Goal: Transaction & Acquisition: Purchase product/service

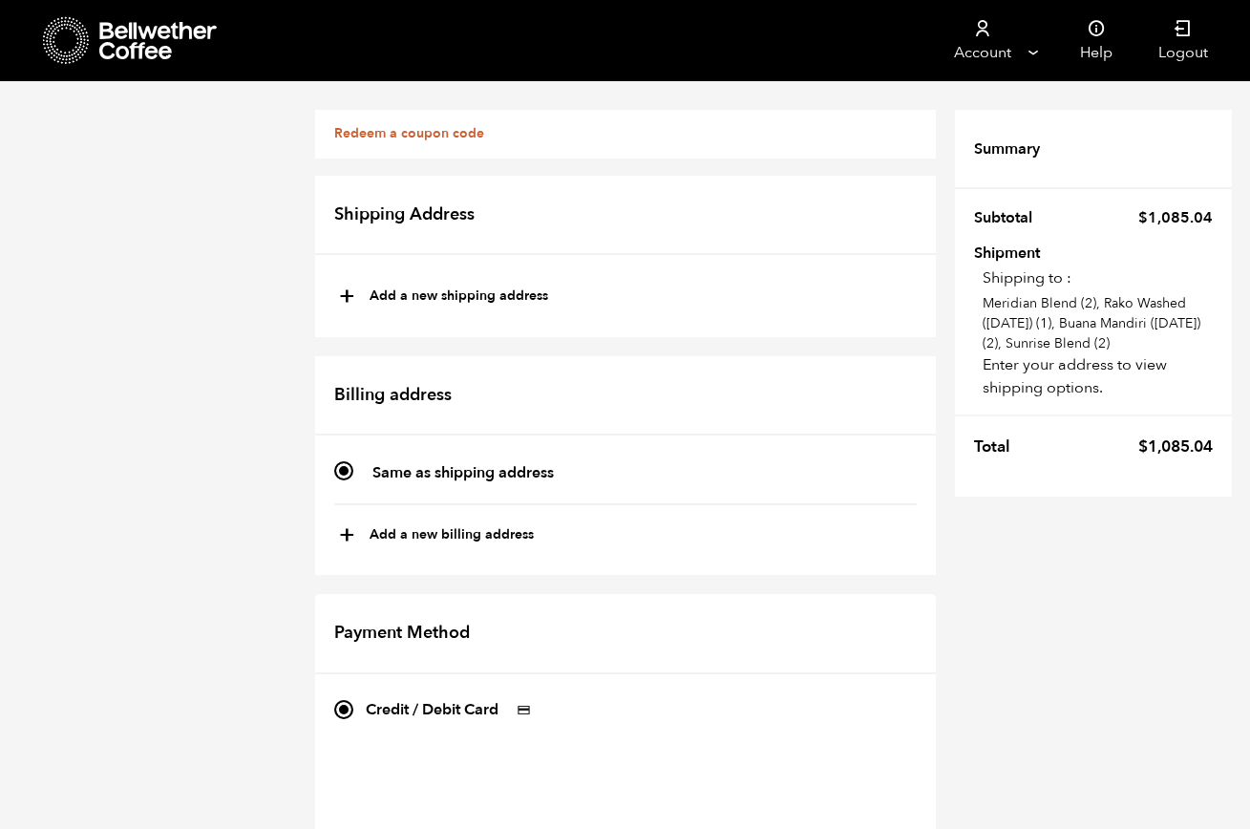
scroll to position [323, 0]
click at [882, 683] on div "Payment Method Credit / Debit Card Save payment information to my account for f…" at bounding box center [625, 802] width 621 height 417
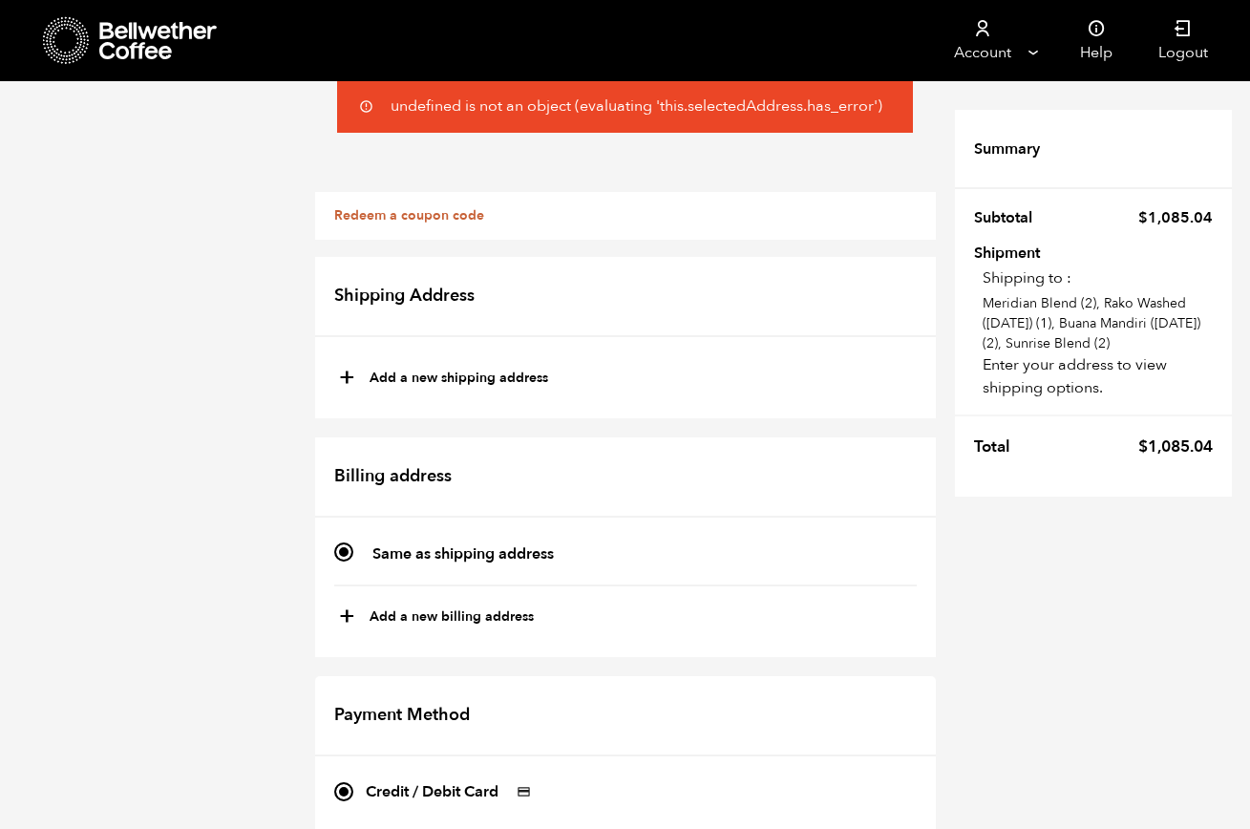
scroll to position [0, 0]
click at [430, 375] on button "+ Add a new shipping address" at bounding box center [443, 378] width 209 height 32
type input "New address"
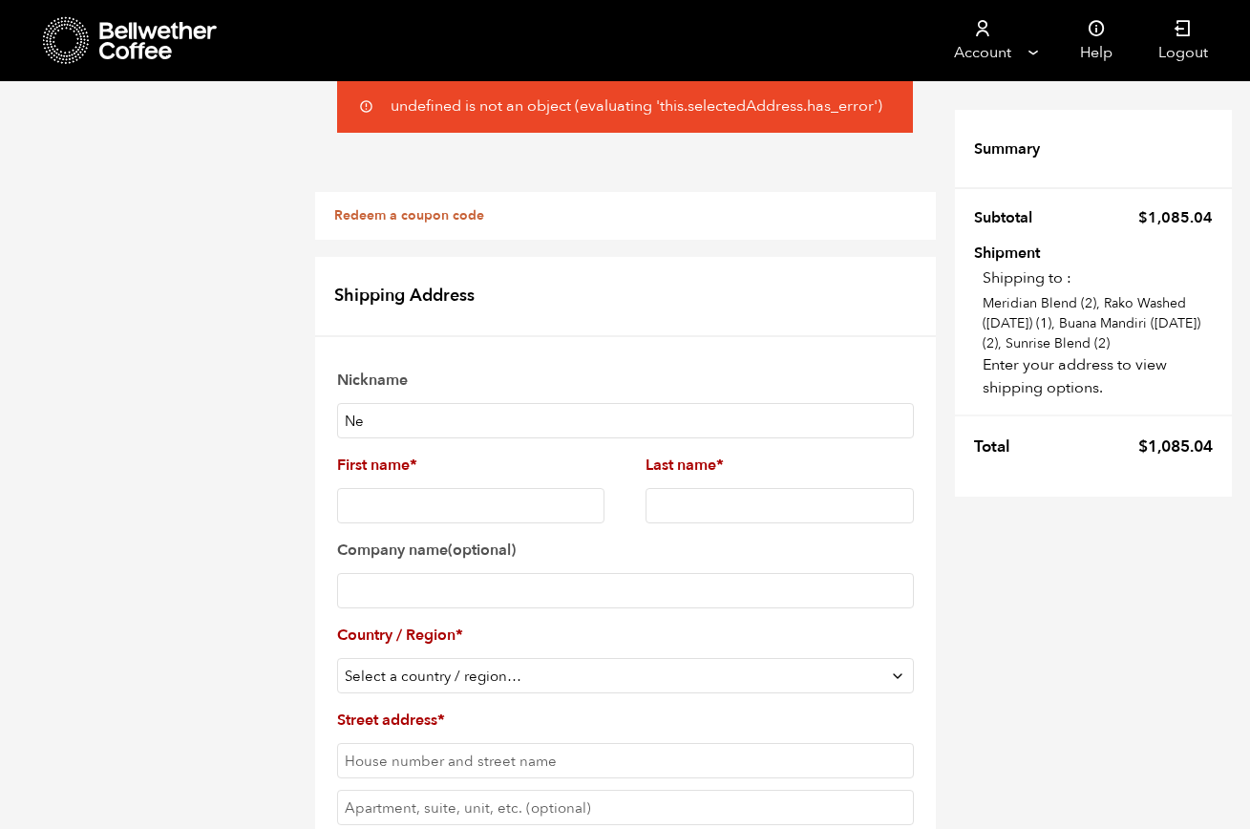
type input "N"
type input "n"
type input "Nicole"
type input "Gonzales"
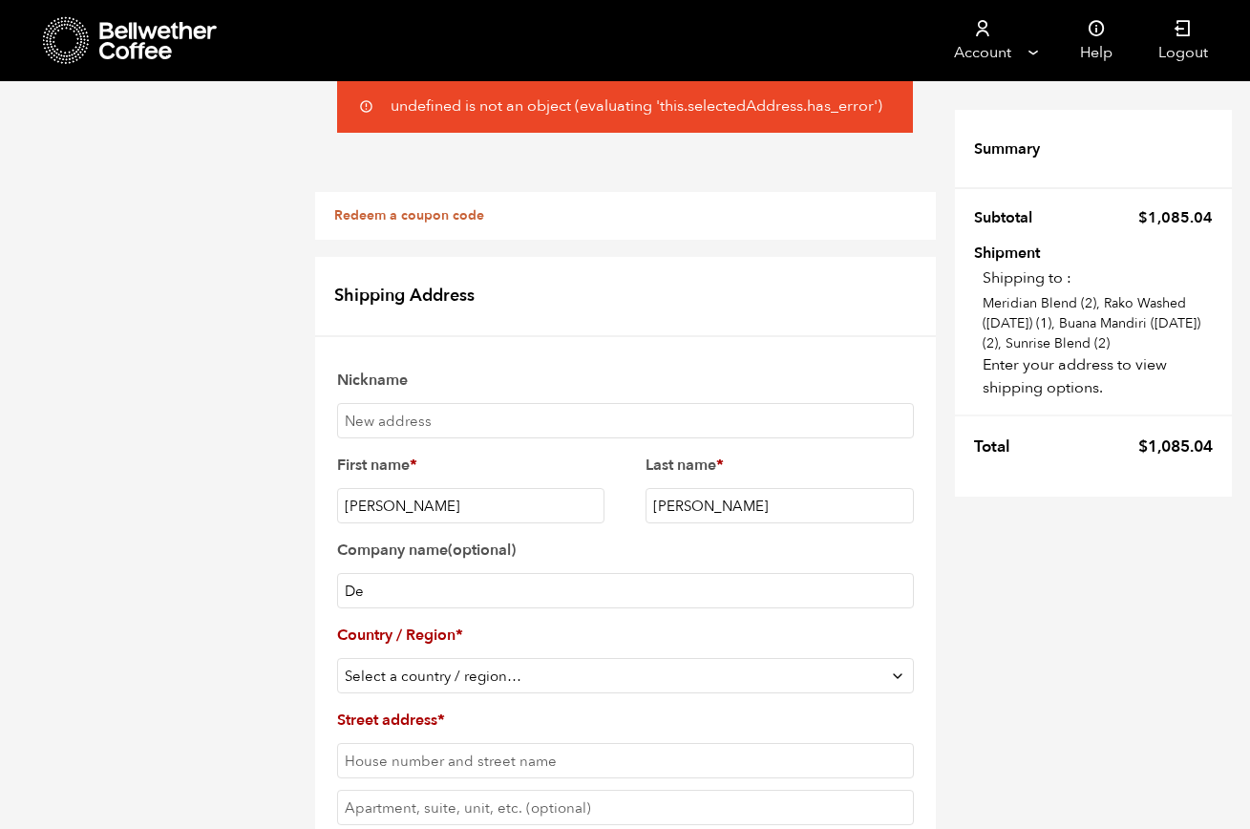
type input "D"
type input "v"
type input "Virtue Coffee Roasters"
select select "KH"
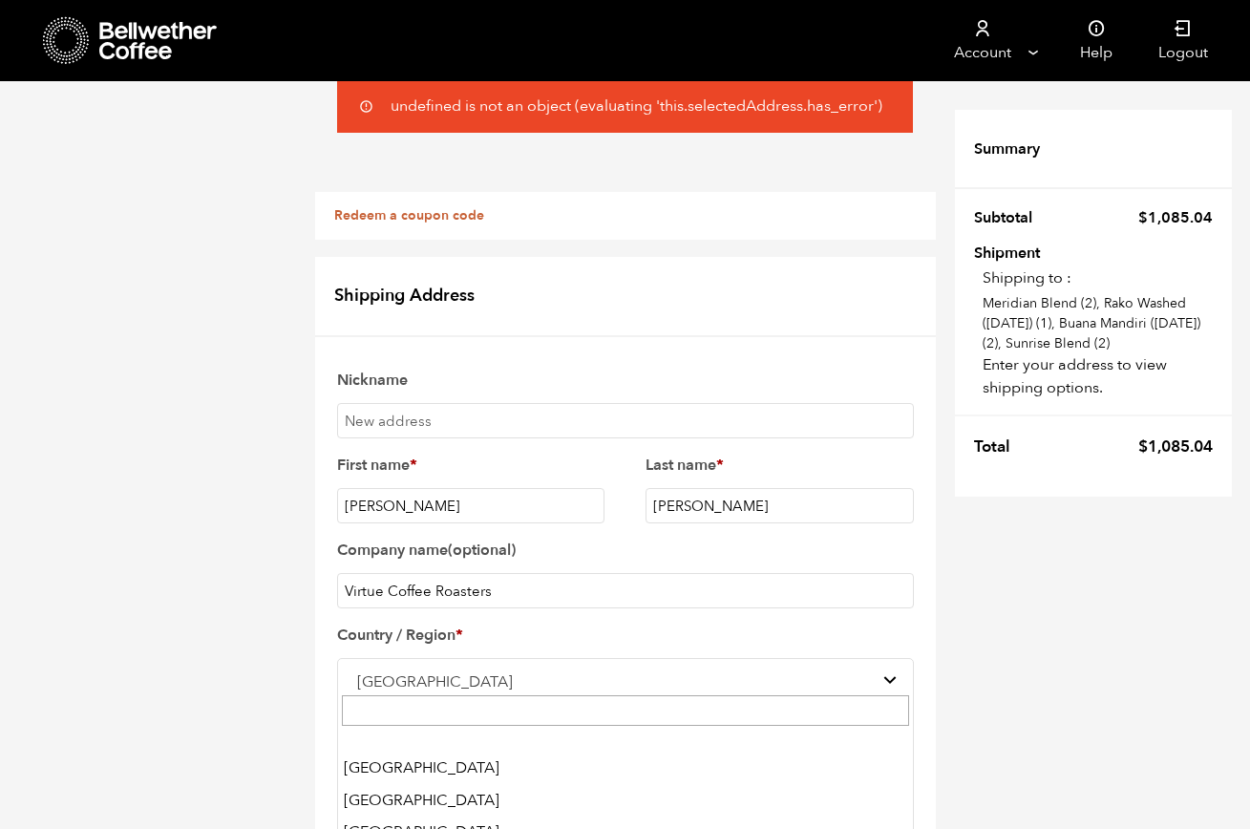
click at [497, 697] on input "text" at bounding box center [625, 710] width 567 height 31
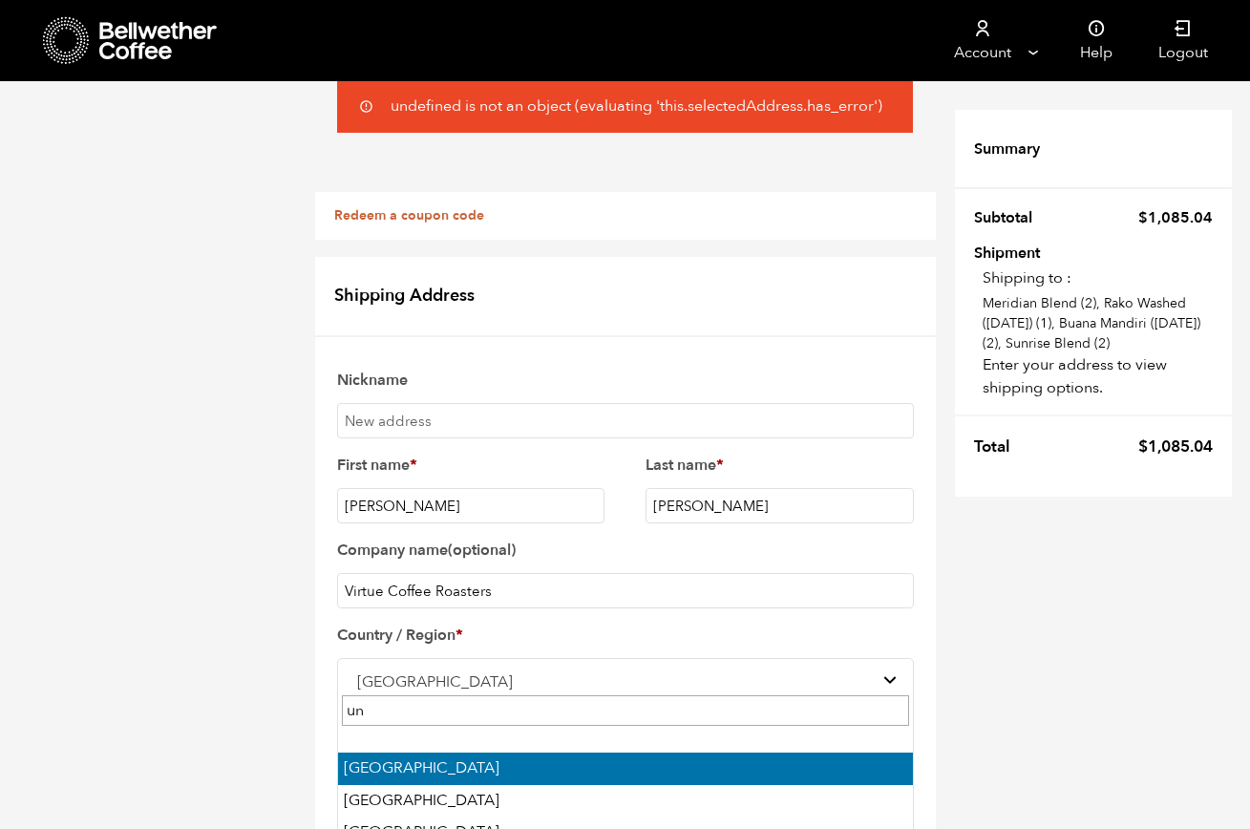
type input "u"
type input "UNITED"
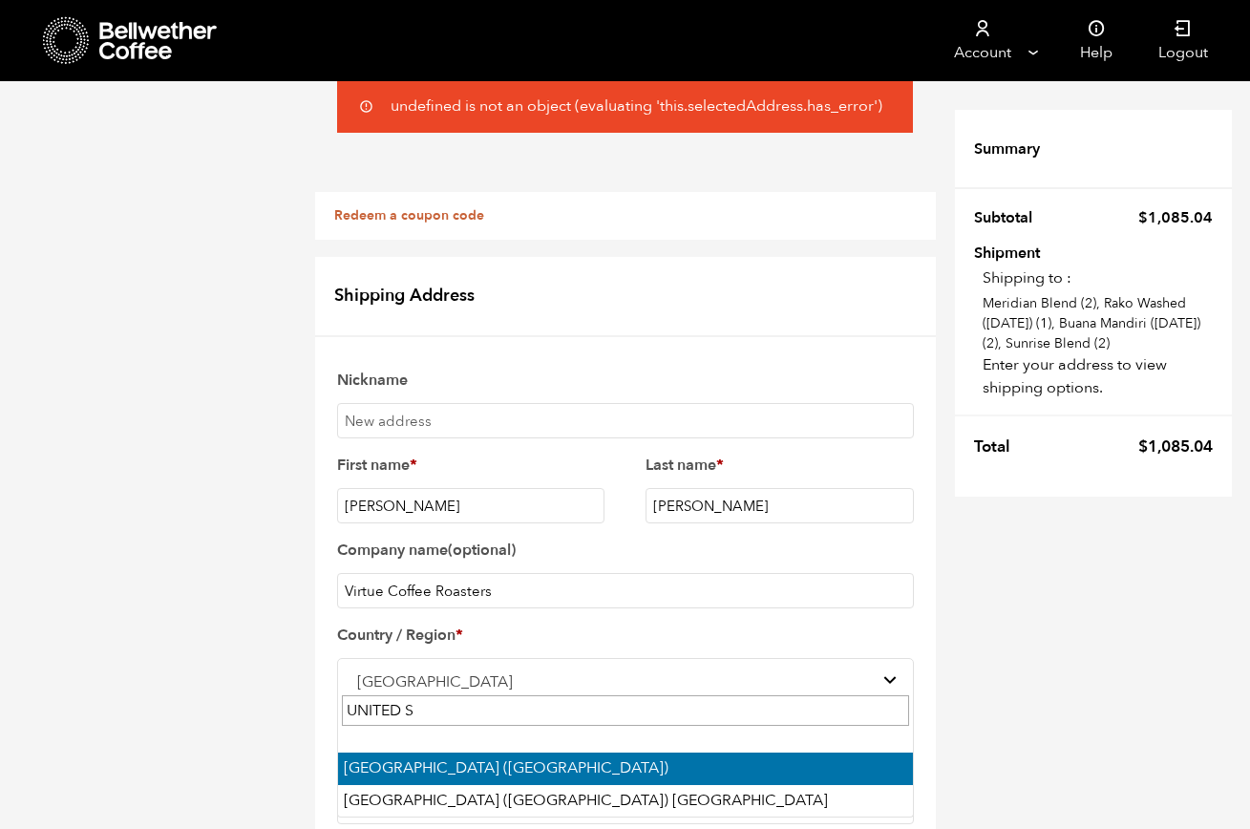
type input "UNITED S"
select select "US"
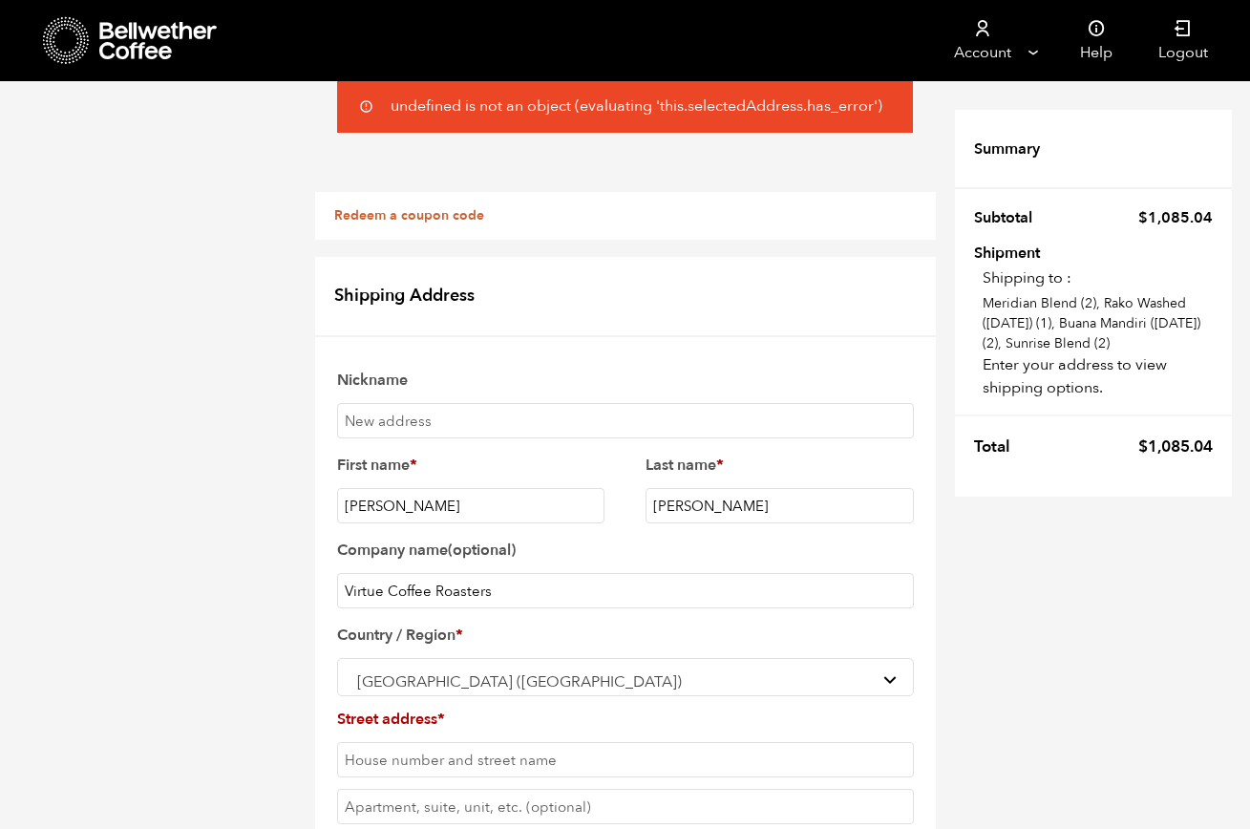
click at [538, 705] on label "Street address *" at bounding box center [625, 719] width 577 height 31
click at [538, 742] on input "Street address *" at bounding box center [625, 759] width 577 height 35
click at [387, 742] on input "Street address *" at bounding box center [625, 759] width 577 height 35
type input "1"
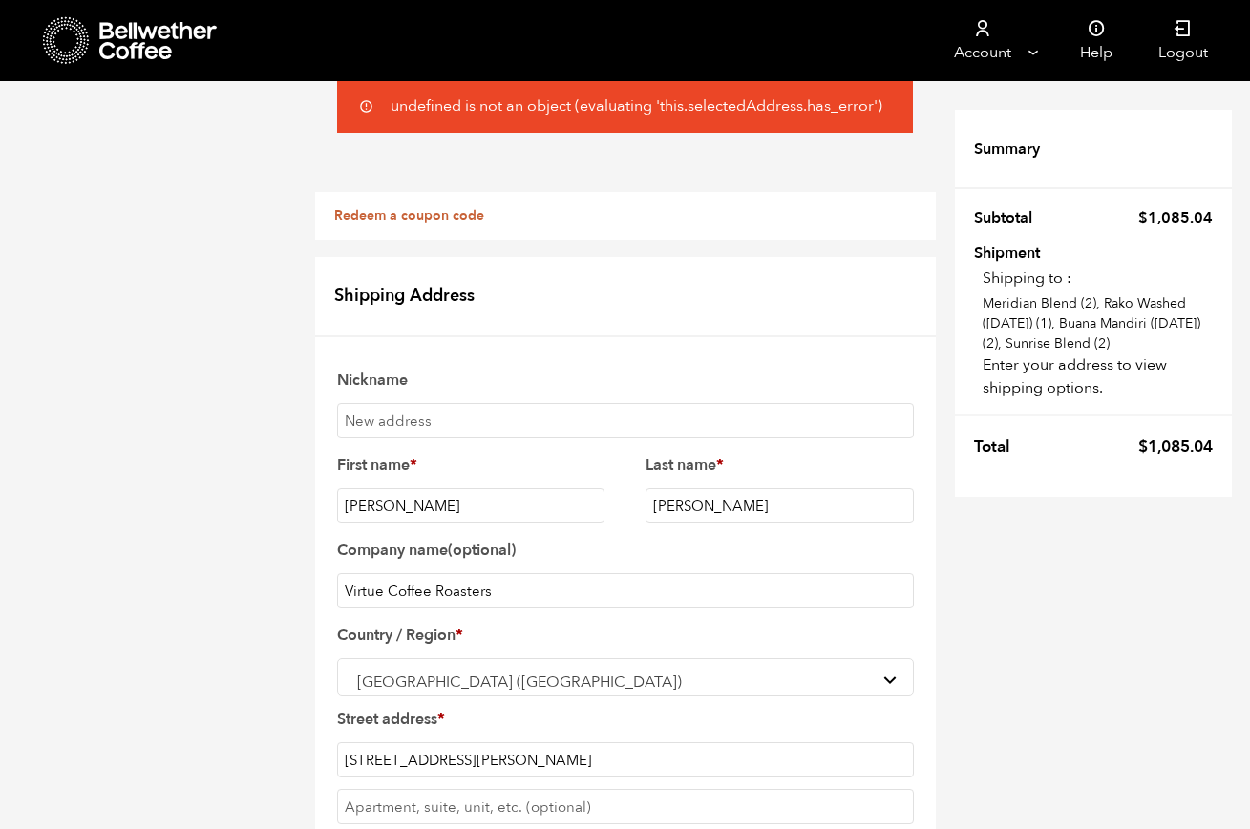
type input "3702 Santa Monica Ct"
type input "l"
type input "Lancaster"
type input "ca"
select select "CA"
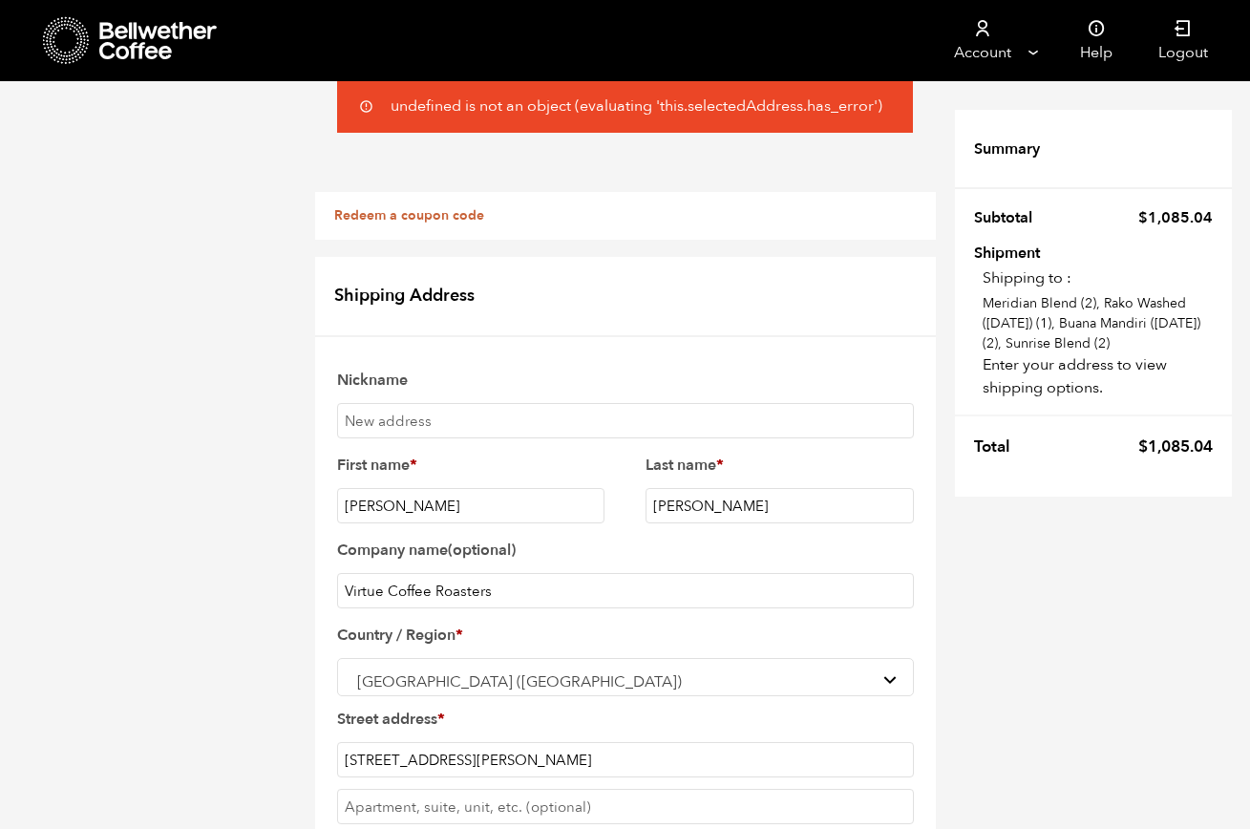
type input "93560"
type input "6619415092"
type input "nvgonzales75@gmail.com"
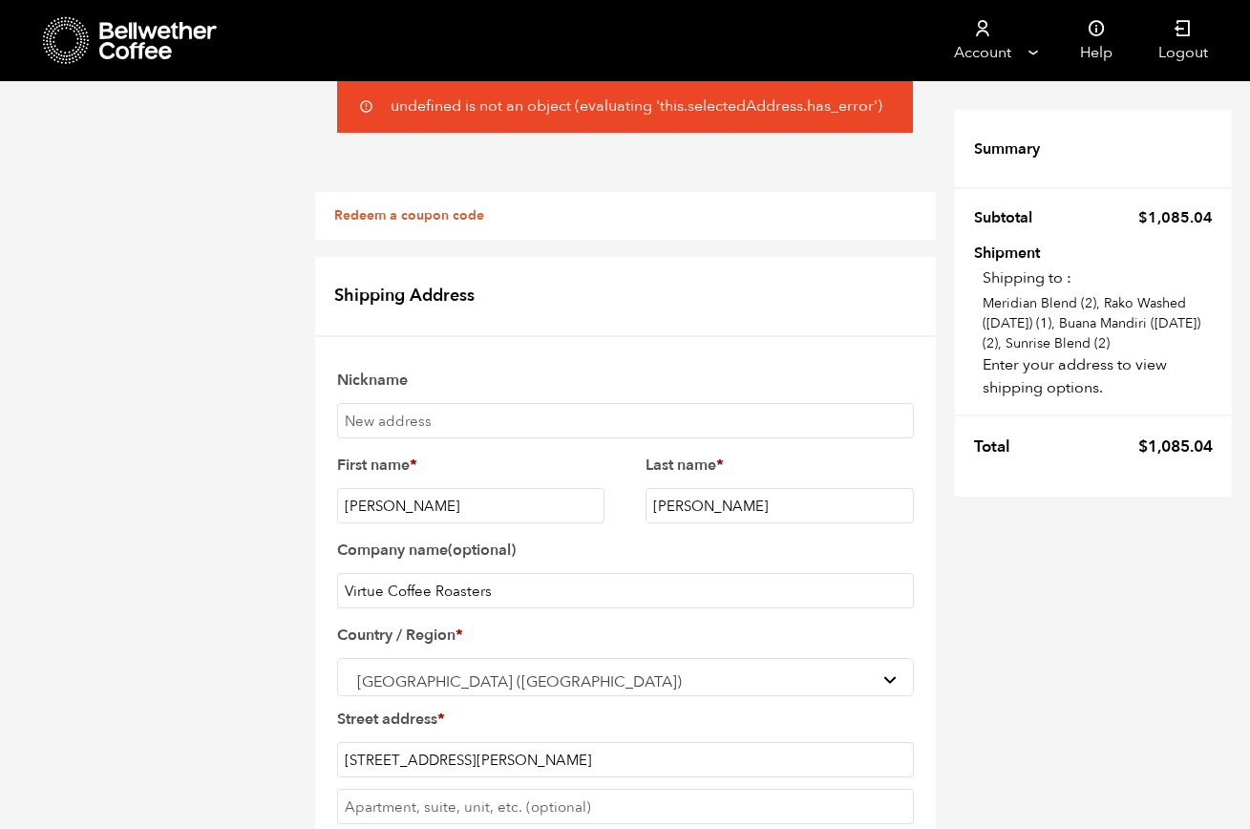
scroll to position [449, 0]
drag, startPoint x: 437, startPoint y: 453, endPoint x: 212, endPoint y: 421, distance: 227.6
type input "Rosamond"
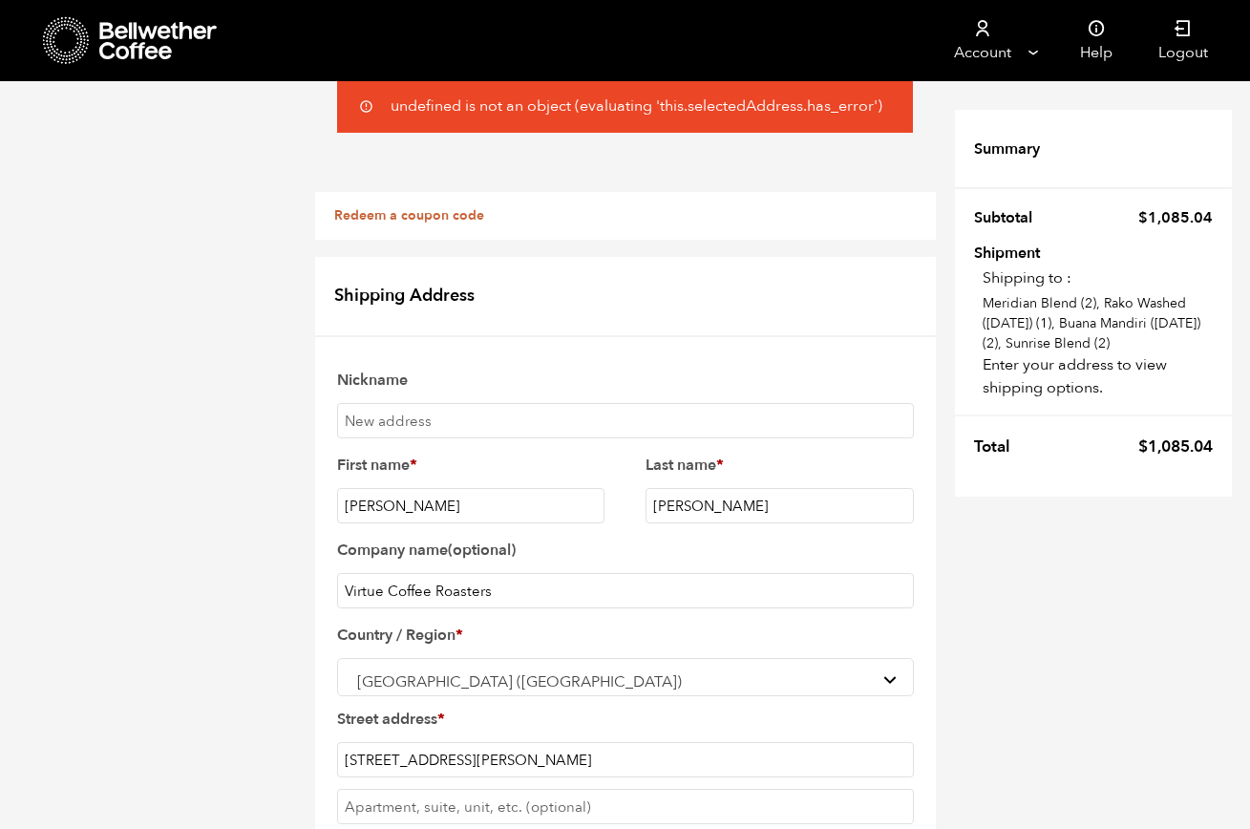
scroll to position [710, 0]
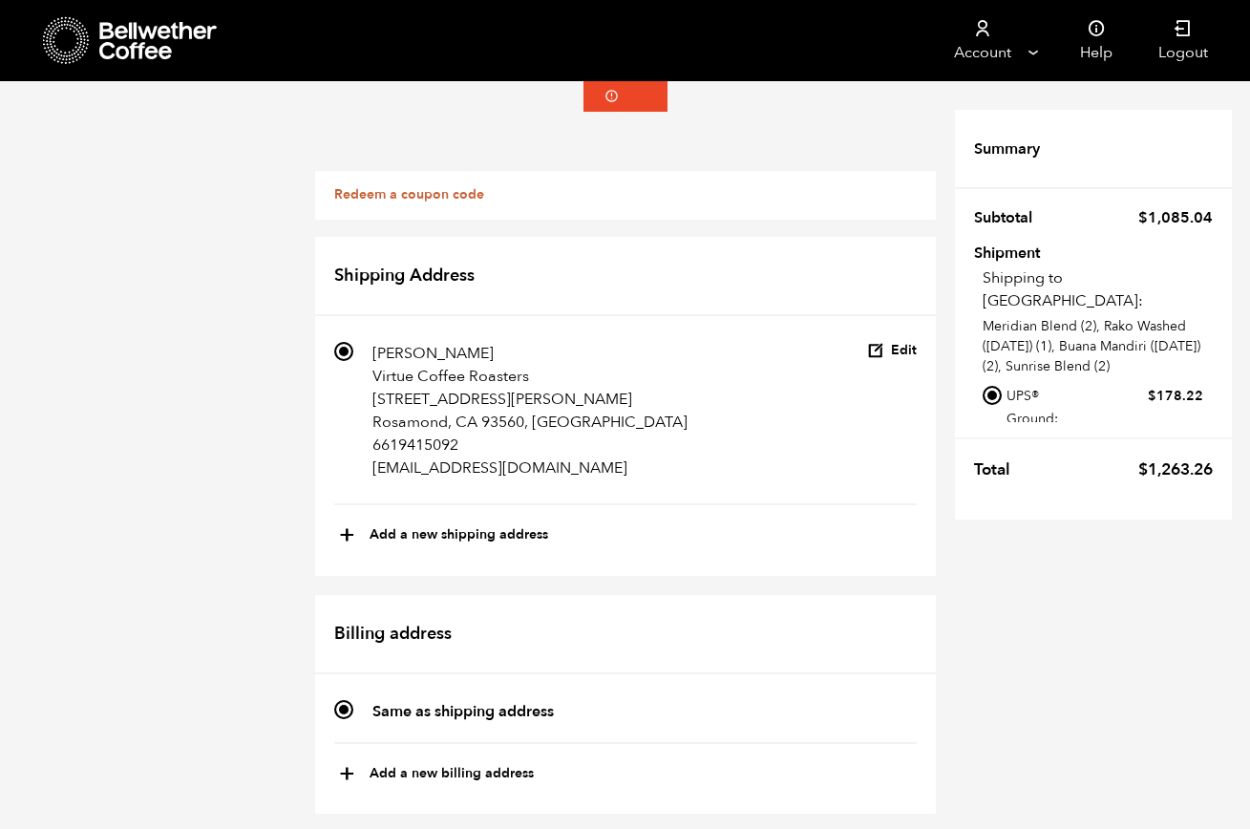
scroll to position [447, 0]
click at [337, 700] on input "Same as shipping address" at bounding box center [343, 709] width 19 height 19
click at [343, 758] on span "+" at bounding box center [347, 774] width 16 height 32
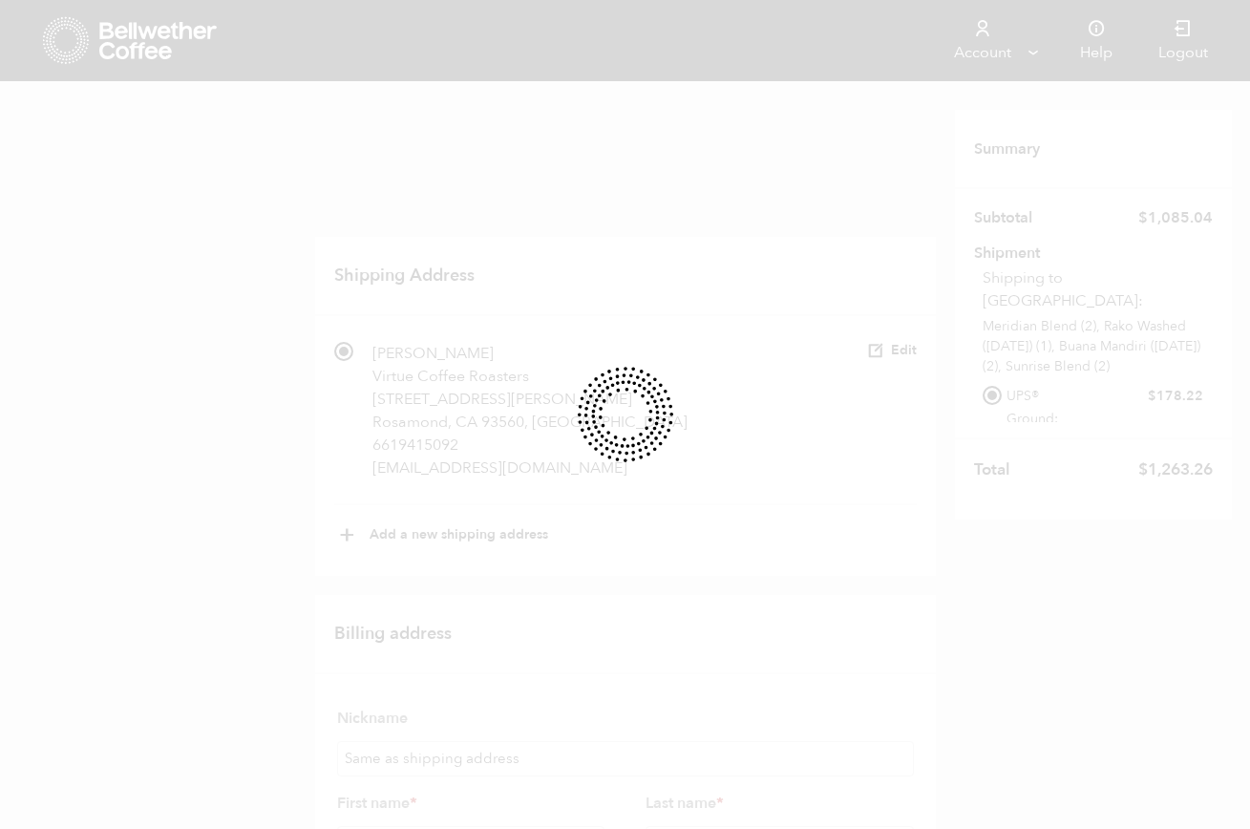
select select
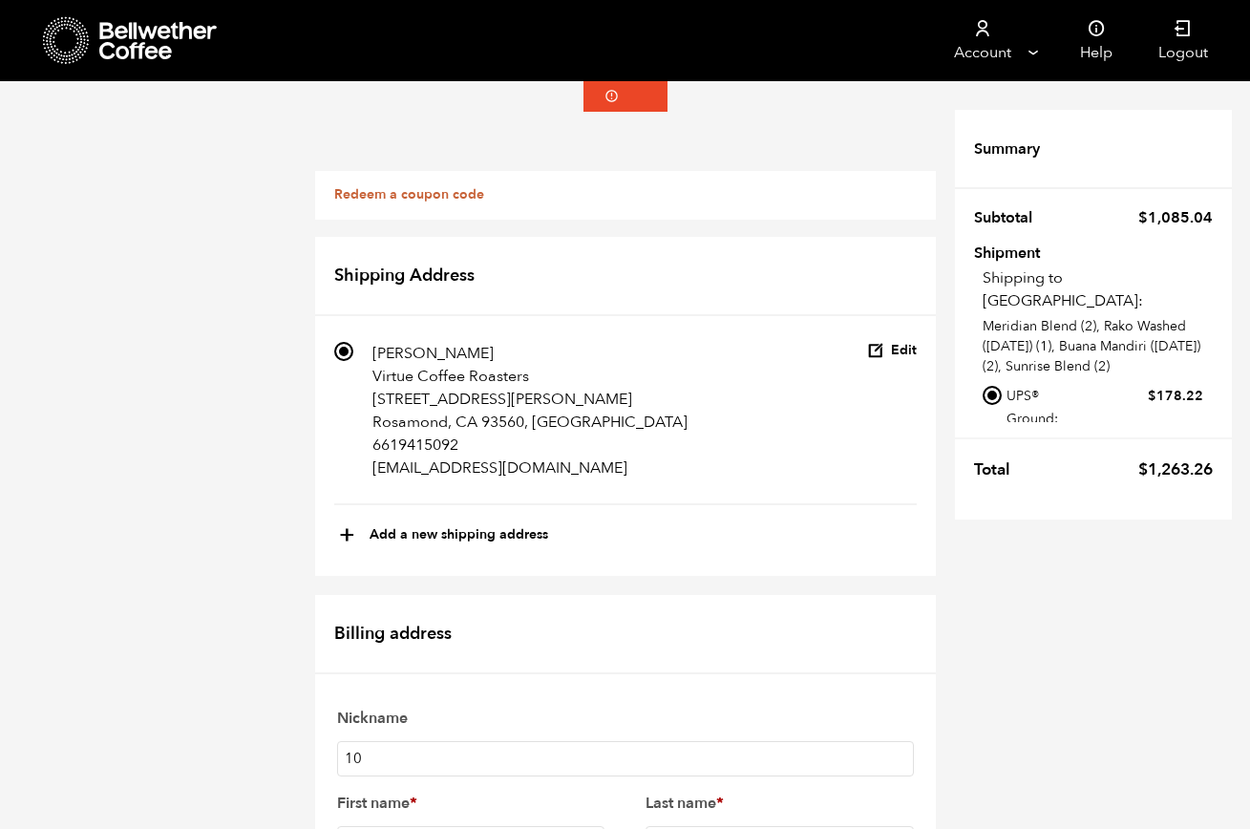
type input "1"
type input "c"
type input "[PERSON_NAME]"
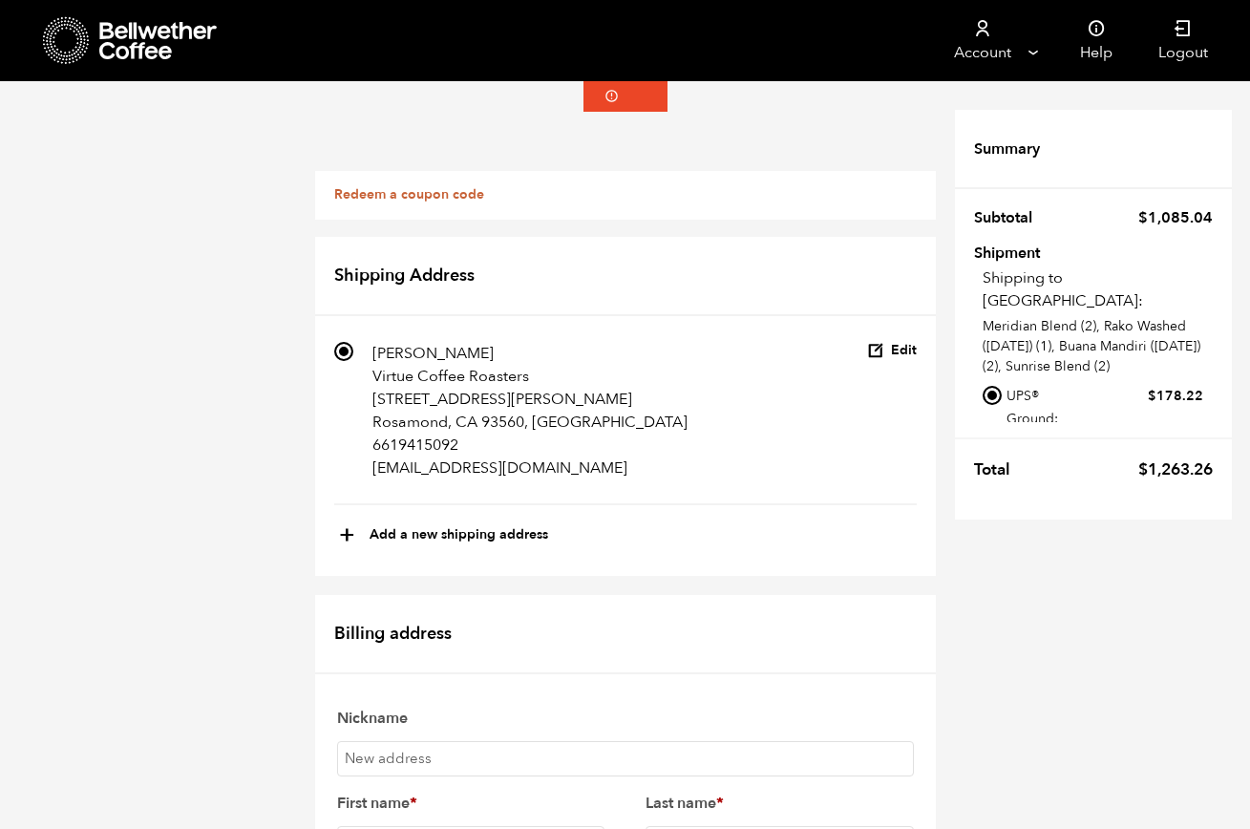
type input "V"
type input "Desert Vineyard Christian Fellowship"
type input "[STREET_ADDRESS]"
type input "[GEOGRAPHIC_DATA]"
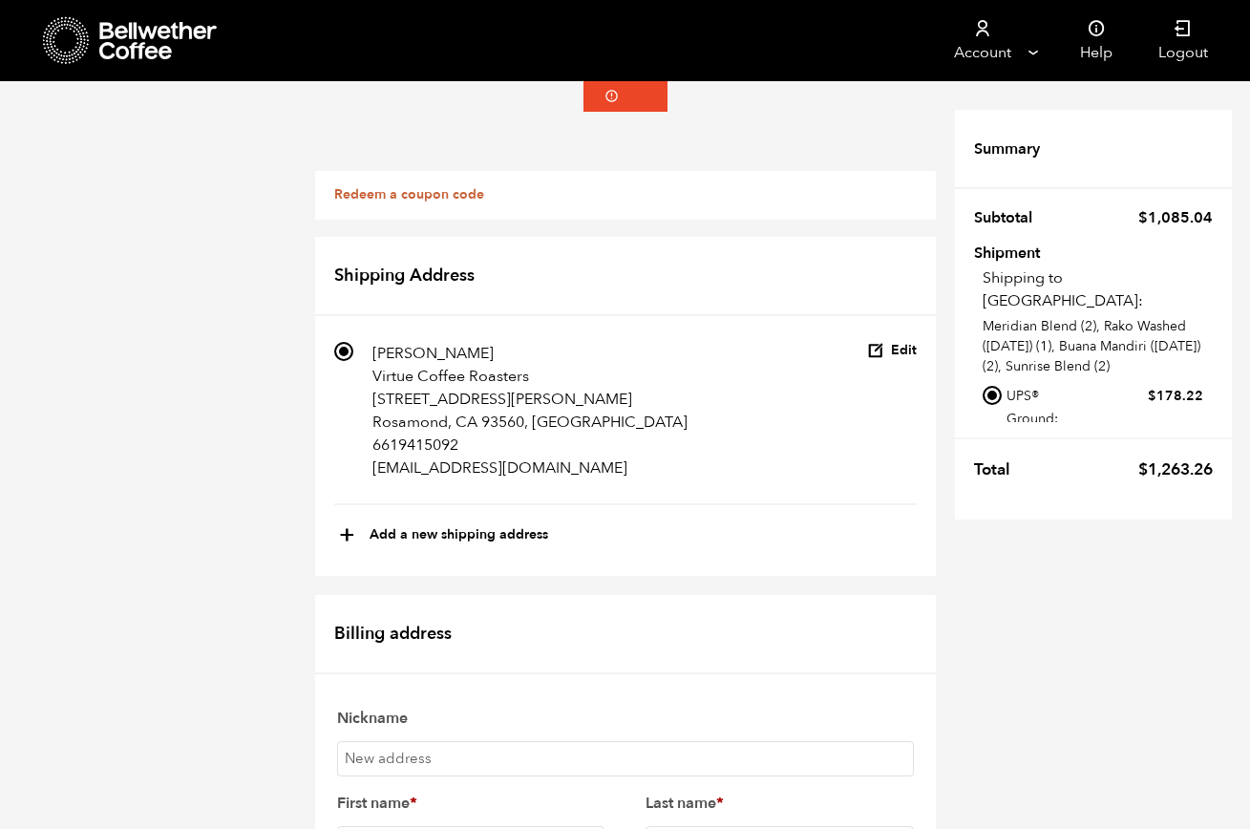
type input "C"
select select "CA"
type input "93535"
type input "6619415092"
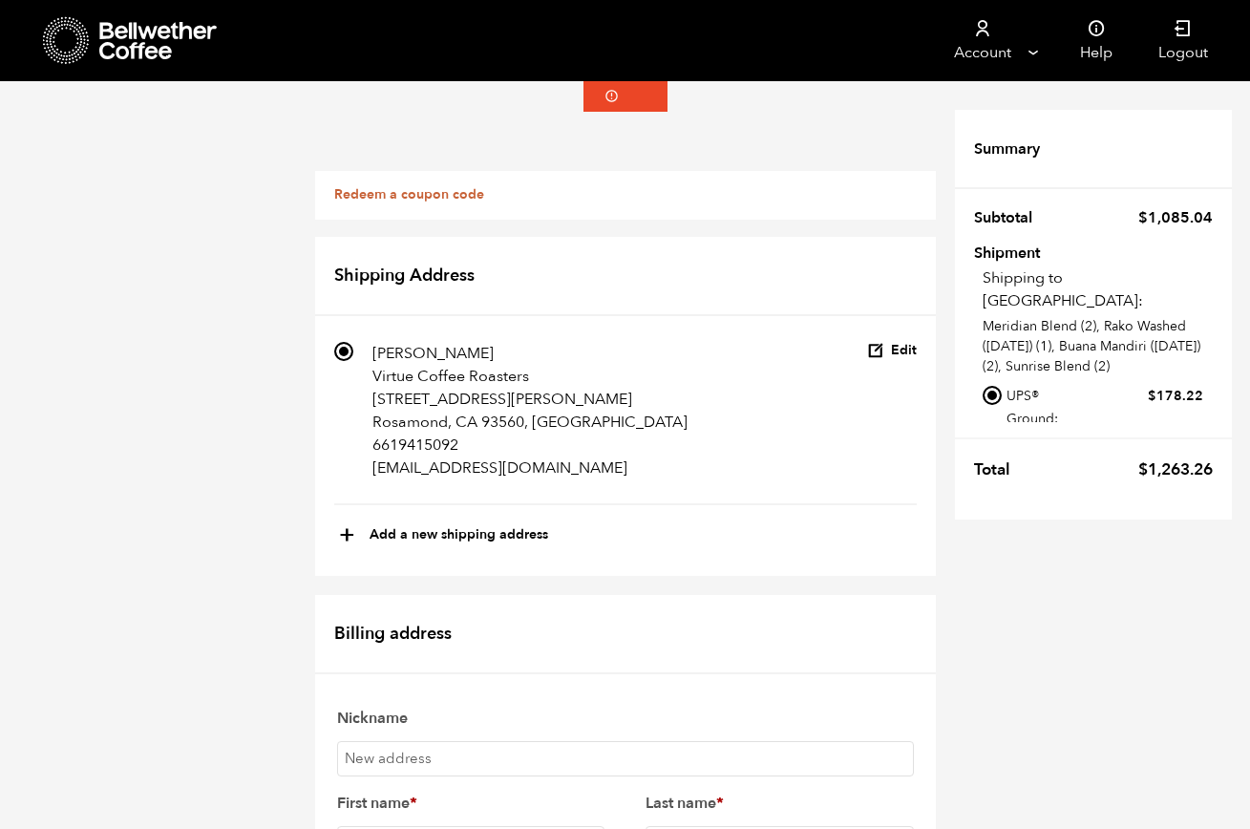
type input "N"
type input "[EMAIL_ADDRESS][DOMAIN_NAME]"
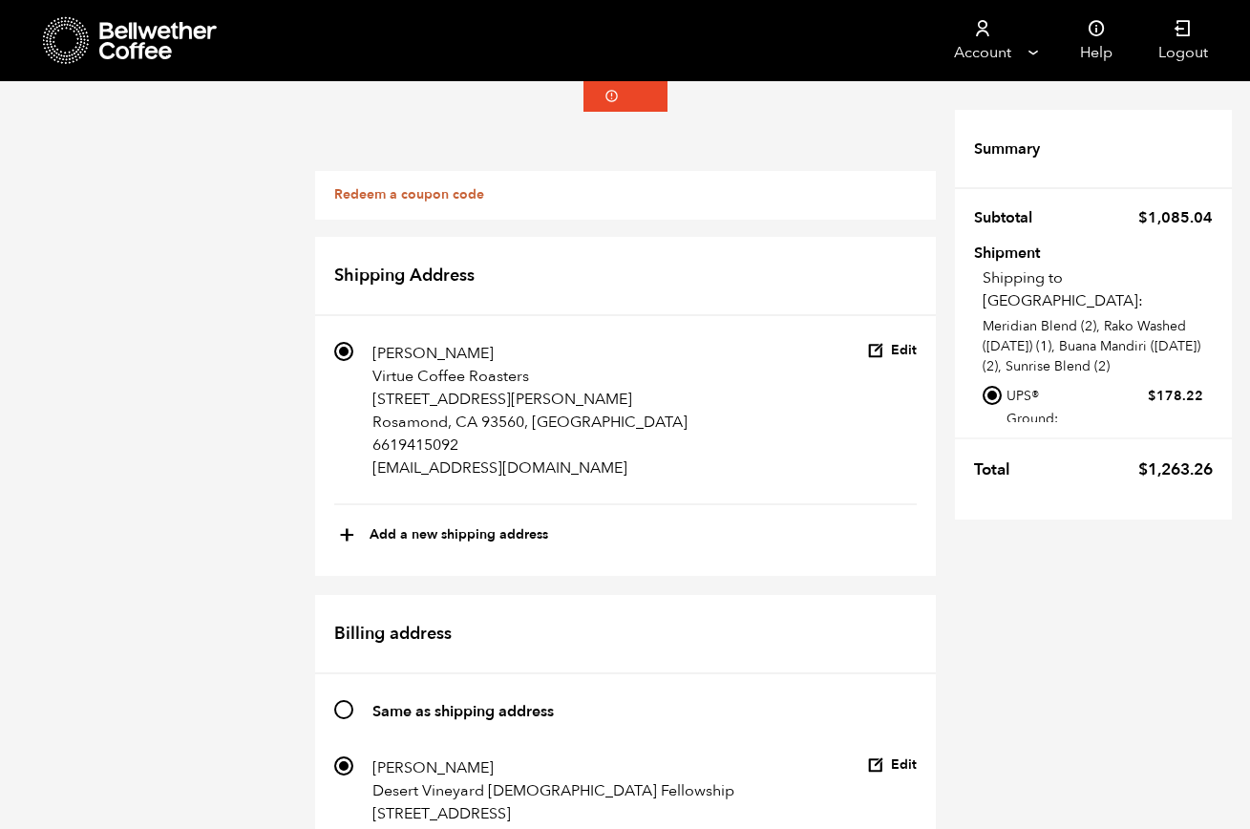
scroll to position [241, 0]
click at [908, 756] on button "Edit" at bounding box center [892, 765] width 50 height 18
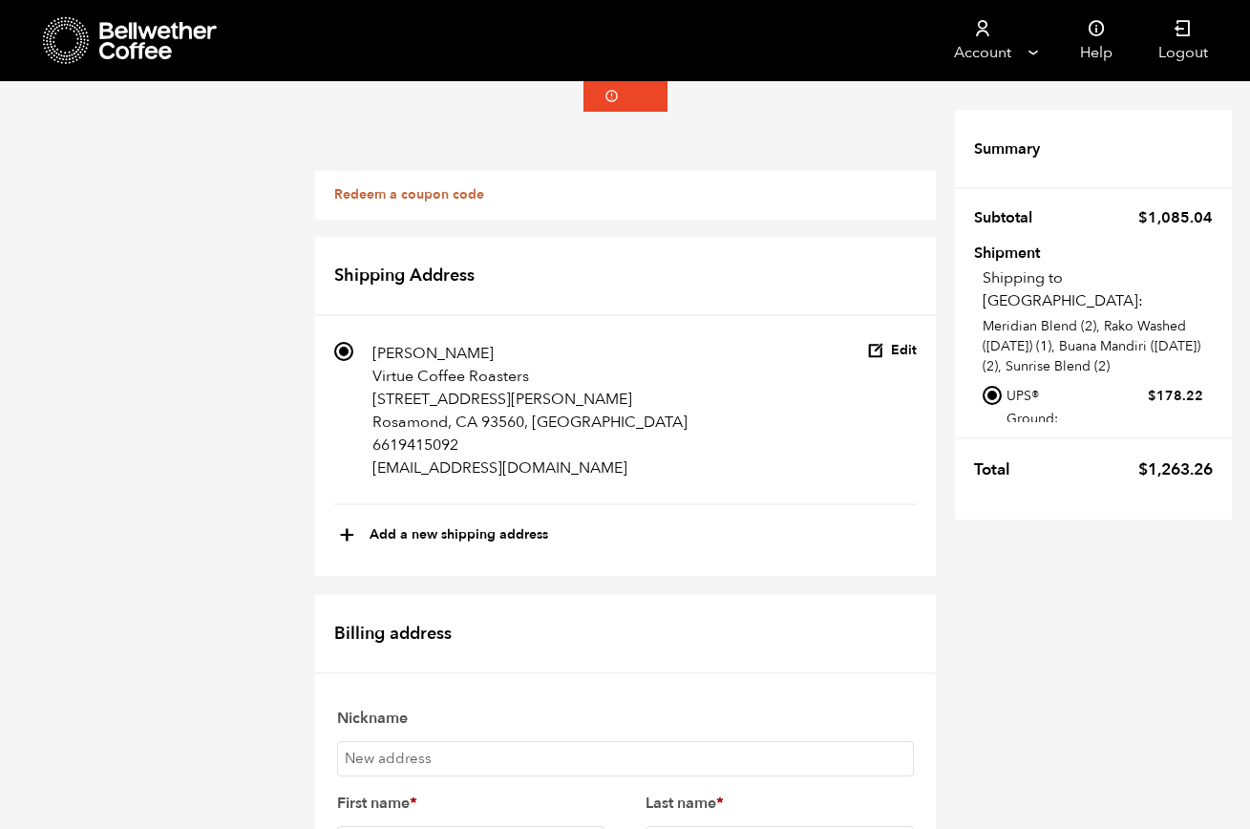
scroll to position [659, 0]
type input "1011 East Ave I"
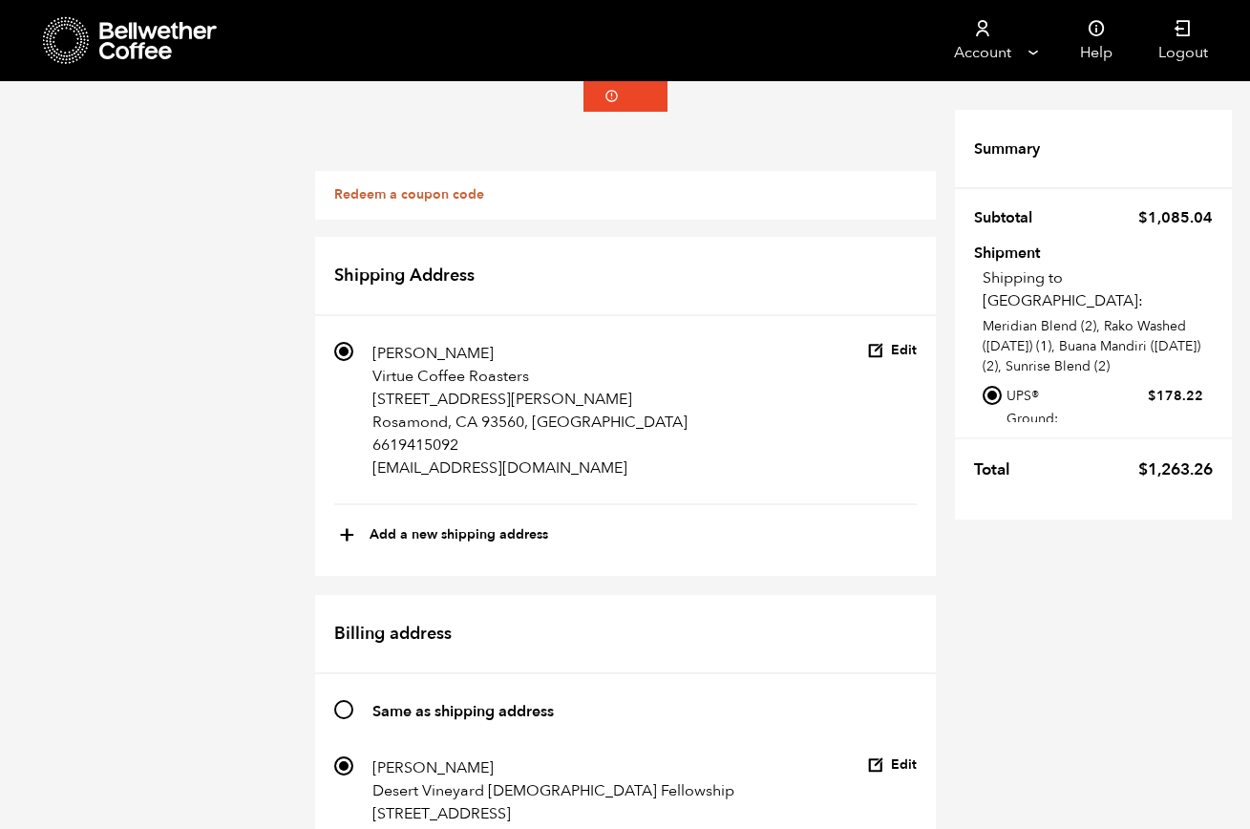
scroll to position [8, 0]
click at [903, 342] on button "Edit" at bounding box center [892, 351] width 50 height 18
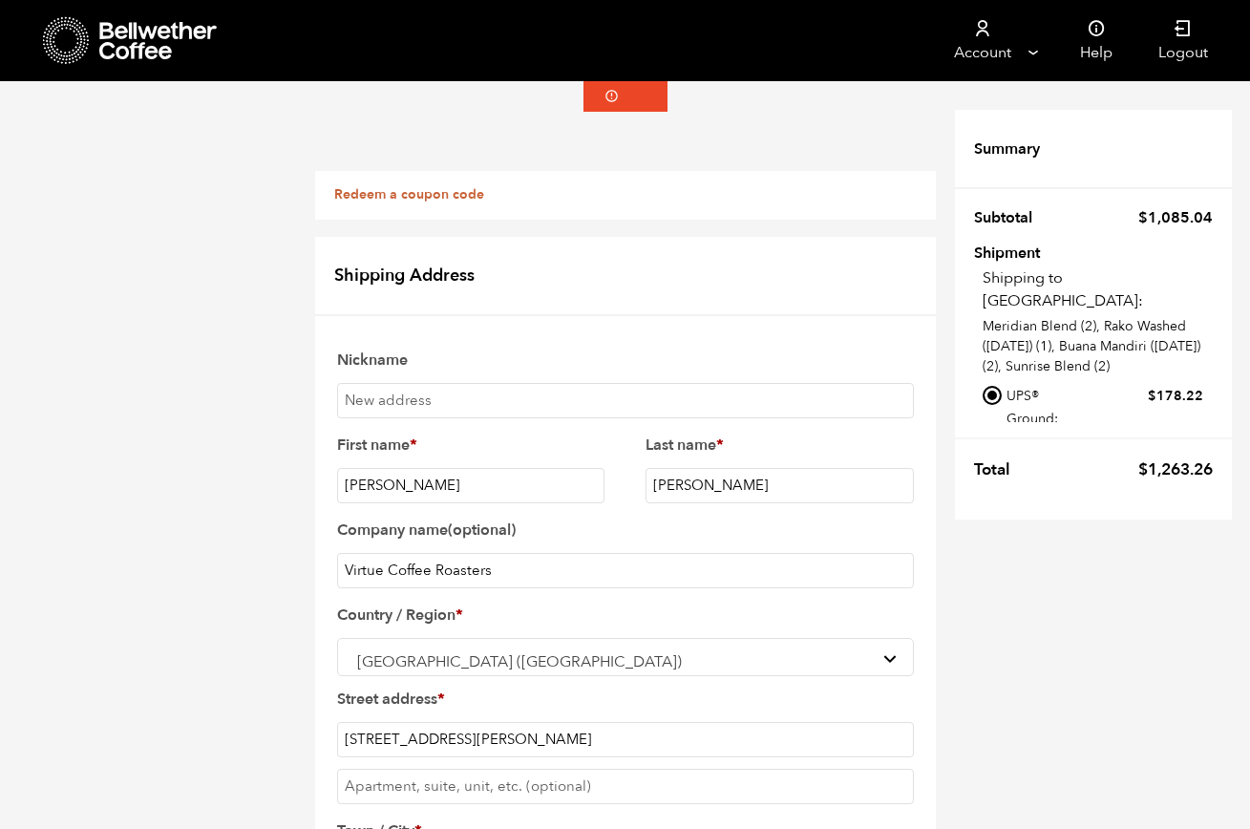
scroll to position [500, 0]
type input "n"
type input "[EMAIL_ADDRESS][DOMAIN_NAME]"
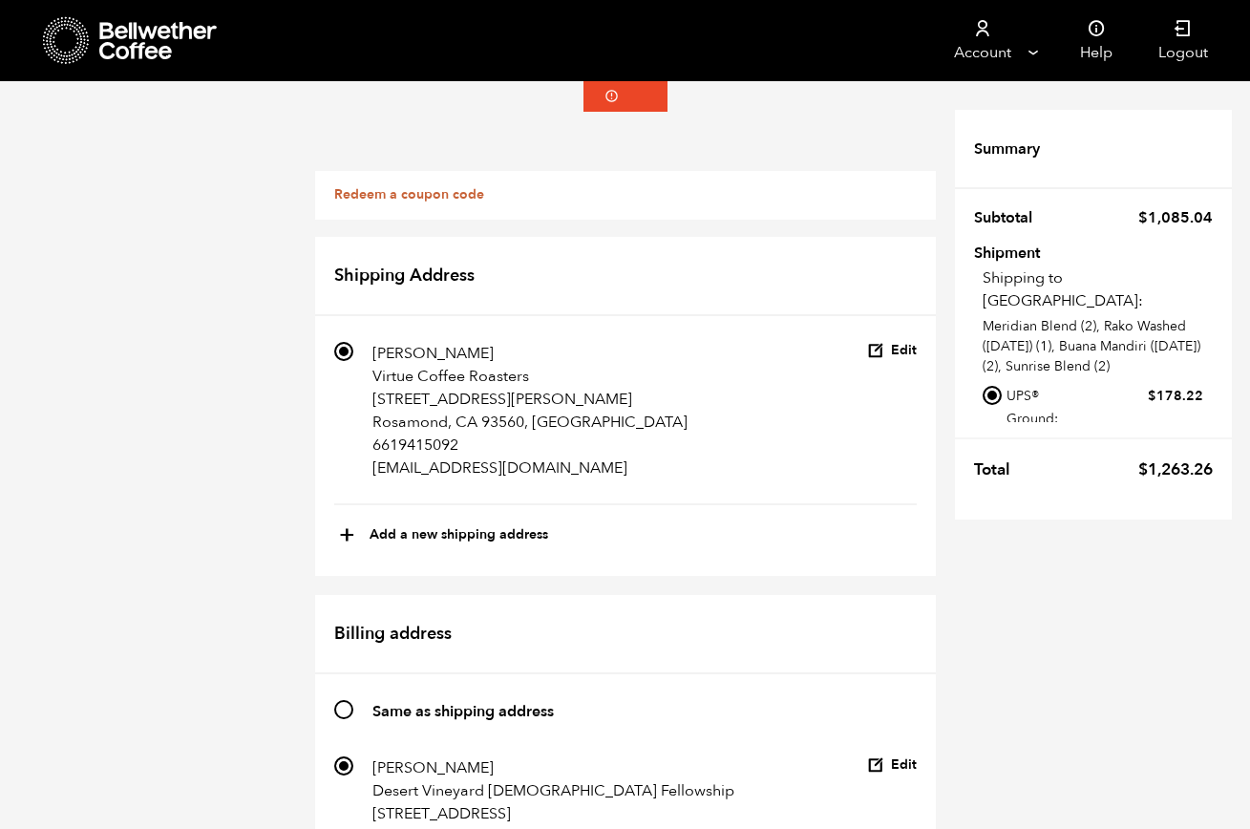
scroll to position [504, 0]
click at [915, 756] on button "Edit" at bounding box center [892, 765] width 50 height 18
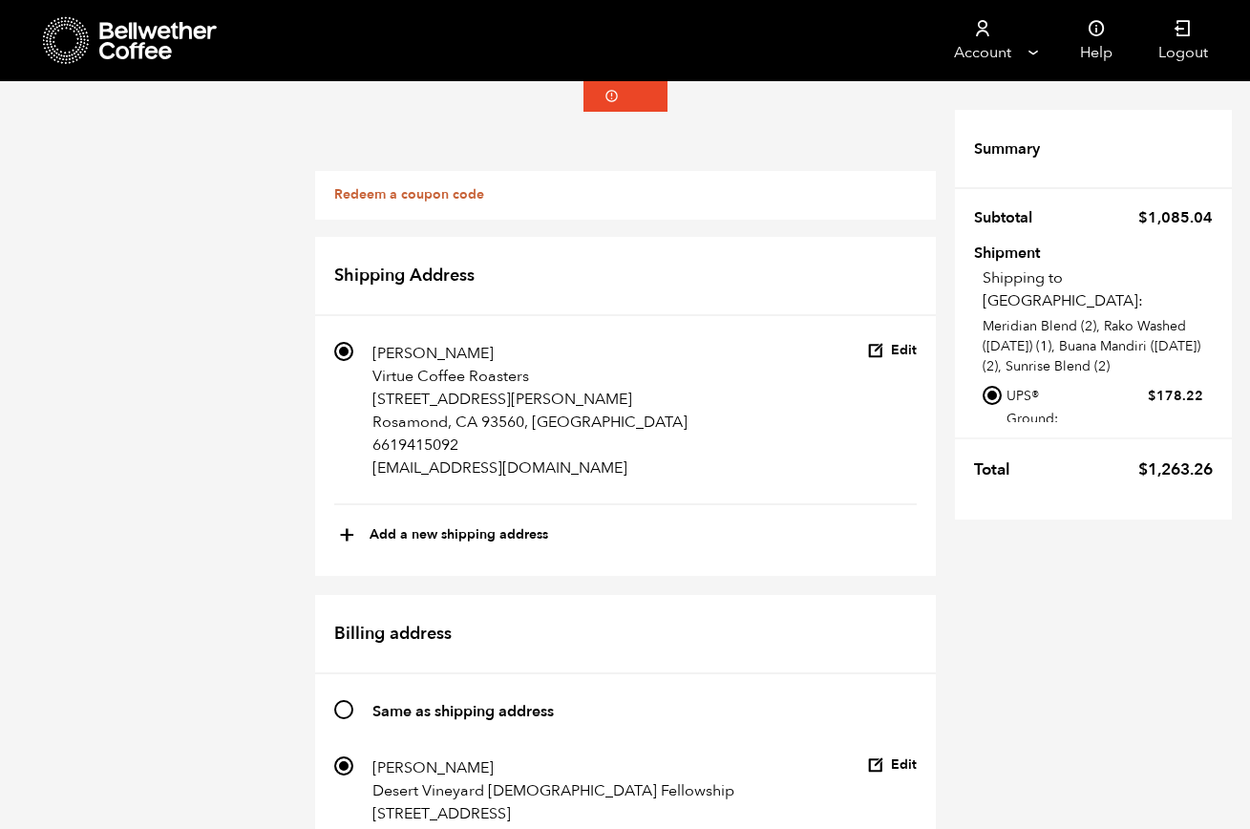
scroll to position [148, 0]
click at [901, 342] on button "Edit" at bounding box center [892, 351] width 50 height 18
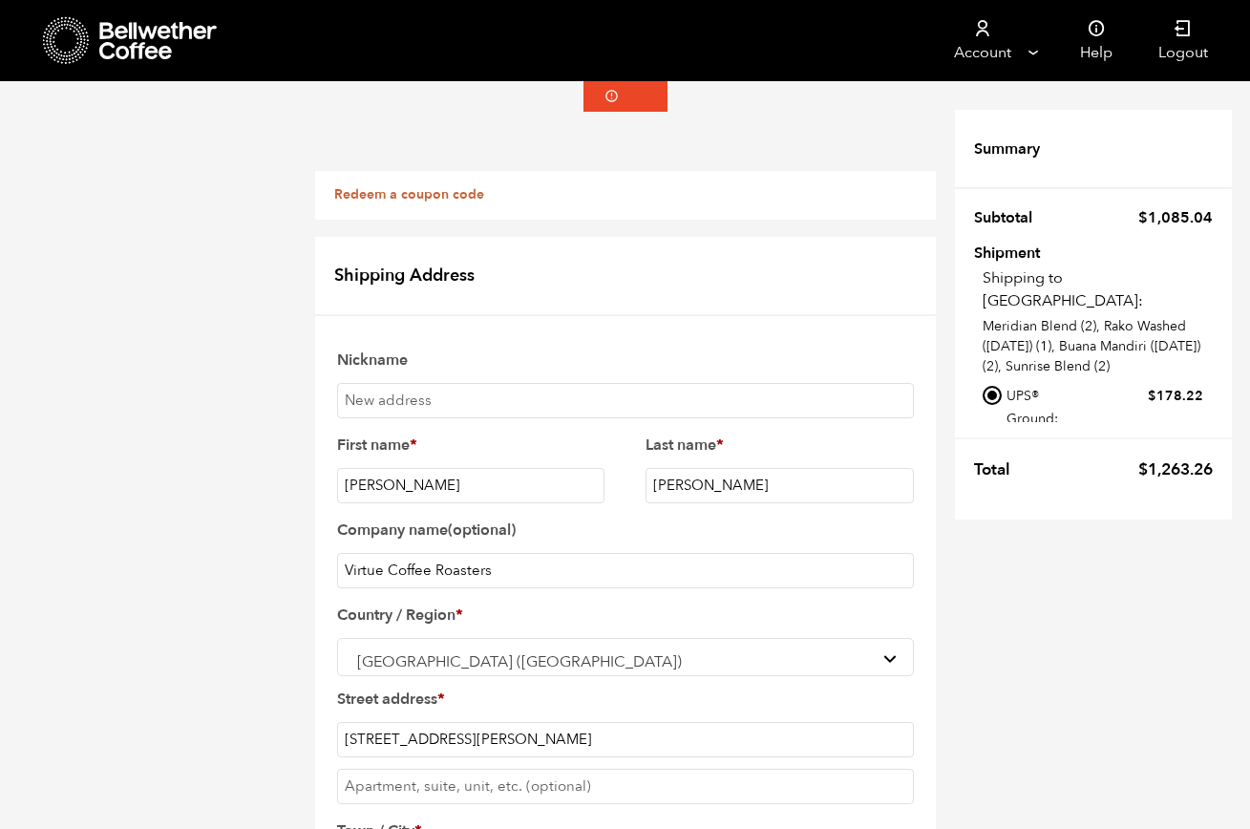
scroll to position [571, 0]
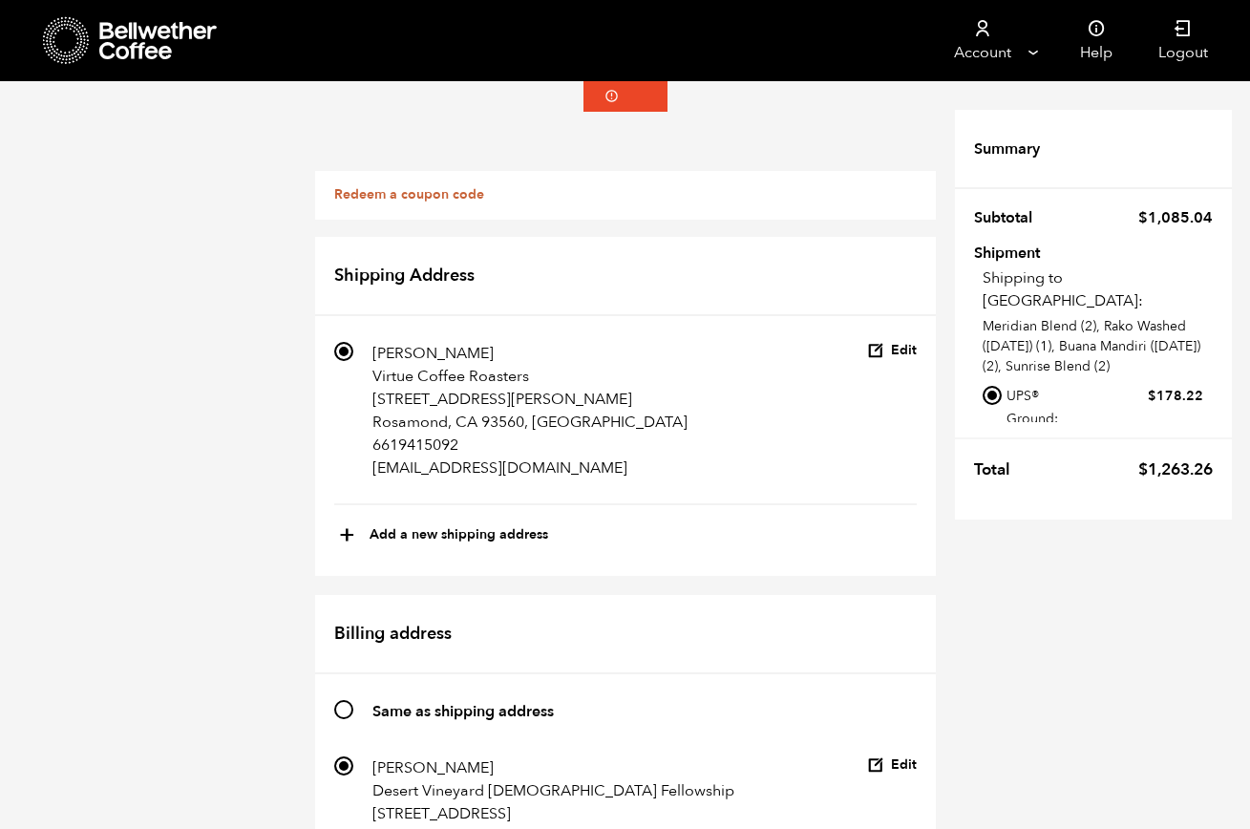
click at [900, 756] on button "Edit" at bounding box center [892, 765] width 50 height 18
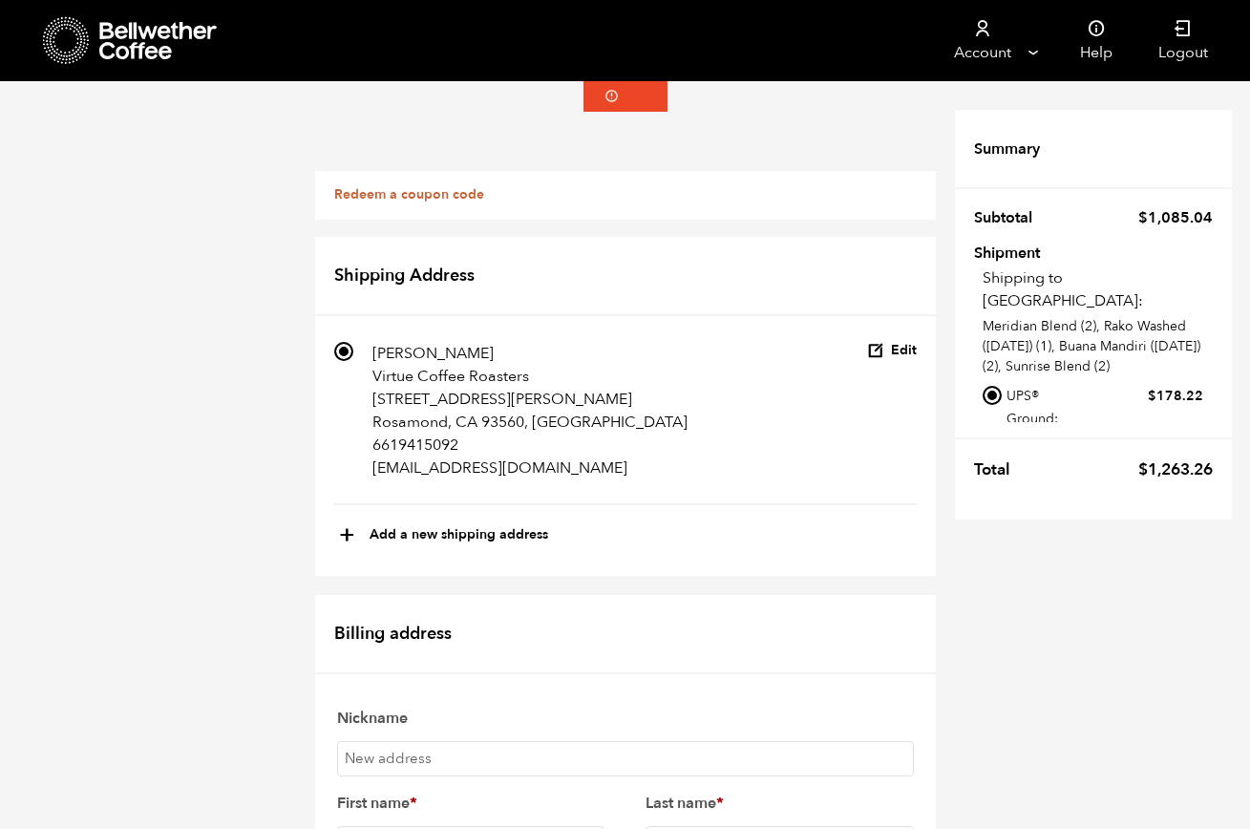
click at [456, 741] on input "Nickname" at bounding box center [625, 758] width 577 height 35
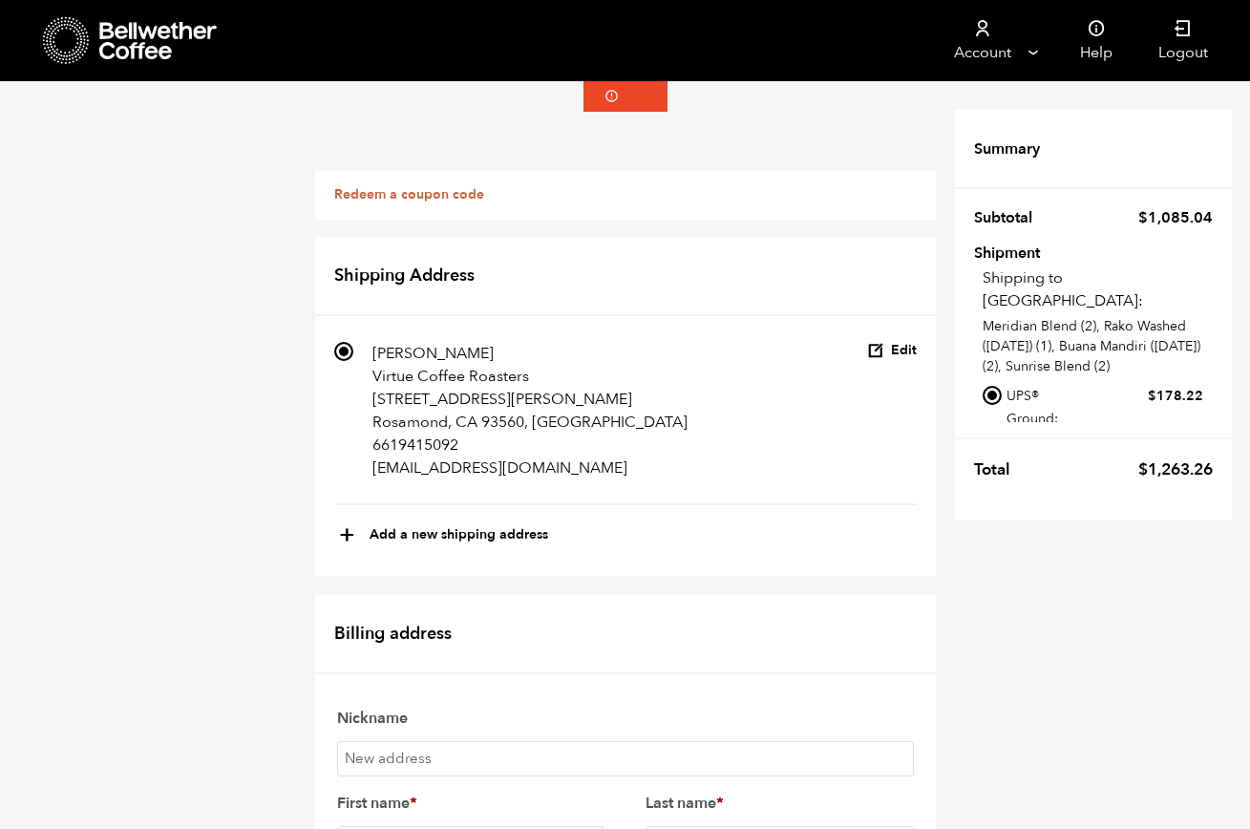
scroll to position [636, 0]
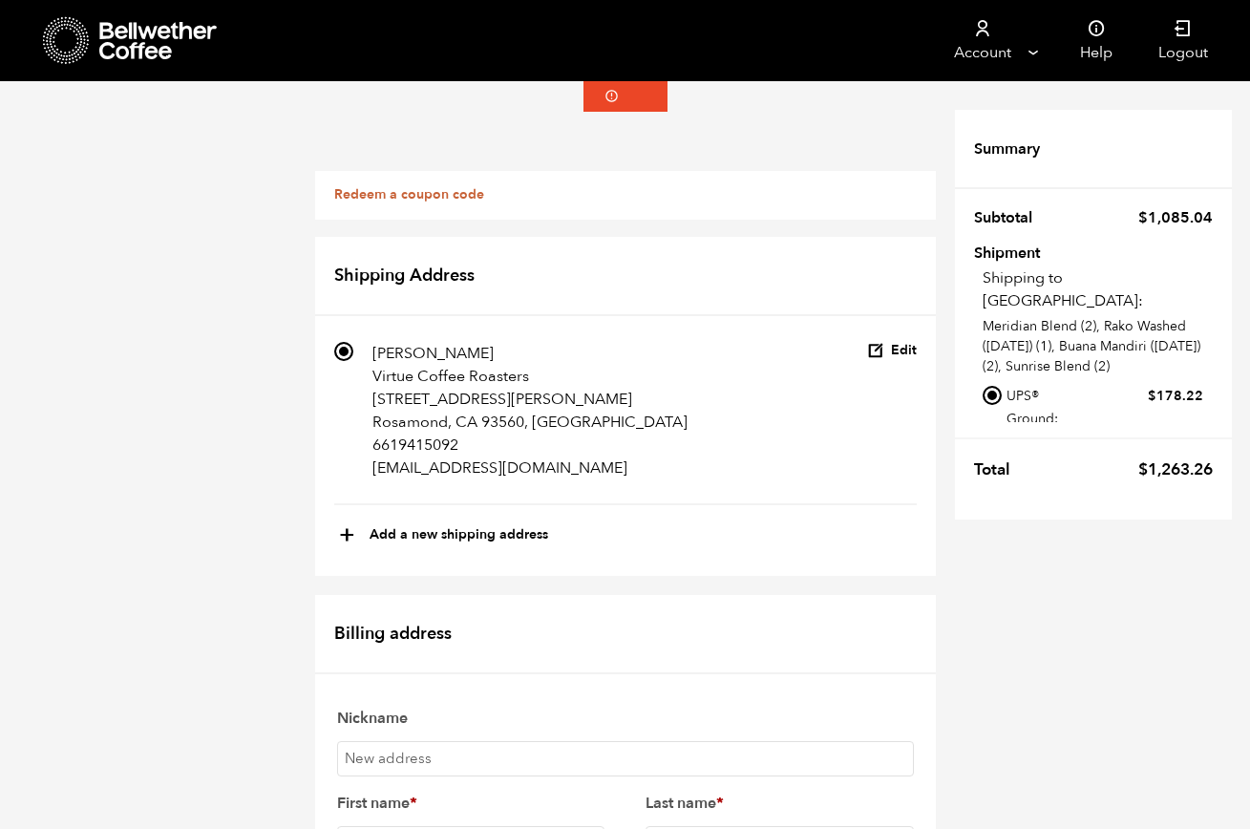
scroll to position [940, 0]
type input "93535"
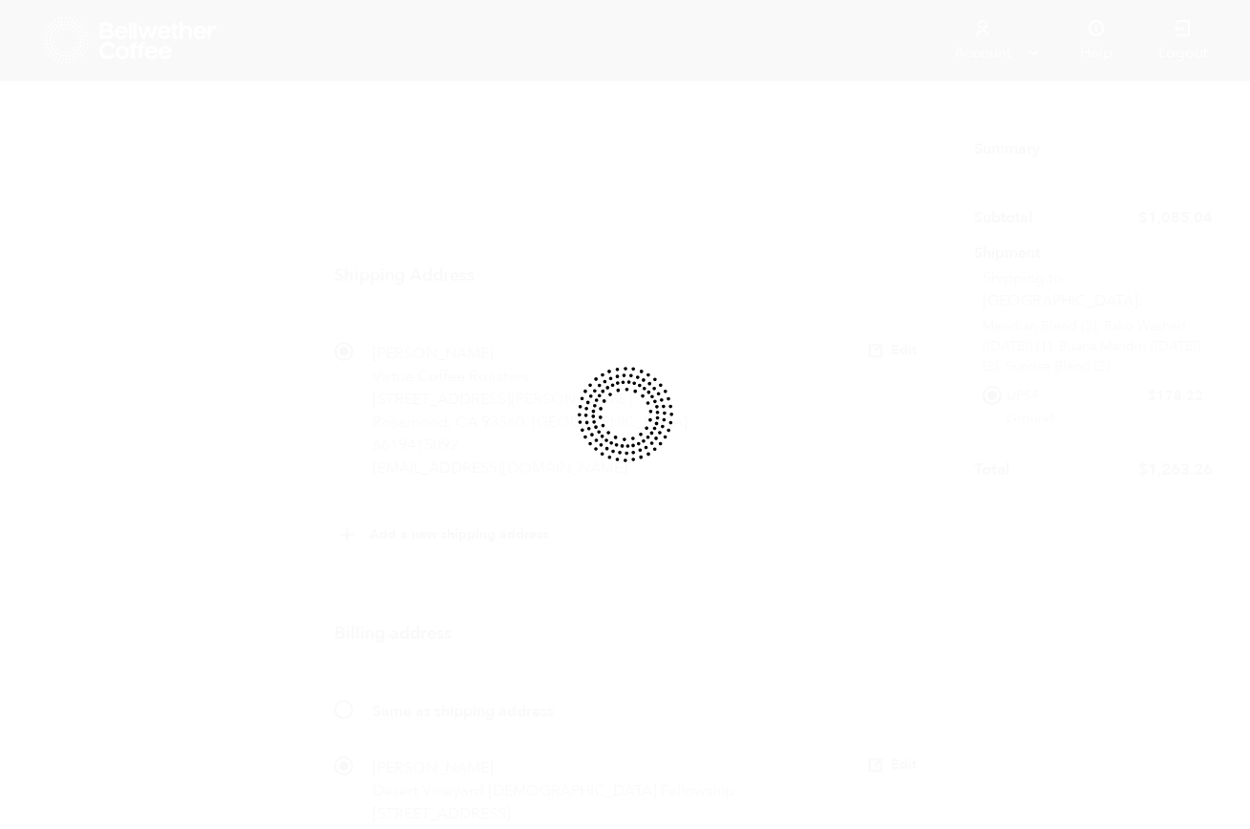
radio input "true"
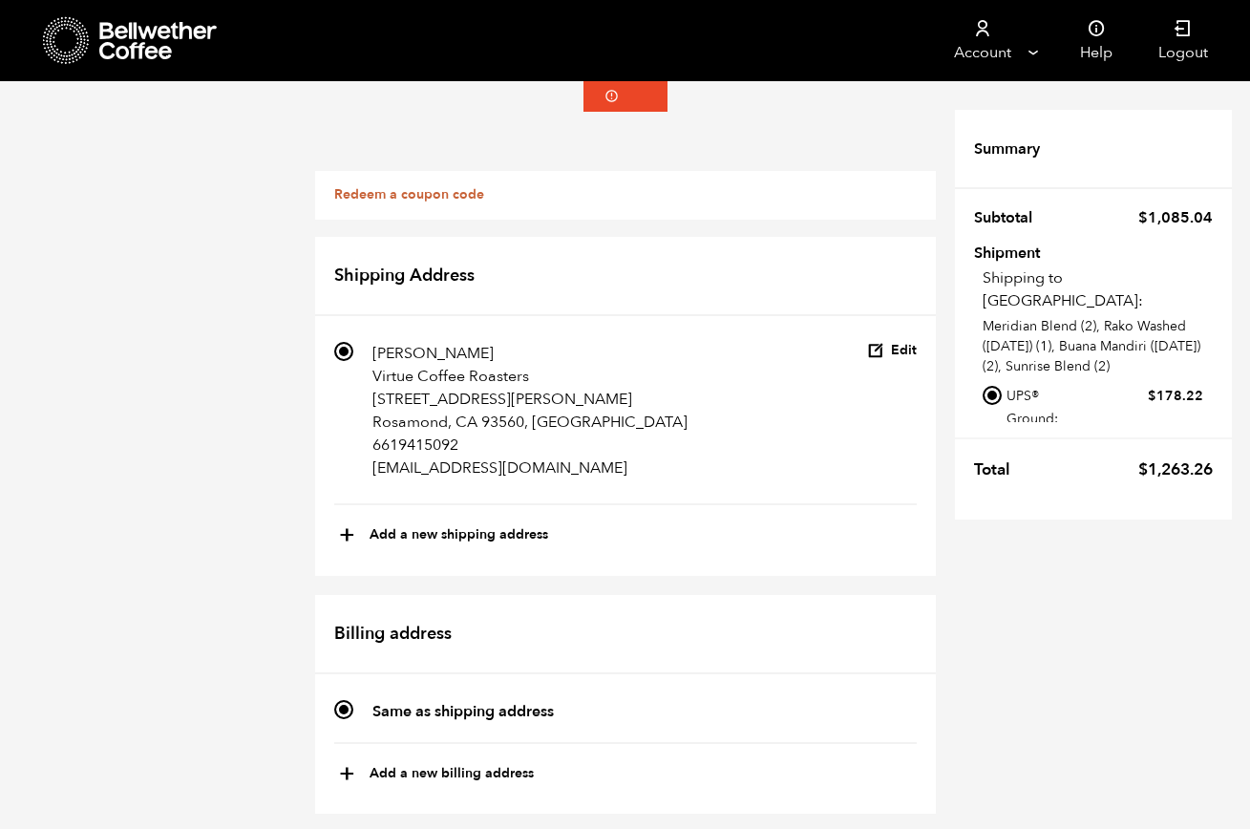
scroll to position [221, 0]
click at [903, 342] on button "Edit" at bounding box center [892, 351] width 50 height 18
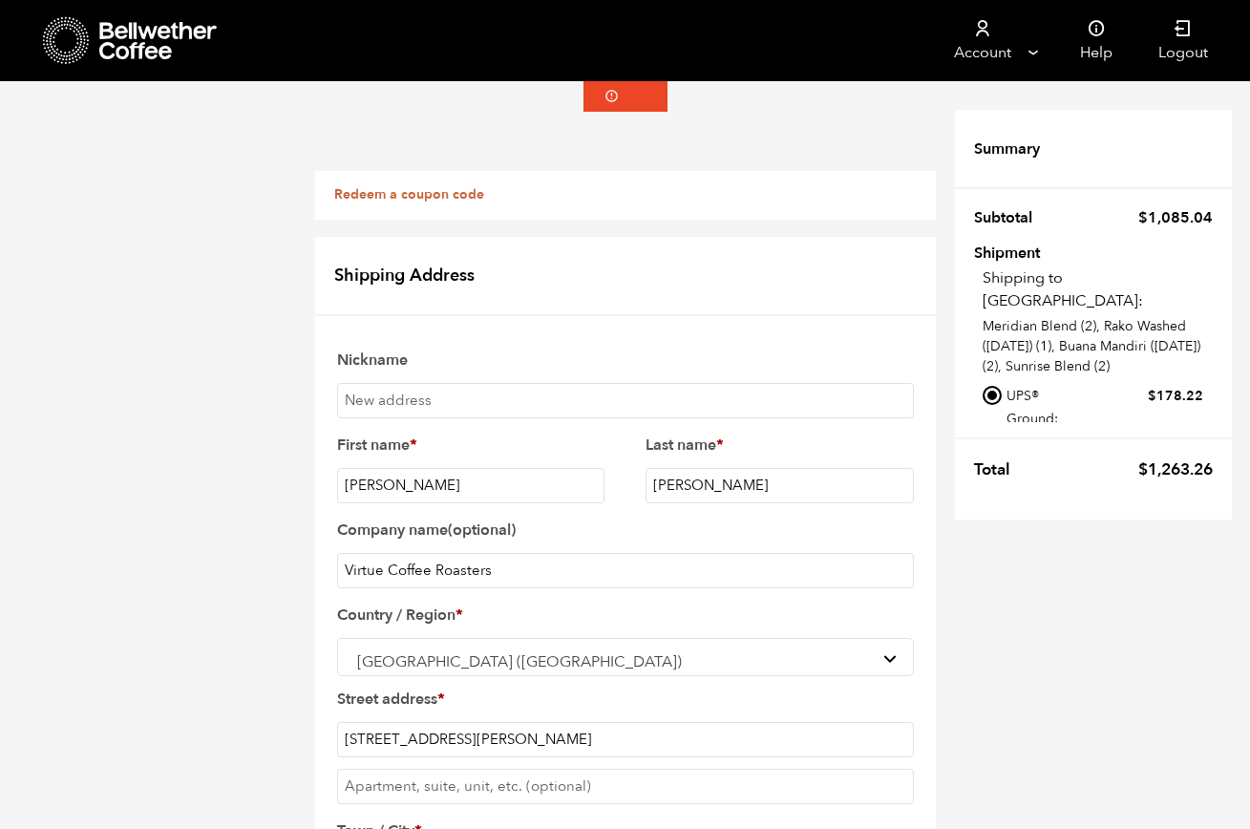
scroll to position [799, 0]
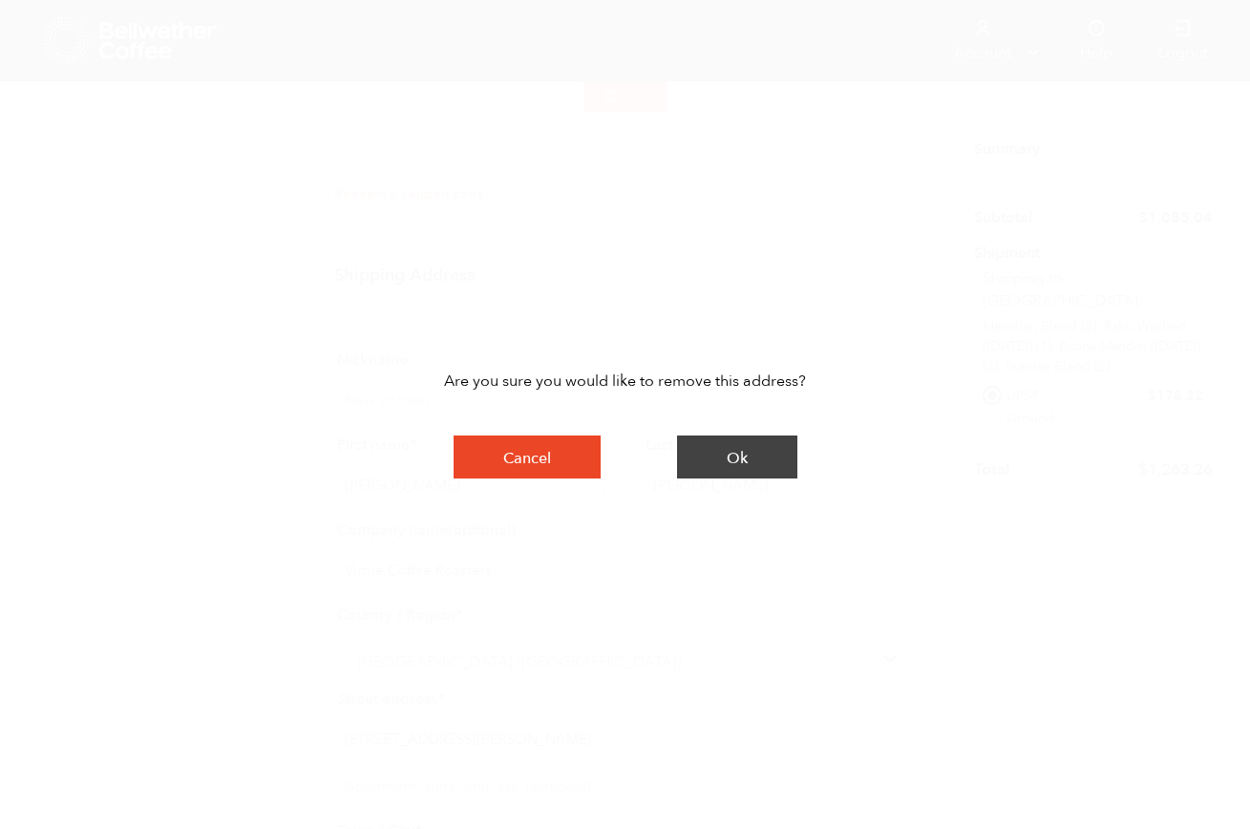
click at [722, 466] on button "Ok" at bounding box center [737, 457] width 120 height 44
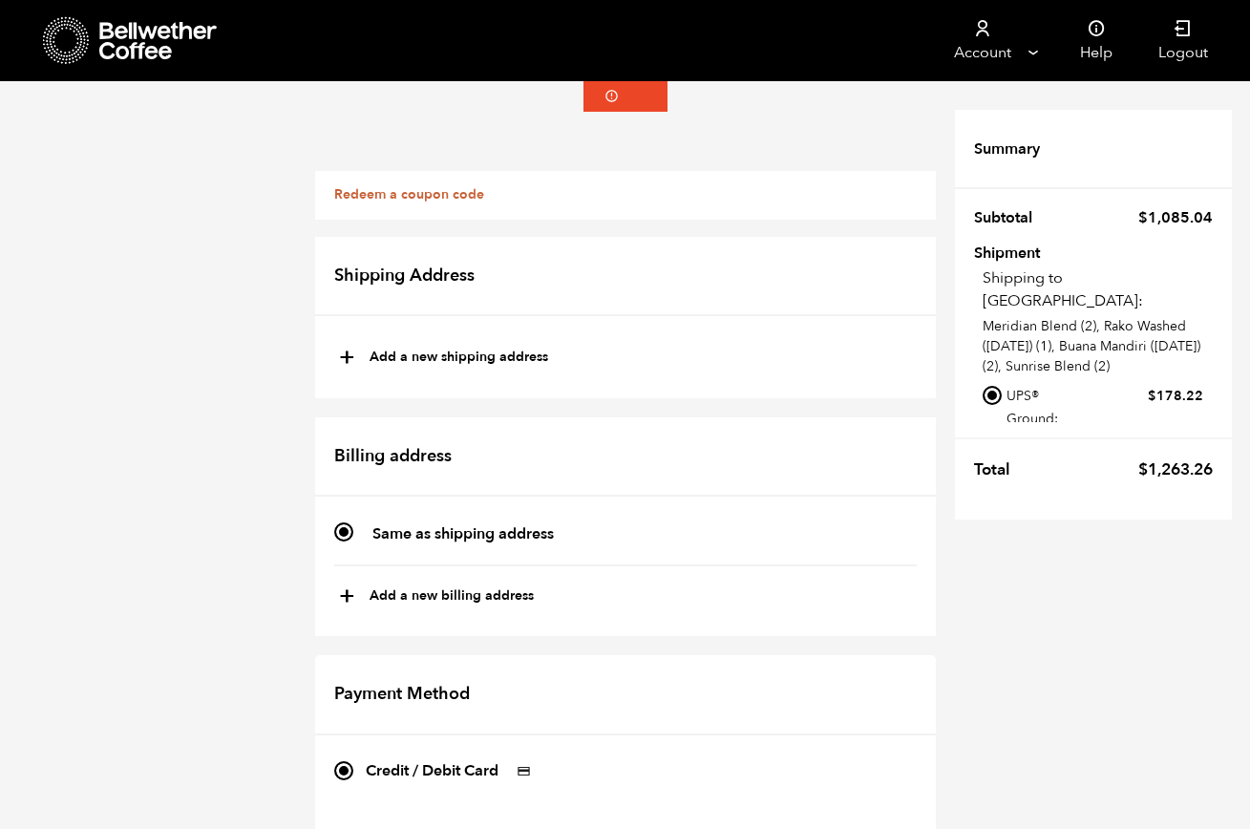
scroll to position [251, 0]
click at [404, 580] on button "+ Add a new billing address" at bounding box center [436, 596] width 195 height 32
select select
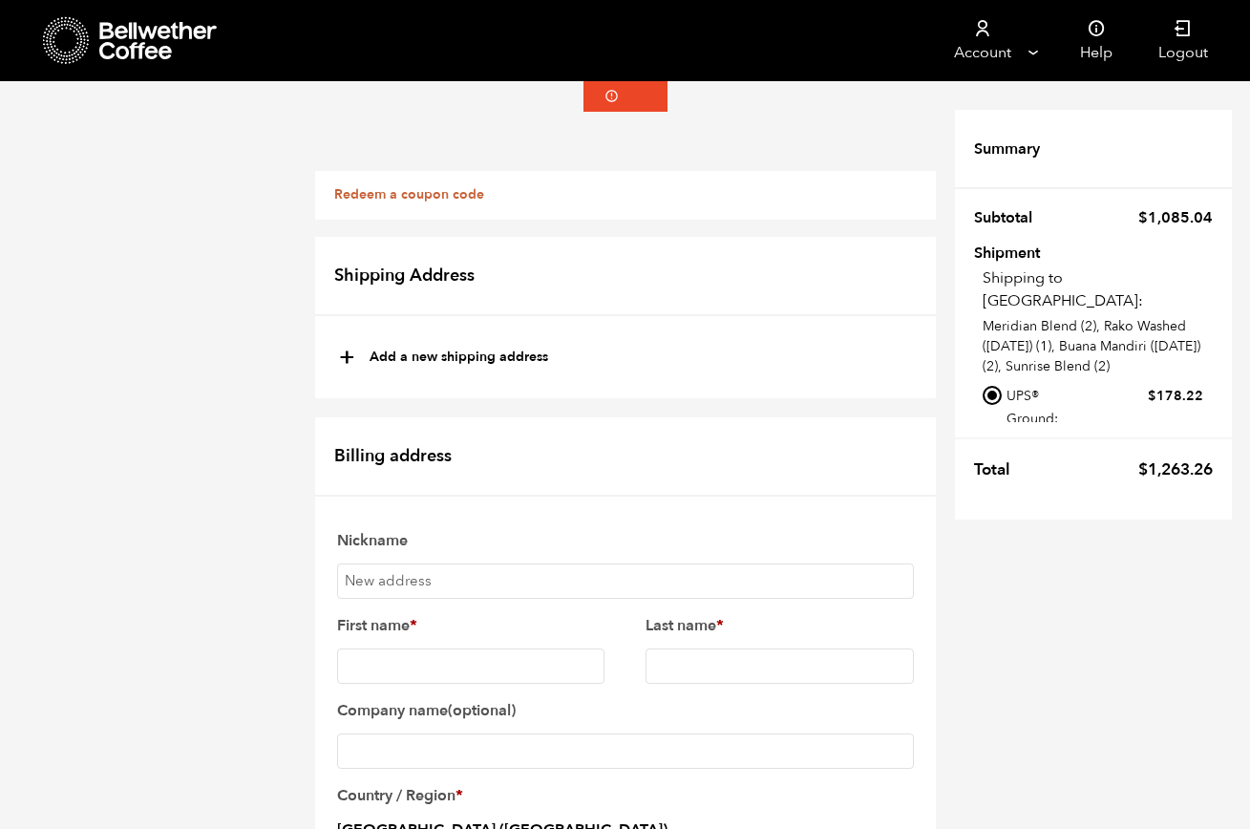
click at [480, 563] on input "Nickname" at bounding box center [625, 580] width 577 height 35
click at [460, 648] on input "First name *" at bounding box center [471, 665] width 268 height 35
type input "[PERSON_NAME]"
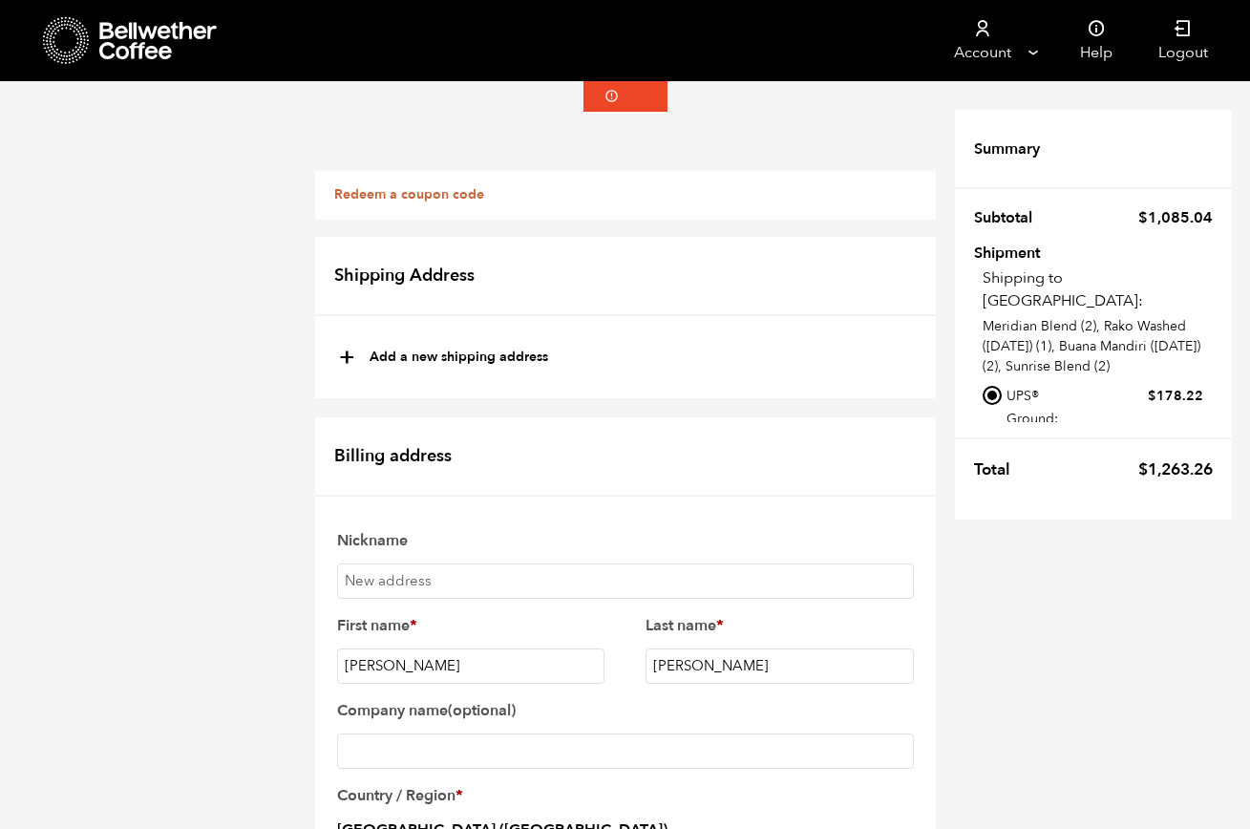
click at [413, 819] on strong "[GEOGRAPHIC_DATA] ([GEOGRAPHIC_DATA])" at bounding box center [502, 829] width 330 height 21
type input "1011 East Avenue I"
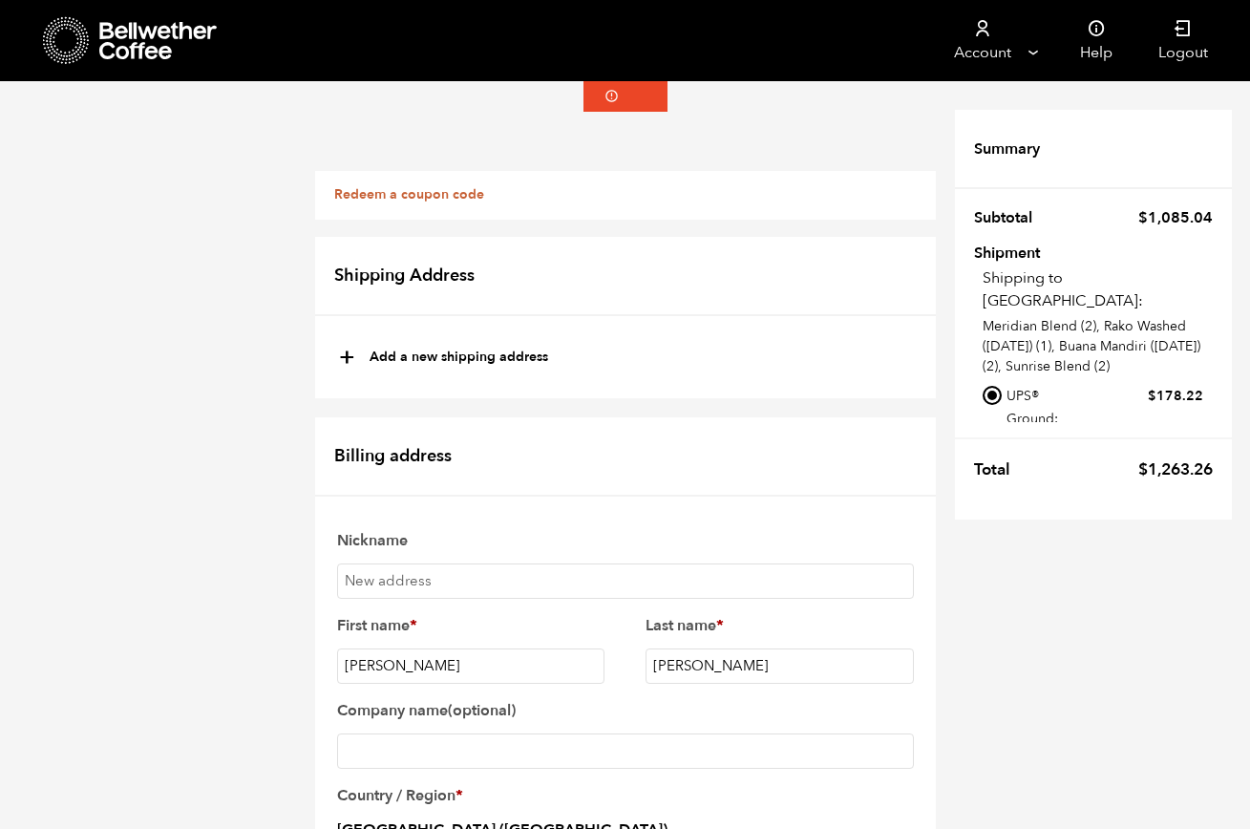
type input "[GEOGRAPHIC_DATA]"
select select "CA"
type input "93535"
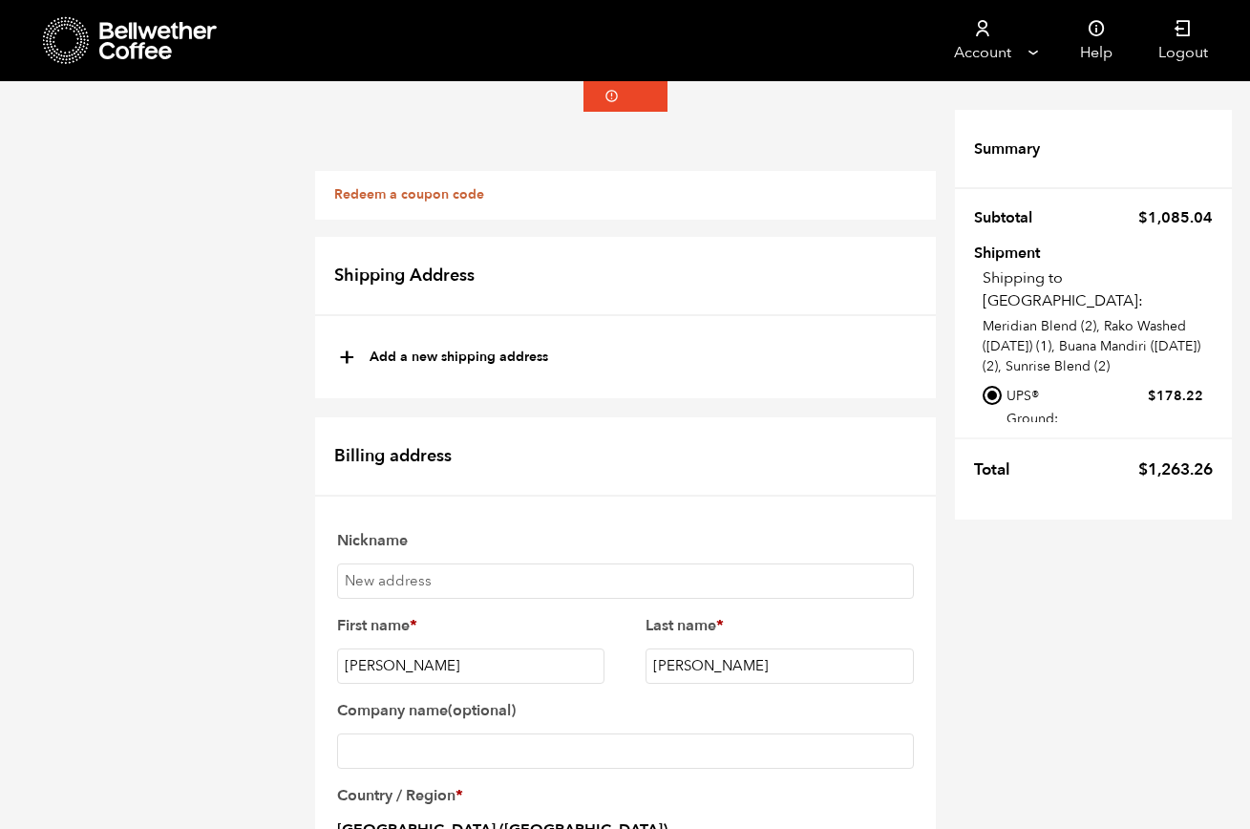
type input "6619415092"
type input "[EMAIL_ADDRESS][DOMAIN_NAME]"
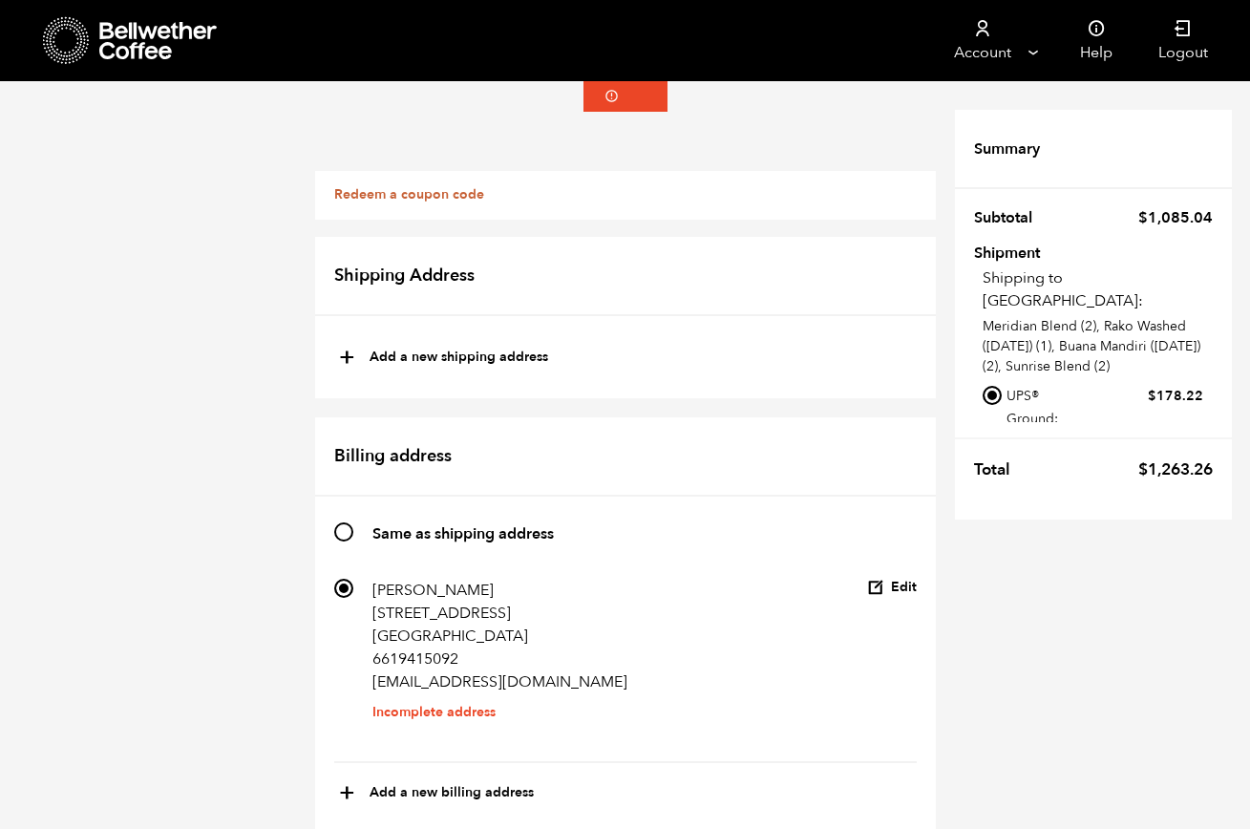
scroll to position [136, 0]
click at [405, 777] on button "+ Add a new billing address" at bounding box center [436, 793] width 195 height 32
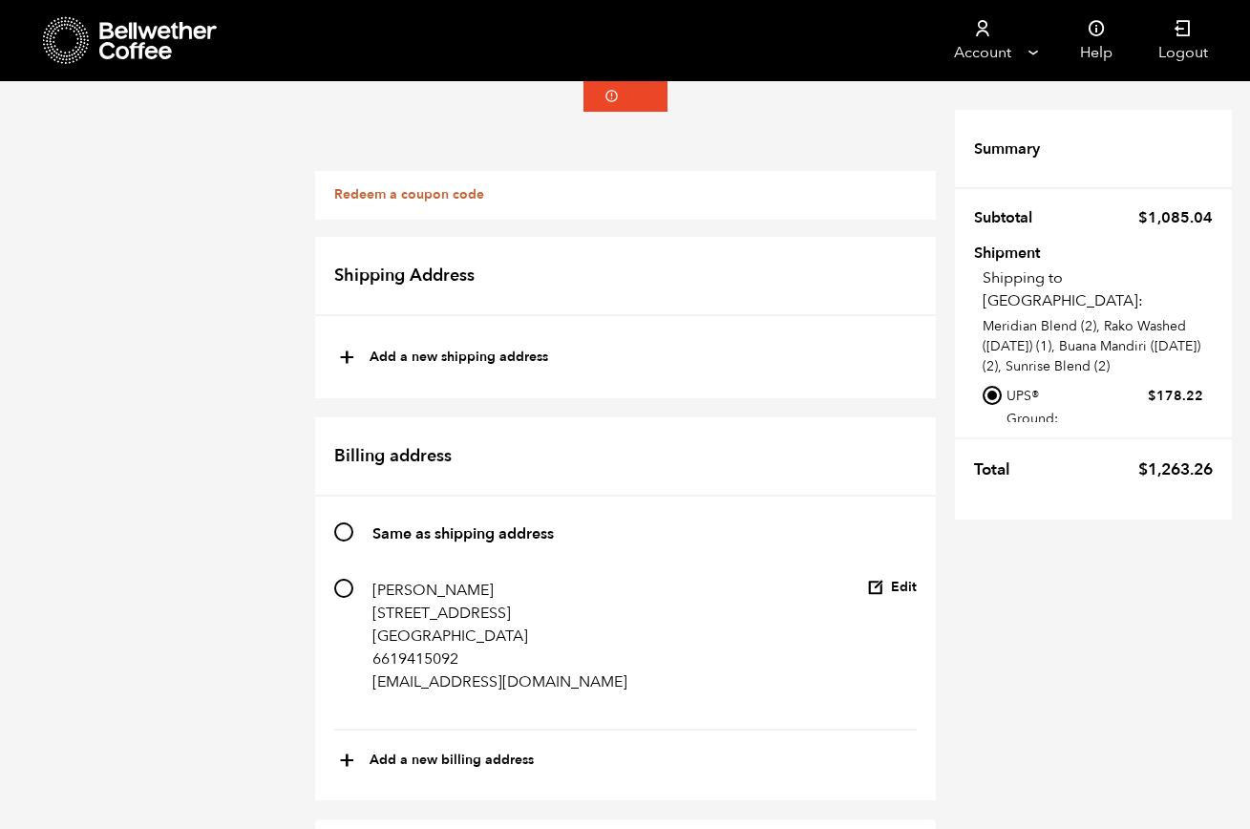
select select
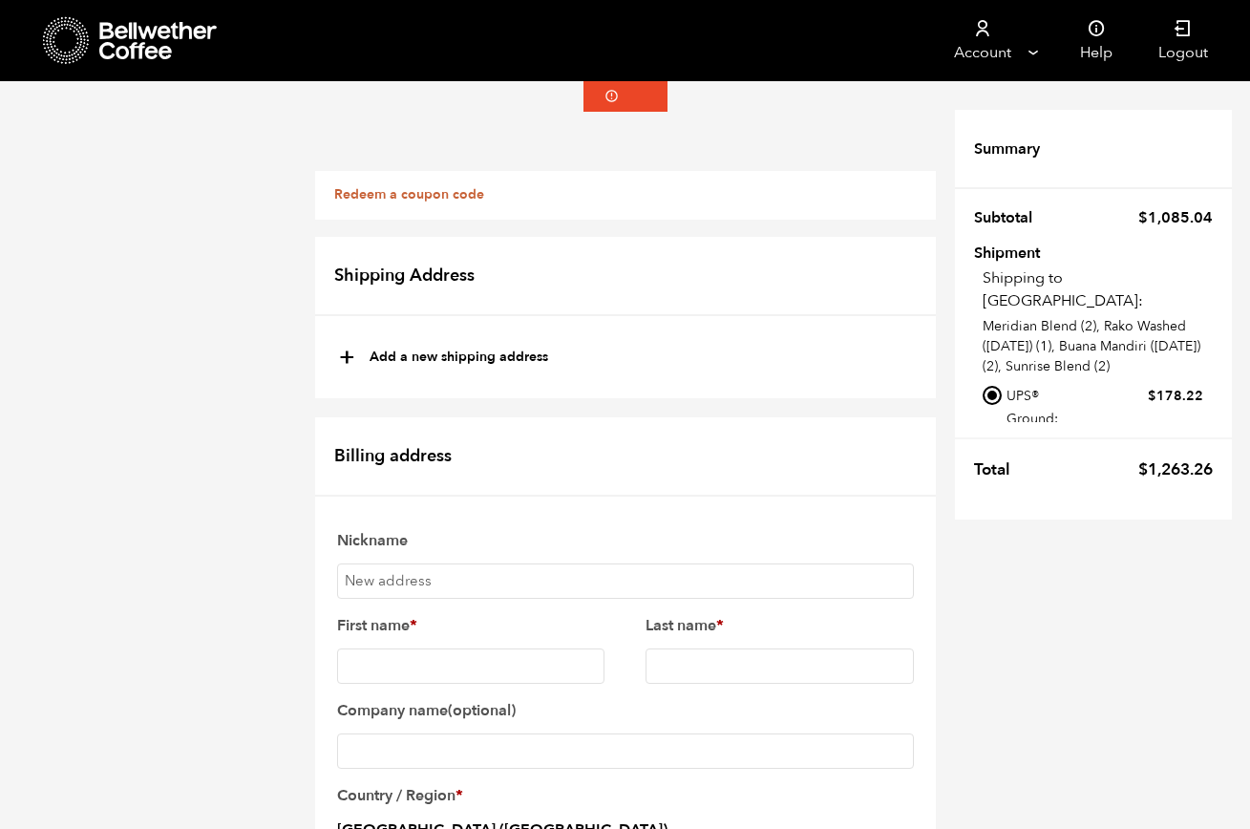
click at [396, 607] on p "First name *" at bounding box center [471, 646] width 274 height 79
click at [397, 648] on input "First name *" at bounding box center [471, 665] width 268 height 35
click at [1169, 50] on link "Logout" at bounding box center [1182, 40] width 95 height 81
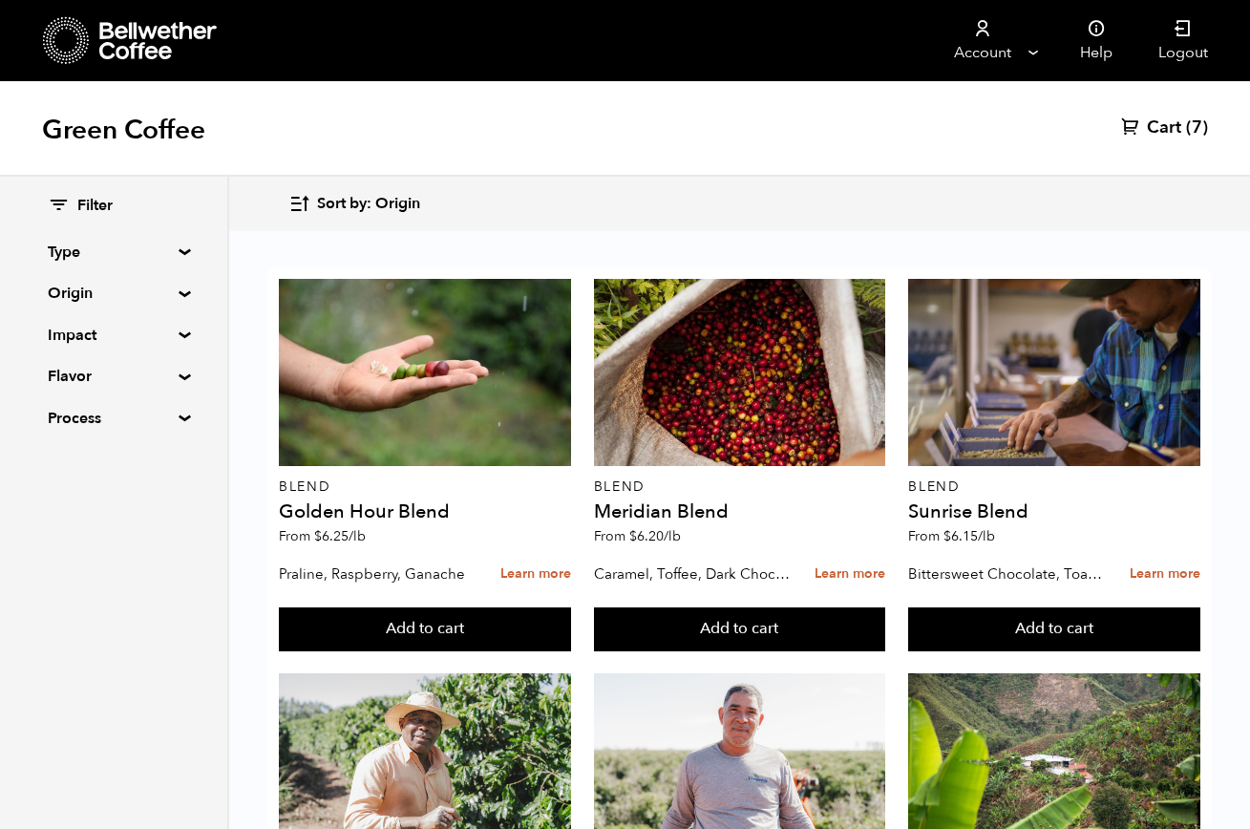
click at [1173, 128] on span "Cart" at bounding box center [1164, 127] width 34 height 23
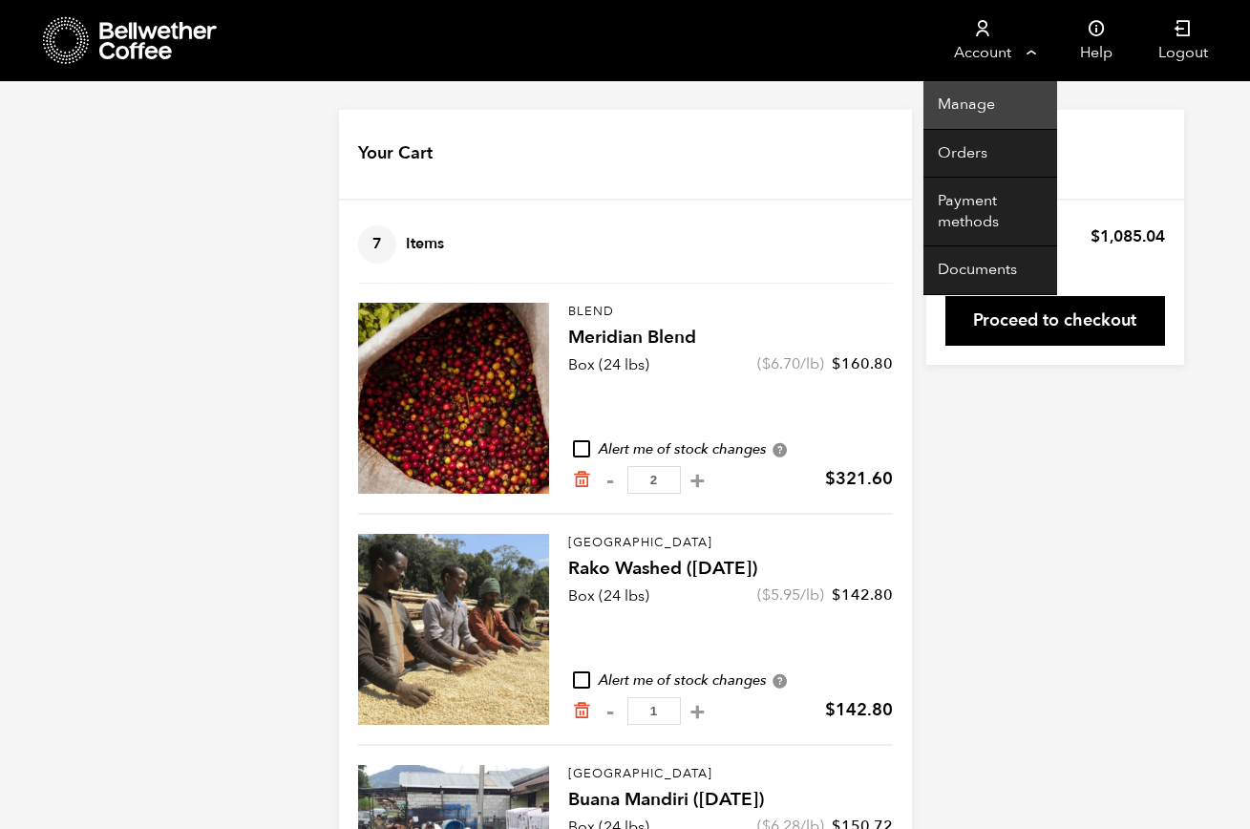
click at [959, 103] on link "Manage" at bounding box center [990, 105] width 134 height 49
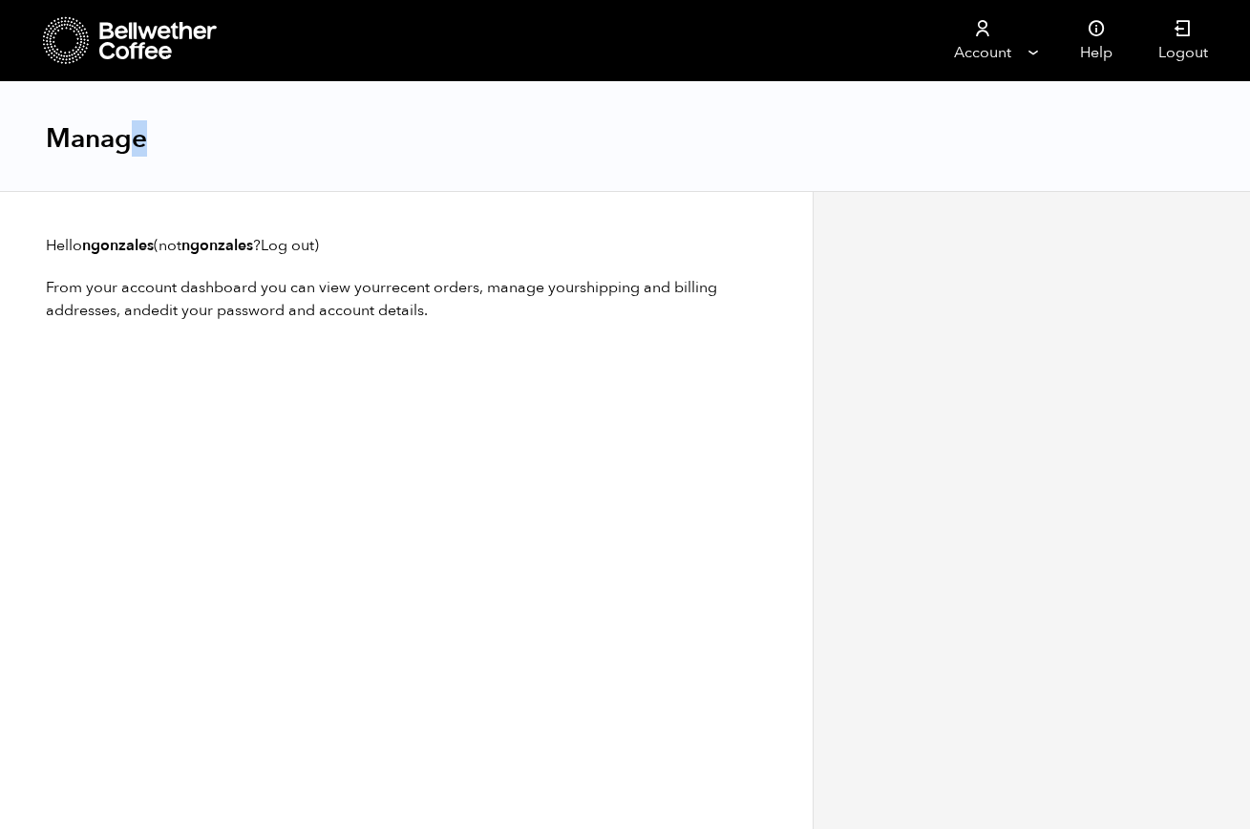
drag, startPoint x: 136, startPoint y: 150, endPoint x: 141, endPoint y: 291, distance: 141.4
click at [141, 250] on div "Manage Hello ngonzales (not ngonzales ? Log out ) From your account dashboard y…" at bounding box center [625, 455] width 1250 height 748
click at [138, 335] on div "Hello ngonzales (not ngonzales ? Log out ) From your account dashboard you can …" at bounding box center [406, 278] width 721 height 126
click at [219, 367] on div "Hello ngonzales (not ngonzales ? Log out ) From your account dashboard you can …" at bounding box center [406, 510] width 812 height 638
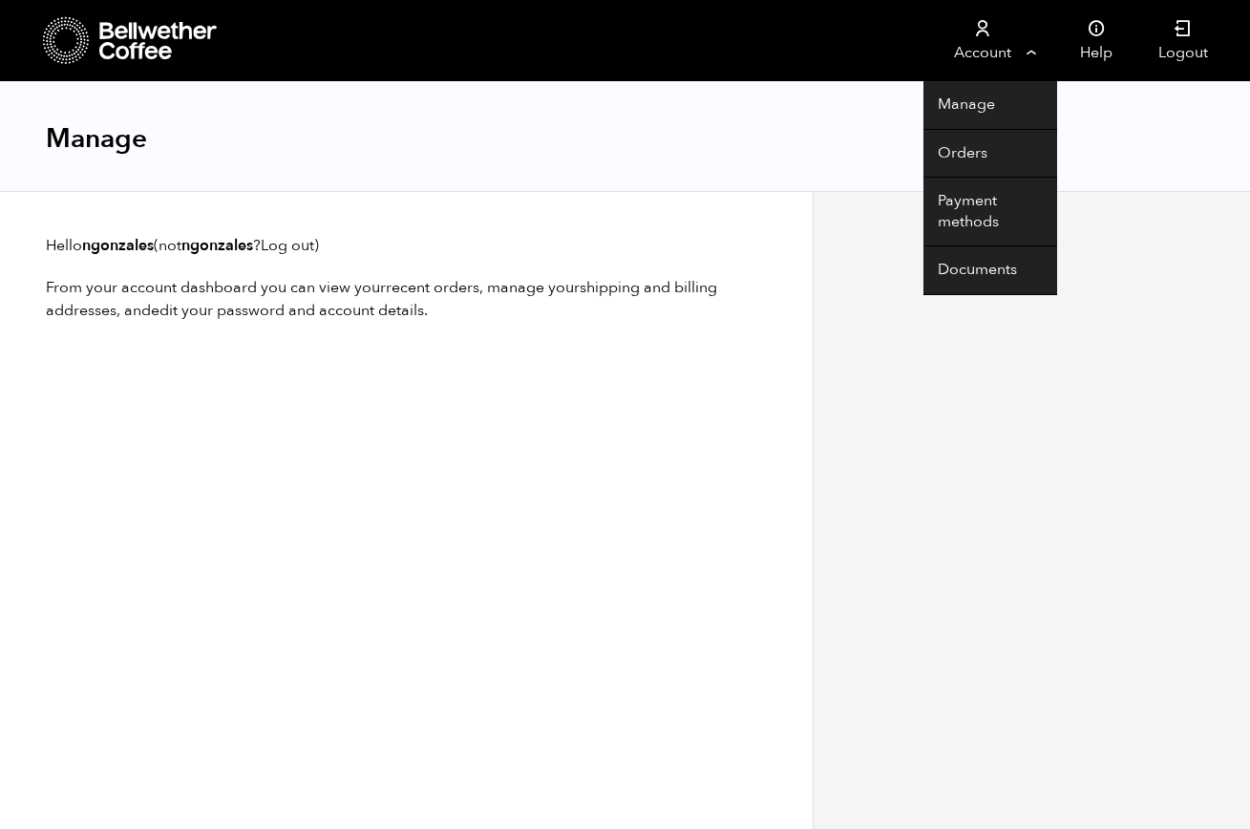
click at [968, 60] on link "Account" at bounding box center [981, 40] width 117 height 81
click at [987, 202] on link "Payment methods" at bounding box center [990, 212] width 134 height 69
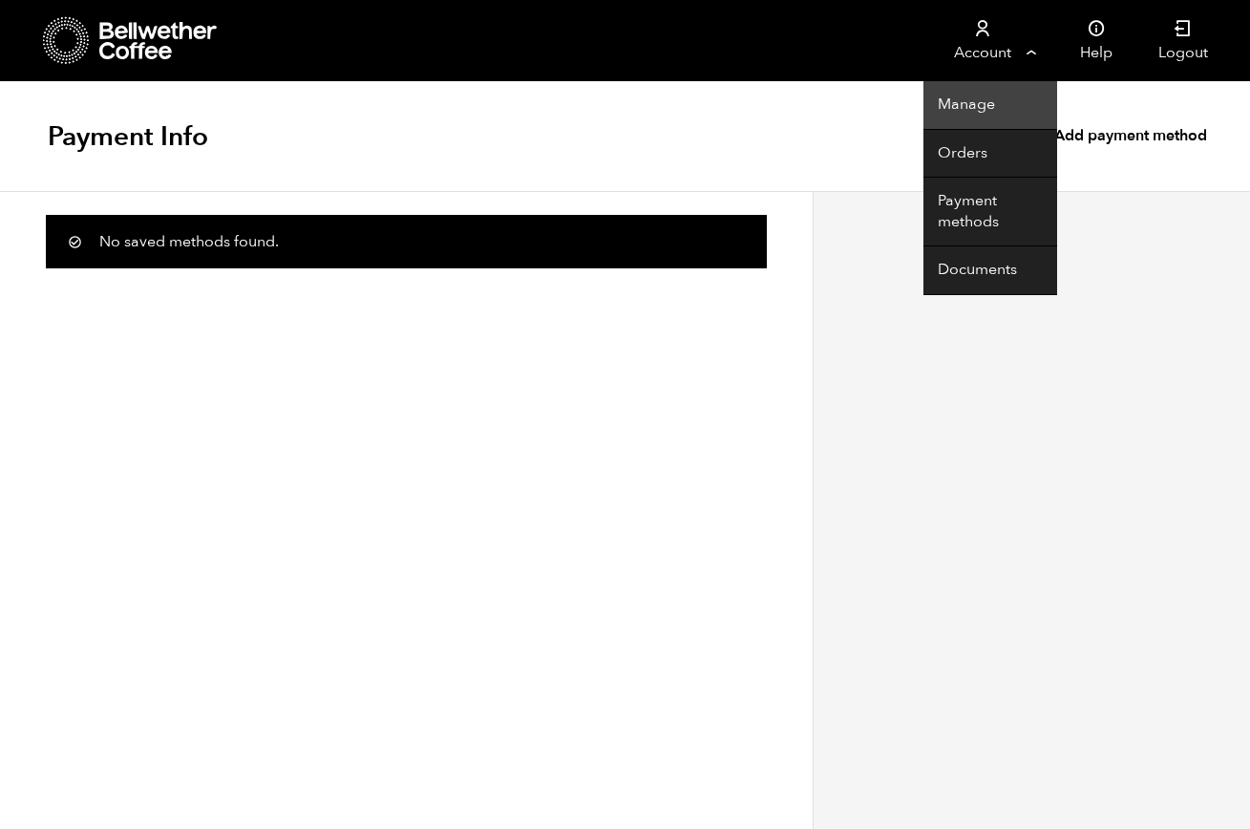
click at [973, 112] on link "Manage" at bounding box center [990, 105] width 134 height 49
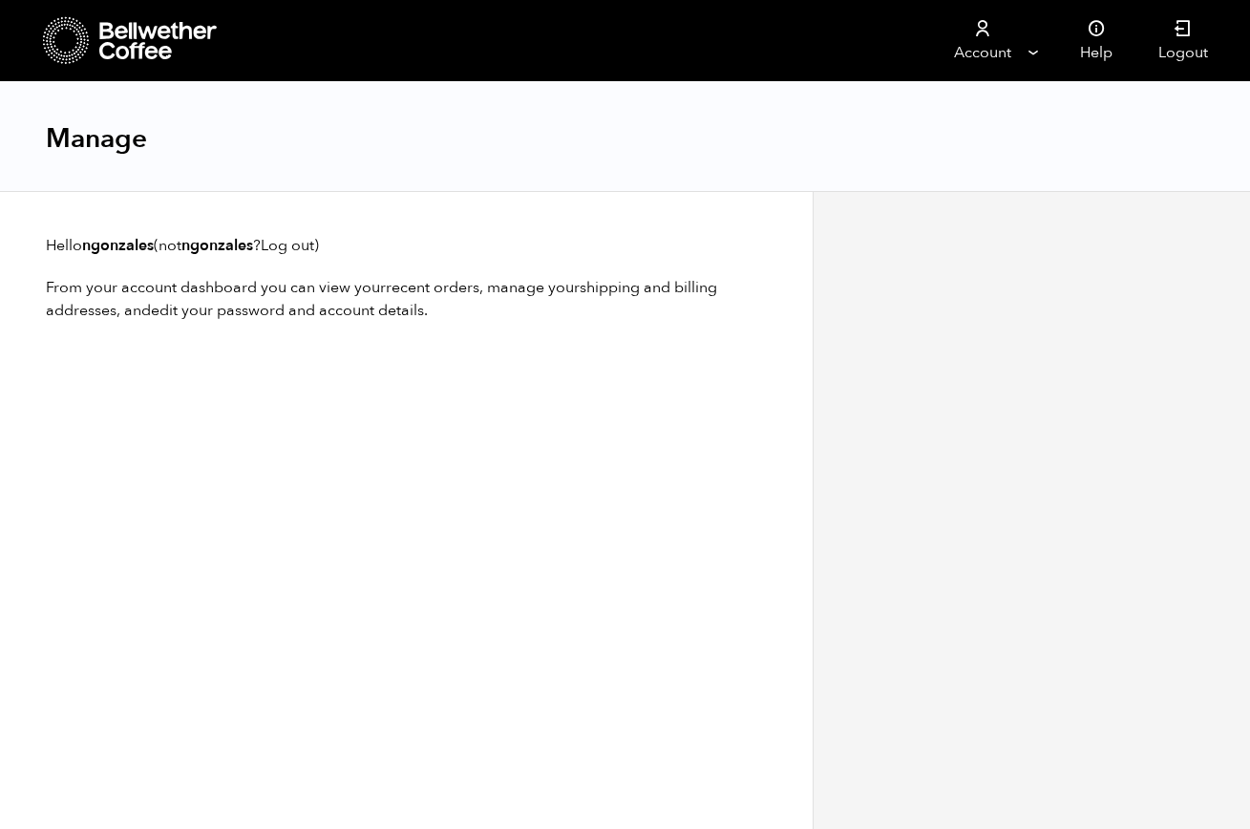
click at [145, 48] on icon at bounding box center [158, 41] width 119 height 38
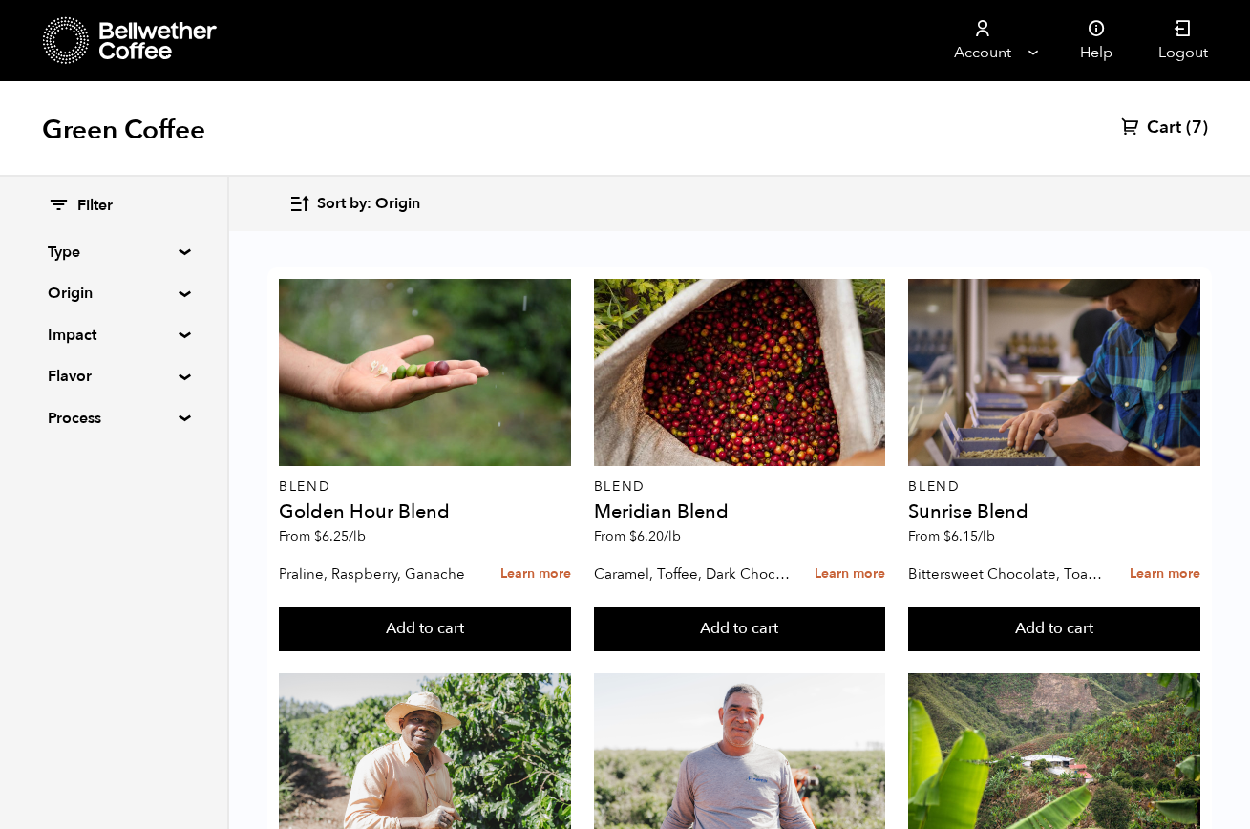
click at [1161, 128] on span "Cart" at bounding box center [1164, 127] width 34 height 23
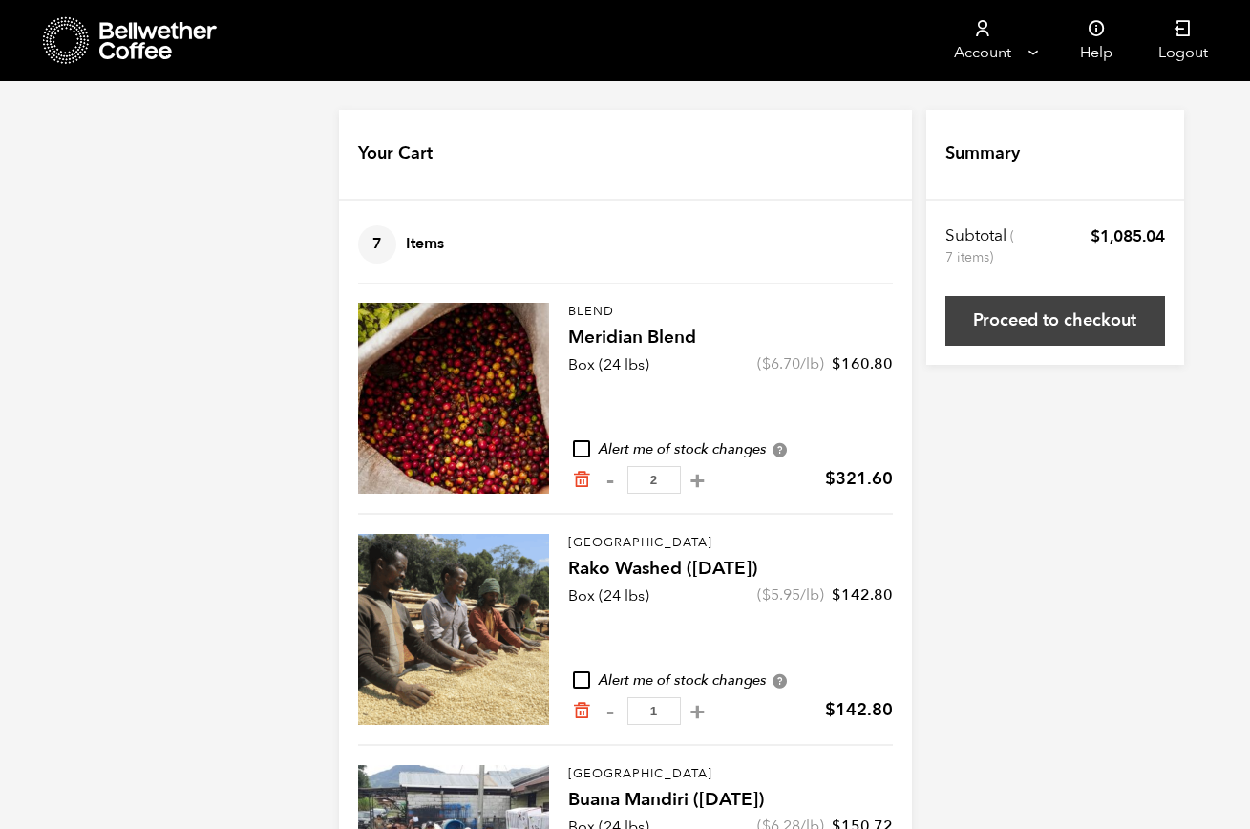
click at [999, 332] on link "Proceed to checkout" at bounding box center [1055, 321] width 220 height 50
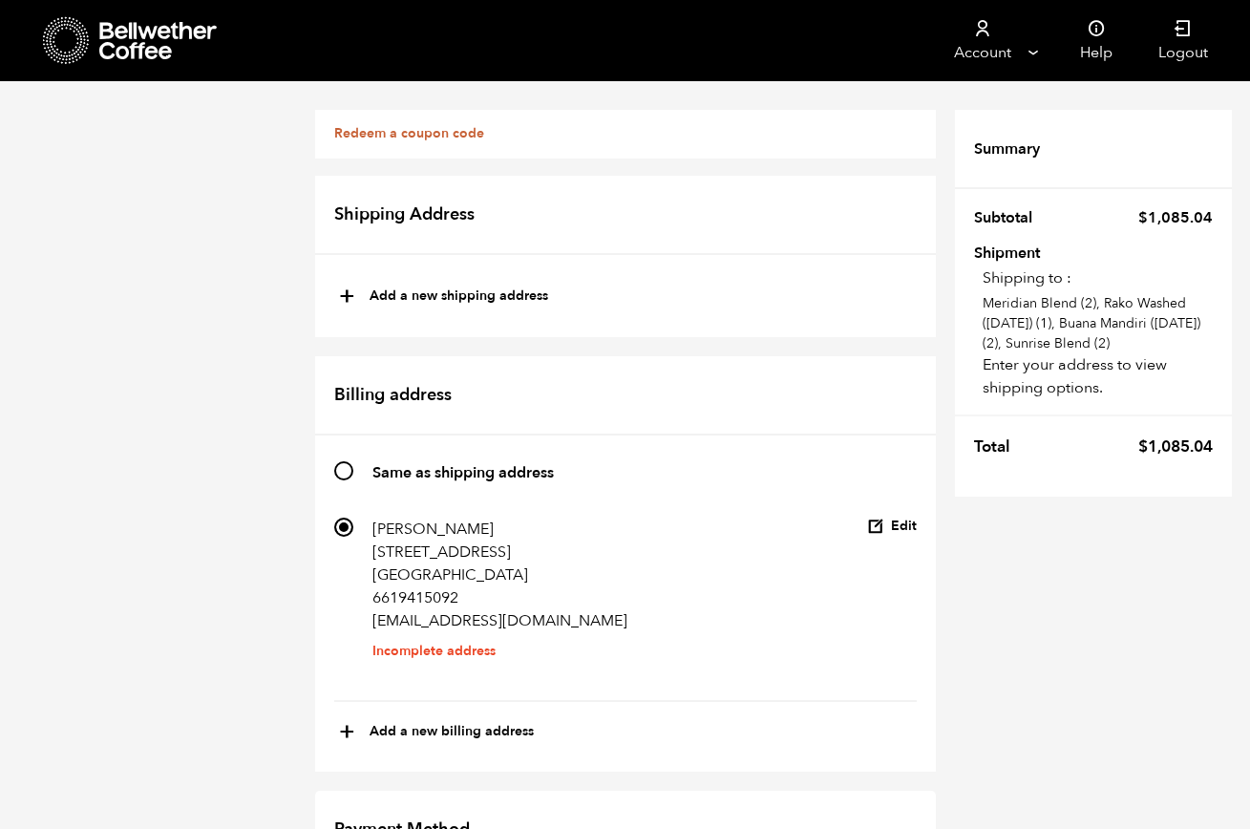
click at [344, 297] on span "+" at bounding box center [347, 297] width 16 height 32
type input "New address"
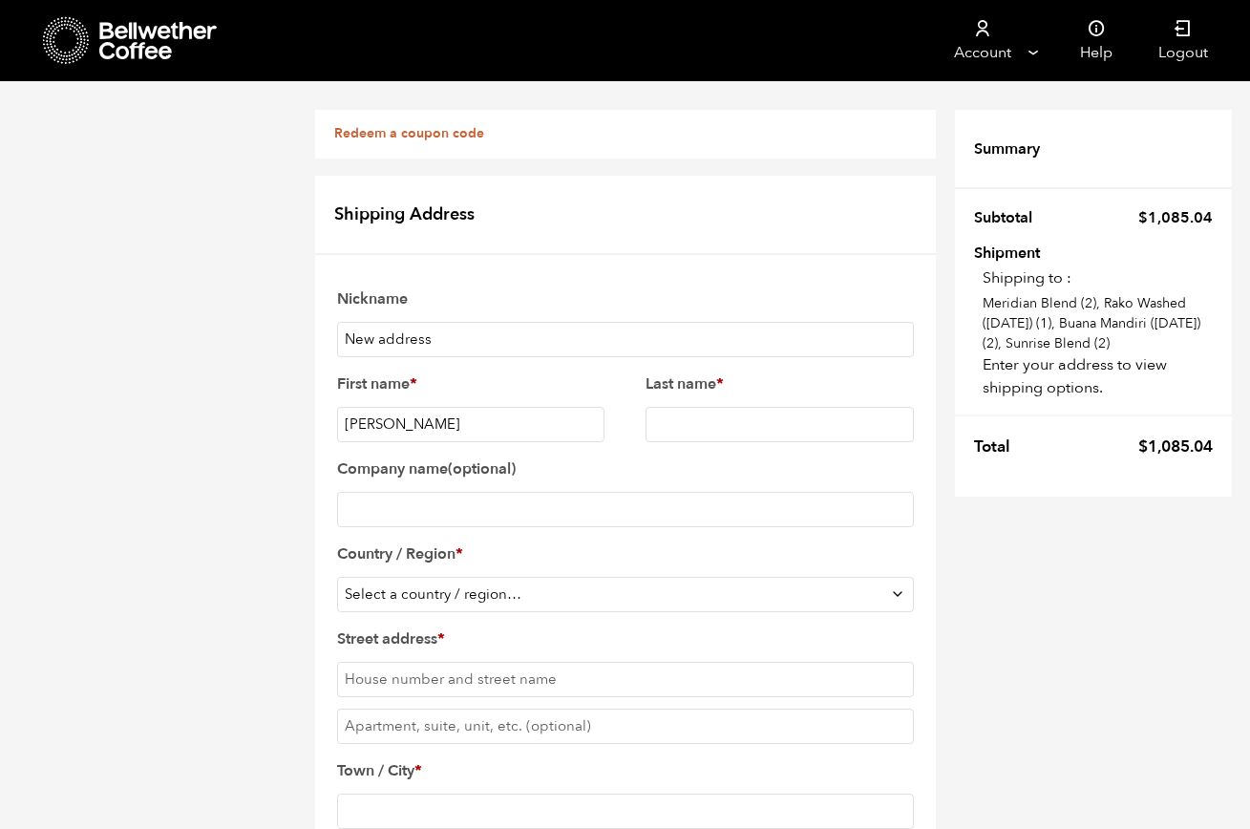
type input "[PERSON_NAME]"
type input "g"
type input "[PERSON_NAME]"
select select "US"
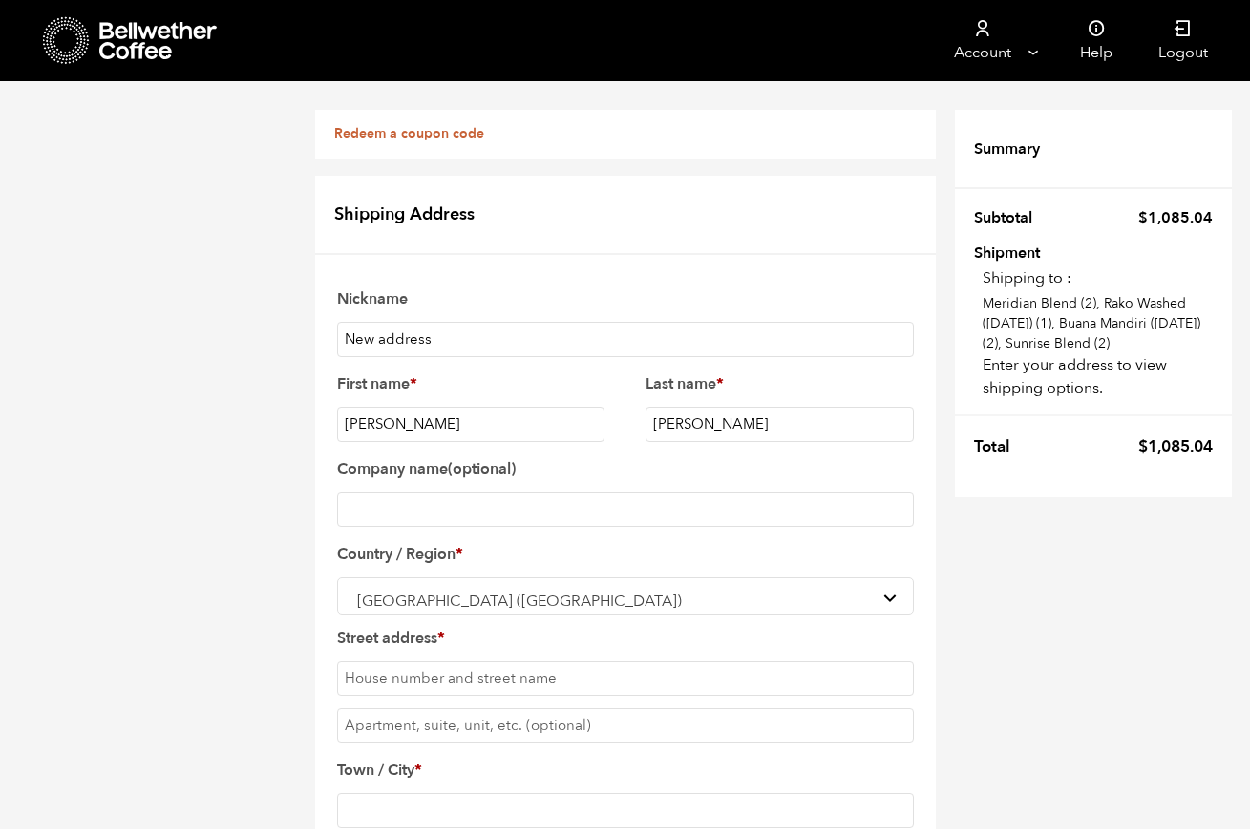
click at [582, 479] on label "Company name (optional)" at bounding box center [625, 468] width 577 height 31
click at [582, 492] on input "Company name (optional)" at bounding box center [625, 509] width 577 height 35
type input "Virtue Coffee Roasters"
type input "[STREET_ADDRESS]"
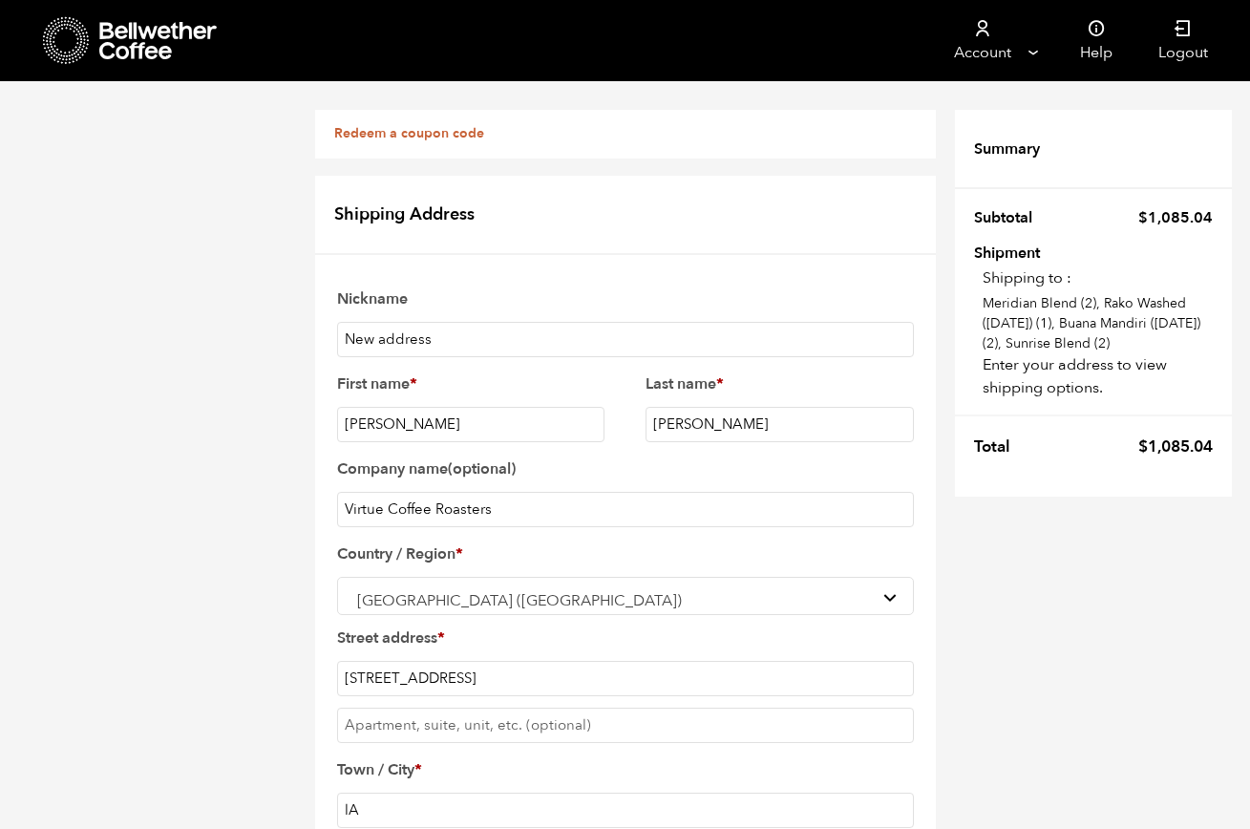
type input "l"
type input "[GEOGRAPHIC_DATA]"
type input "ca"
select select "CA"
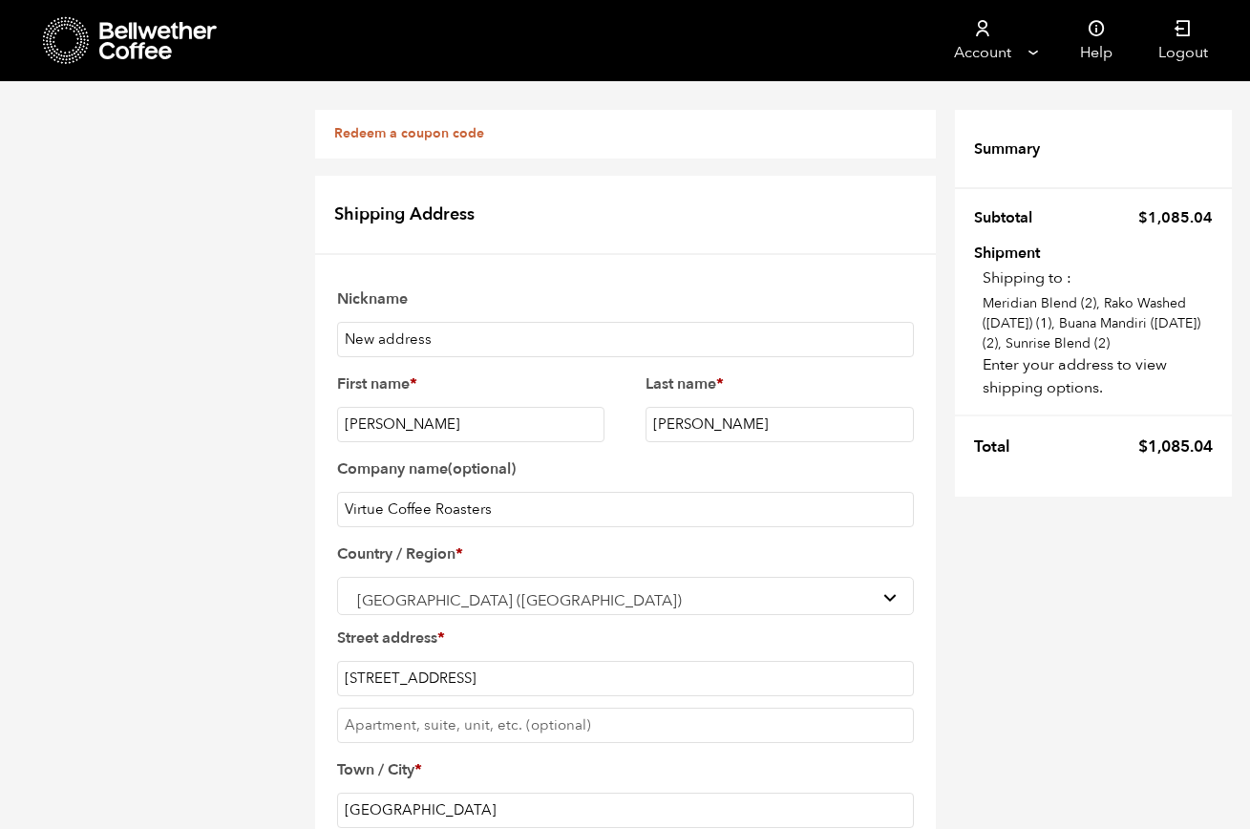
type input "93535"
type input "6619415092"
type input "[EMAIL_ADDRESS][DOMAIN_NAME]"
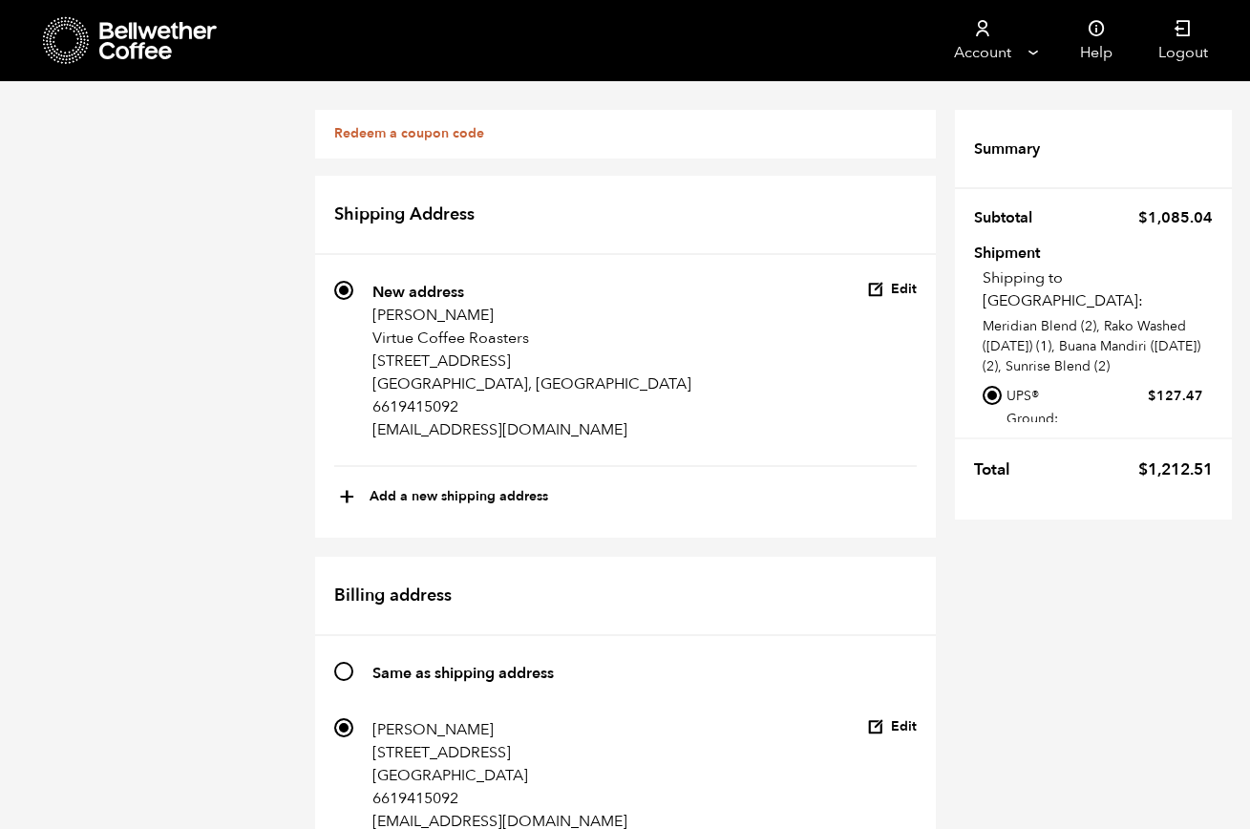
scroll to position [0, 0]
click at [344, 669] on input "Same as shipping address" at bounding box center [343, 671] width 19 height 19
radio input "true"
click at [341, 718] on input "287 Caroline Carrithers 1011 East Avenue I Lancaster, CA 93535 6619415092 ngonz…" at bounding box center [343, 727] width 19 height 19
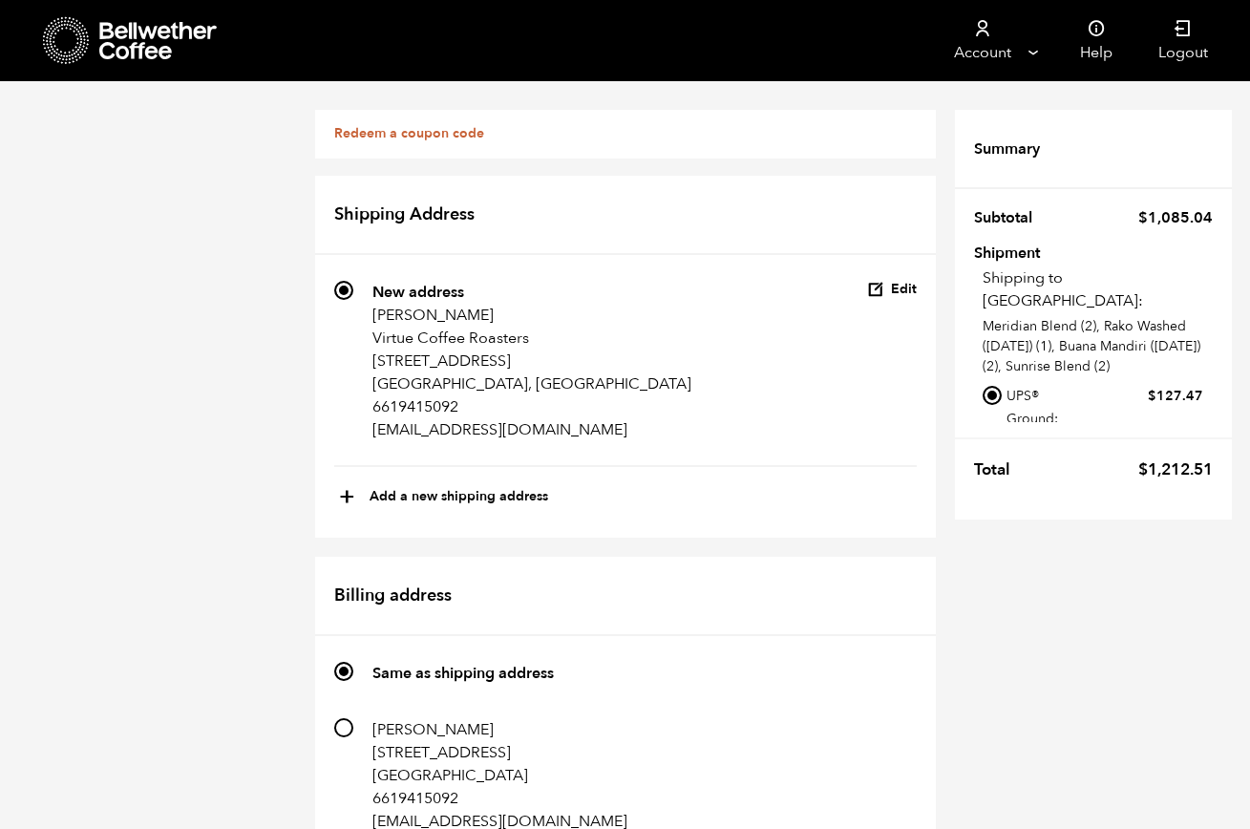
radio input "true"
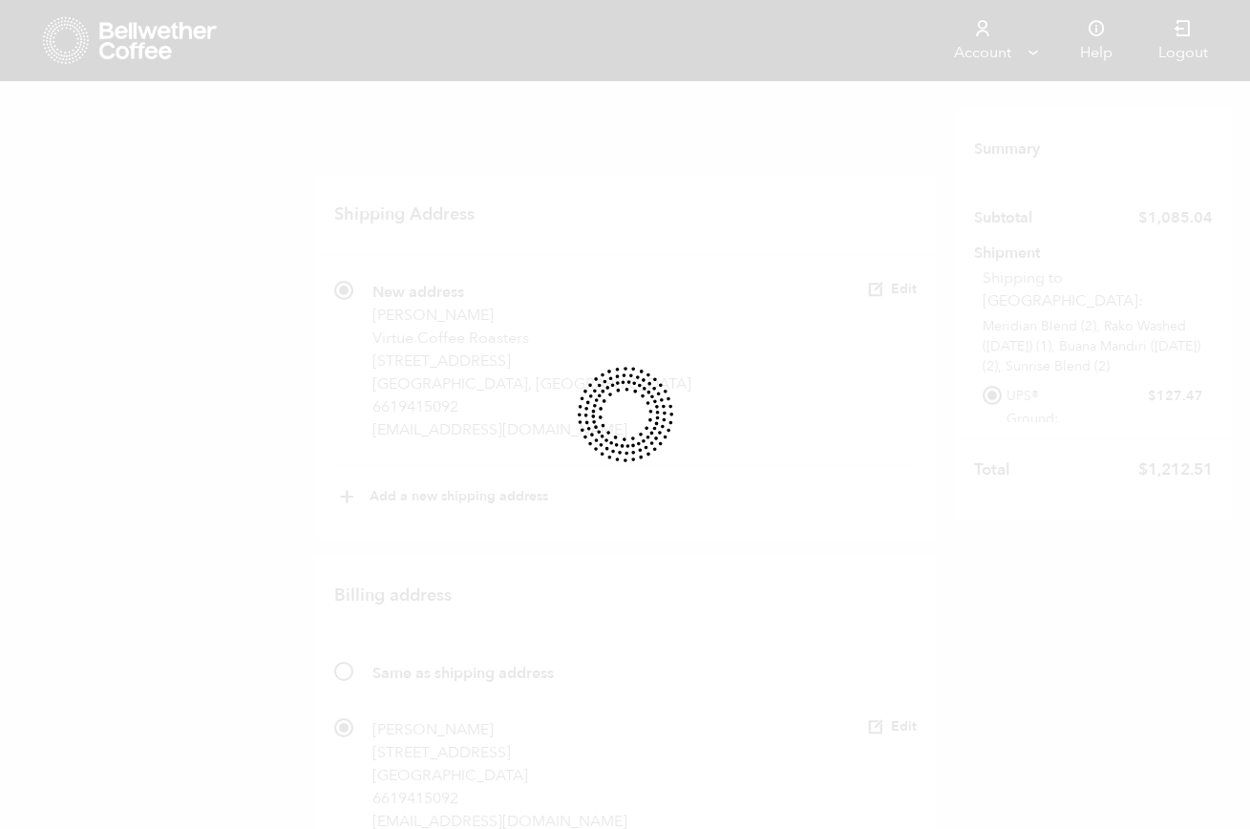
scroll to position [155, 0]
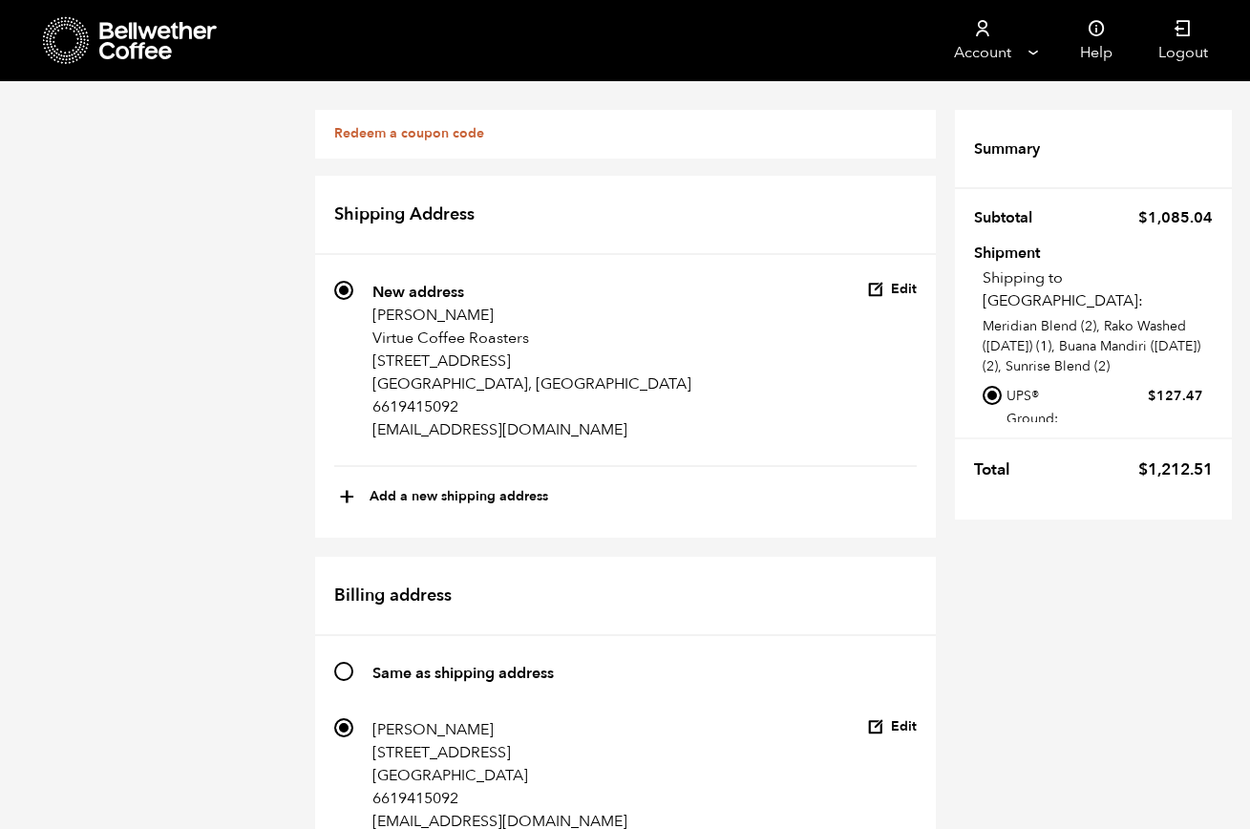
click at [897, 718] on button "Edit" at bounding box center [892, 727] width 50 height 18
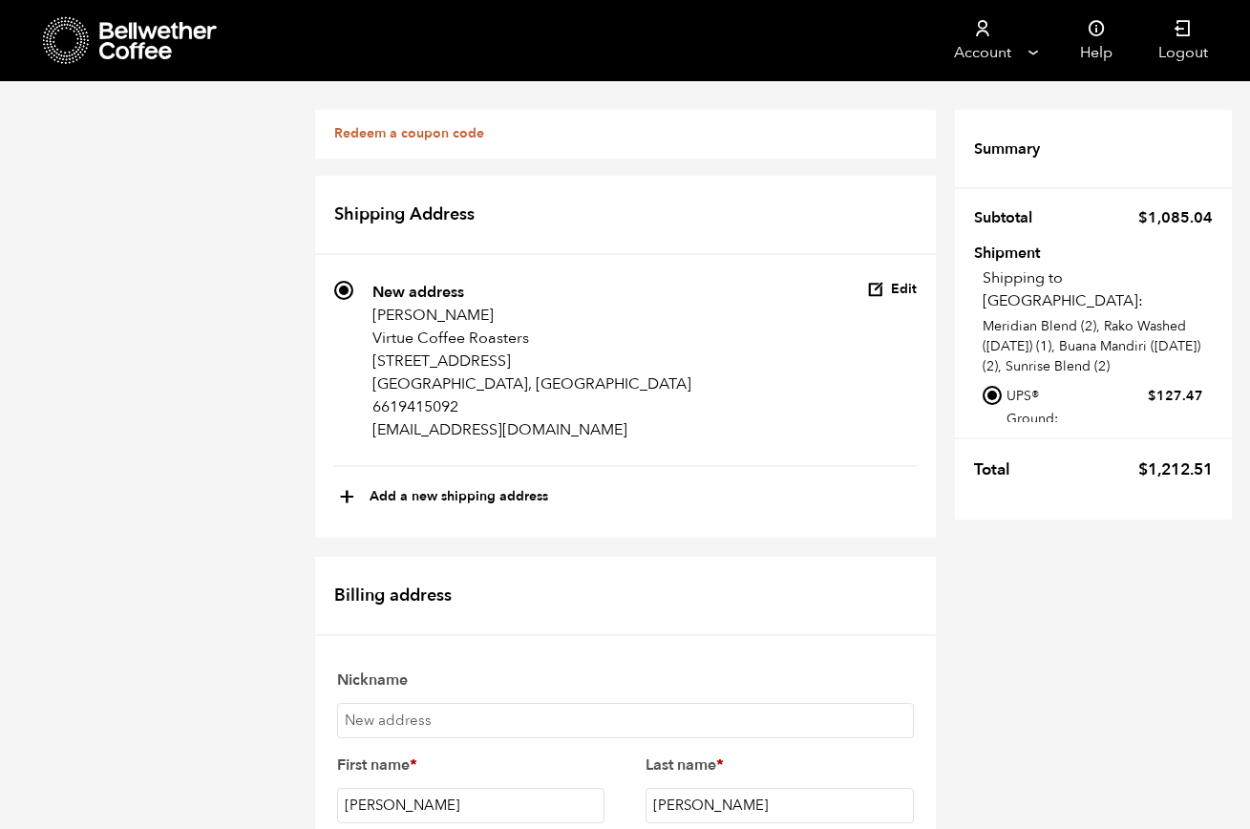
scroll to position [1078, 0]
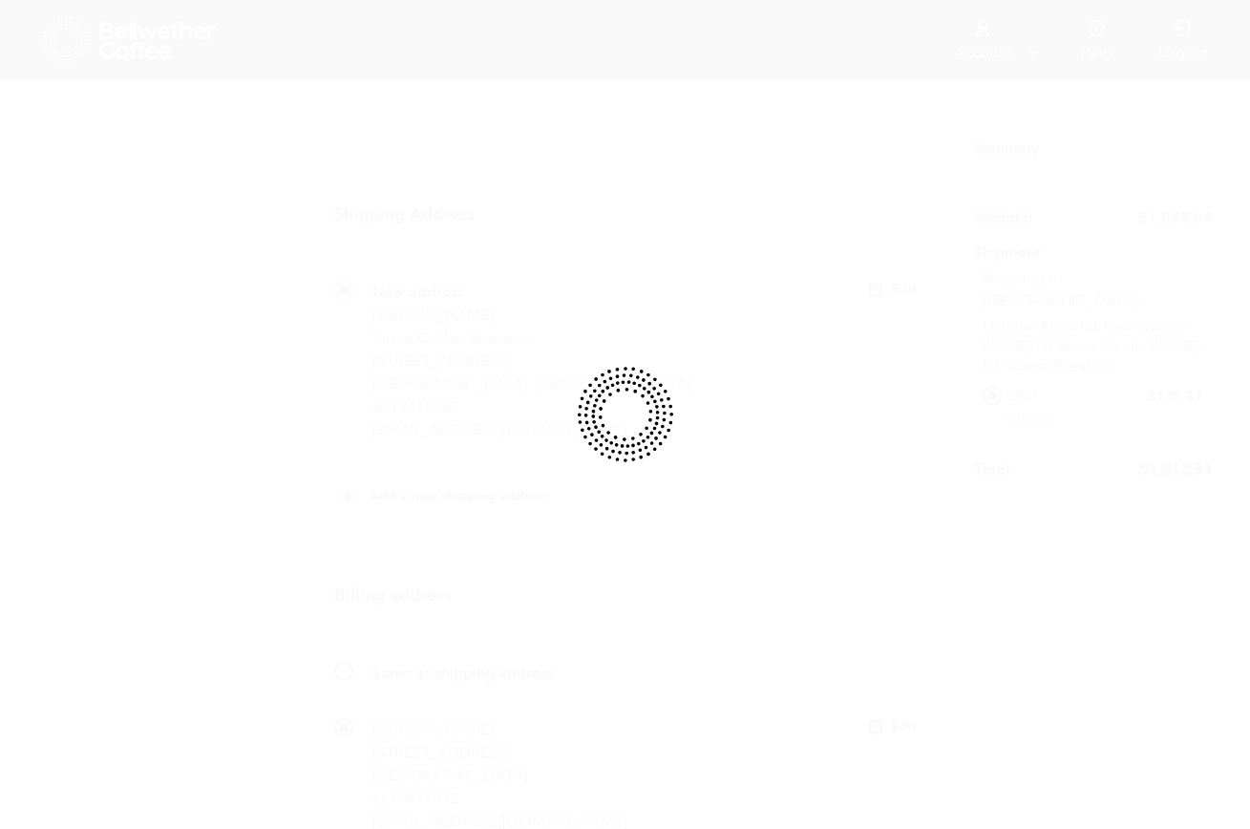
radio input "true"
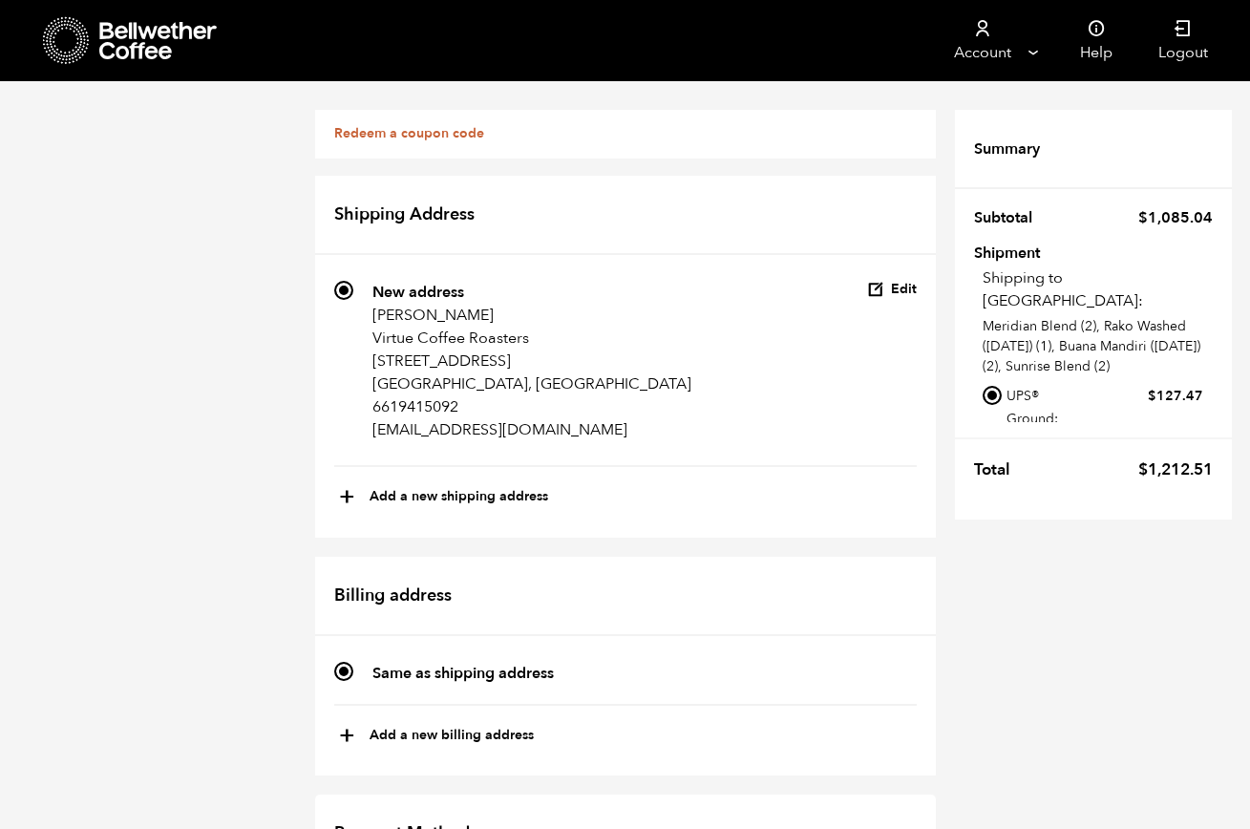
scroll to position [56, 0]
click at [400, 663] on strong "Same as shipping address" at bounding box center [462, 673] width 181 height 21
click at [353, 662] on input "Same as shipping address" at bounding box center [343, 671] width 19 height 19
click at [387, 481] on button "+ Add a new shipping address" at bounding box center [443, 497] width 209 height 32
select select
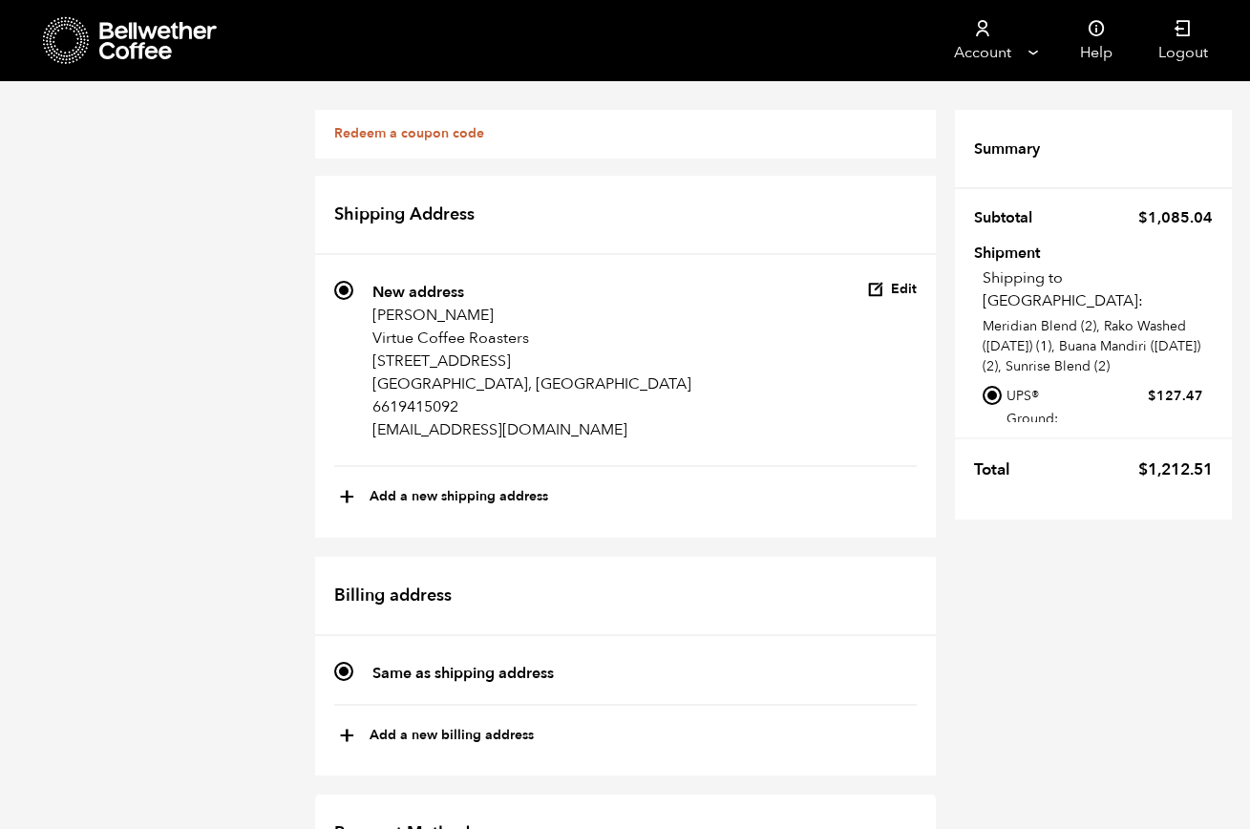
select select
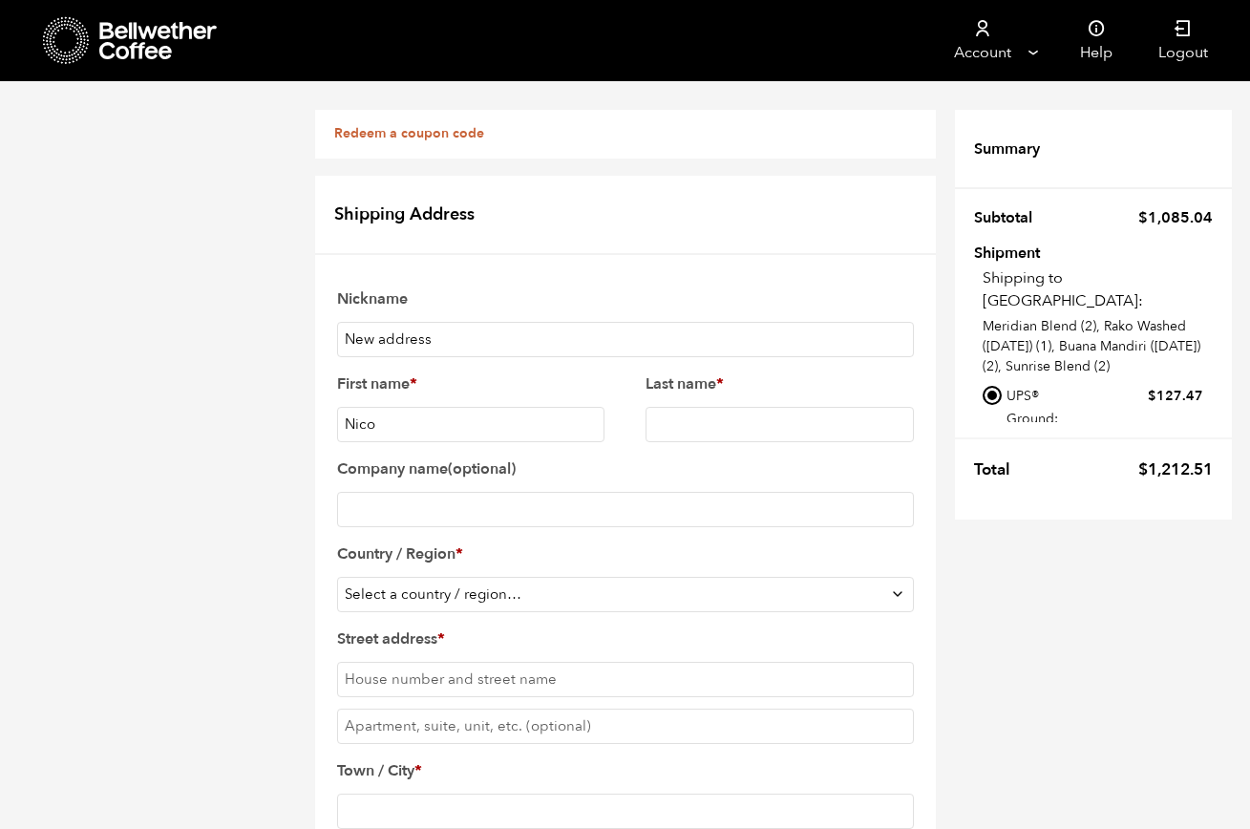
type input "Nicol"
type input "[PERSON_NAME]"
type input "g"
type input "[PERSON_NAME]"
select select "US"
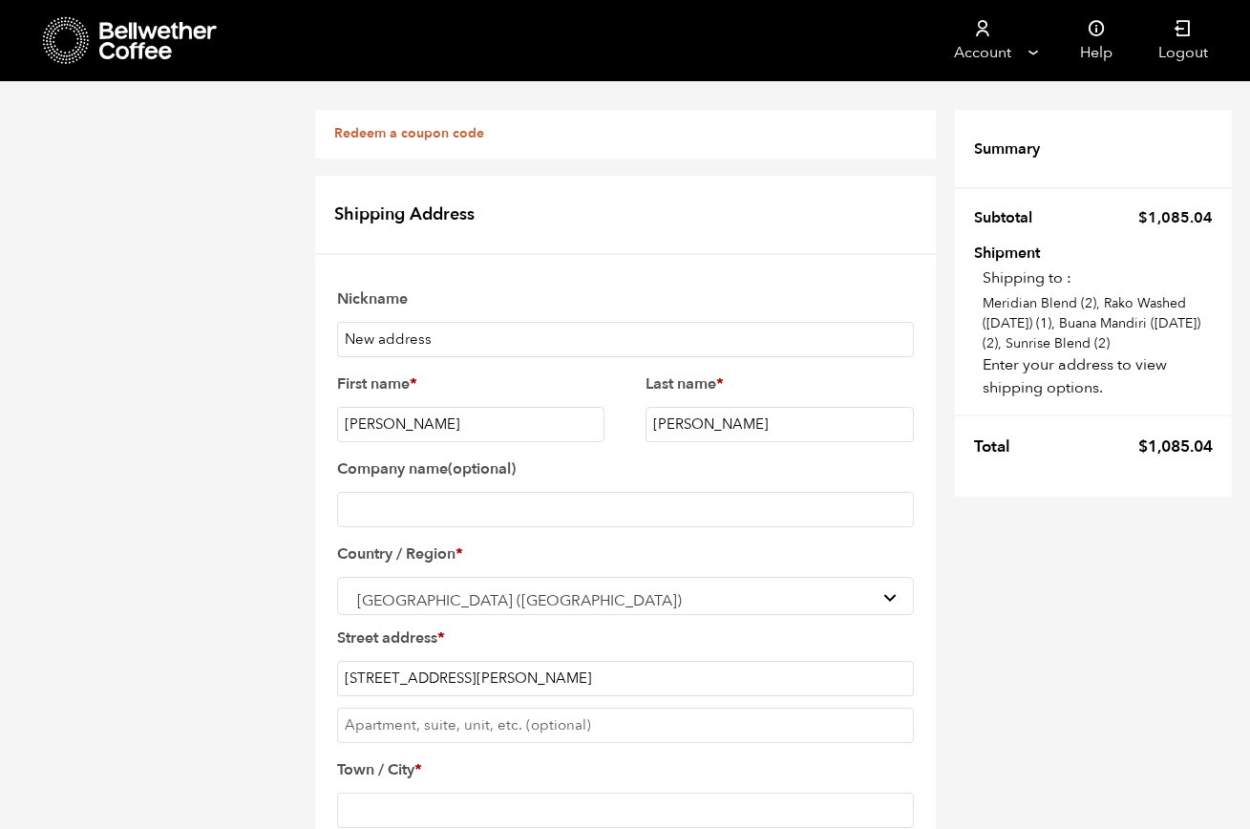
type input "[STREET_ADDRESS][PERSON_NAME]"
type input "[GEOGRAPHIC_DATA]"
type input "c"
select select "CA"
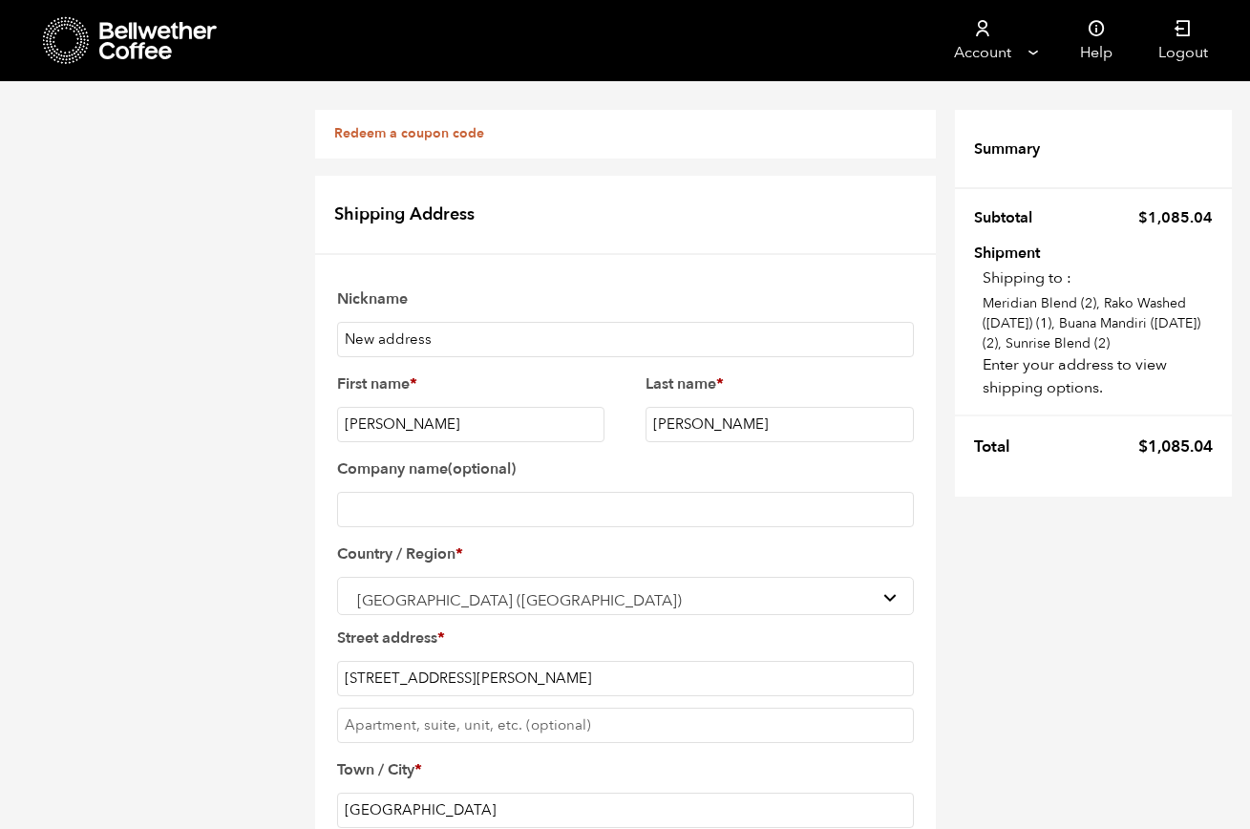
type input "93535"
type input "6619415092"
type input "[EMAIL_ADDRESS][DOMAIN_NAME]"
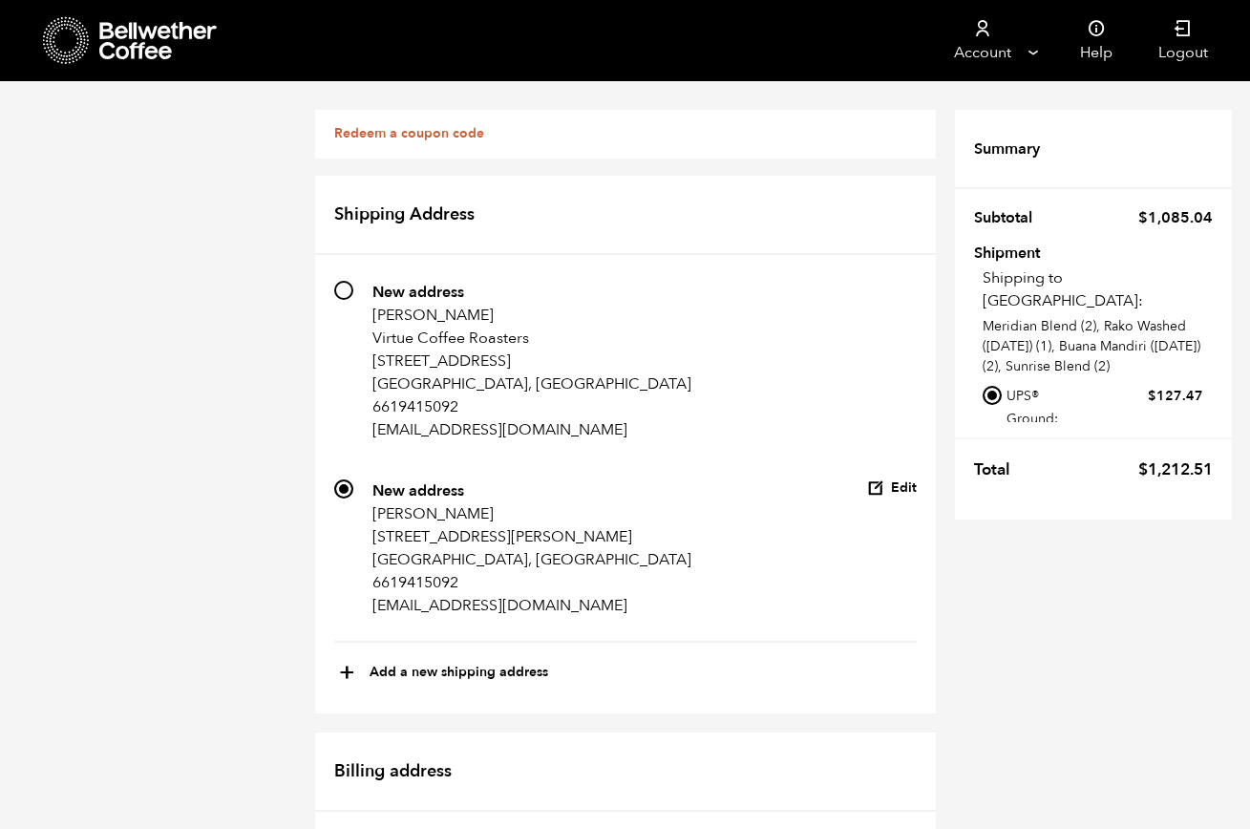
scroll to position [435, 0]
select select
type input "[PERSON_NAME]"
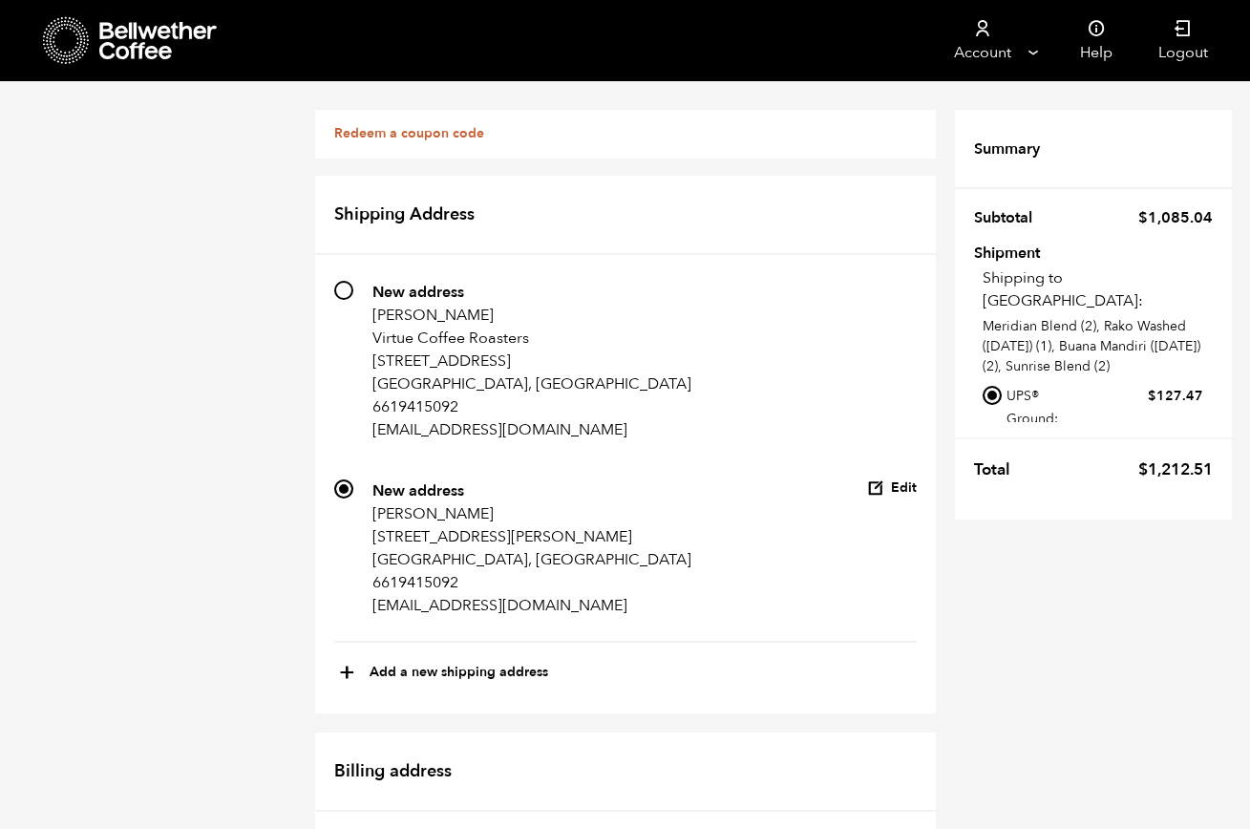
type input "[STREET_ADDRESS]"
type input "l"
type input "[GEOGRAPHIC_DATA]"
select select "CA"
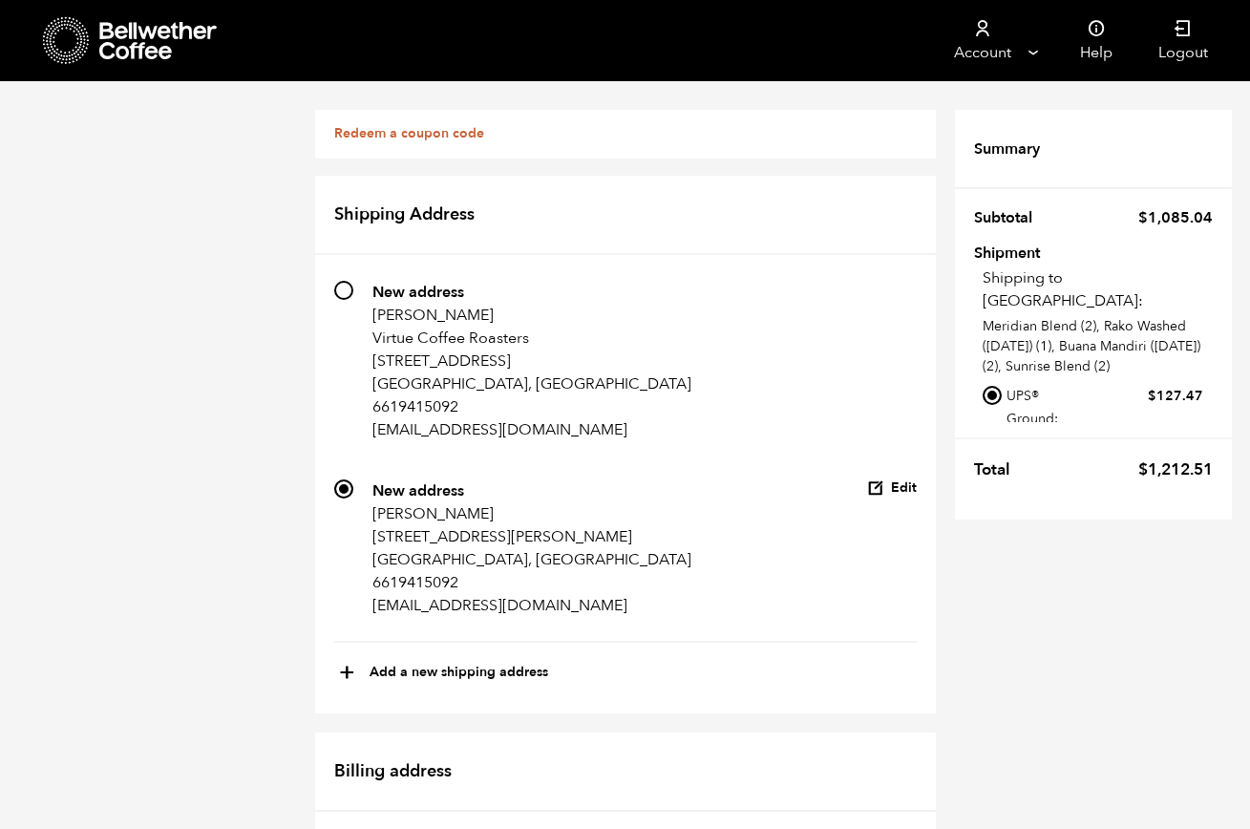
type input "93535"
type input "6619415092"
type input "[EMAIL_ADDRESS][DOMAIN_NAME]"
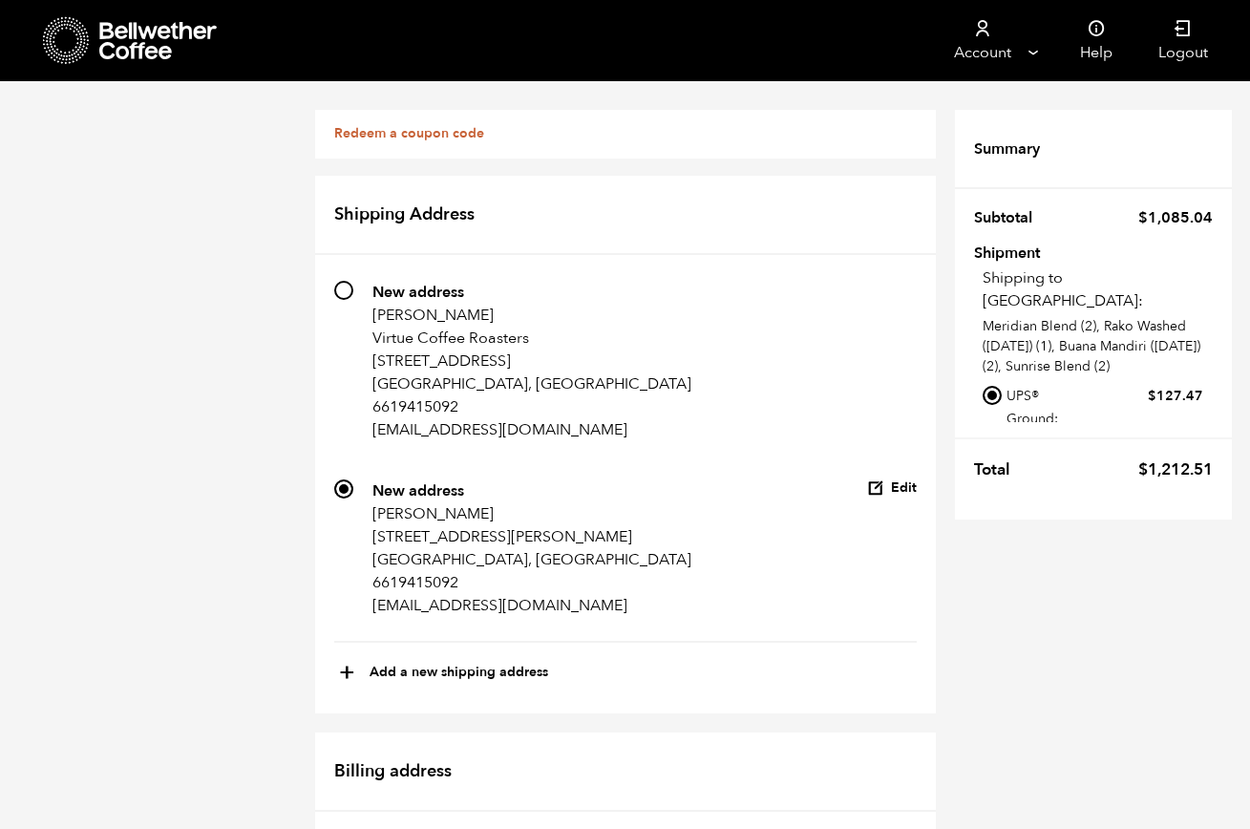
click at [347, 281] on input "776 New address Nicole Gonzales Virtue Coffee Roasters 1011 E. Ave I Lancaster,…" at bounding box center [343, 290] width 19 height 19
radio input "true"
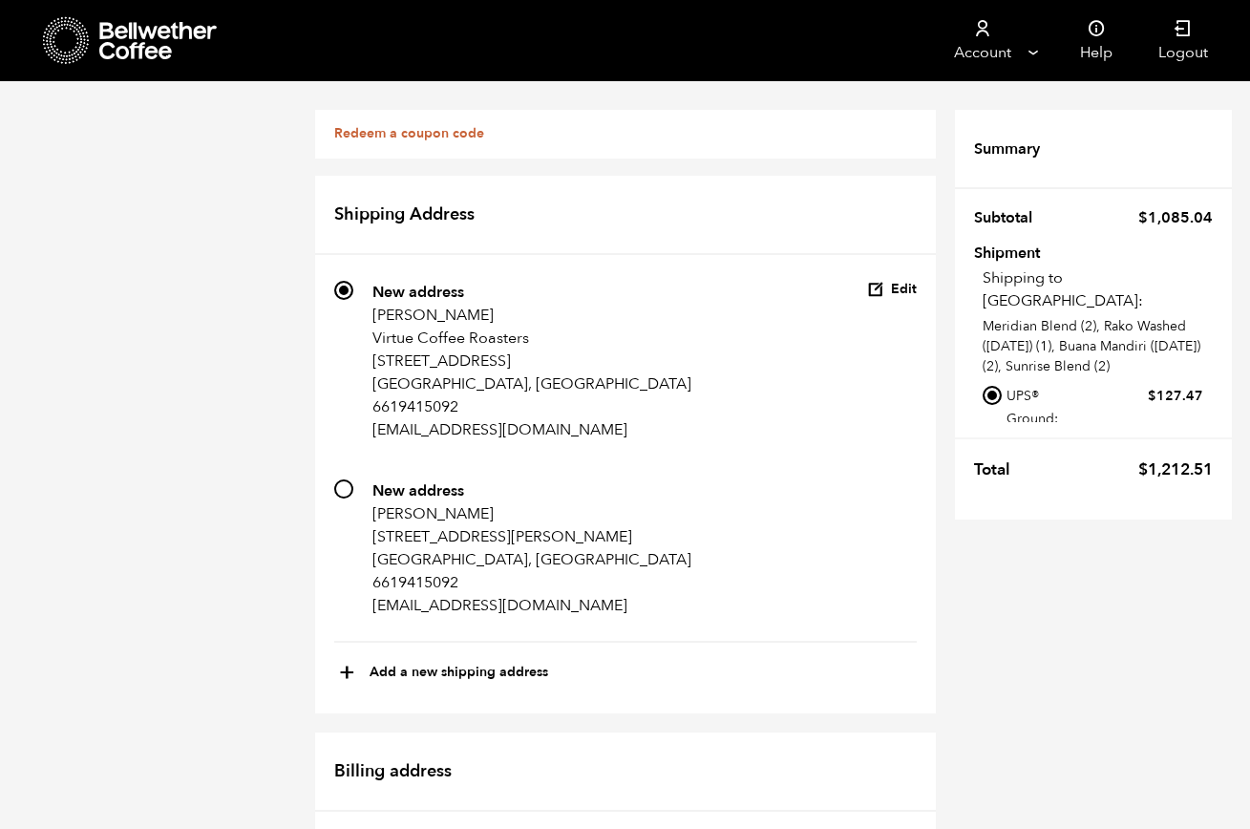
scroll to position [565, 0]
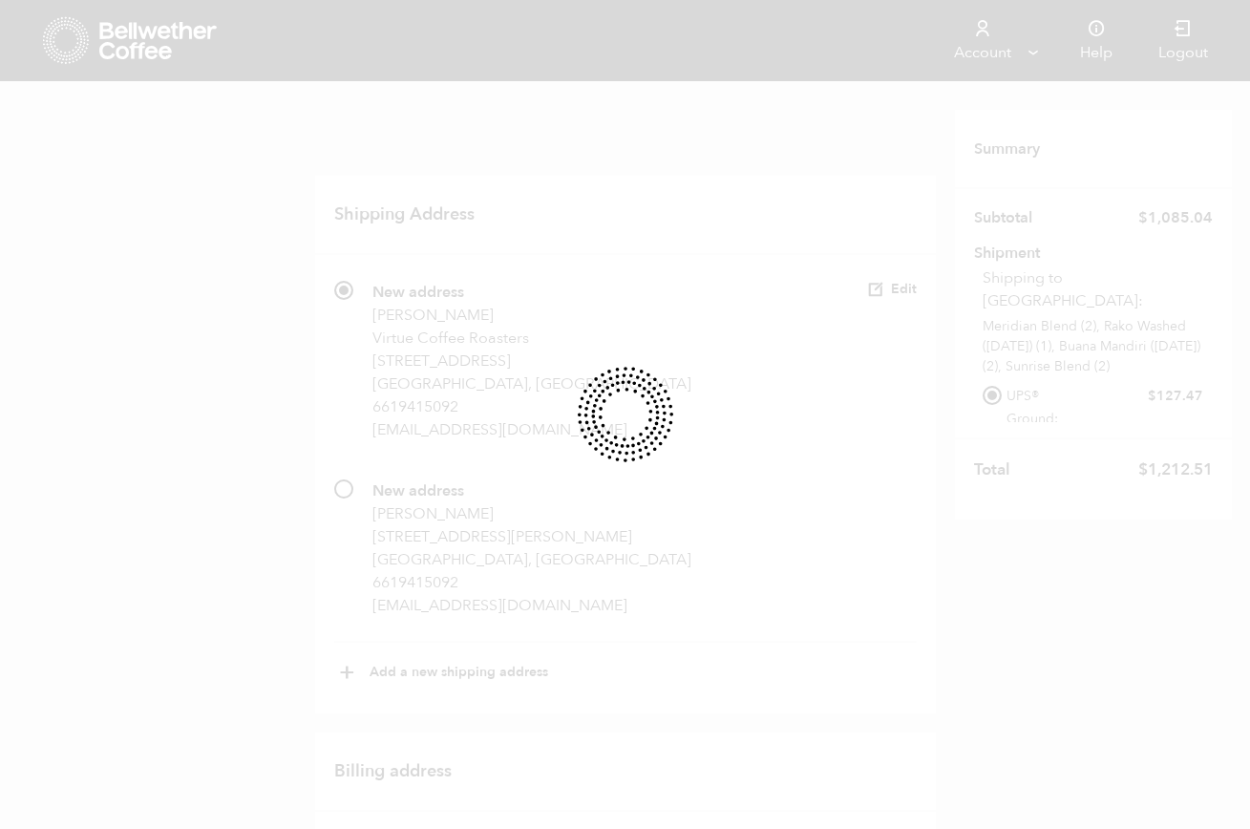
select select
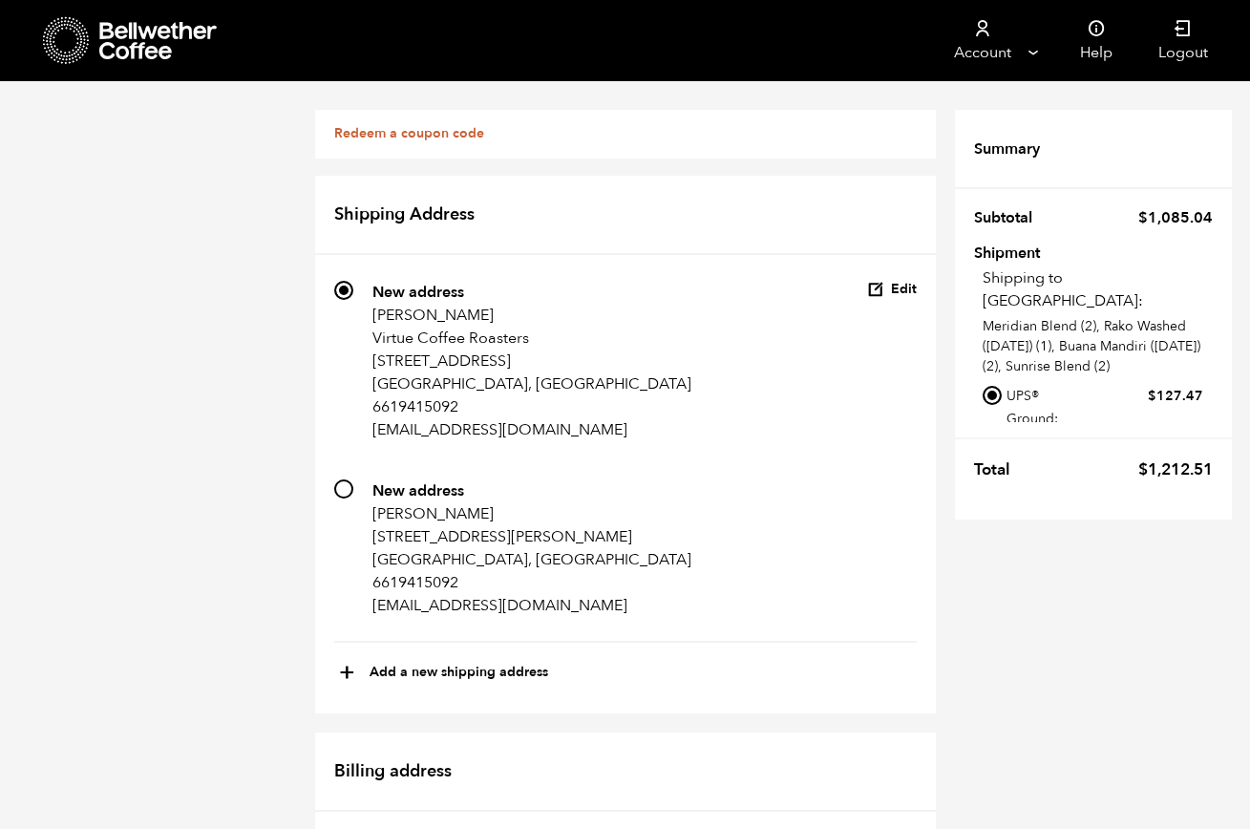
scroll to position [620, 0]
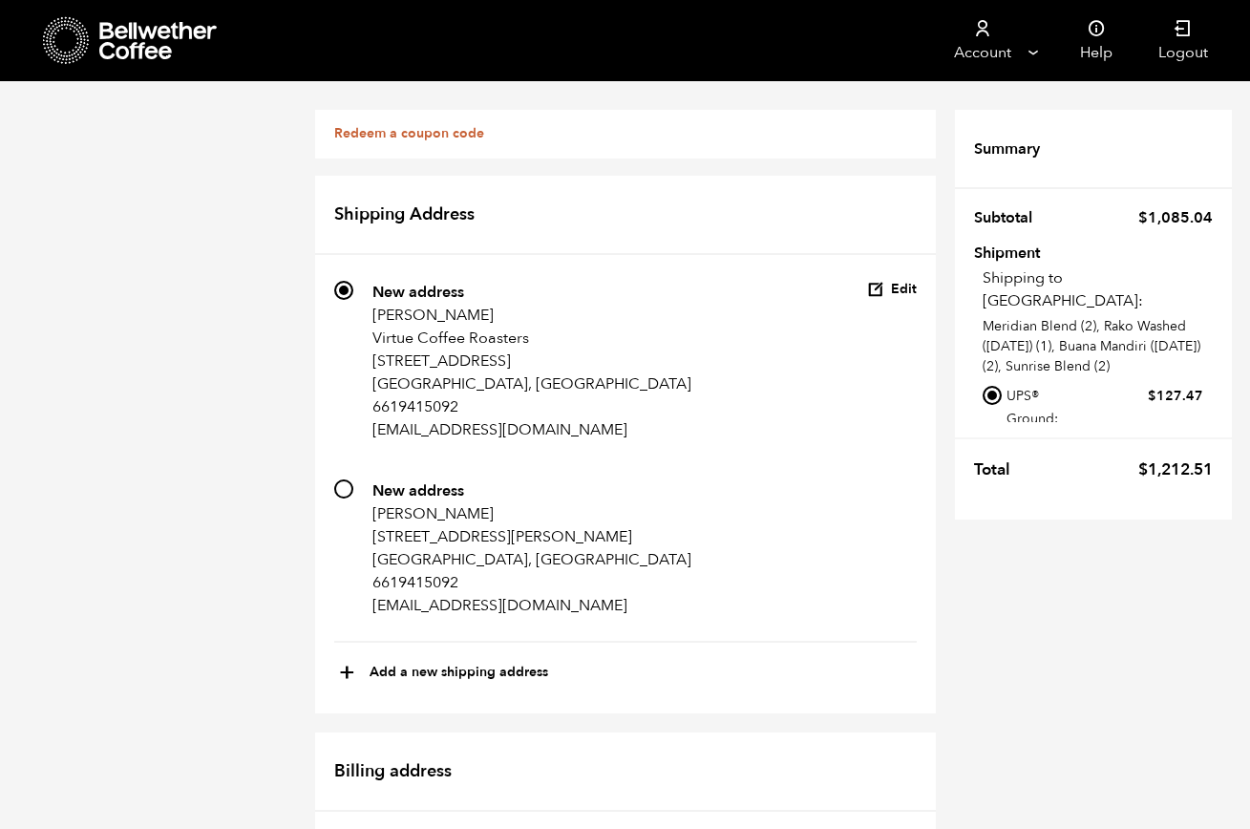
type input "[PERSON_NAME]"
type input "Virtue Coffee Roasters"
type input "[STREET_ADDRESS]"
type input "l"
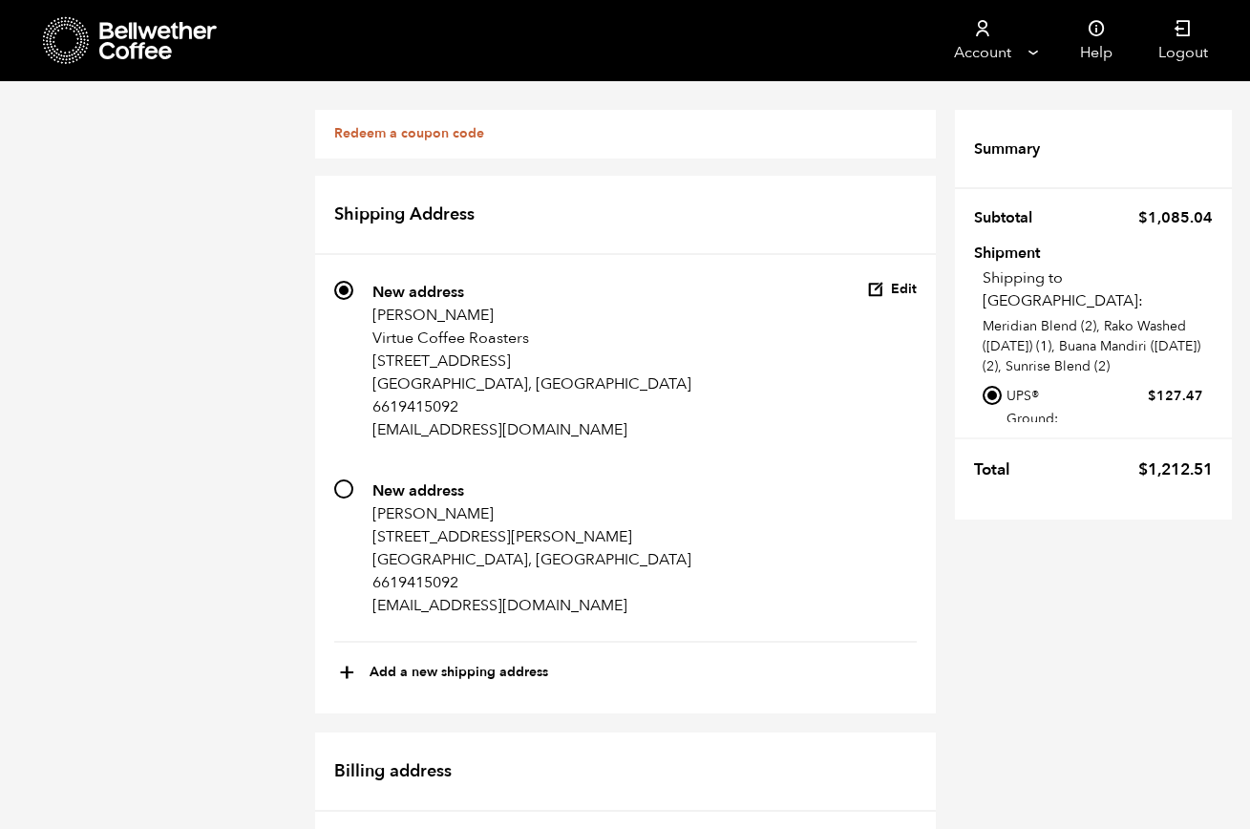
type input "[GEOGRAPHIC_DATA]"
select select "CA"
type input "93535"
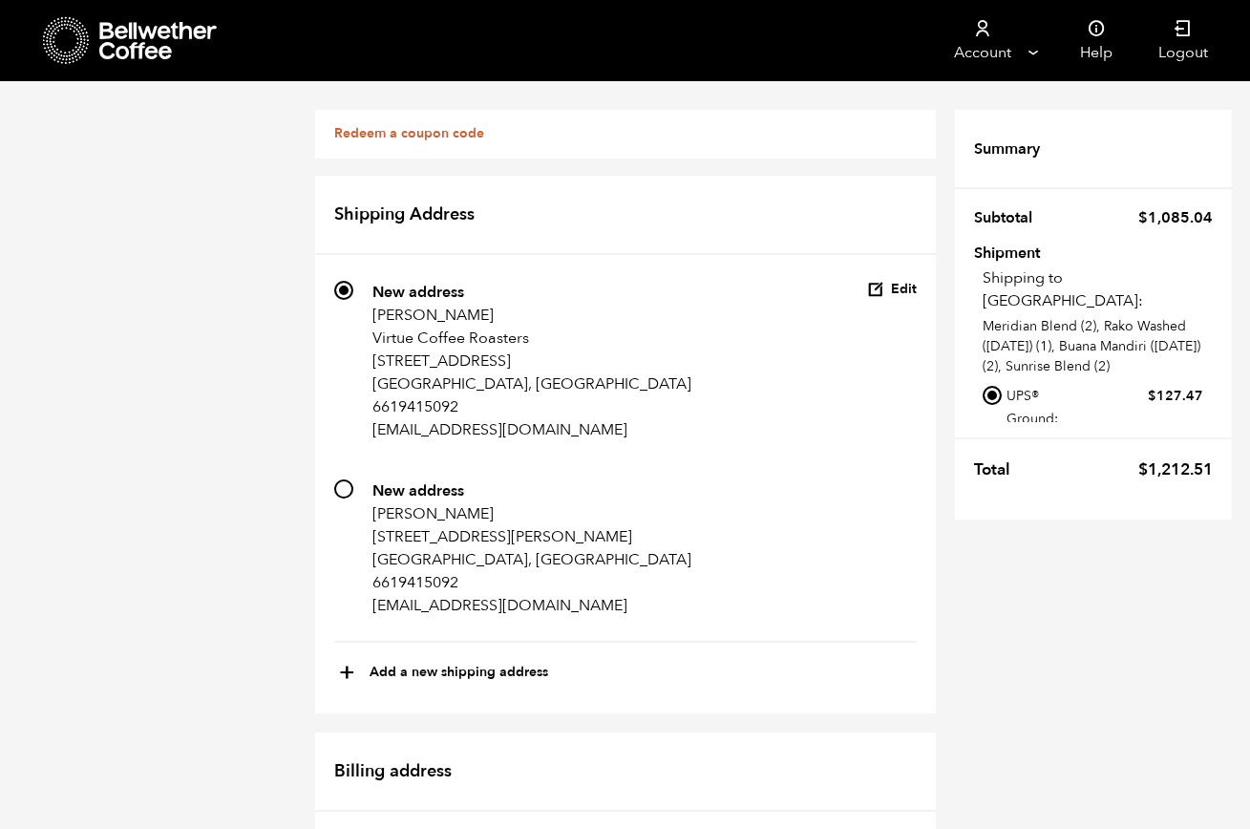
type input "6619415092"
type input "ngonzales@desertvineyard.org"
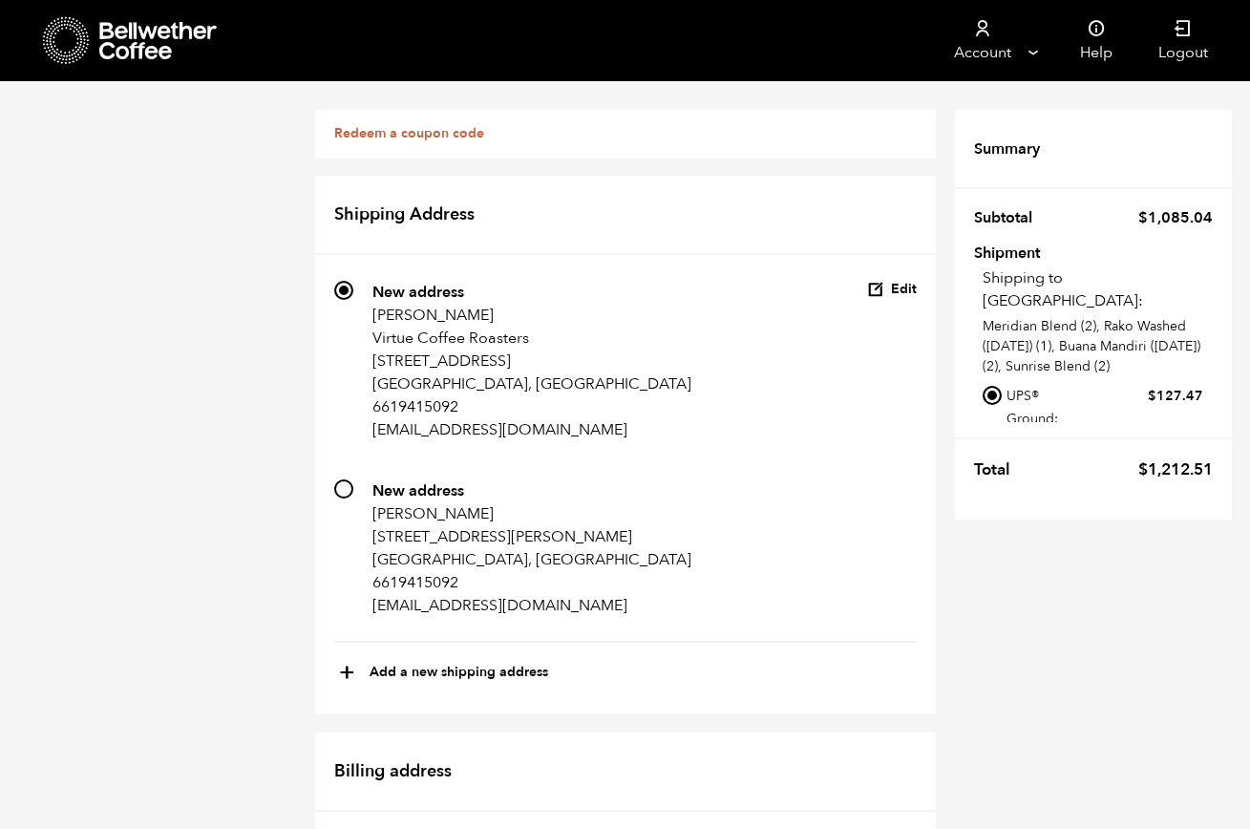
radio input "true"
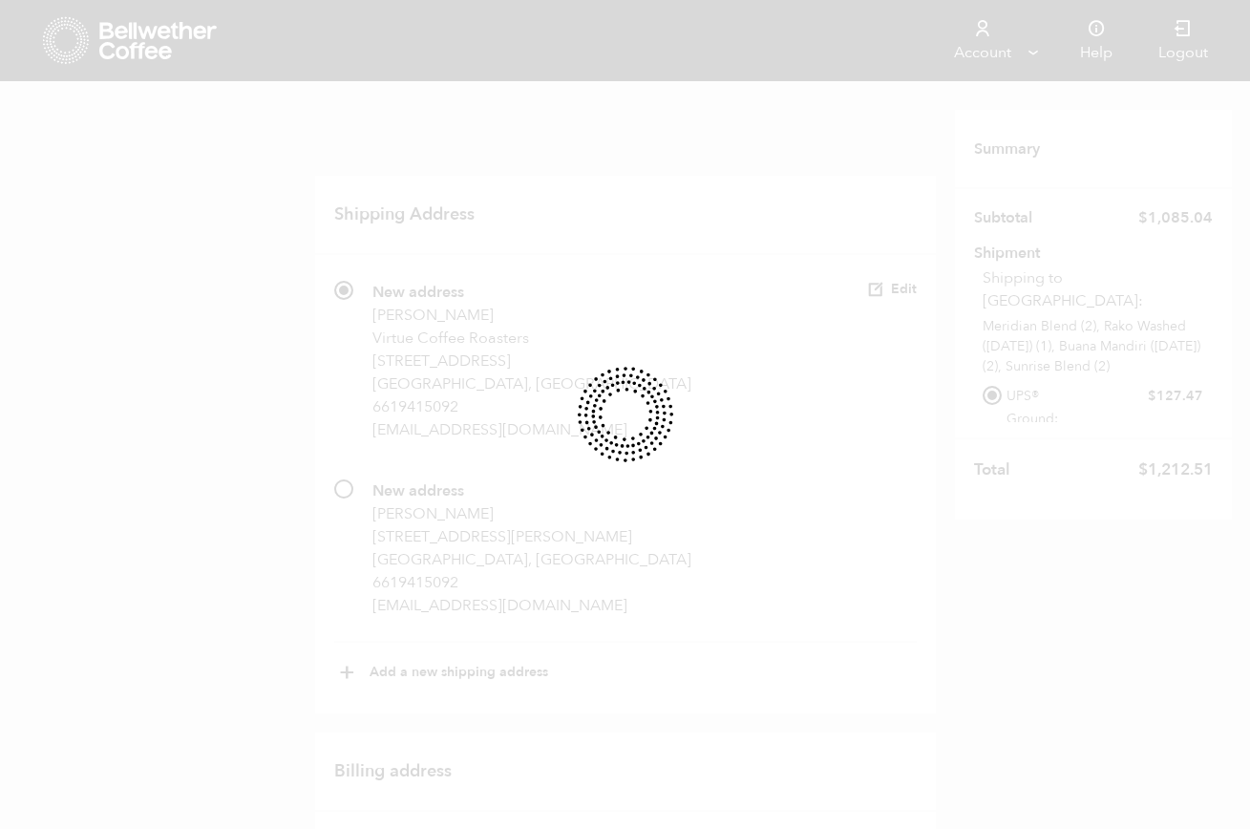
scroll to position [731, 0]
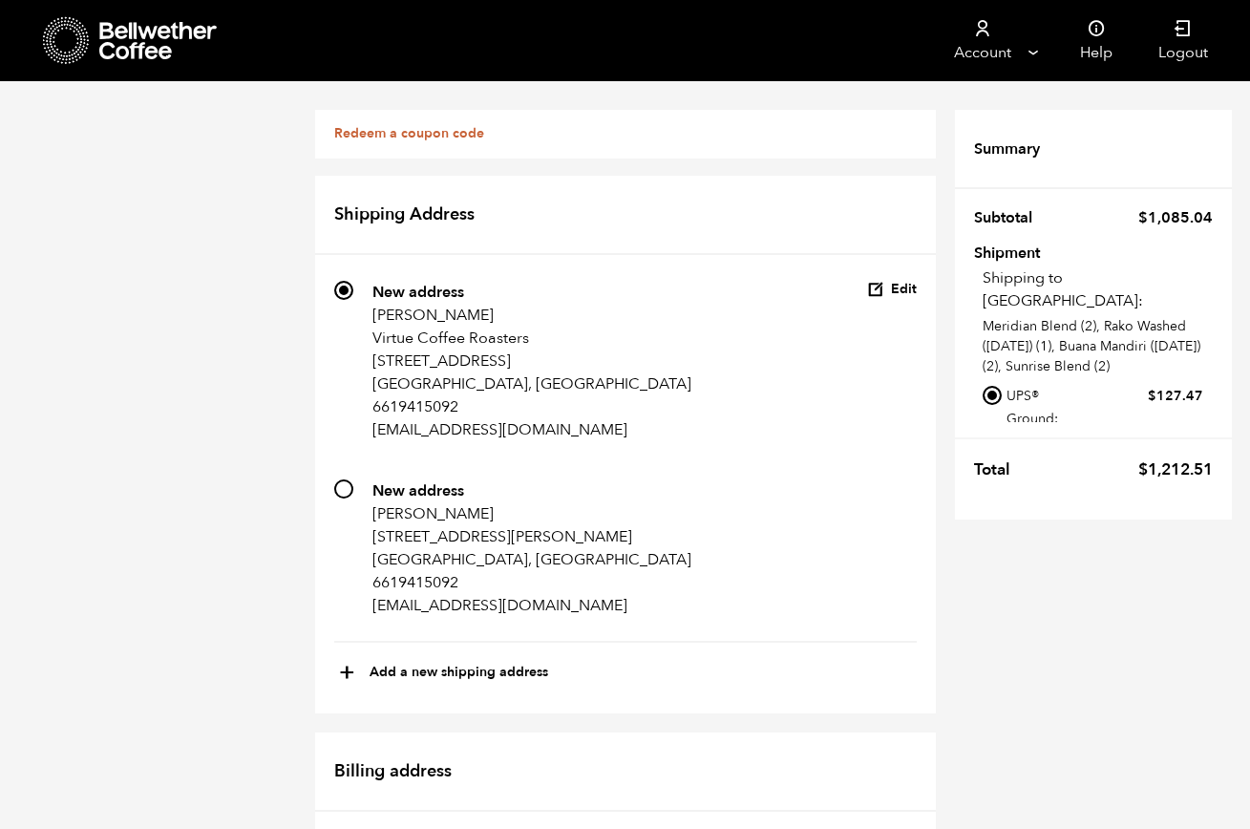
scroll to position [1100, 0]
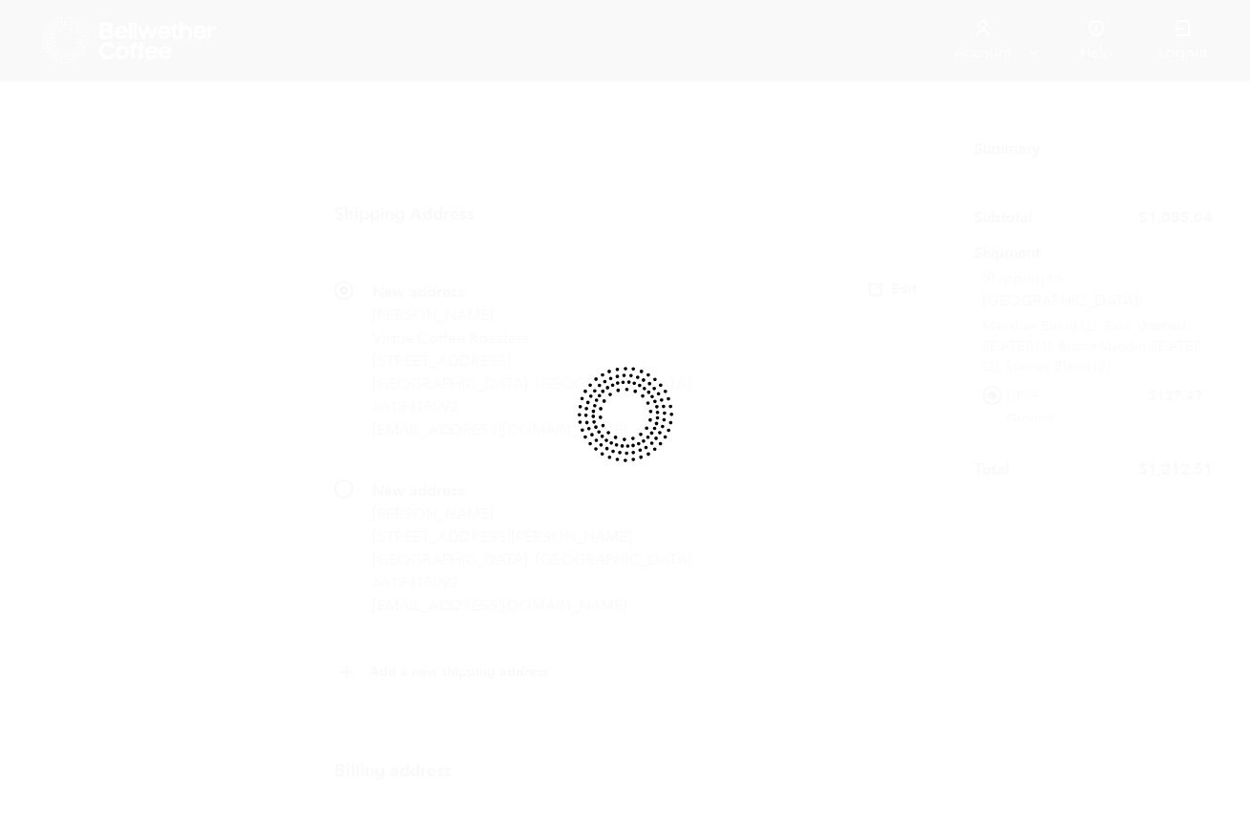
radio input "true"
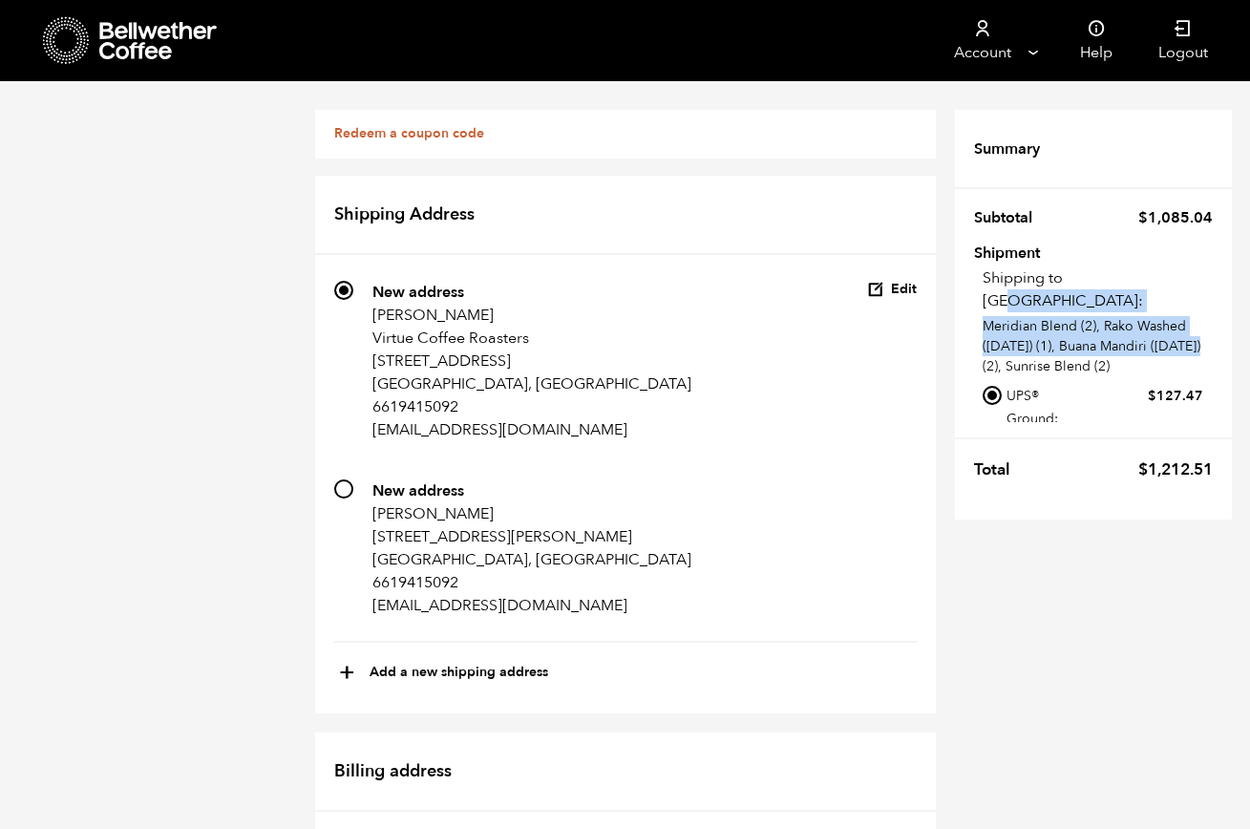
drag, startPoint x: 1207, startPoint y: 282, endPoint x: 1210, endPoint y: 321, distance: 39.2
click at [1210, 321] on td "Shipping to CA: Meridian Blend (2), Rako Washed (JUL 25) (1), Buana Mandiri (AU…" at bounding box center [1093, 341] width 239 height 162
click at [1213, 287] on tr "Shipment Shipping to CA: Meridian Blend (2), Rako Washed (JUL 25) (1), Buana Ma…" at bounding box center [1093, 330] width 277 height 184
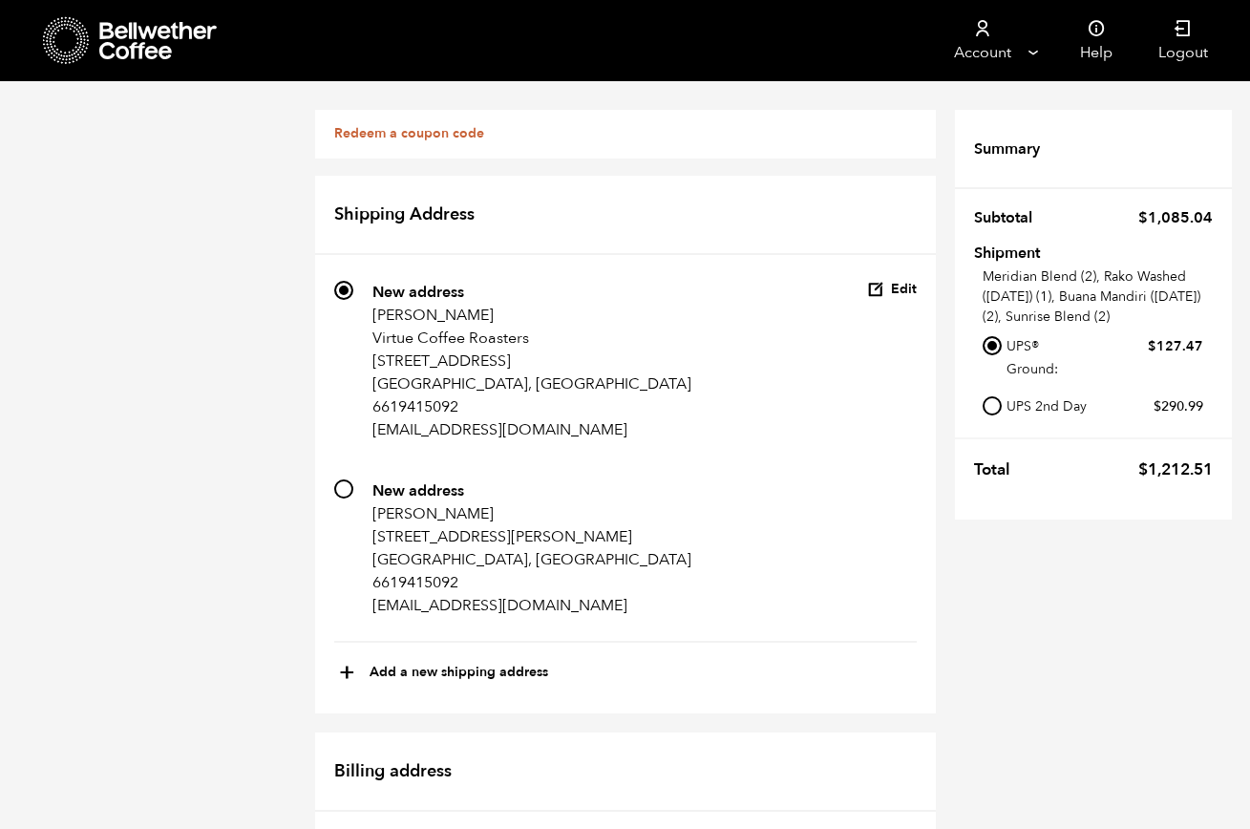
scroll to position [95, 0]
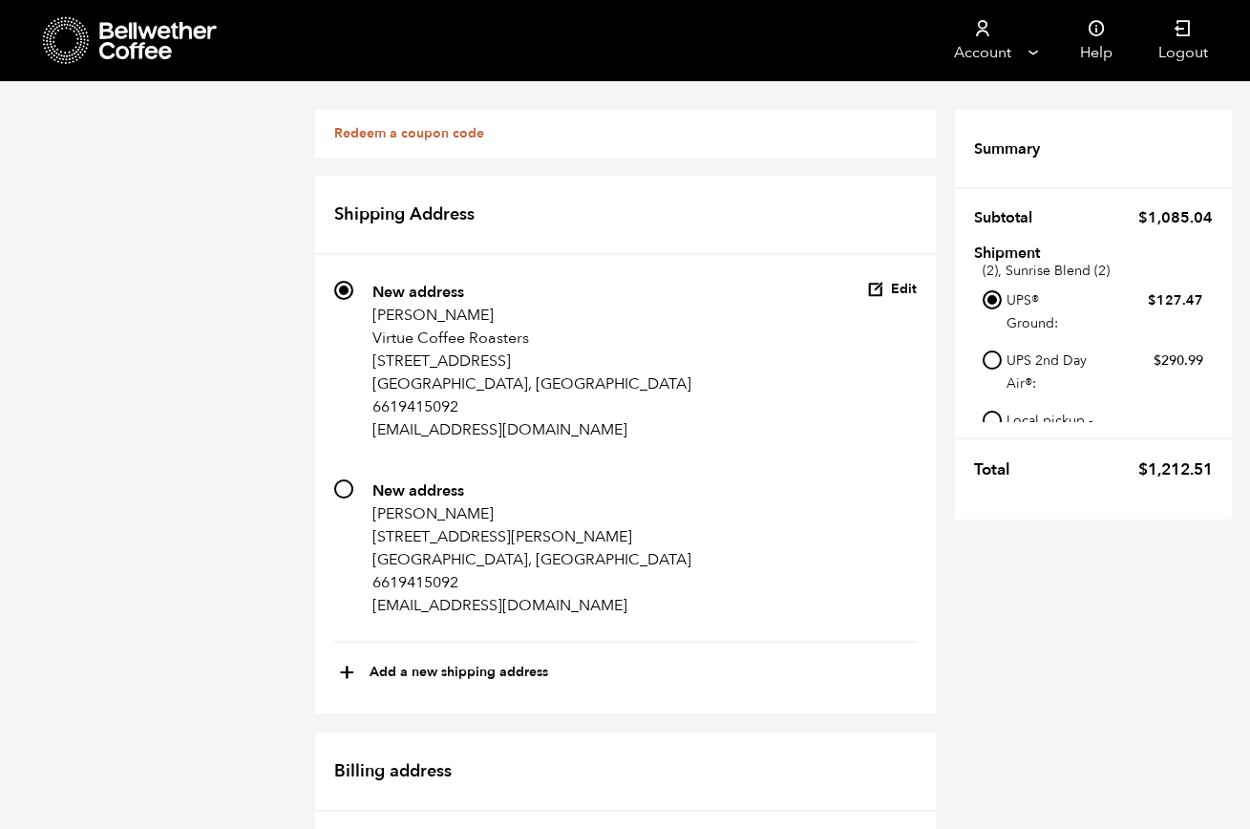
click at [994, 411] on input "Local pickup - [GEOGRAPHIC_DATA], [GEOGRAPHIC_DATA]" at bounding box center [991, 420] width 19 height 19
radio input "true"
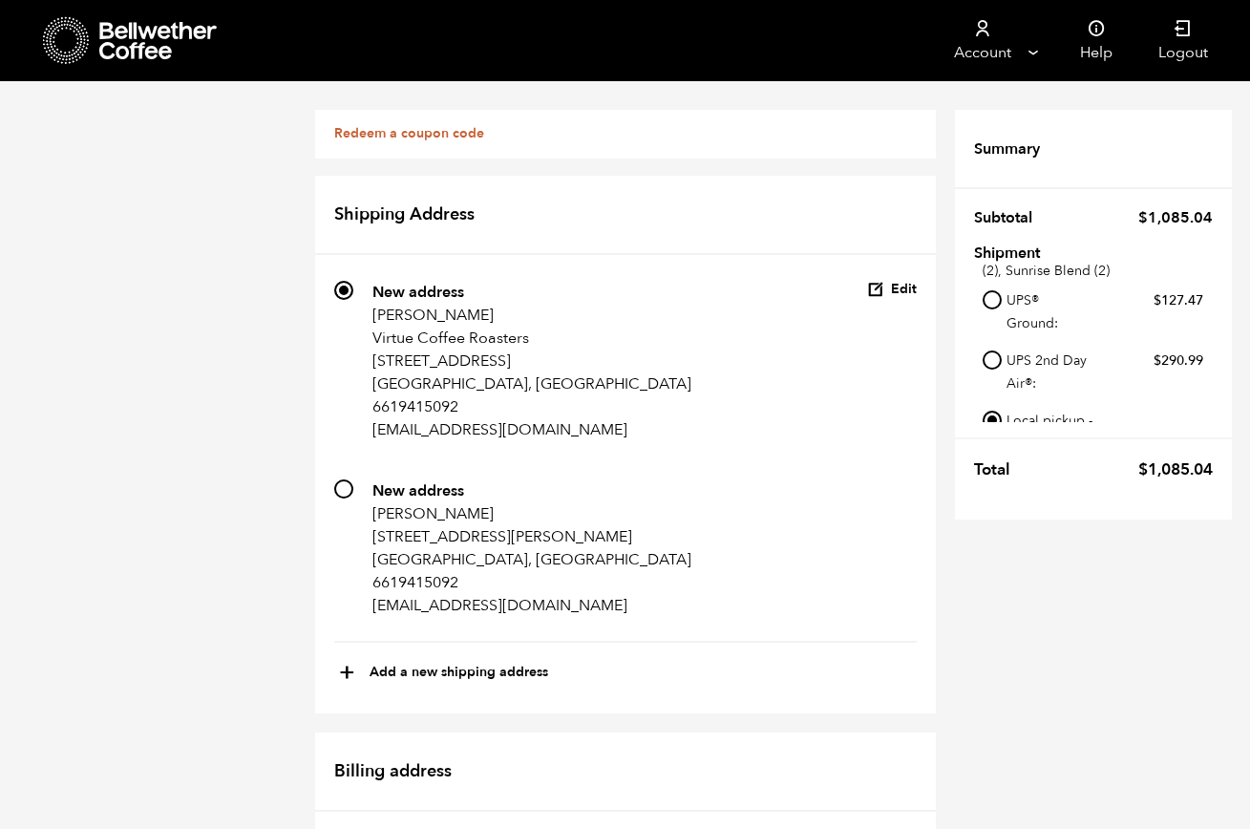
scroll to position [167, 0]
click at [990, 290] on input "UPS® Ground: $ 127.47" at bounding box center [991, 299] width 19 height 19
radio input "true"
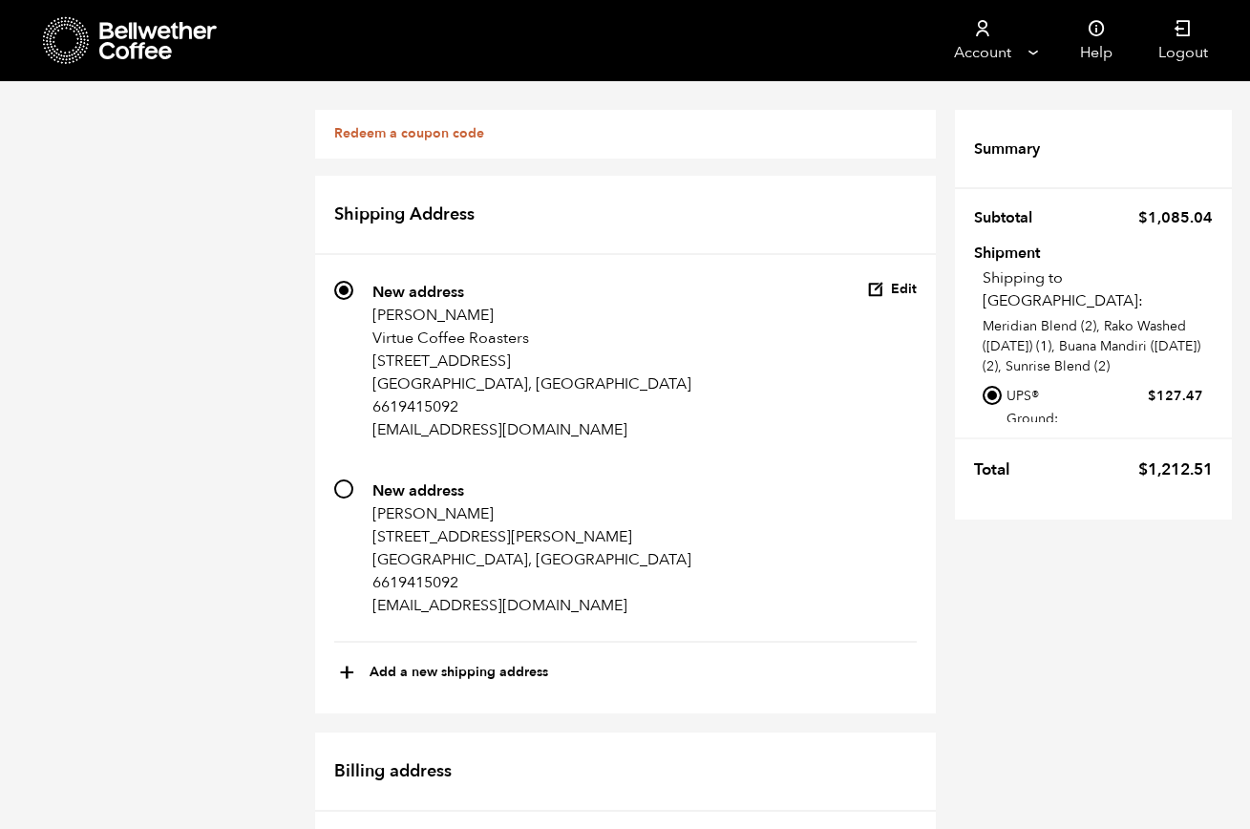
scroll to position [466, 0]
radio input "true"
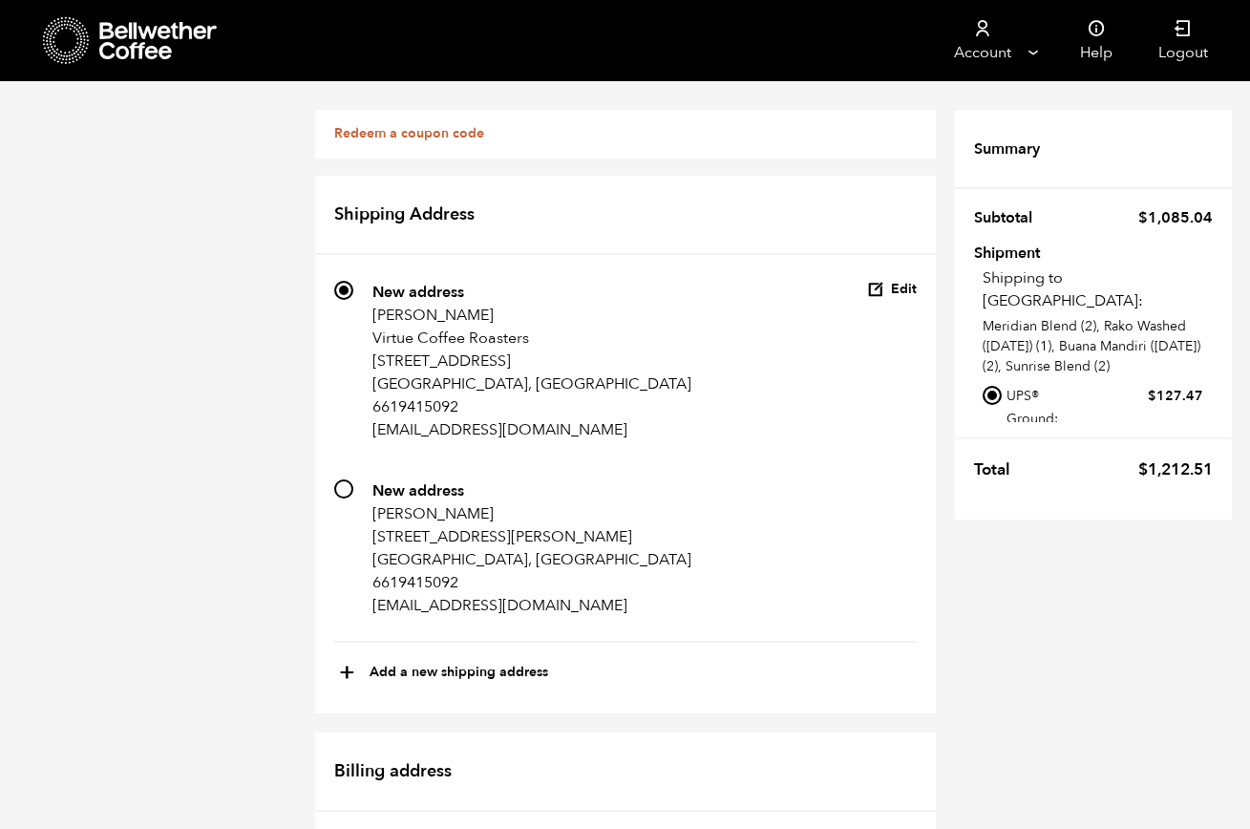
scroll to position [1254, 0]
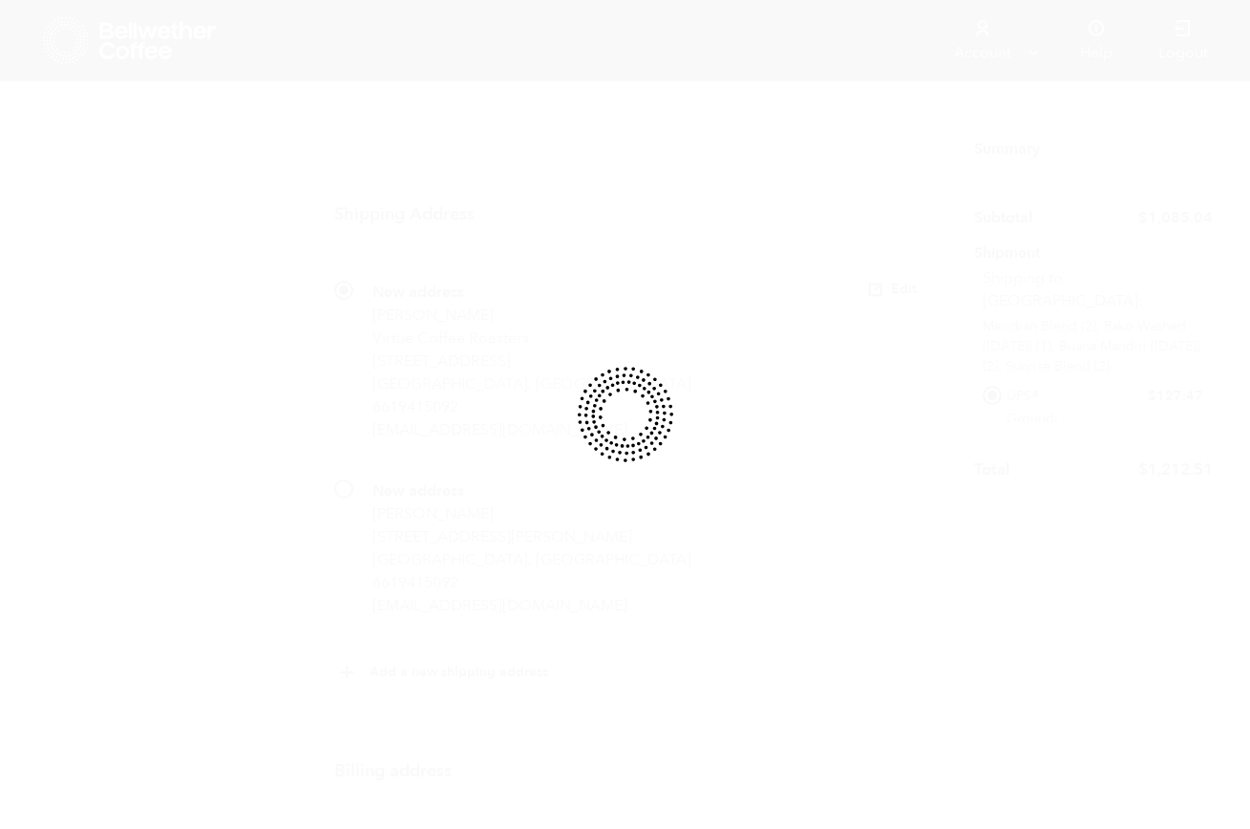
radio input "true"
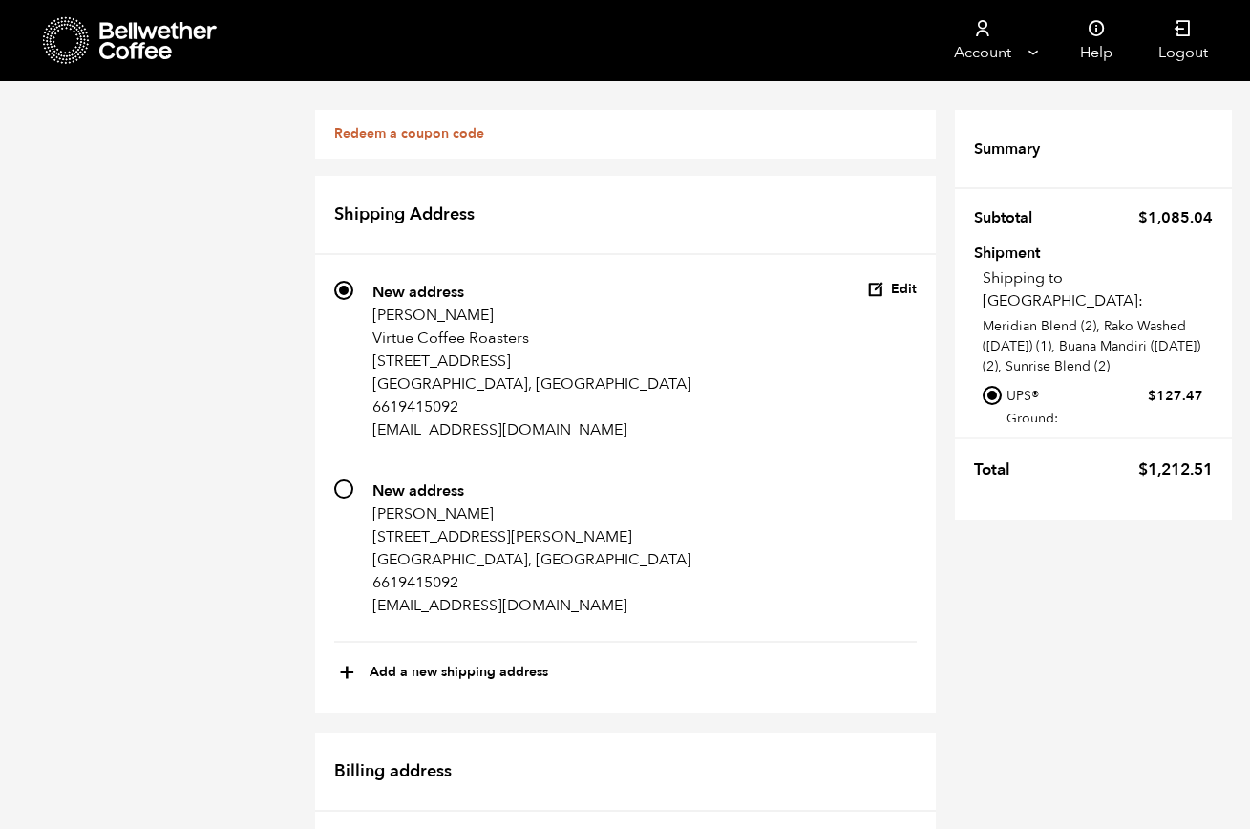
scroll to position [0, 0]
click at [904, 285] on button "Edit" at bounding box center [892, 290] width 50 height 18
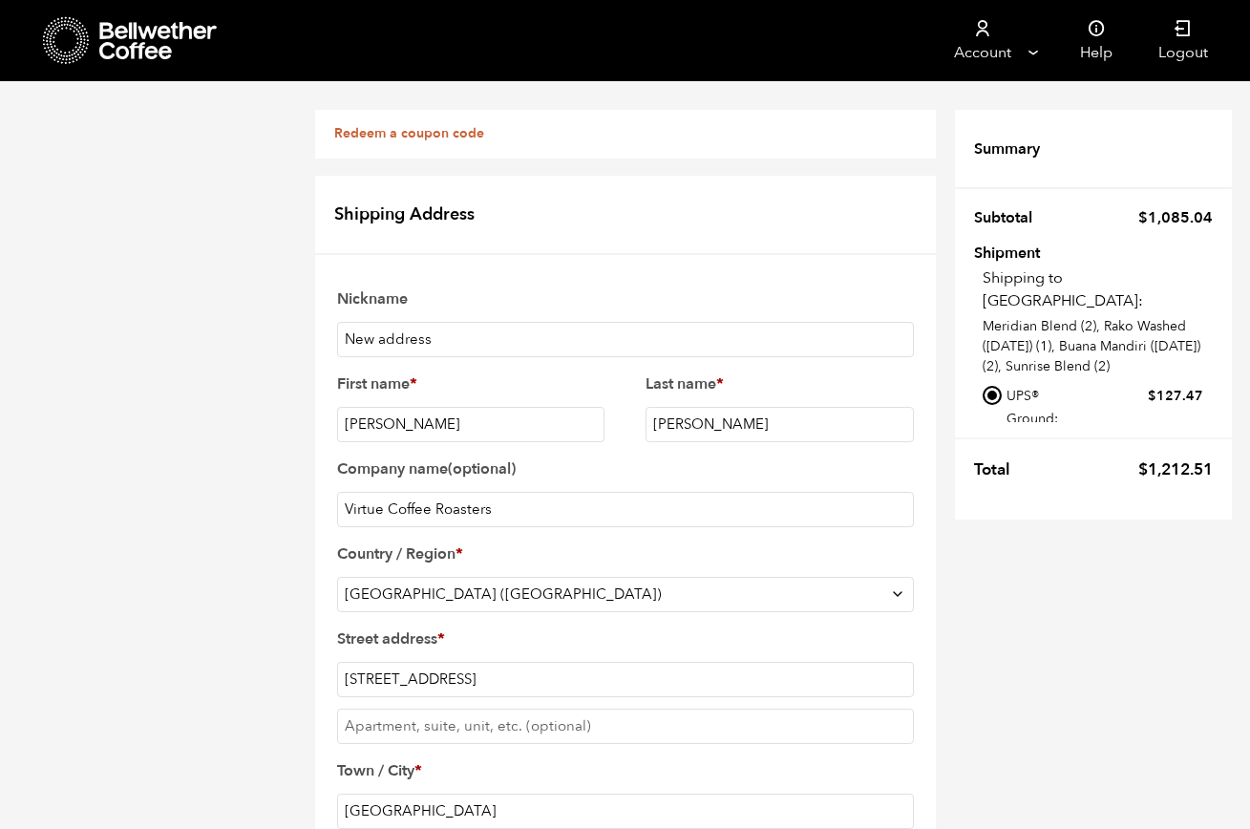
scroll to position [1076, 0]
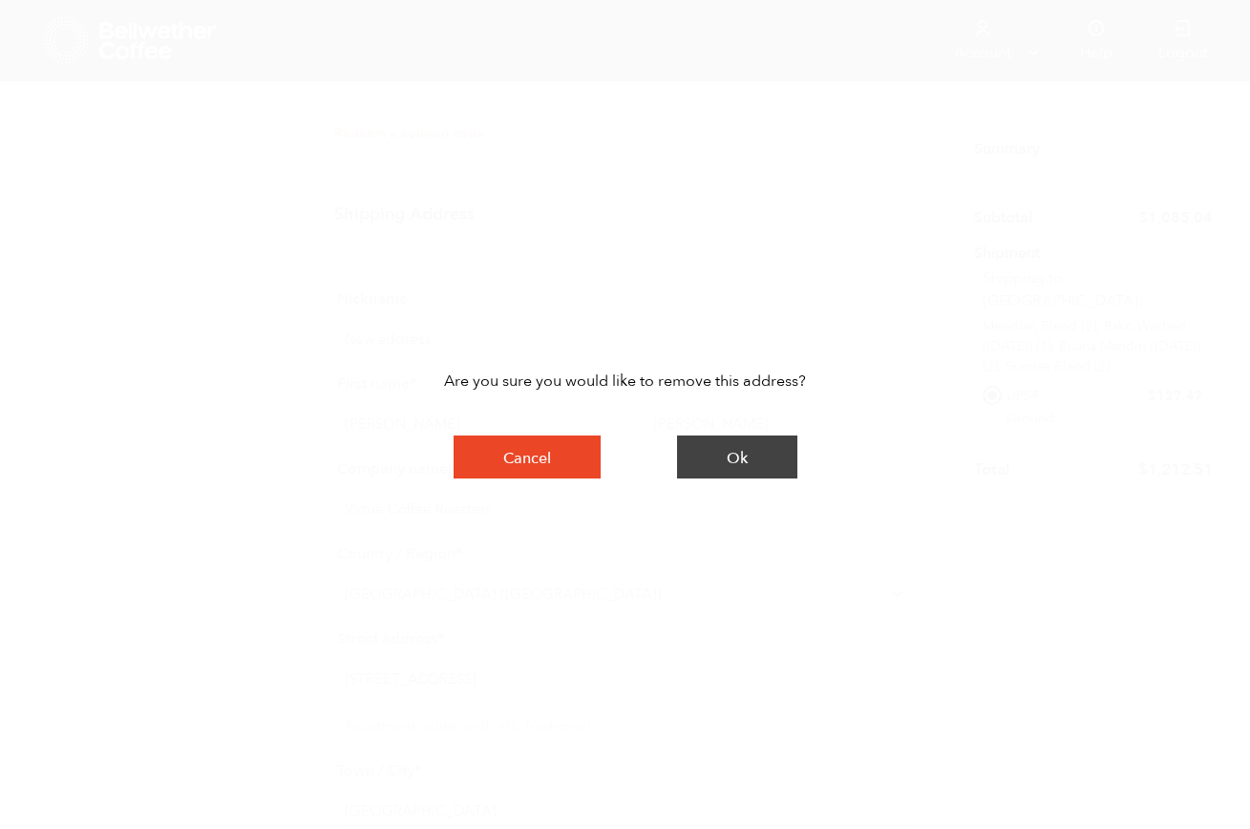
click at [722, 469] on button "Ok" at bounding box center [737, 457] width 120 height 44
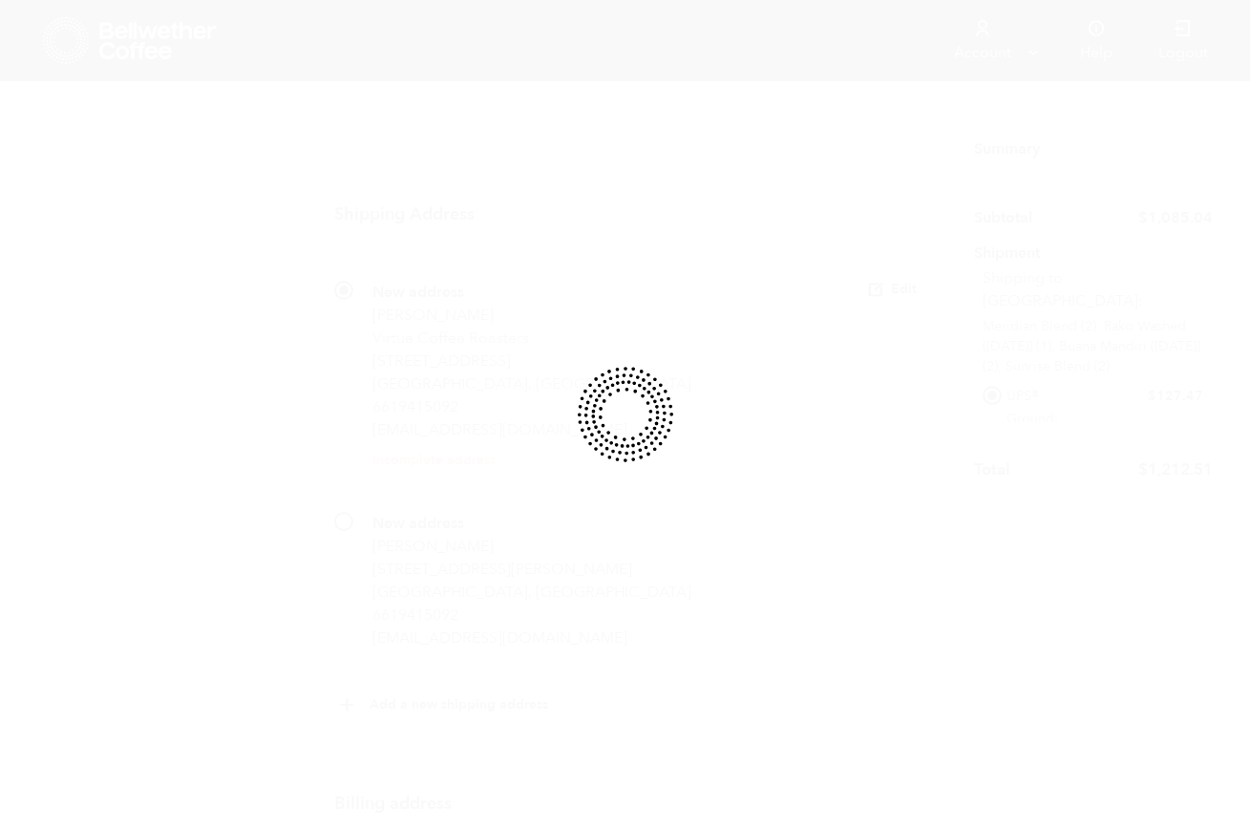
radio input "true"
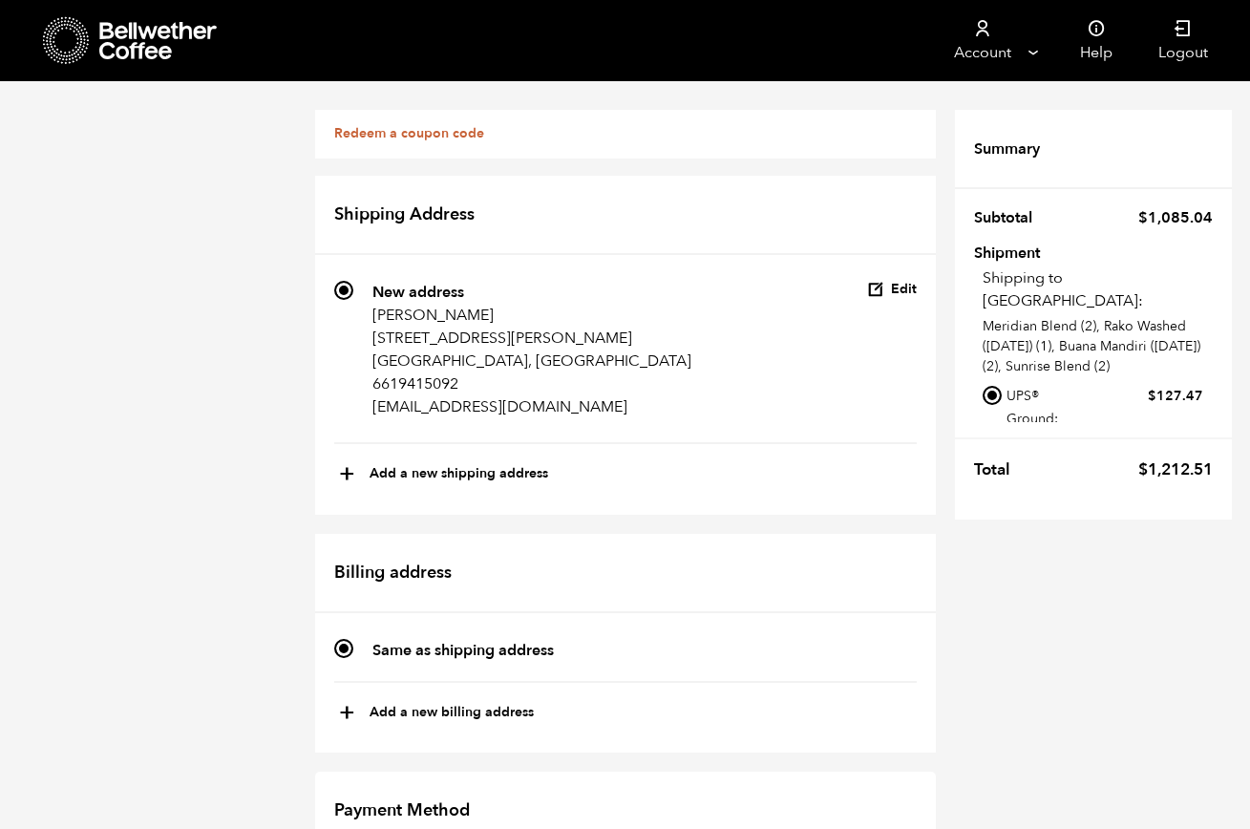
scroll to position [0, 0]
click at [893, 289] on button "Edit" at bounding box center [892, 290] width 50 height 18
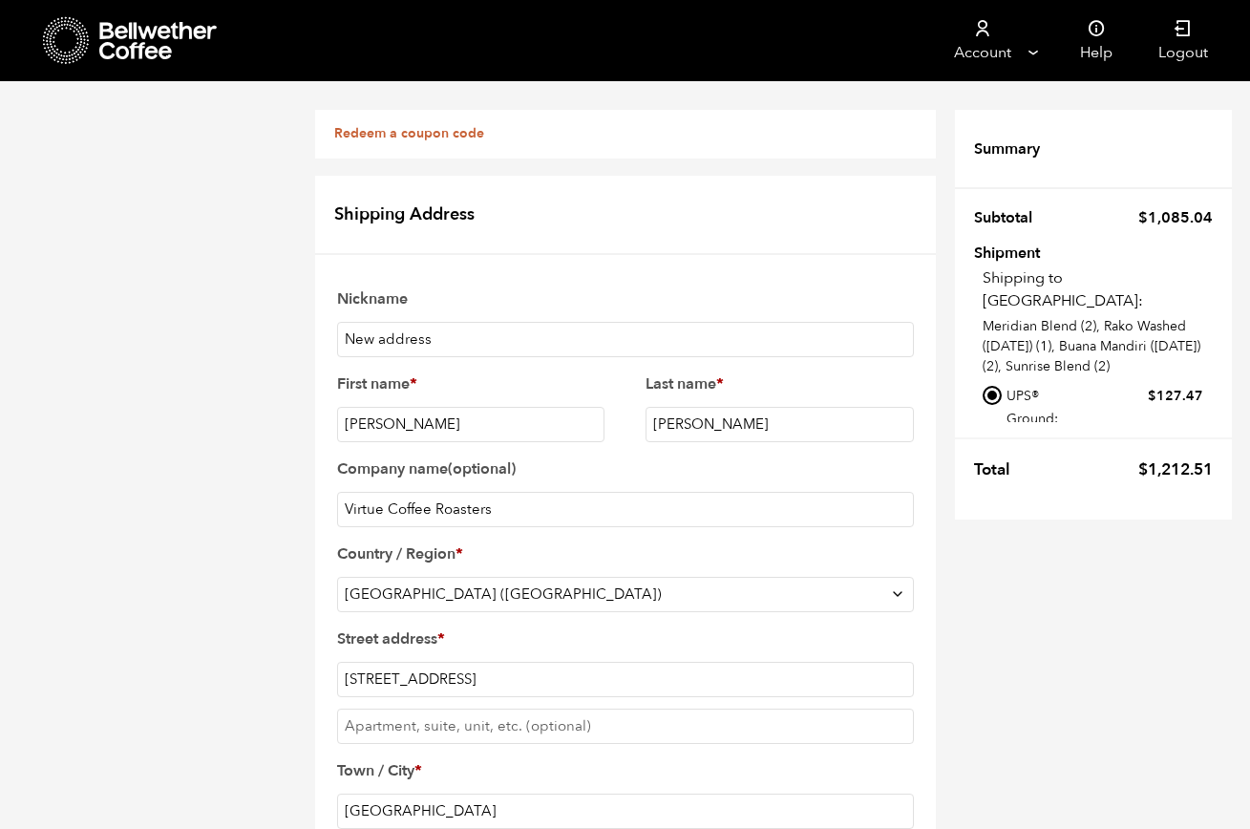
scroll to position [916, 0]
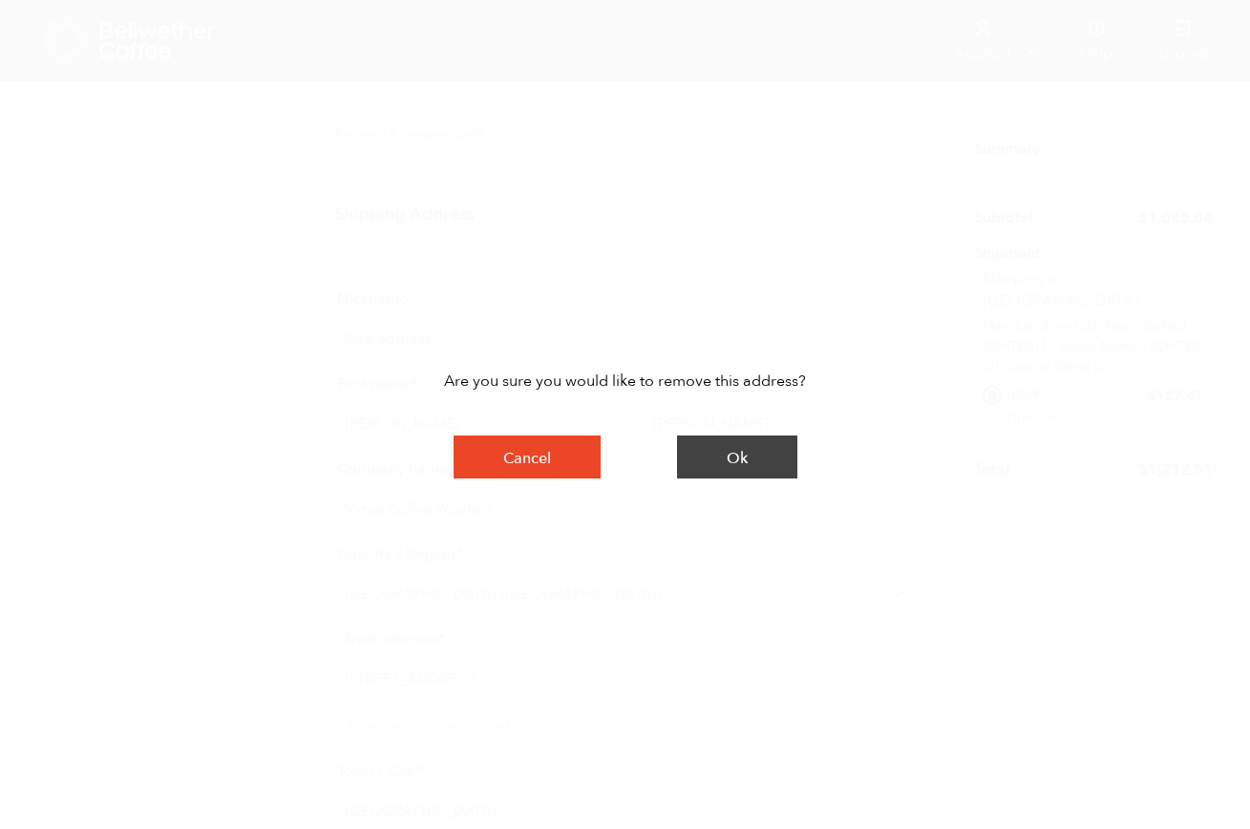
click at [751, 467] on button "Ok" at bounding box center [737, 457] width 120 height 44
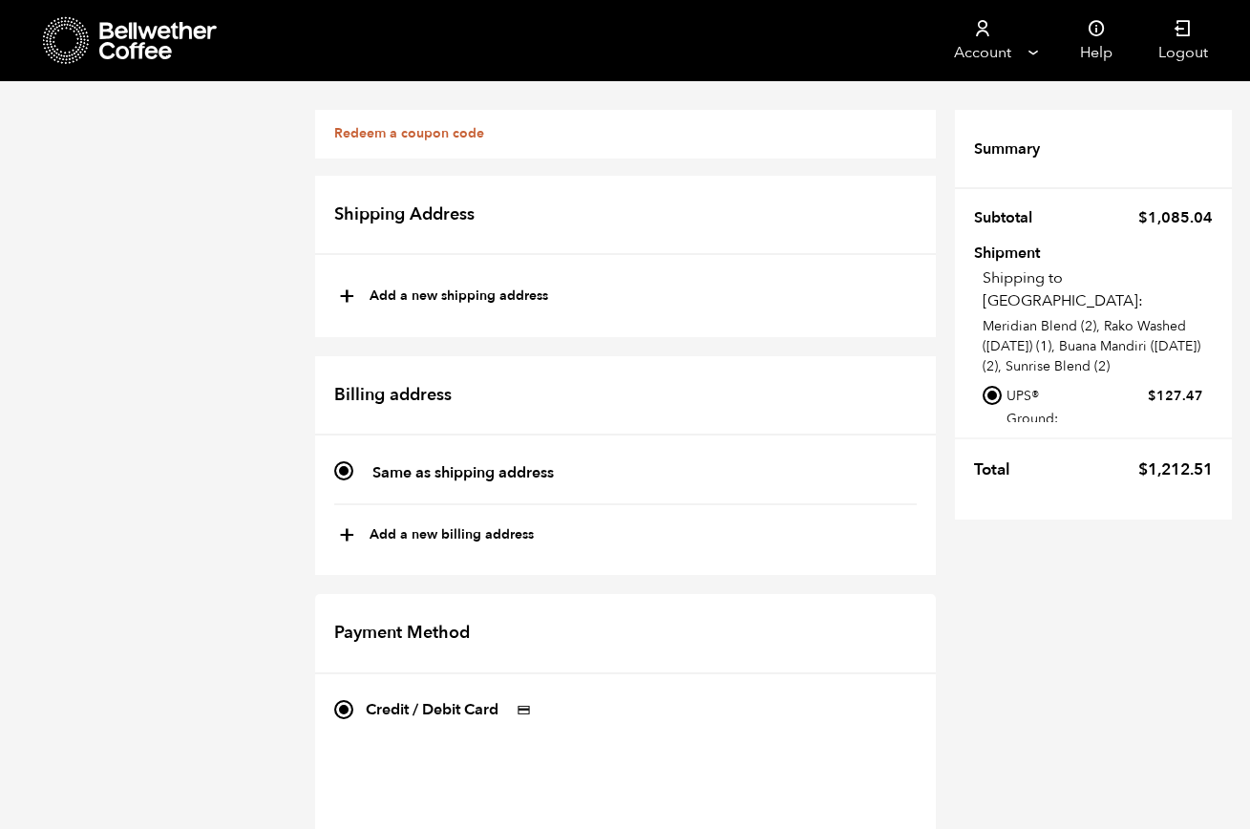
scroll to position [0, 0]
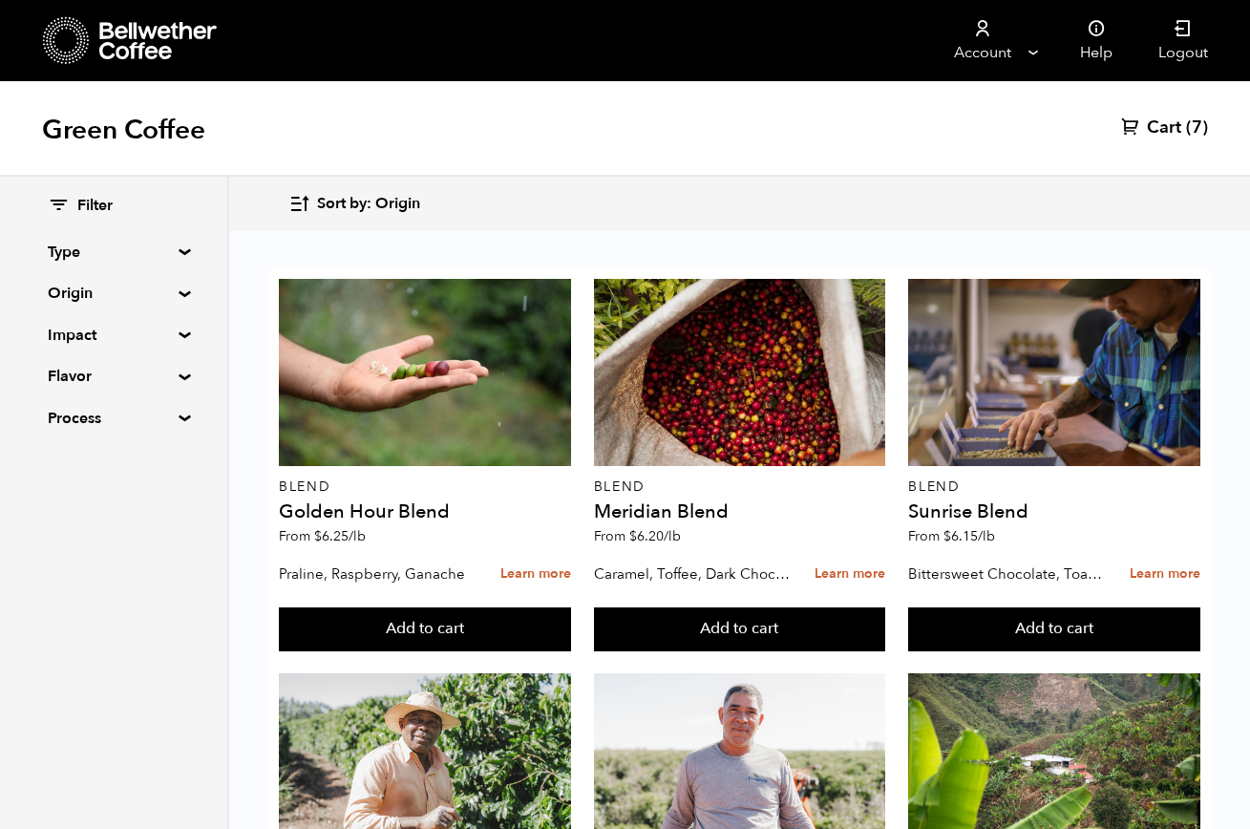
scroll to position [1851, 0]
click at [1176, 127] on span "Cart" at bounding box center [1164, 127] width 34 height 23
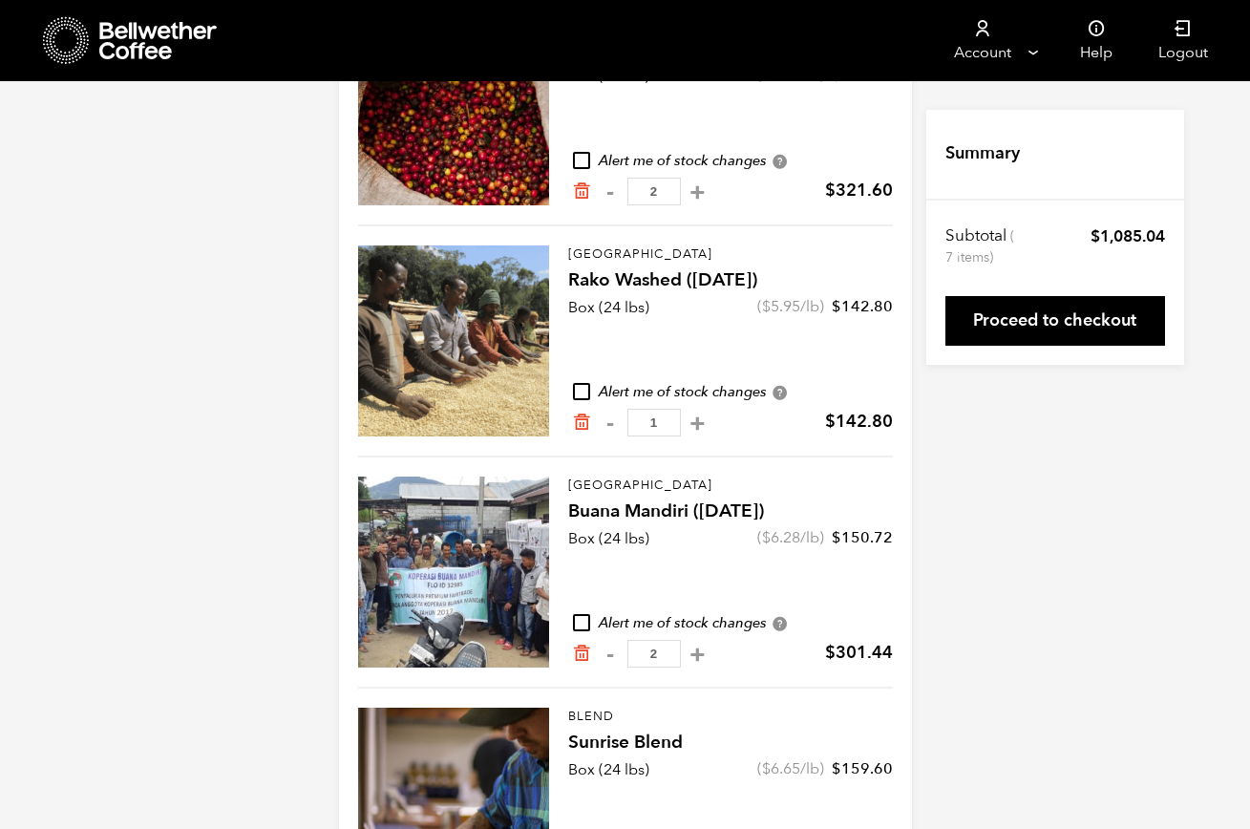
scroll to position [407, 0]
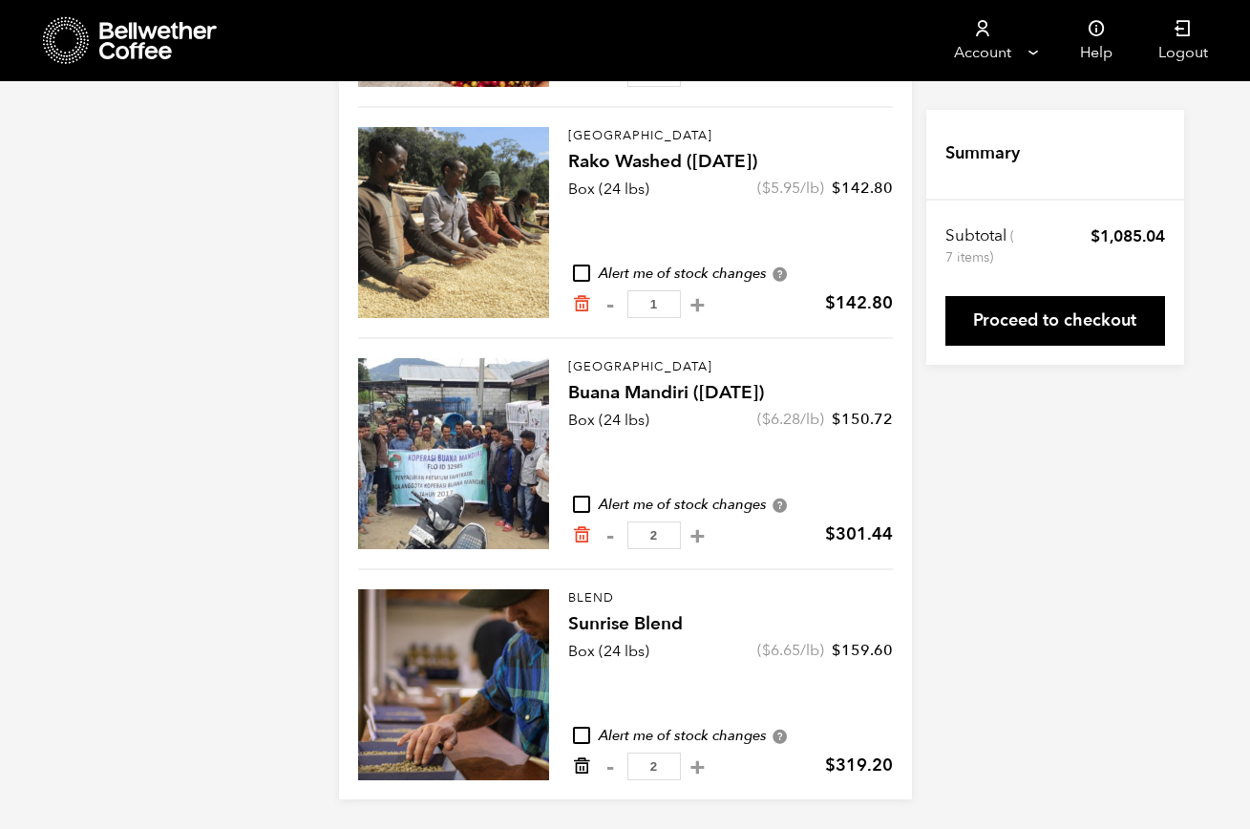
click at [586, 768] on icon "Remove from cart" at bounding box center [581, 765] width 19 height 19
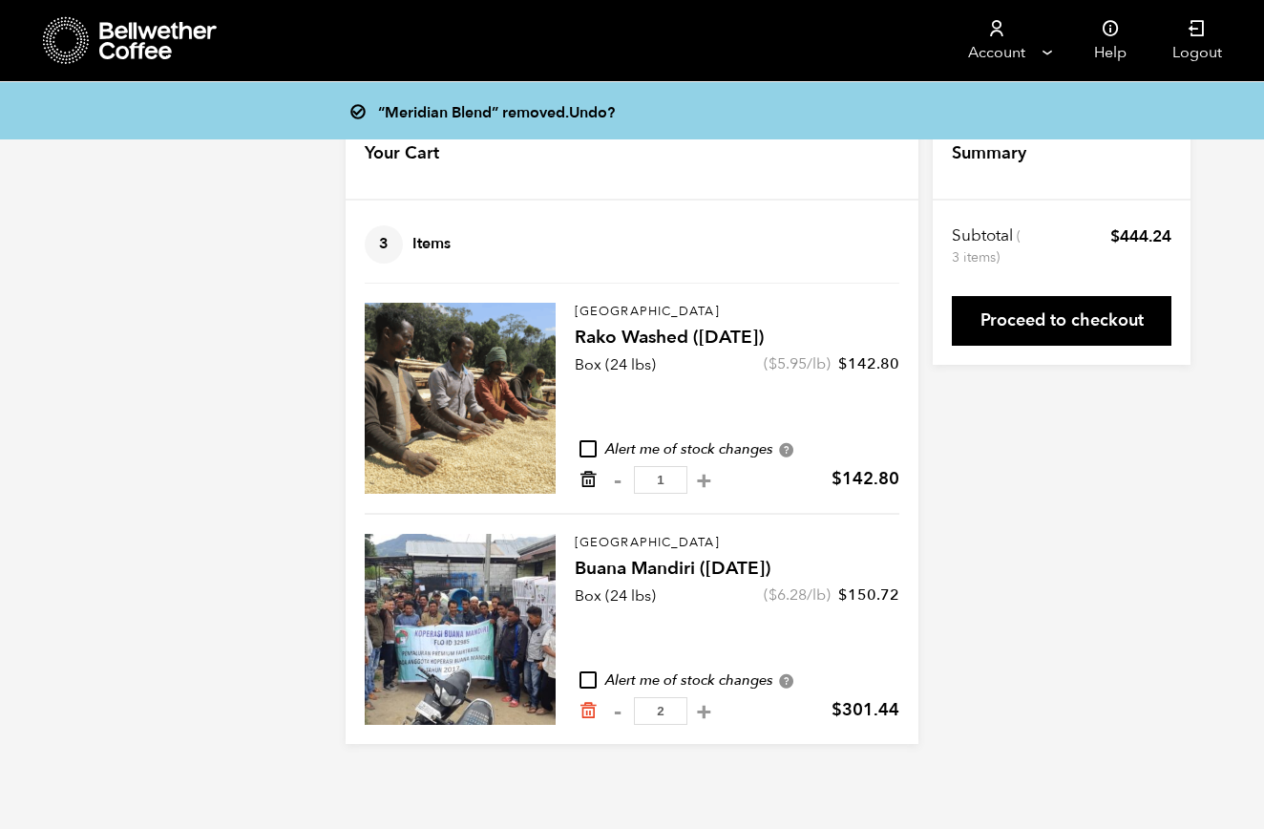
click at [587, 484] on icon "Remove from cart" at bounding box center [588, 479] width 19 height 19
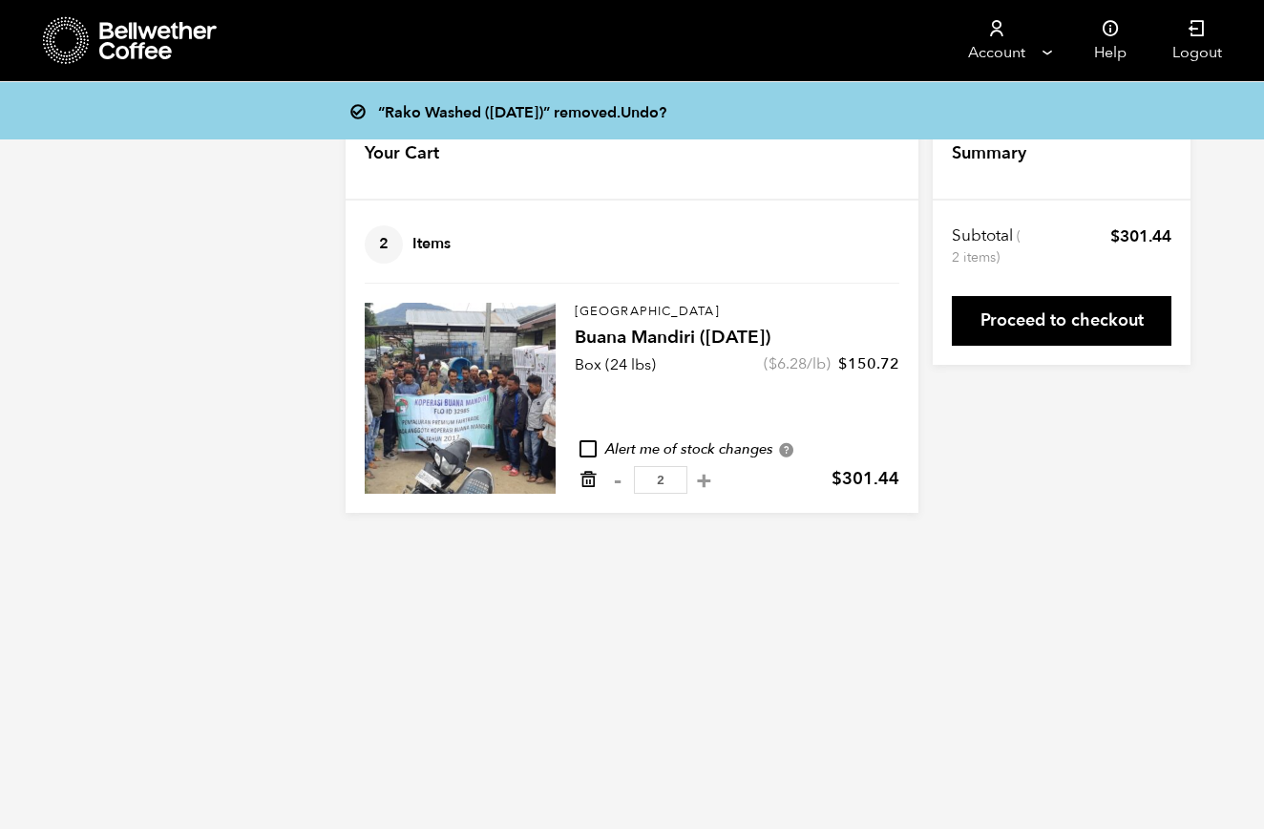
click at [585, 481] on icon "Remove from cart" at bounding box center [588, 479] width 19 height 19
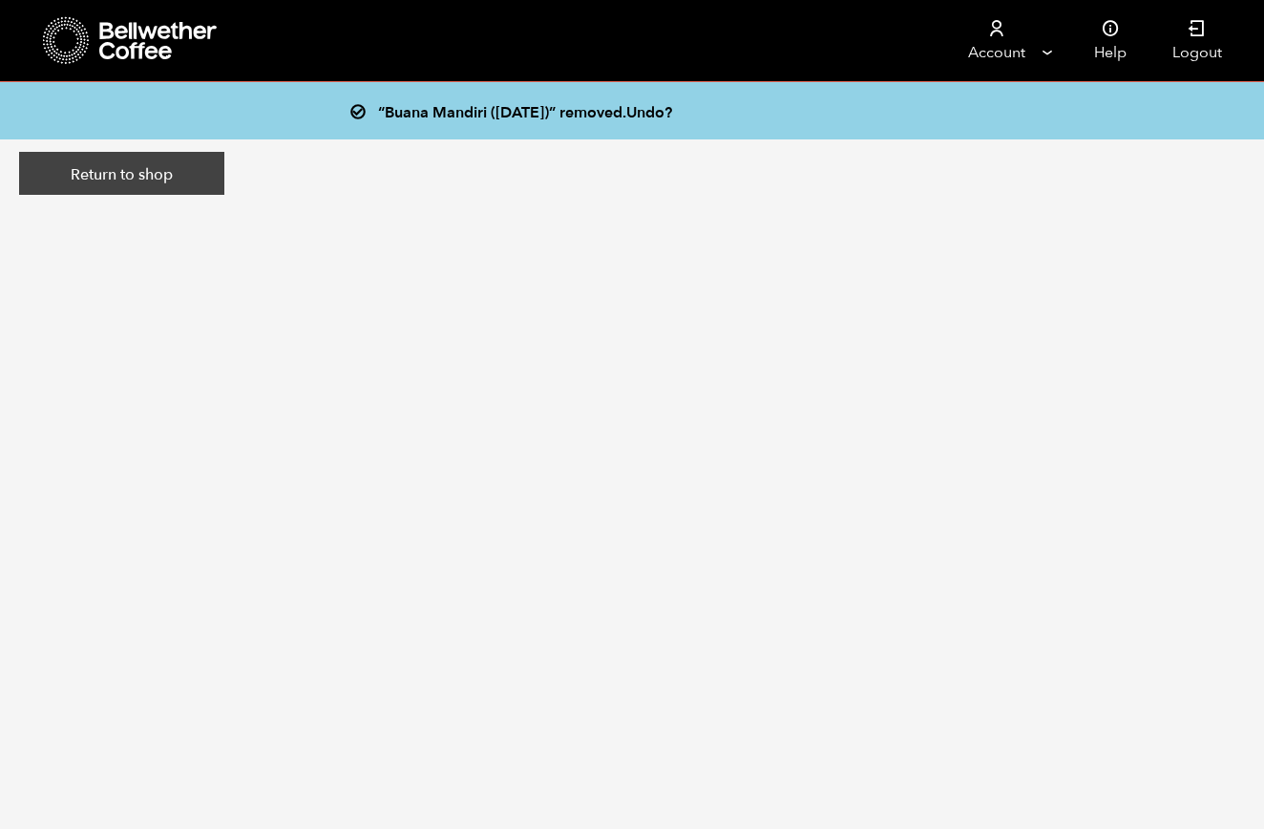
click at [172, 179] on link "Return to shop" at bounding box center [121, 174] width 205 height 44
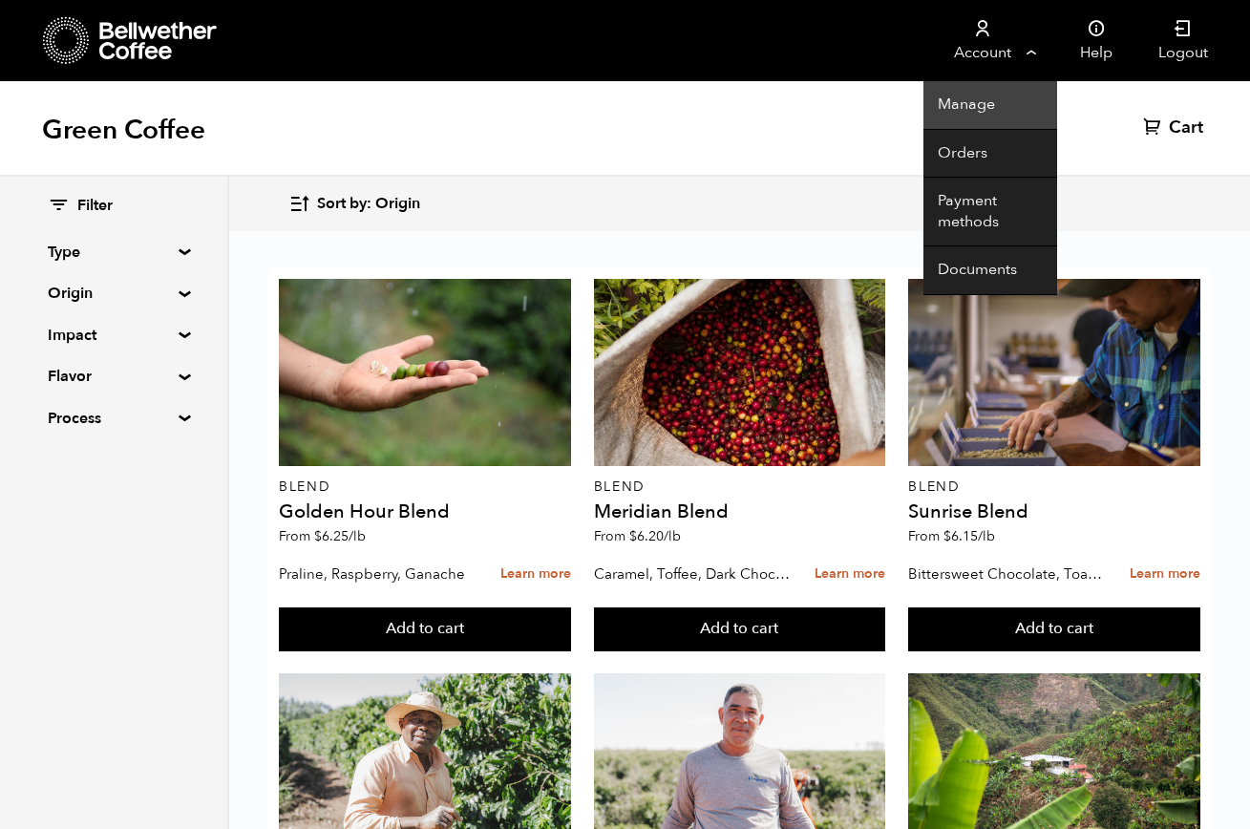
click at [959, 105] on link "Manage" at bounding box center [990, 105] width 134 height 49
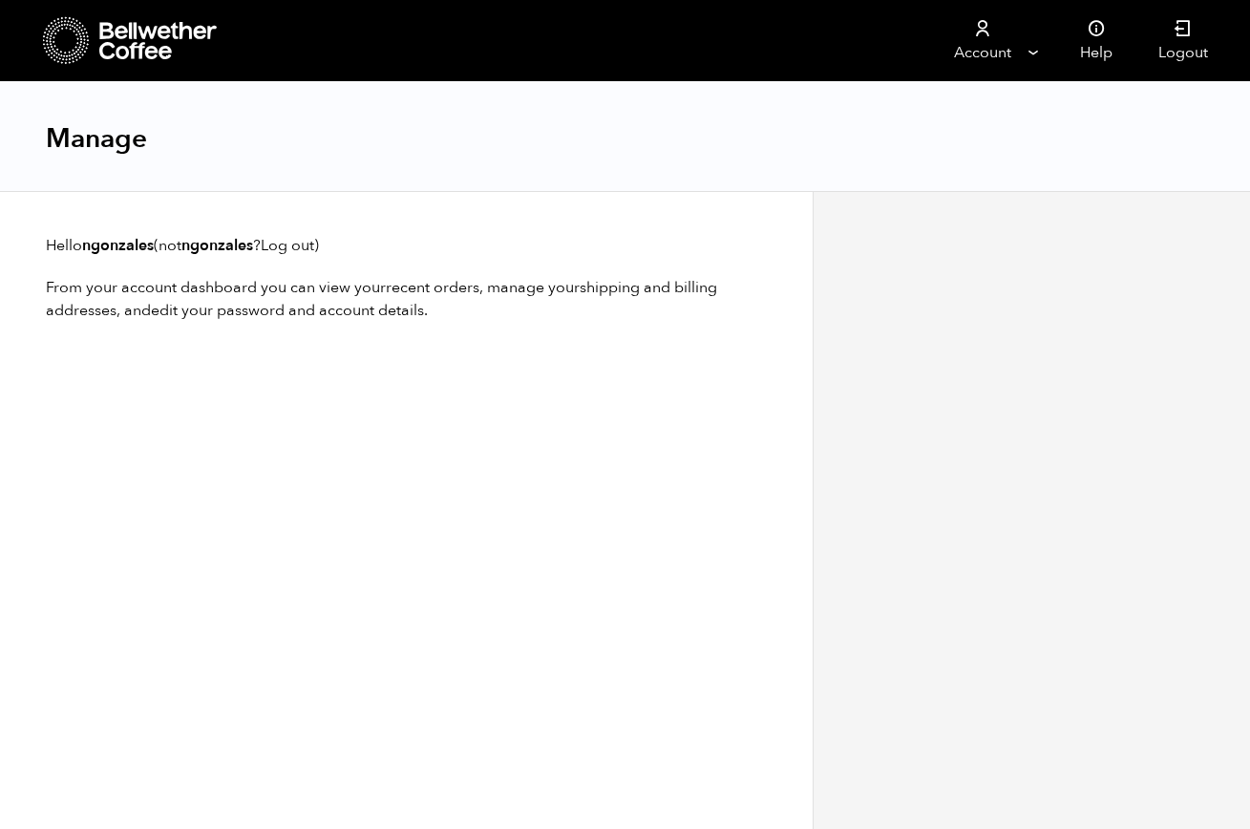
click at [308, 260] on div "Hello ngonzales (not ngonzales ? Log out ) From your account dashboard you can …" at bounding box center [406, 278] width 721 height 88
click at [200, 316] on link "edit your password and account details" at bounding box center [287, 310] width 273 height 21
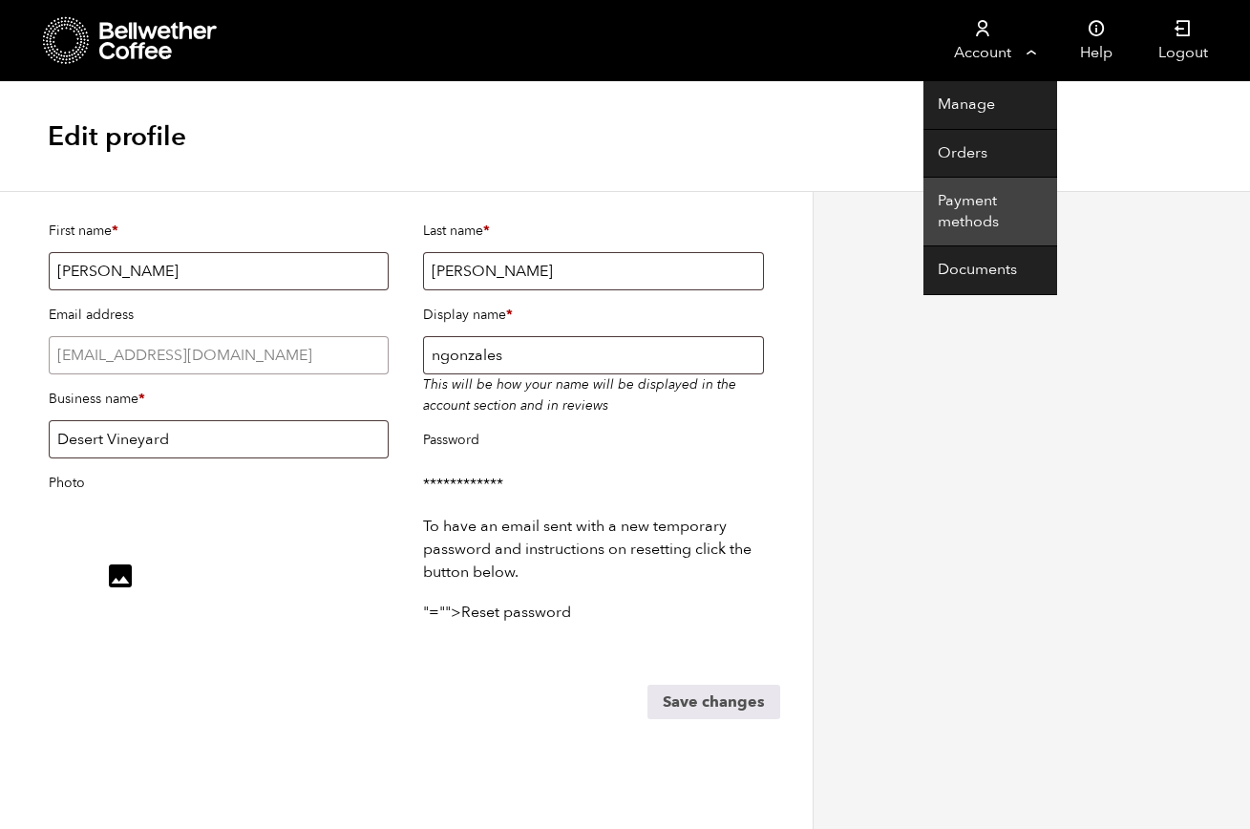
click at [969, 218] on link "Payment methods" at bounding box center [990, 212] width 134 height 69
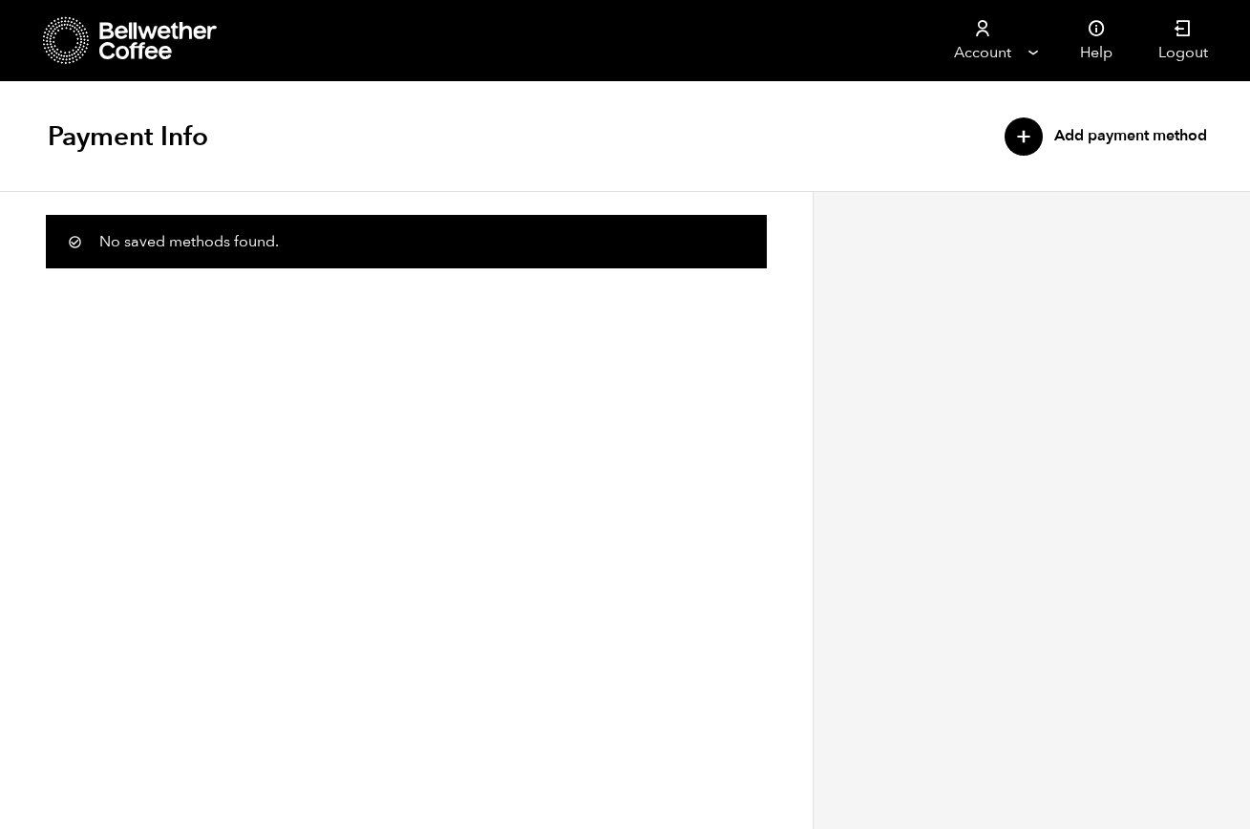
click at [184, 243] on p "No saved methods found." at bounding box center [406, 241] width 721 height 53
click at [1027, 132] on div "+" at bounding box center [1023, 136] width 38 height 38
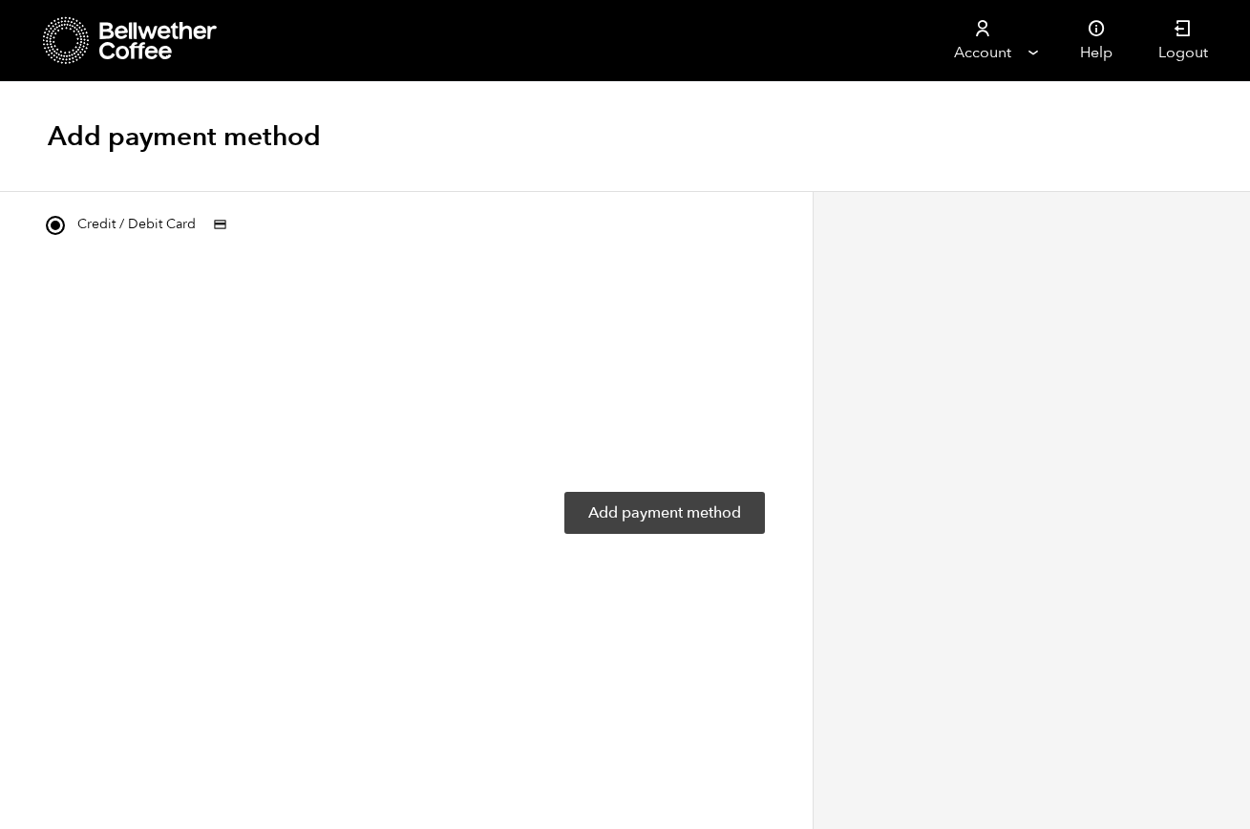
click at [600, 524] on button "Add payment method" at bounding box center [664, 513] width 200 height 42
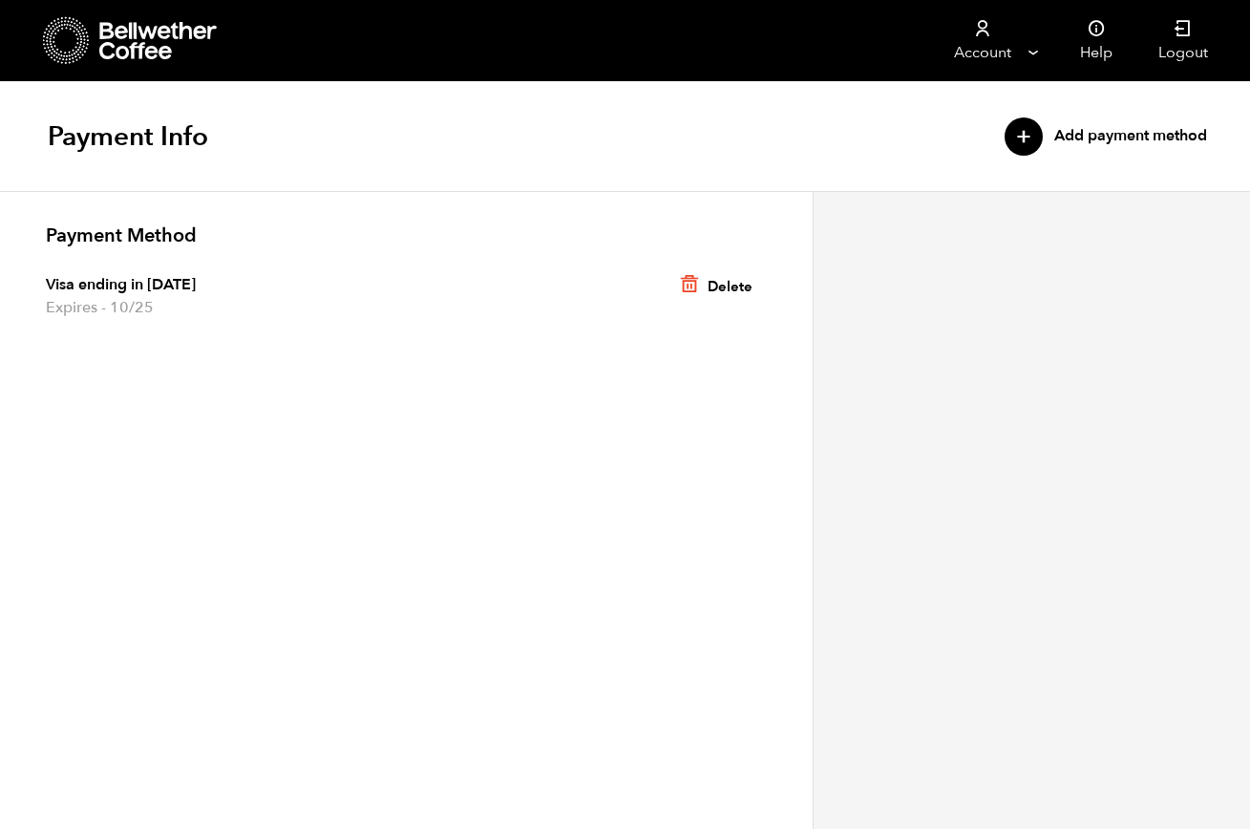
click at [167, 47] on icon at bounding box center [158, 41] width 119 height 38
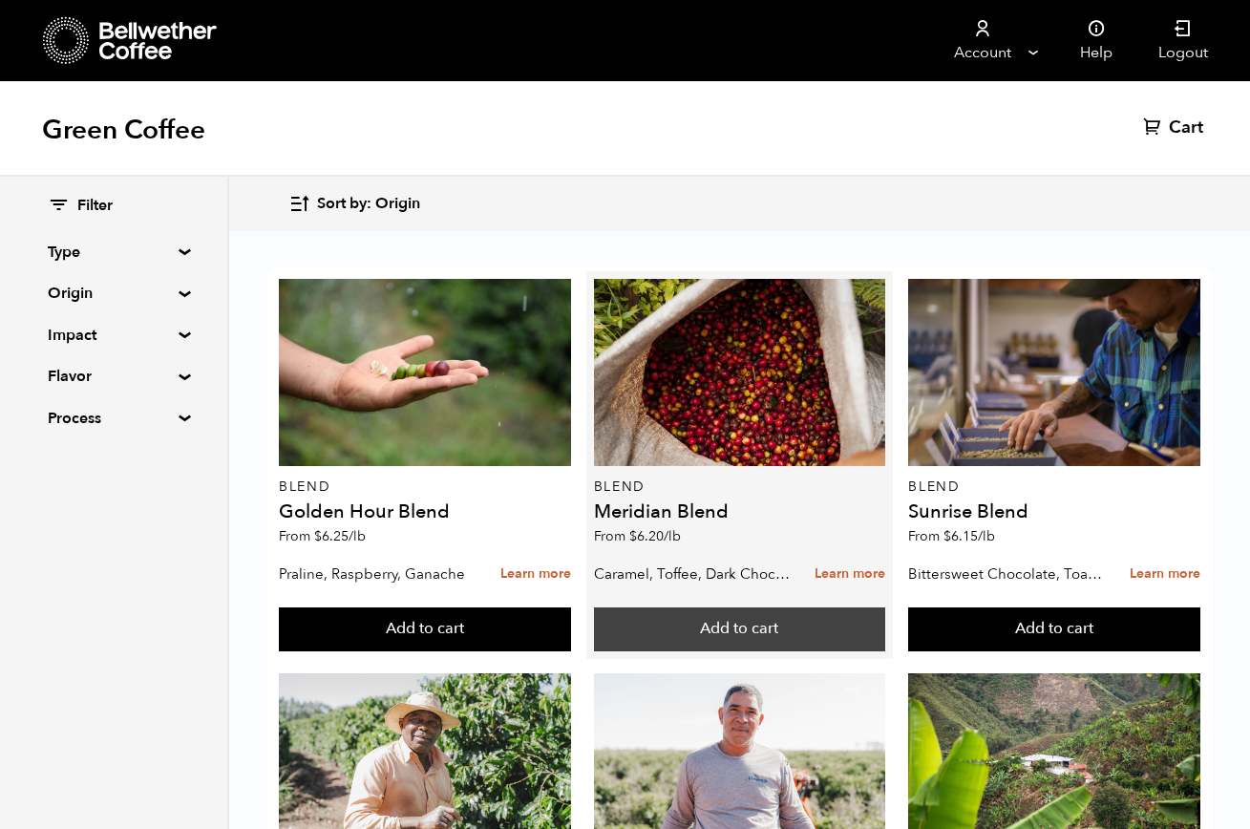
click at [687, 642] on button "Add to cart" at bounding box center [740, 629] width 292 height 44
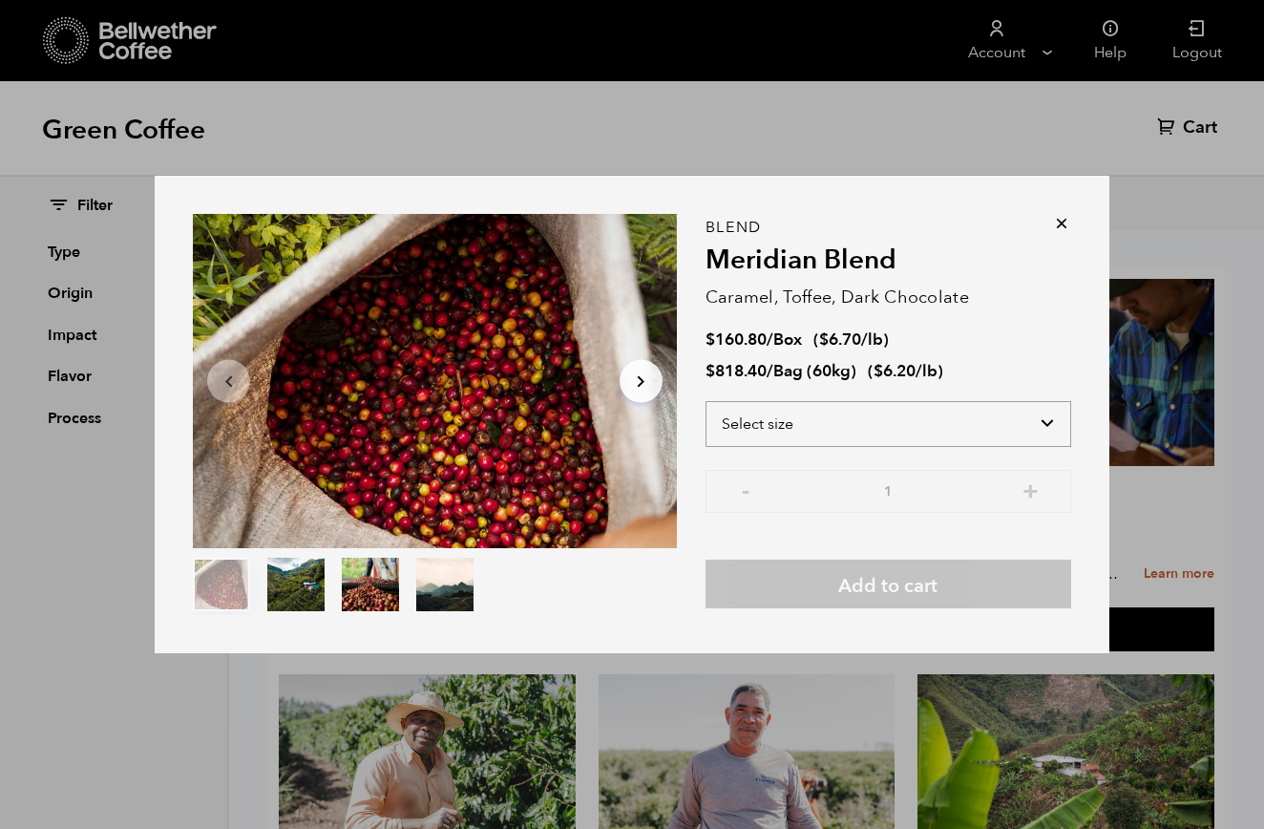
select select "box"
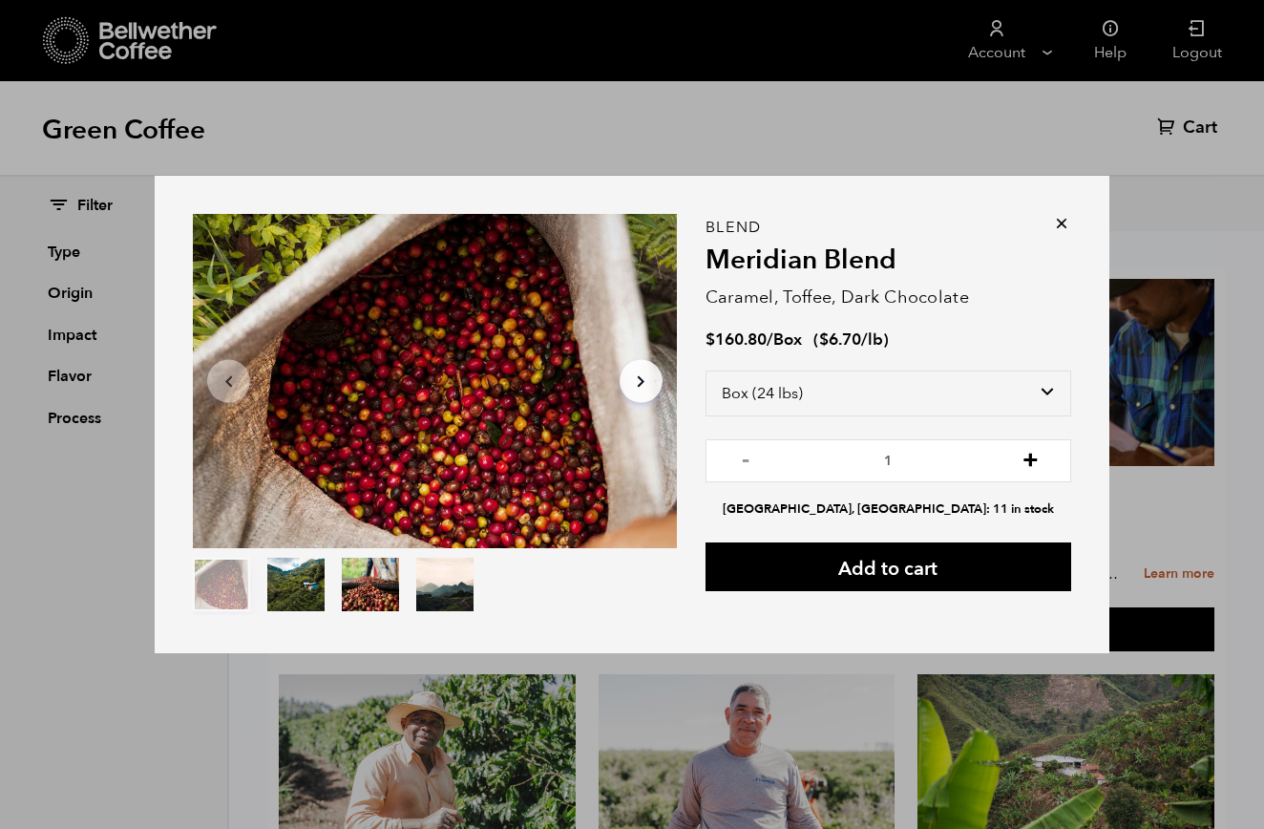
click at [1026, 461] on button "+" at bounding box center [1031, 458] width 24 height 19
type input "2"
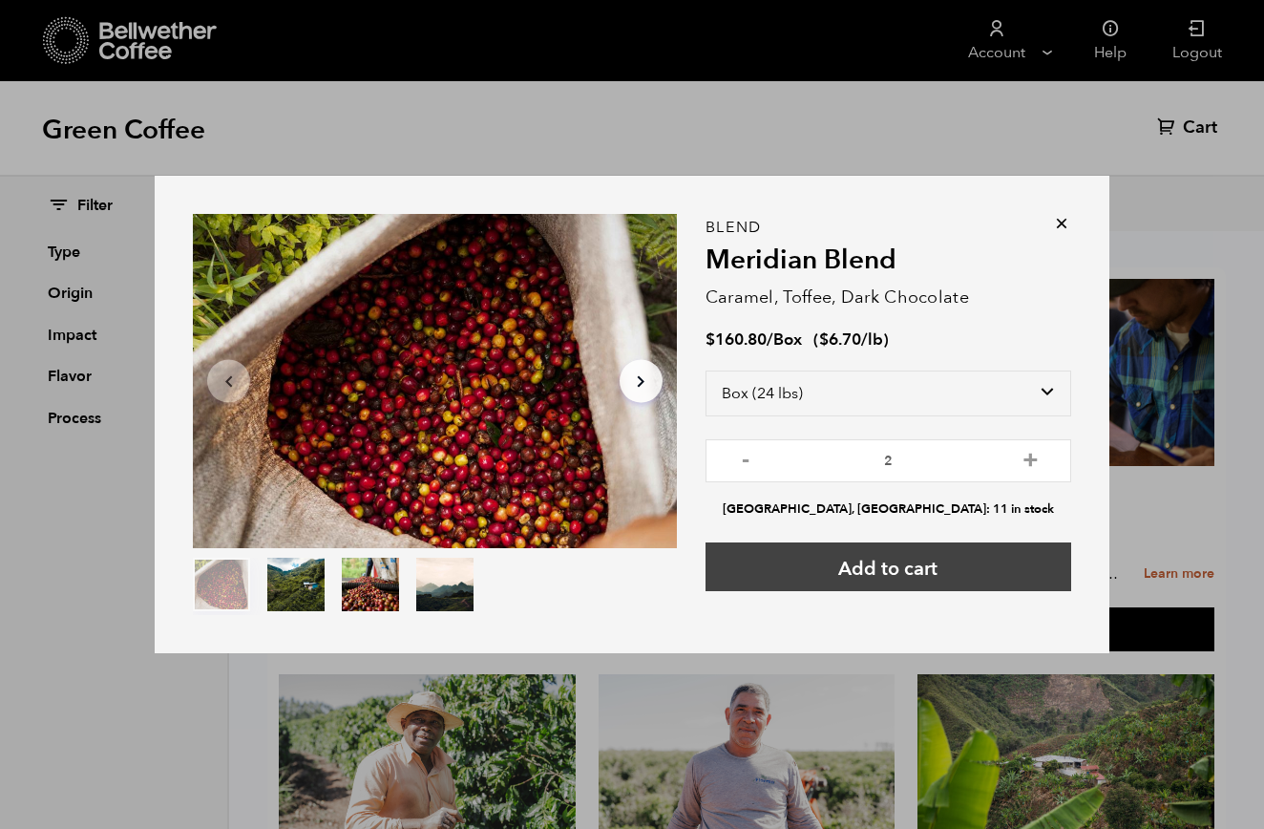
click at [870, 562] on button "Add to cart" at bounding box center [889, 566] width 366 height 49
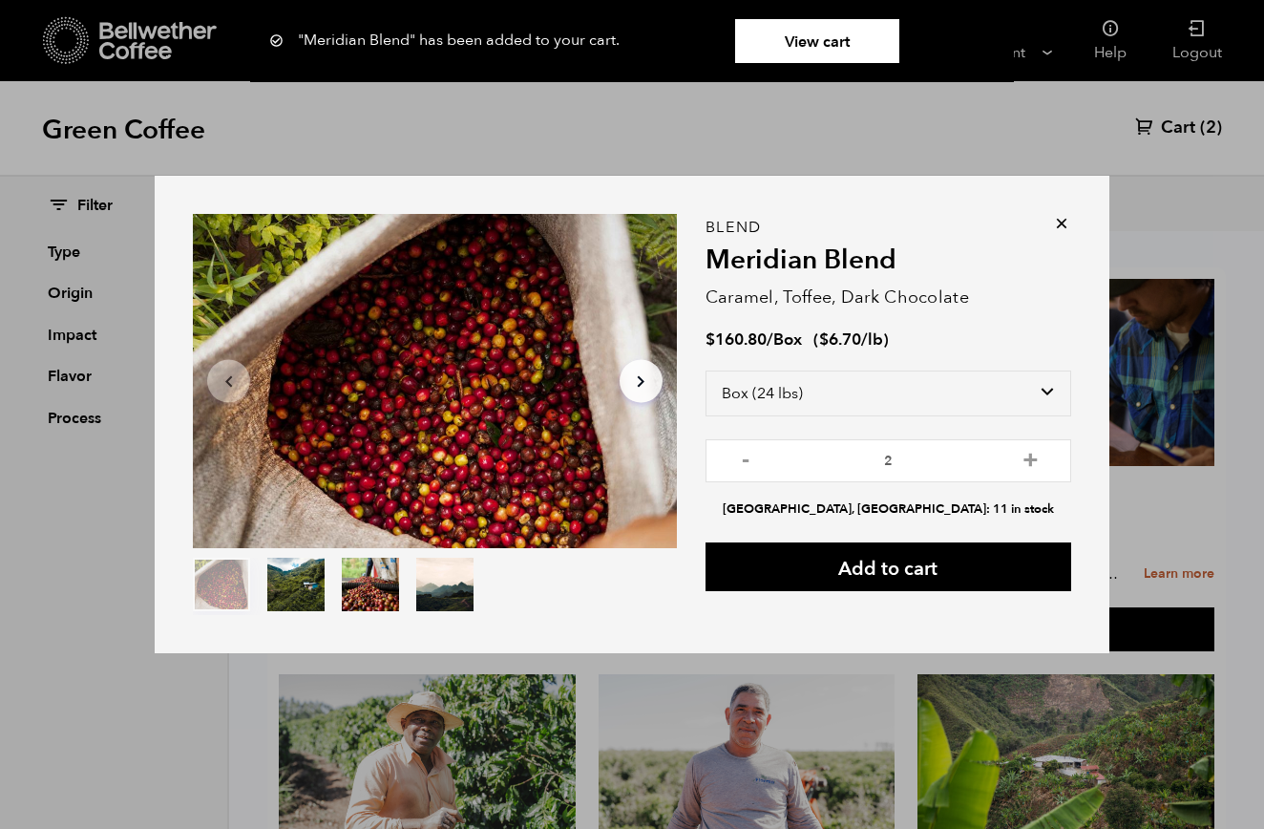
click at [1064, 225] on icon at bounding box center [1061, 223] width 19 height 19
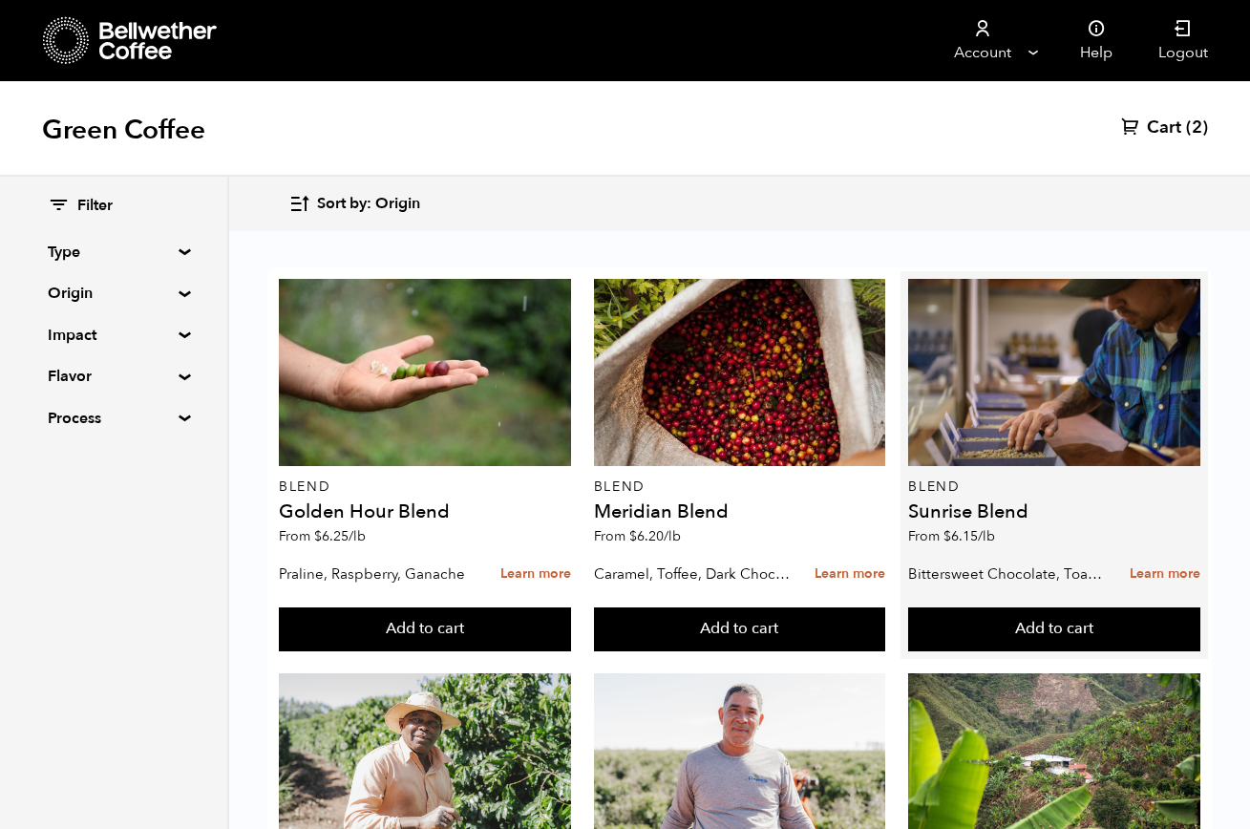
click at [927, 551] on div "Bittersweet Chocolate, Toasted Marshmallow, Candied Orange, Praline Learn more" at bounding box center [1054, 574] width 292 height 48
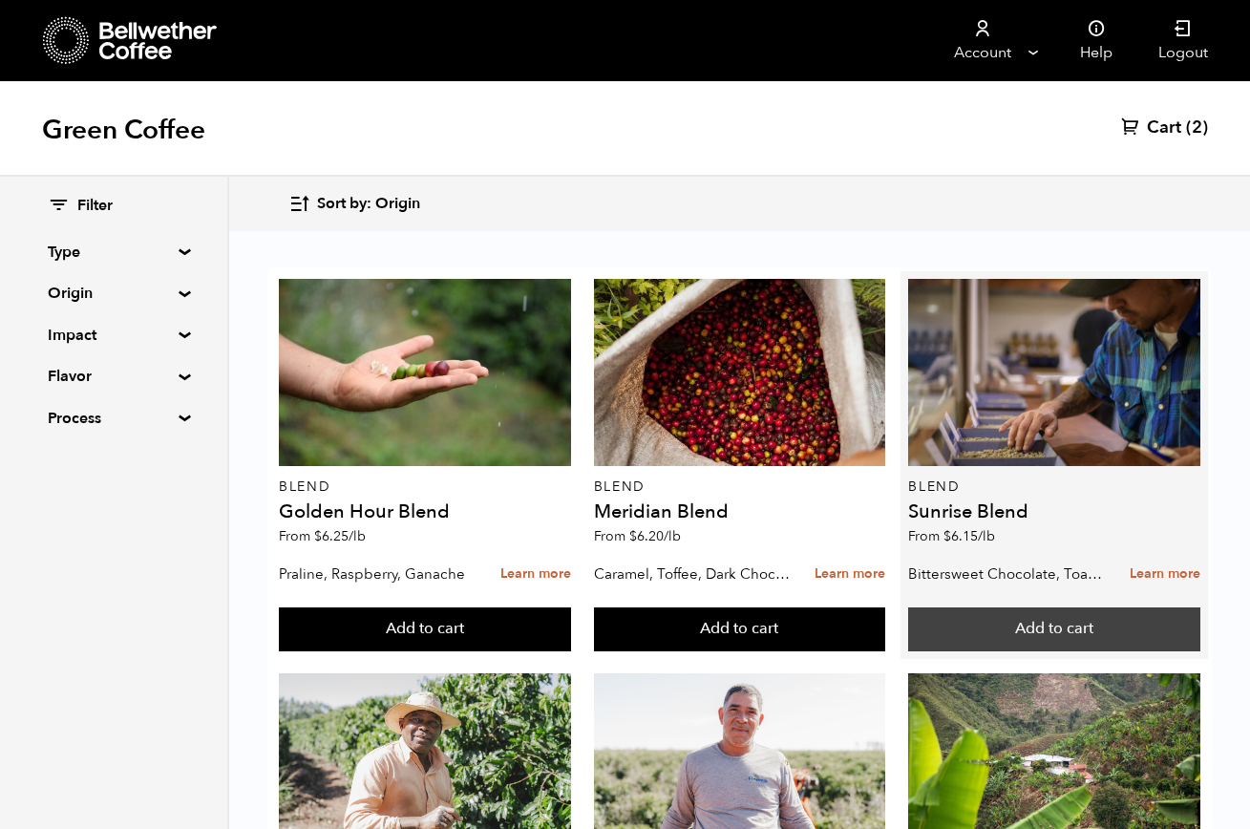
click at [1062, 625] on button "Add to cart" at bounding box center [1054, 629] width 292 height 44
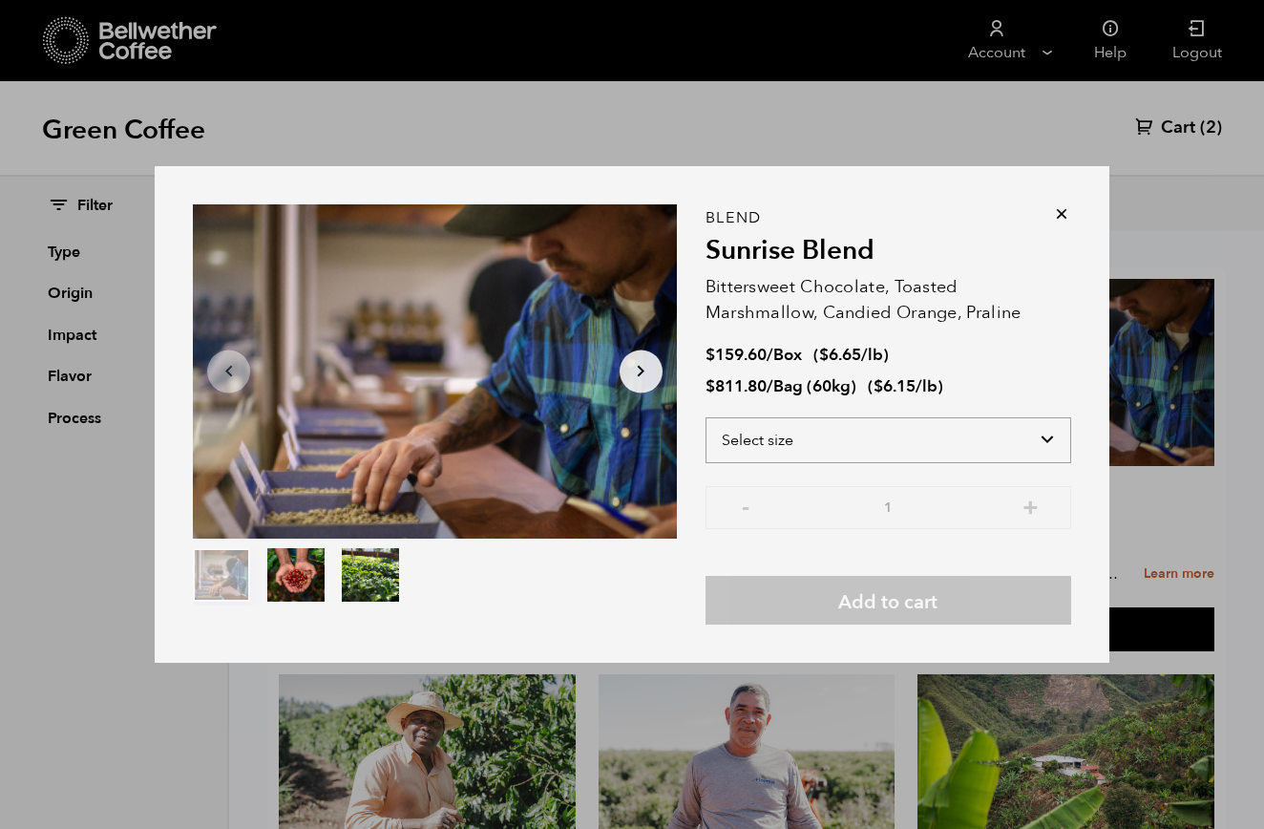
select select "box"
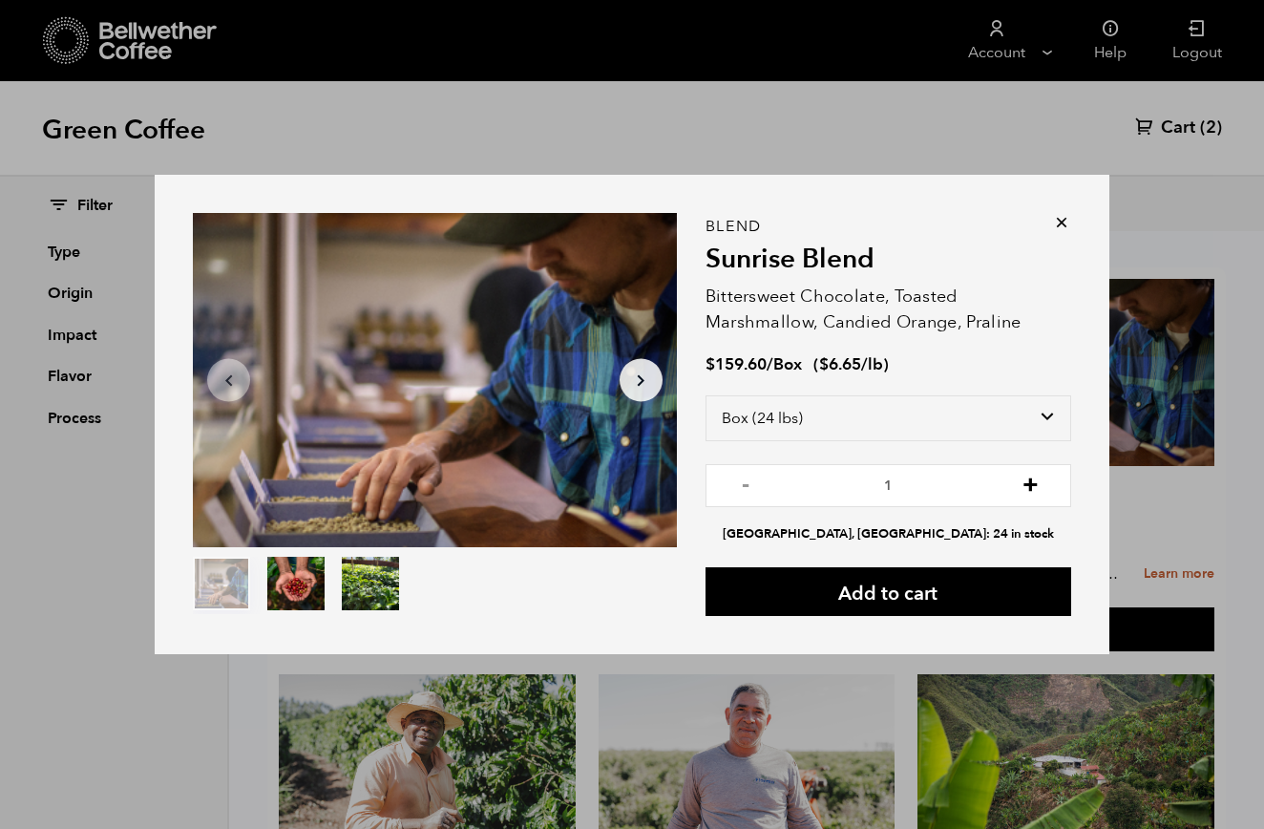
click at [1030, 484] on button "+" at bounding box center [1031, 483] width 24 height 19
type input "2"
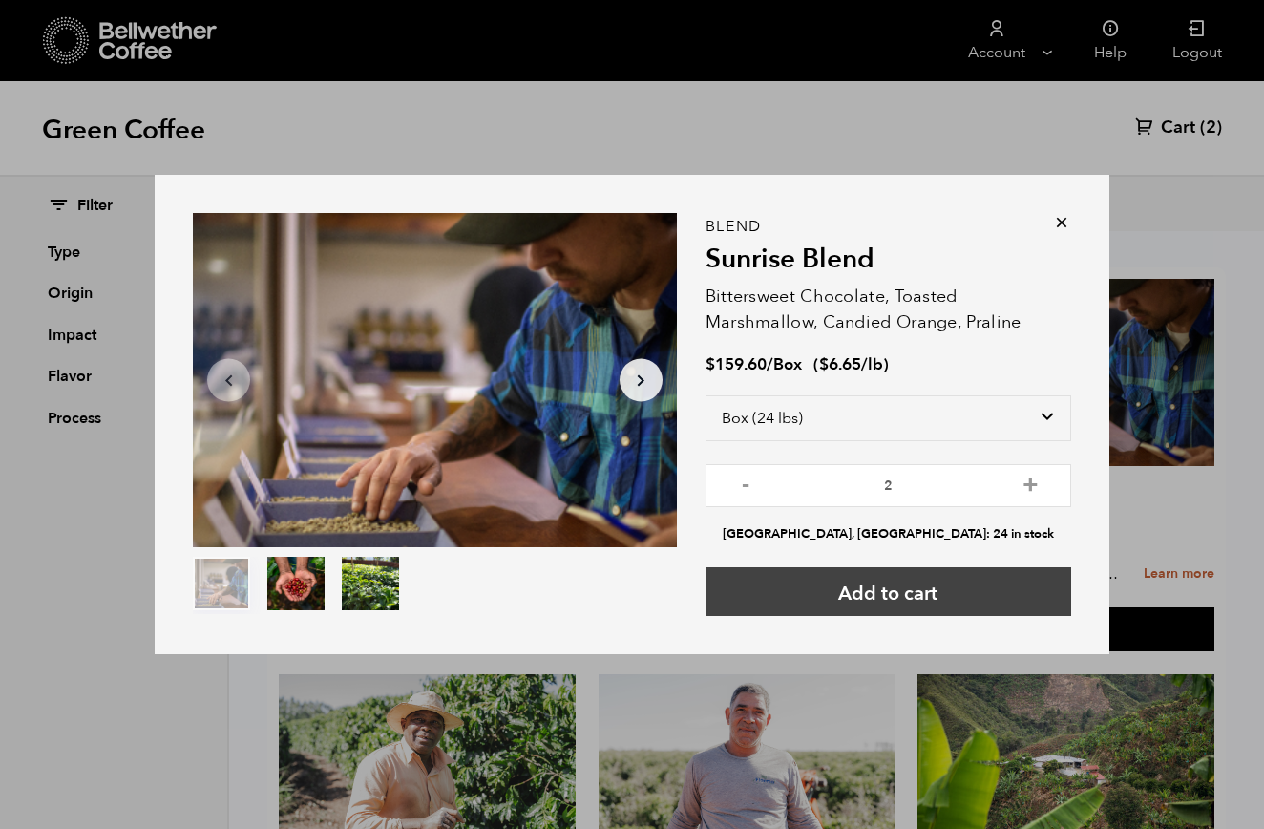
click at [962, 596] on button "Add to cart" at bounding box center [889, 591] width 366 height 49
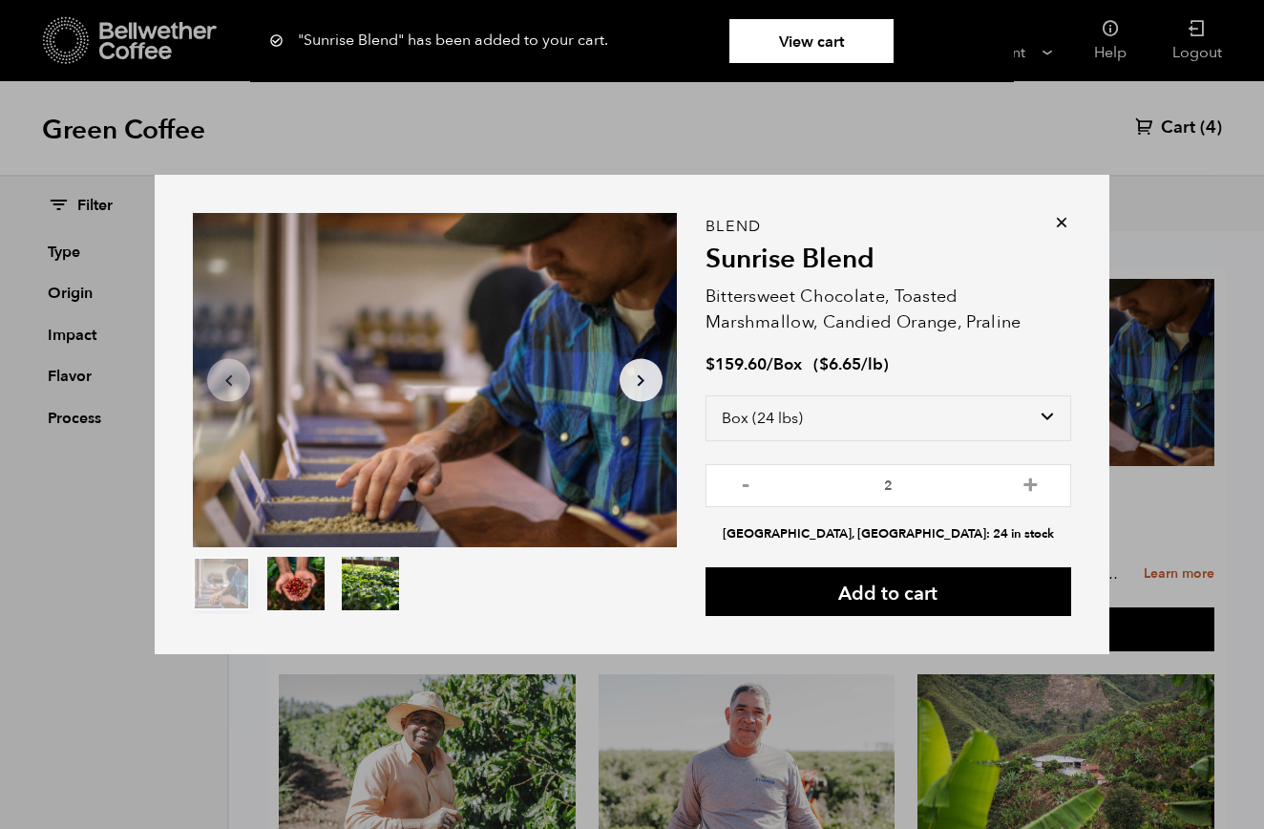
click at [1062, 222] on icon at bounding box center [1061, 222] width 19 height 19
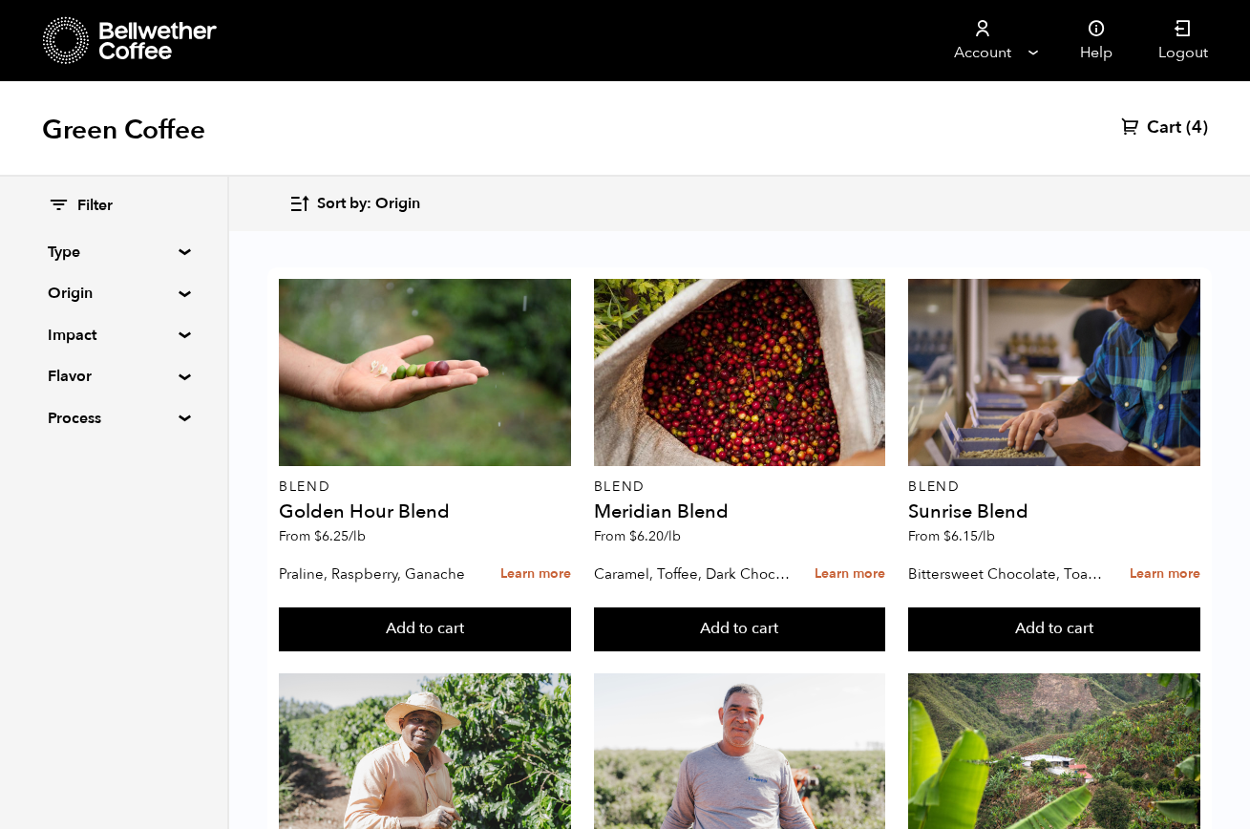
scroll to position [1168, 0]
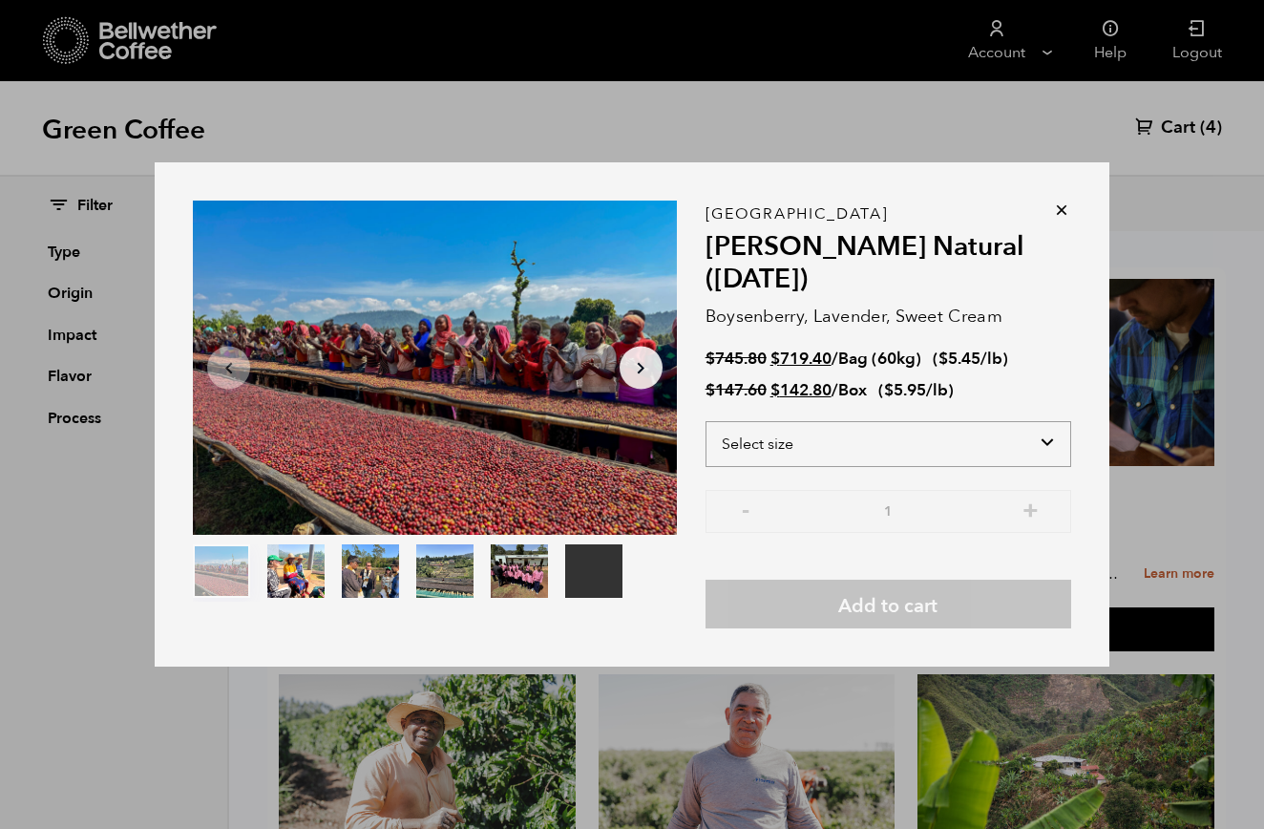
select select "box"
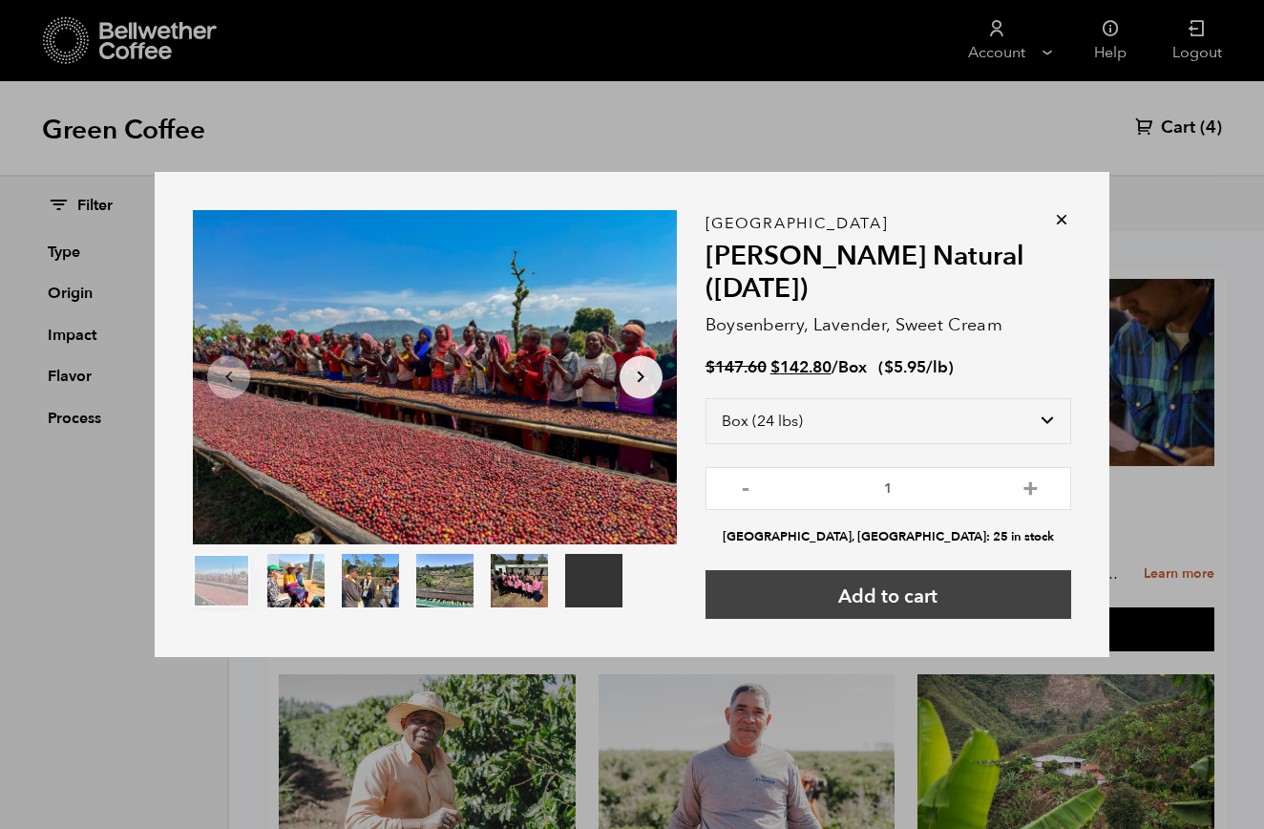
click at [920, 592] on button "Add to cart" at bounding box center [889, 594] width 366 height 49
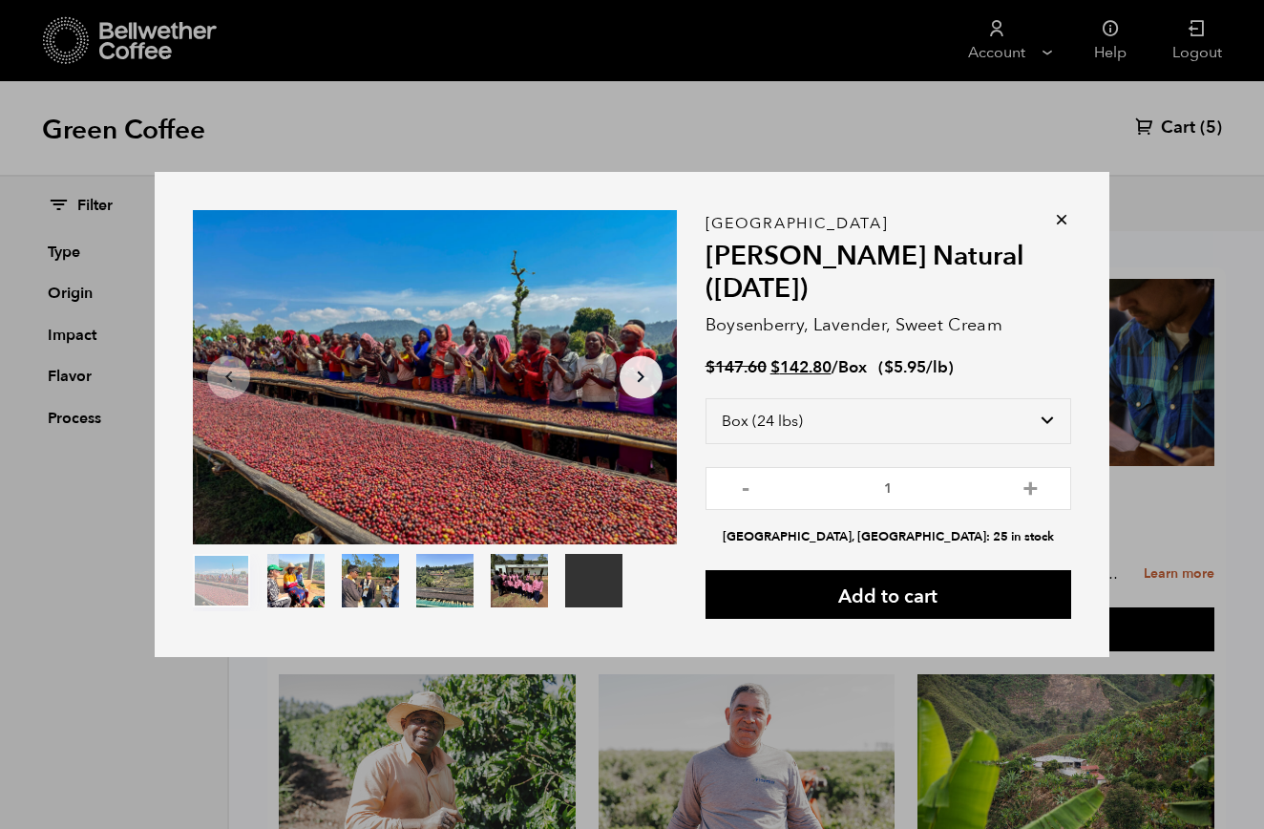
click at [1059, 221] on icon at bounding box center [1061, 219] width 19 height 19
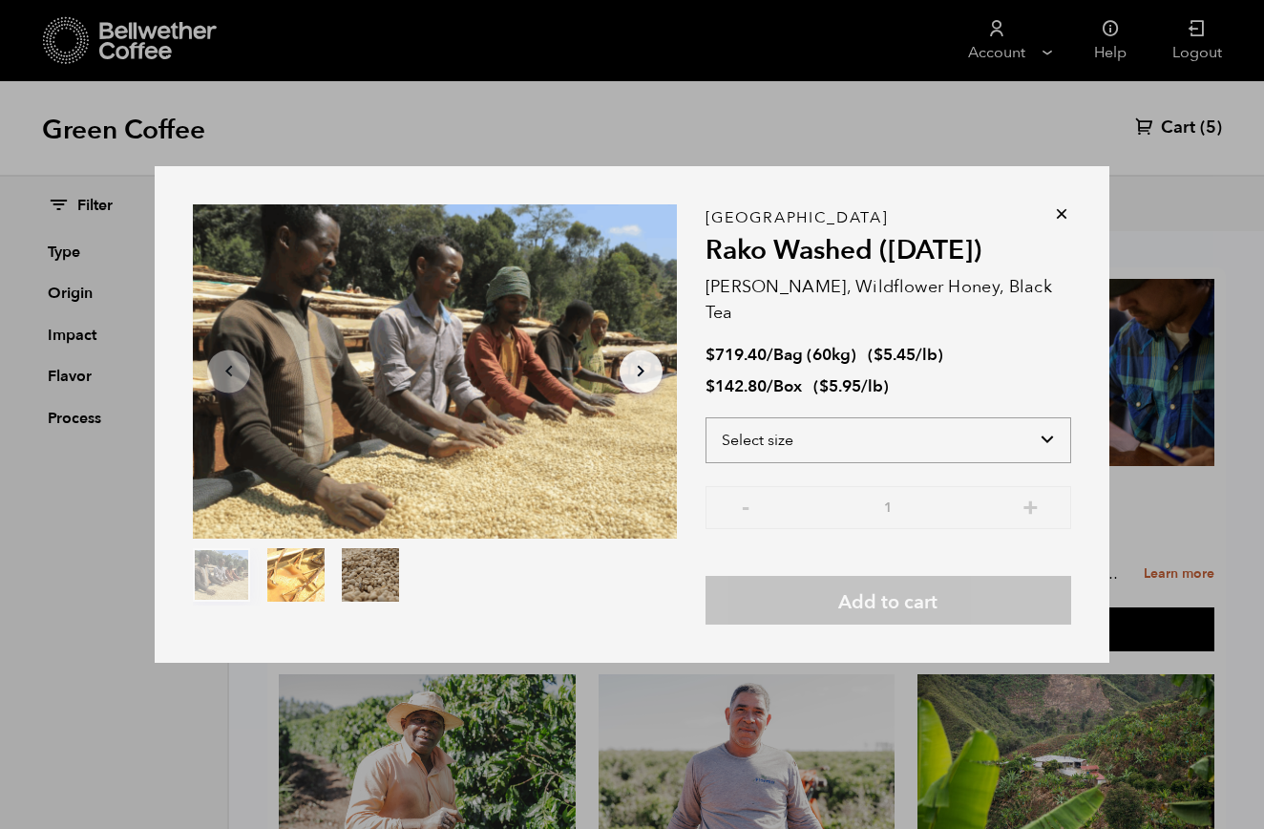
select select "box"
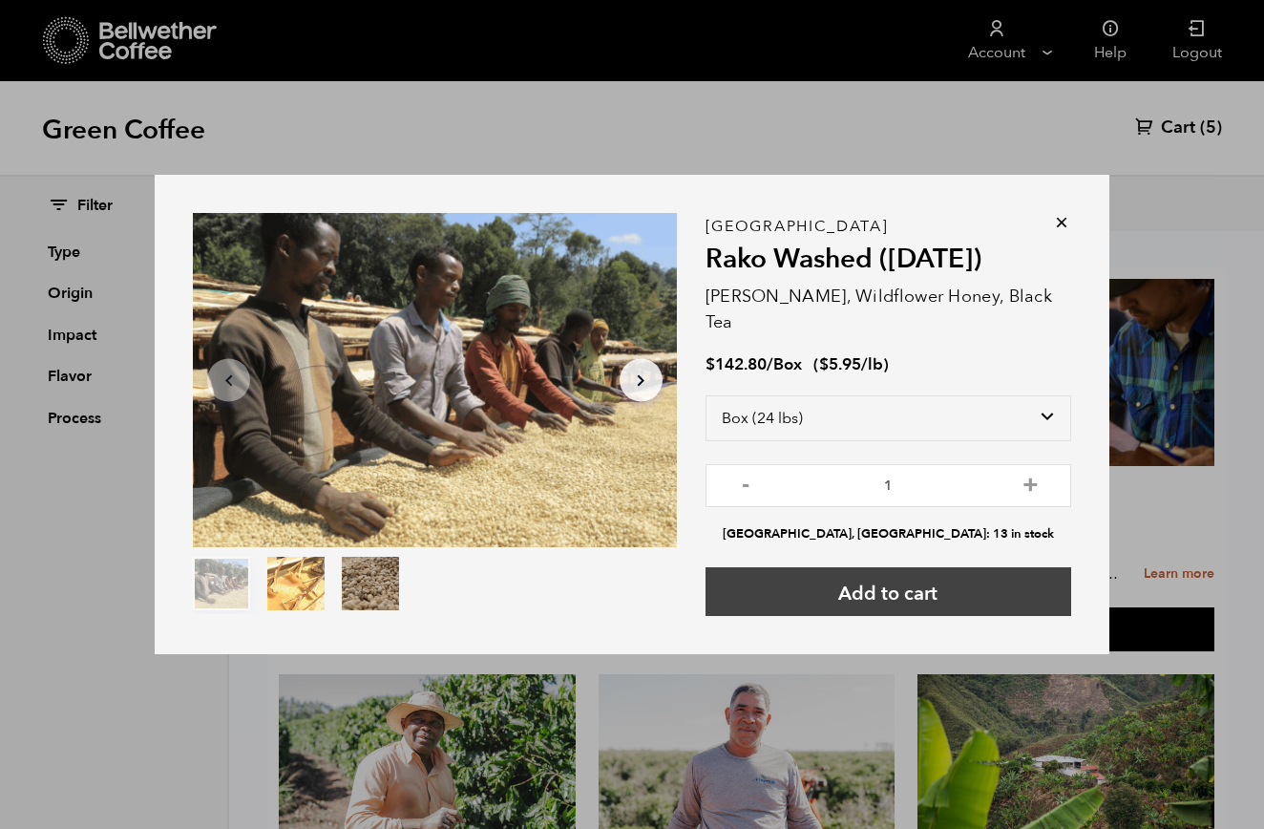
click at [890, 567] on button "Add to cart" at bounding box center [889, 591] width 366 height 49
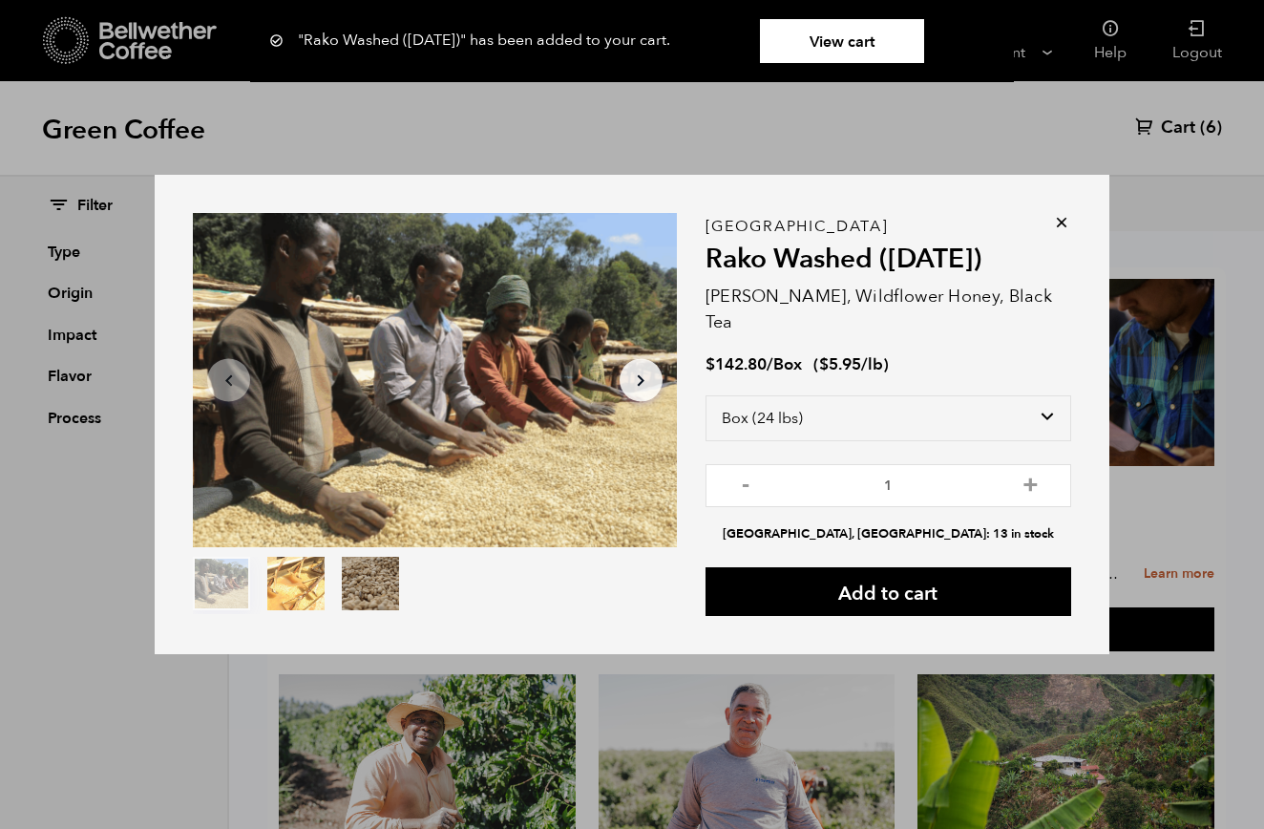
click at [1062, 226] on icon at bounding box center [1061, 222] width 19 height 19
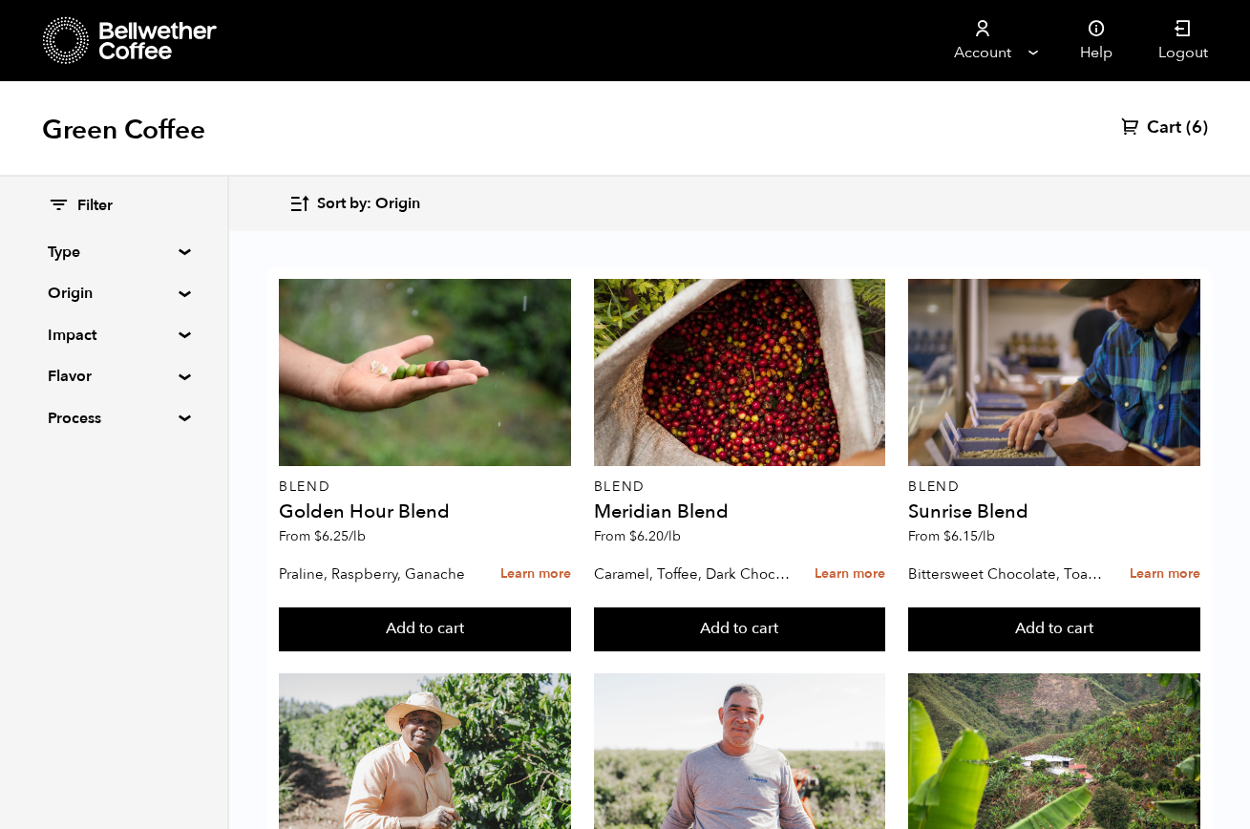
scroll to position [1851, 0]
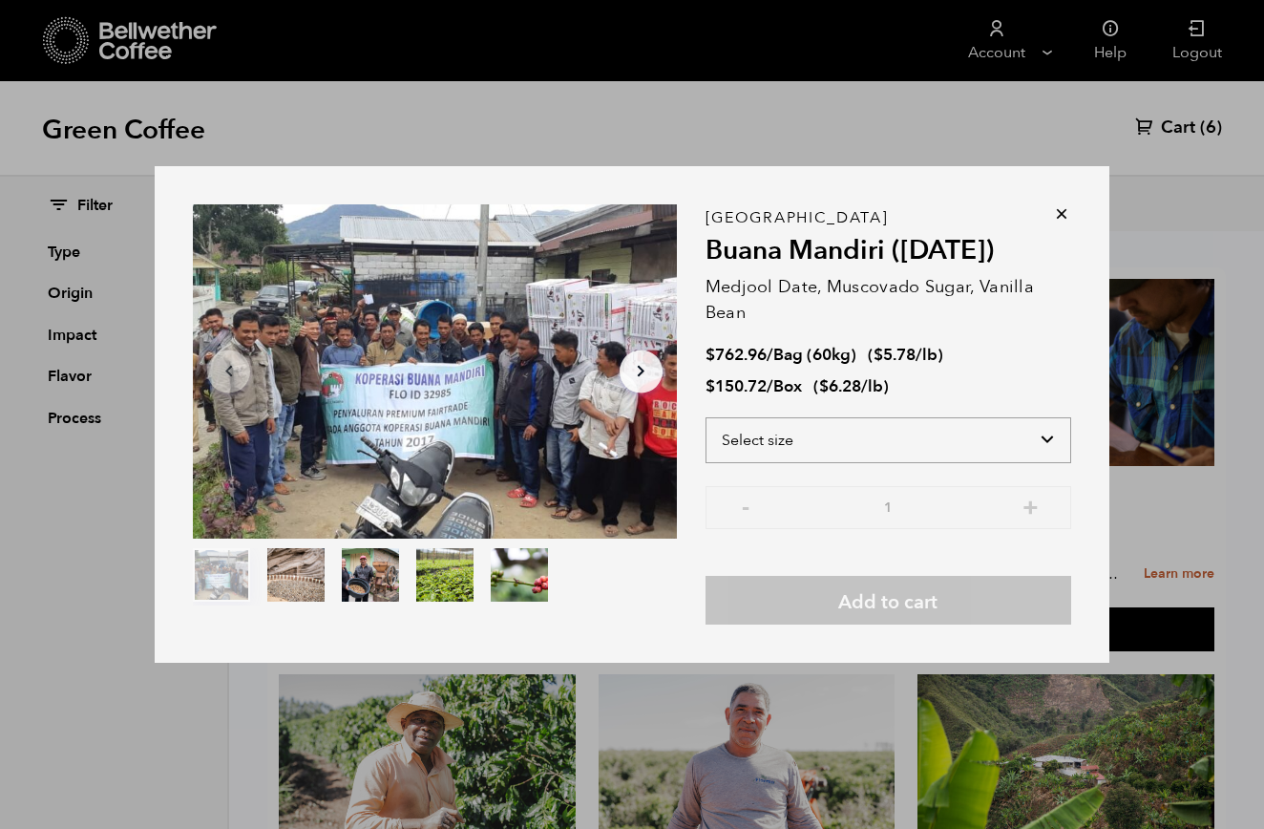
select select "box"
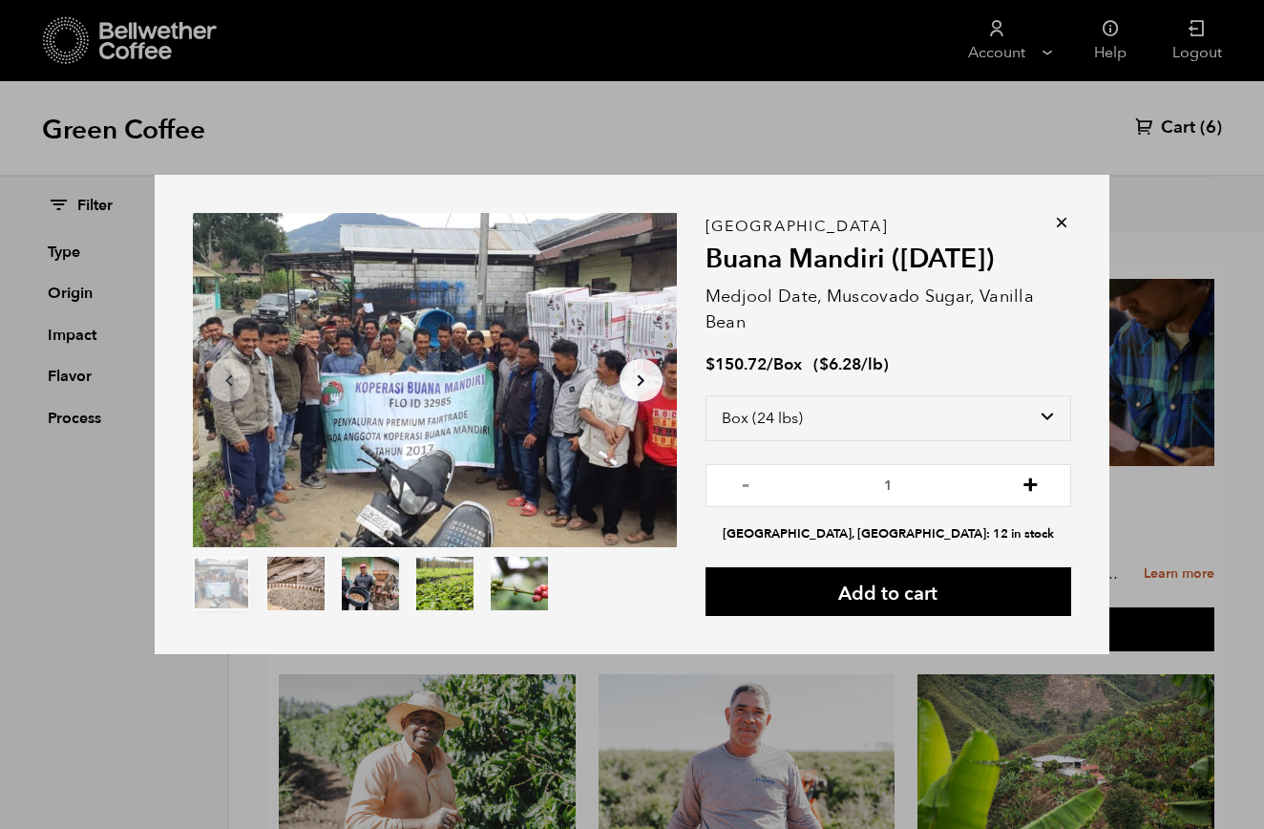
click at [1030, 485] on button "+" at bounding box center [1031, 483] width 24 height 19
type input "2"
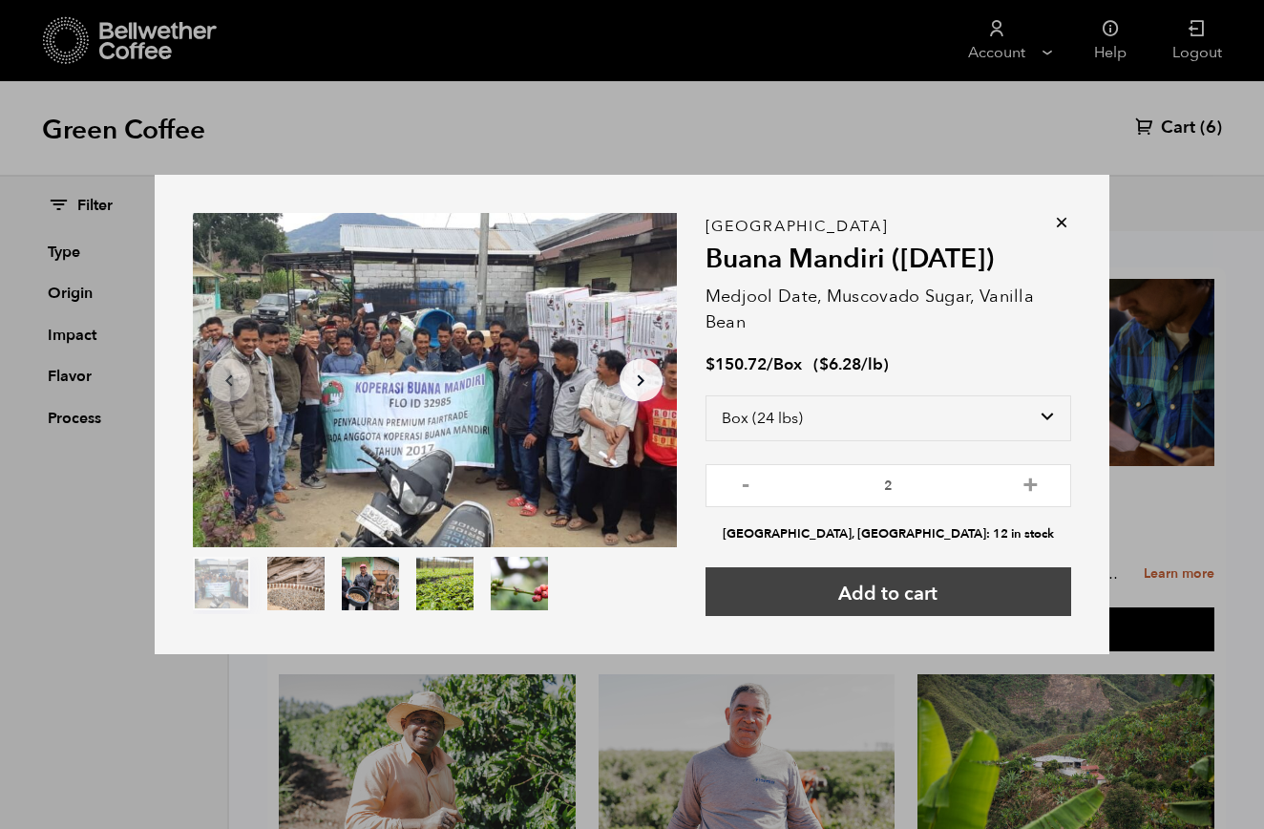
click at [901, 590] on button "Add to cart" at bounding box center [889, 591] width 366 height 49
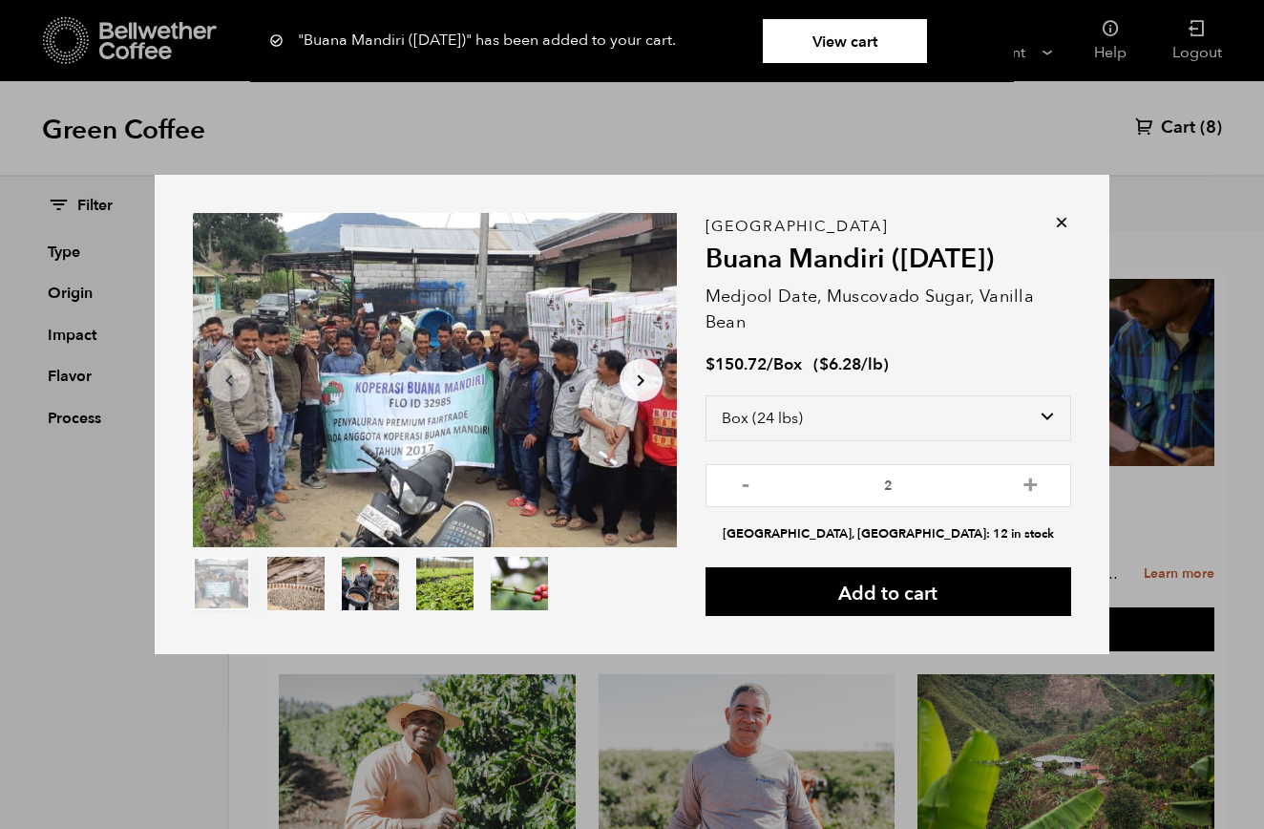
click at [1063, 226] on icon at bounding box center [1061, 222] width 19 height 19
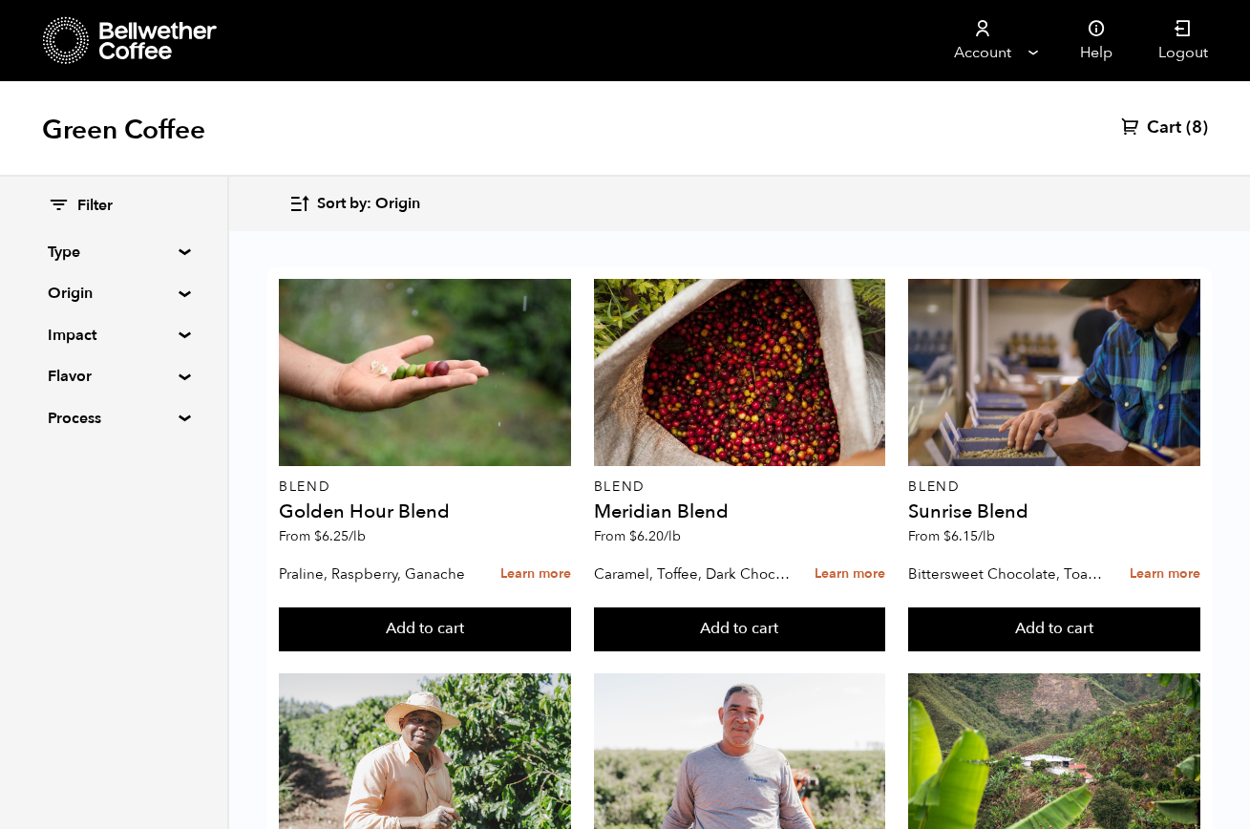
click at [1187, 124] on span "(8)" at bounding box center [1197, 127] width 22 height 23
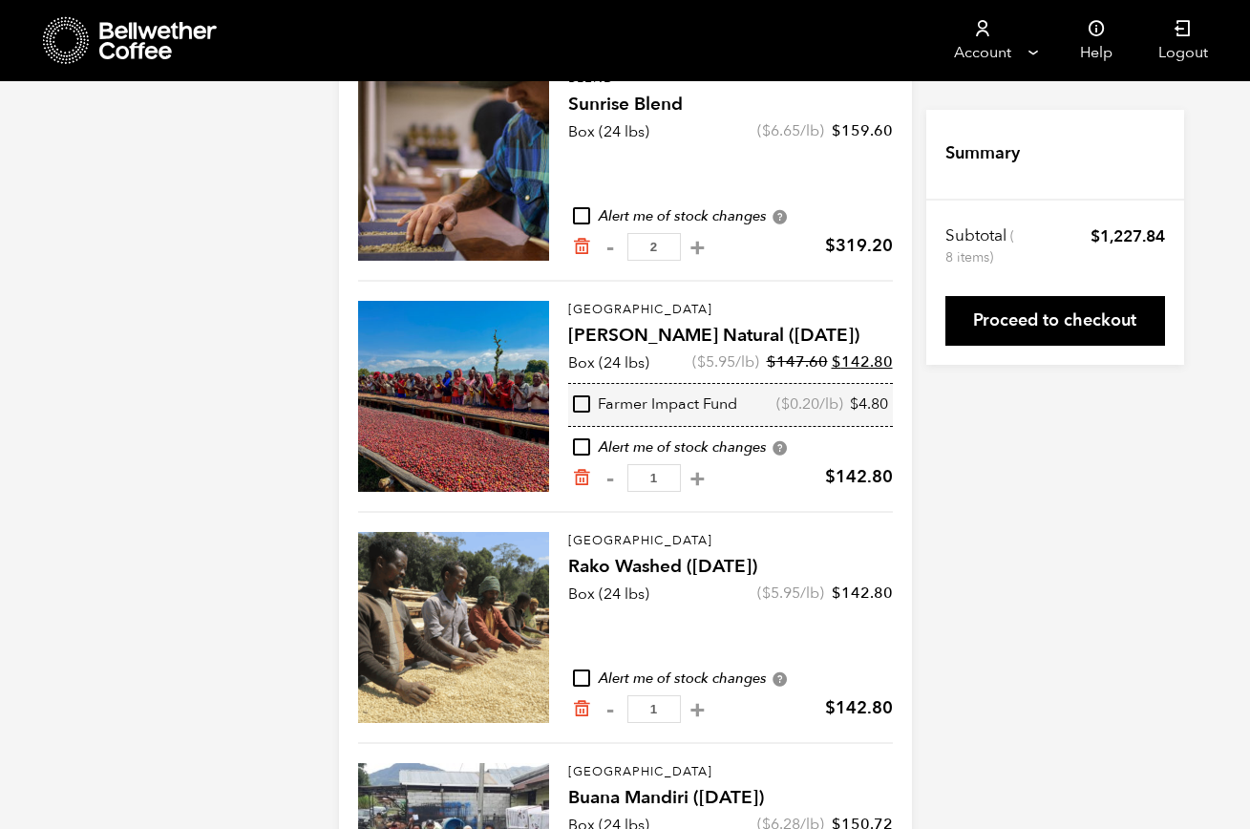
scroll to position [475, 0]
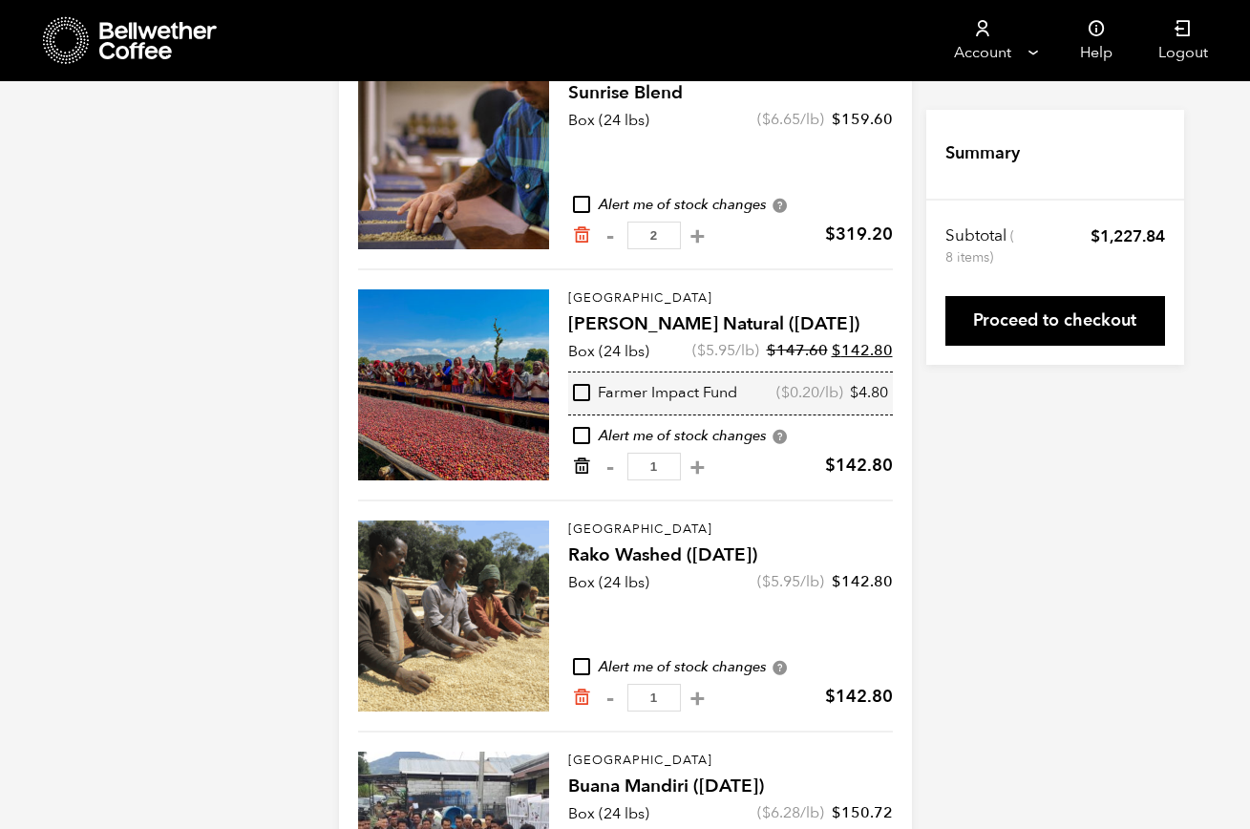
click at [583, 473] on icon "Remove from cart" at bounding box center [581, 465] width 19 height 19
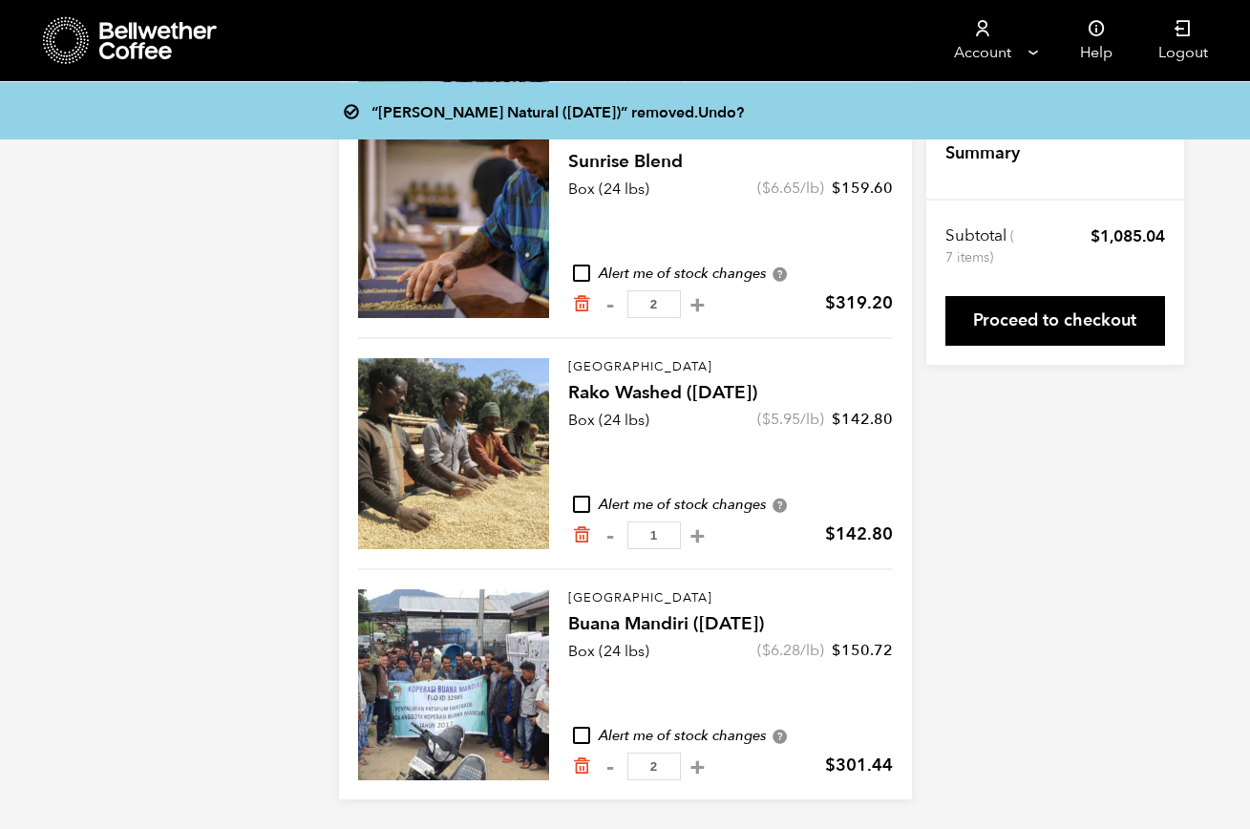
scroll to position [45, 0]
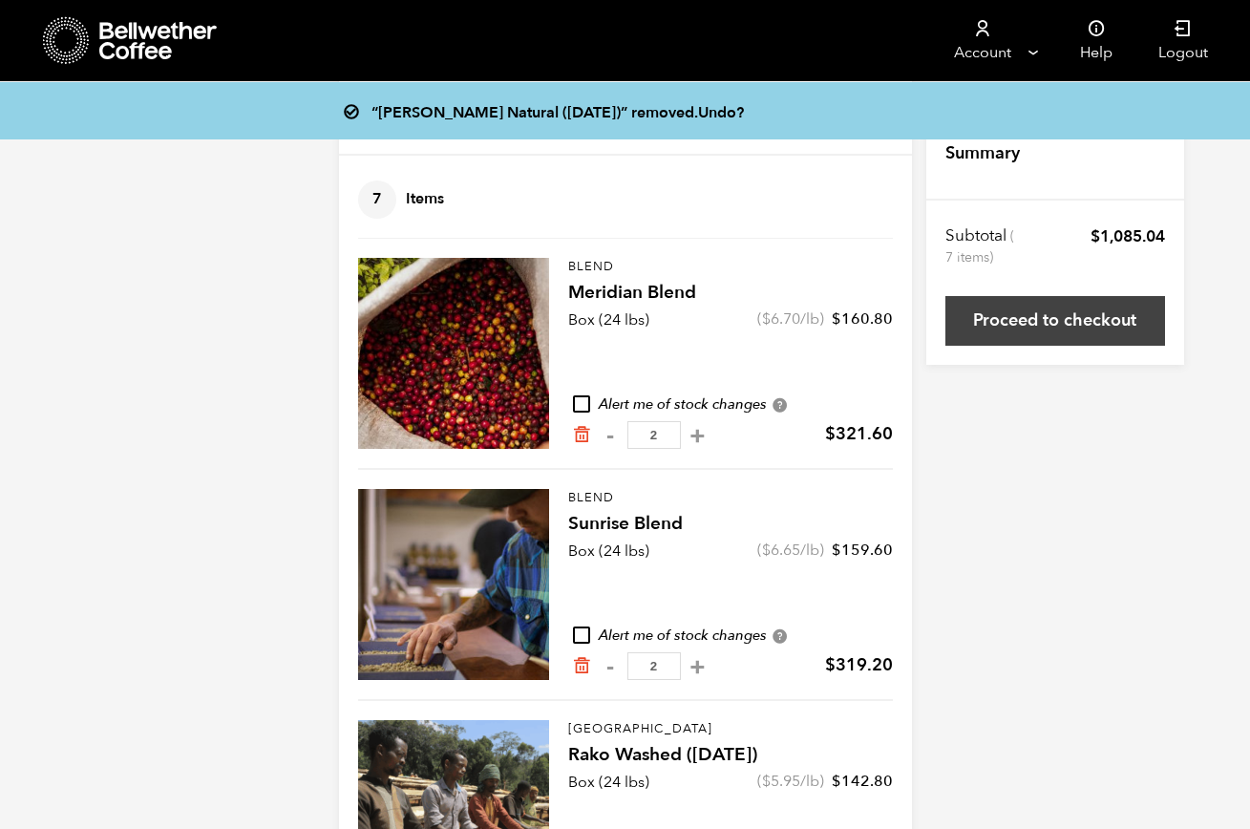
click at [1059, 333] on link "Proceed to checkout" at bounding box center [1055, 321] width 220 height 50
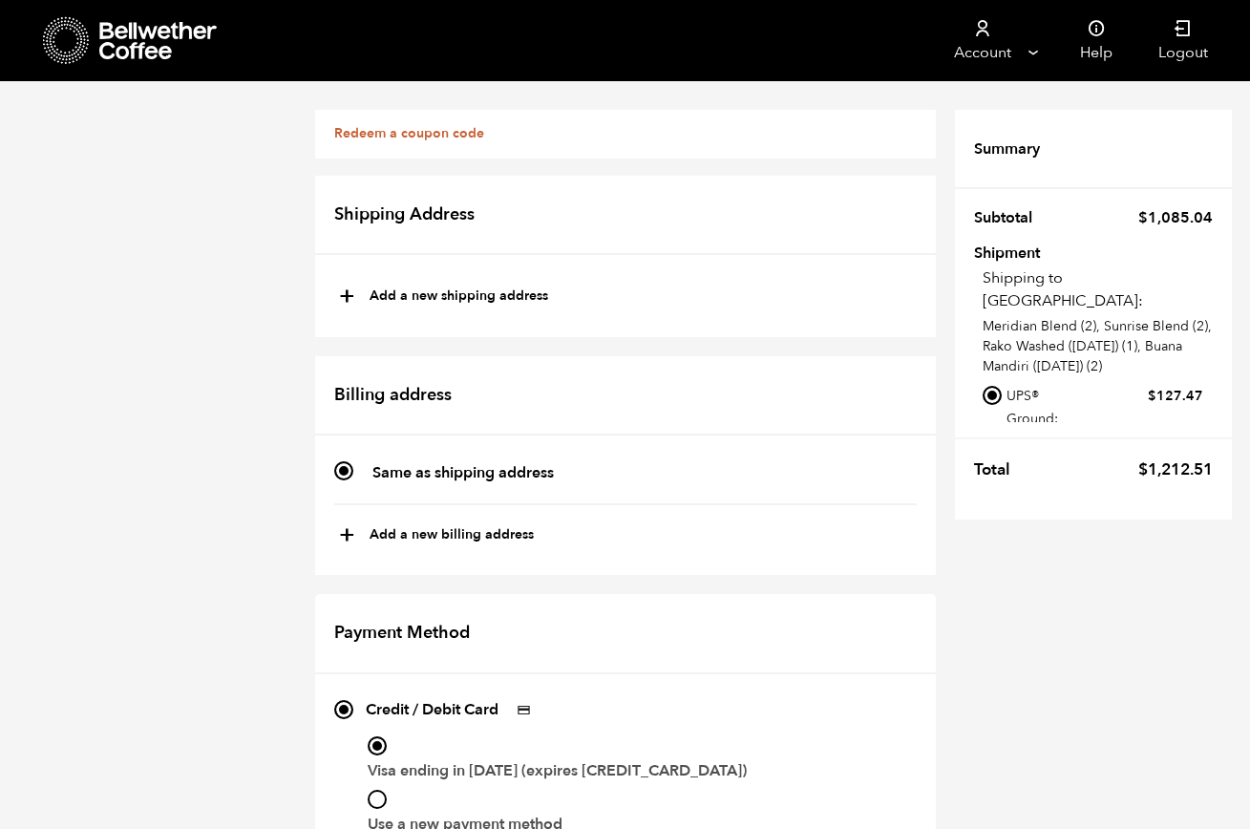
click at [376, 531] on button "+ Add a new billing address" at bounding box center [436, 535] width 195 height 32
select select
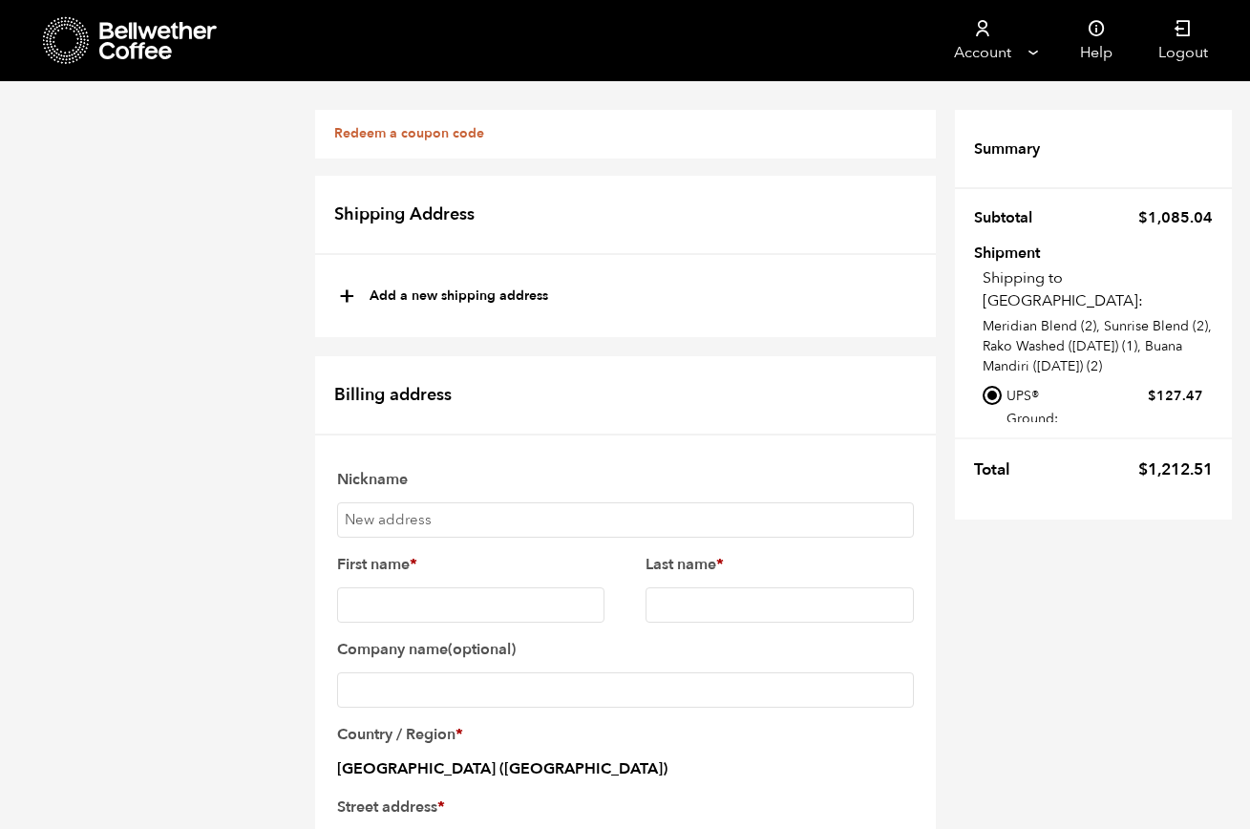
scroll to position [152, 0]
click at [377, 587] on input "First name *" at bounding box center [471, 604] width 268 height 35
type input "Caroline"
type input "Carrithers"
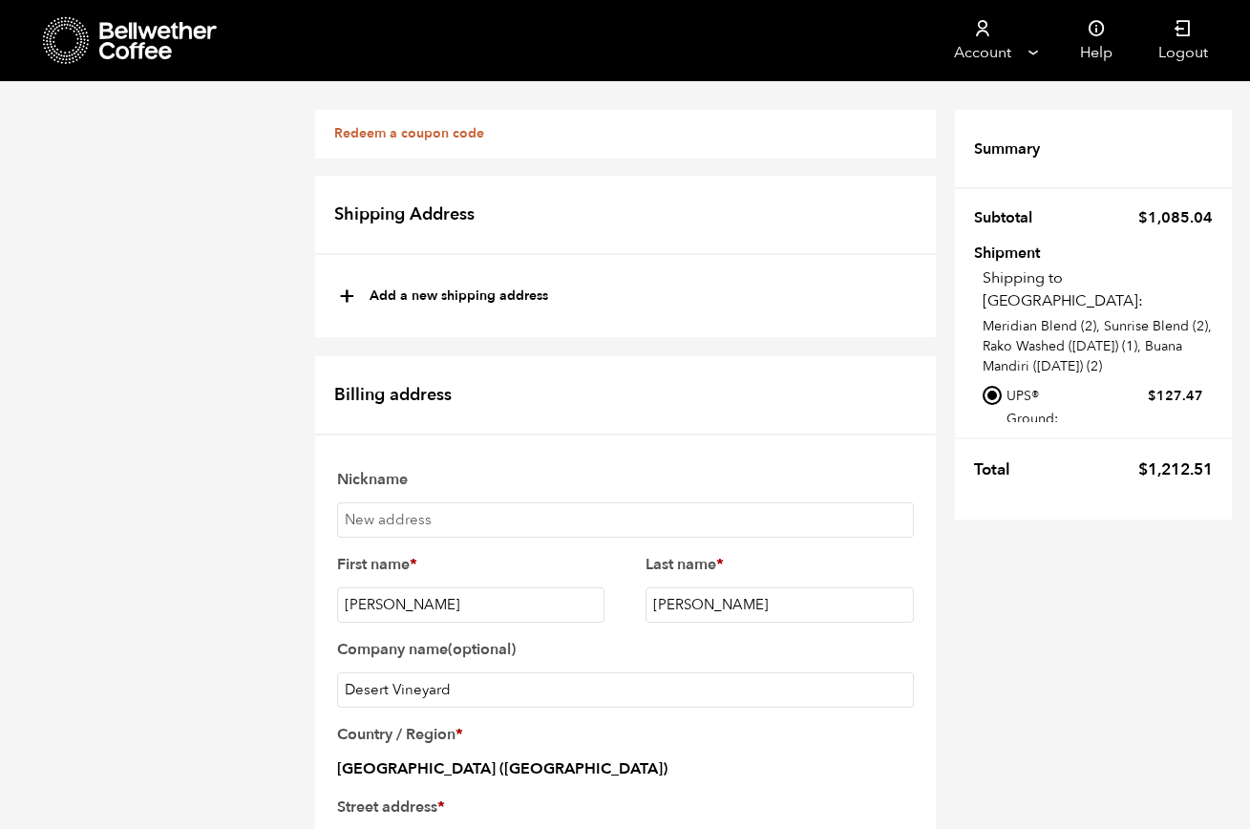
type input "Desert Vineyard"
type input "1011 East Avenue I"
type input "Lancaster"
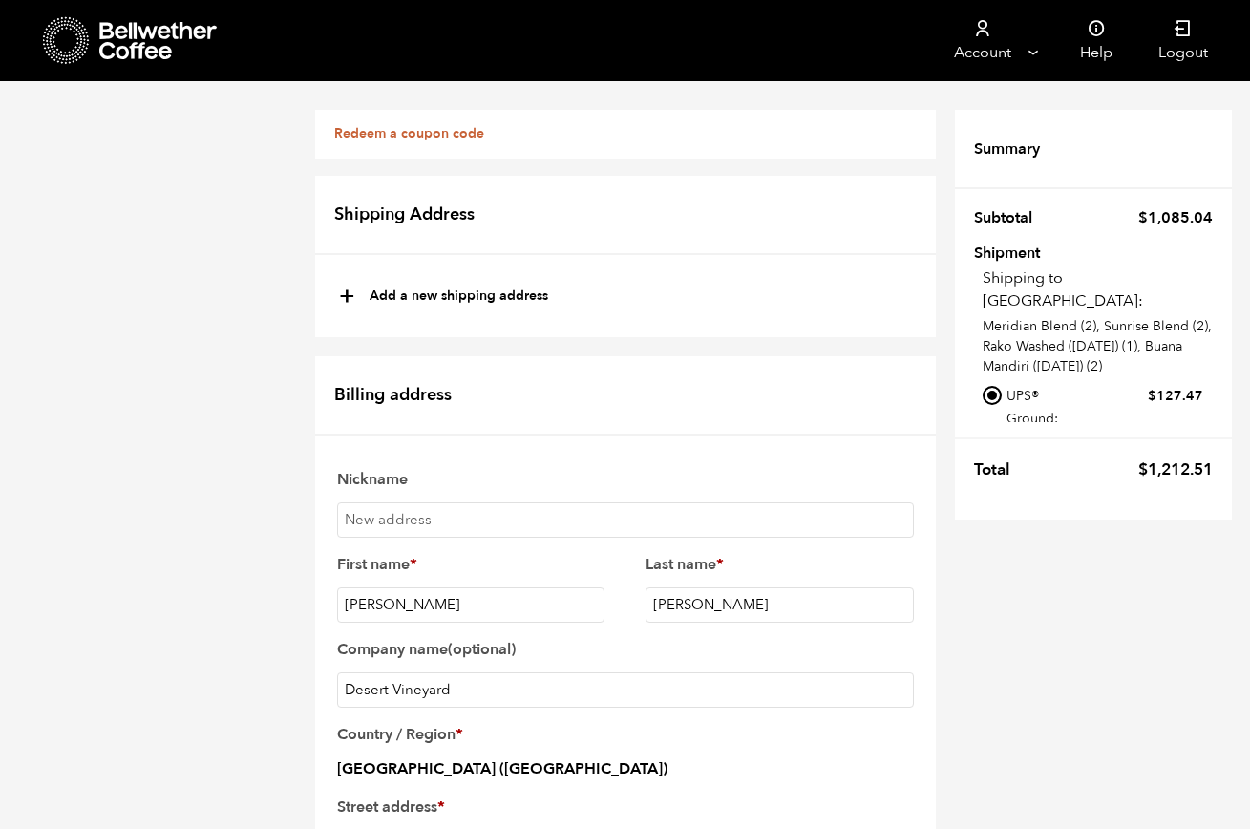
select select "CA"
type input "93535"
type input "6619415092"
type input "[EMAIL_ADDRESS][DOMAIN_NAME]"
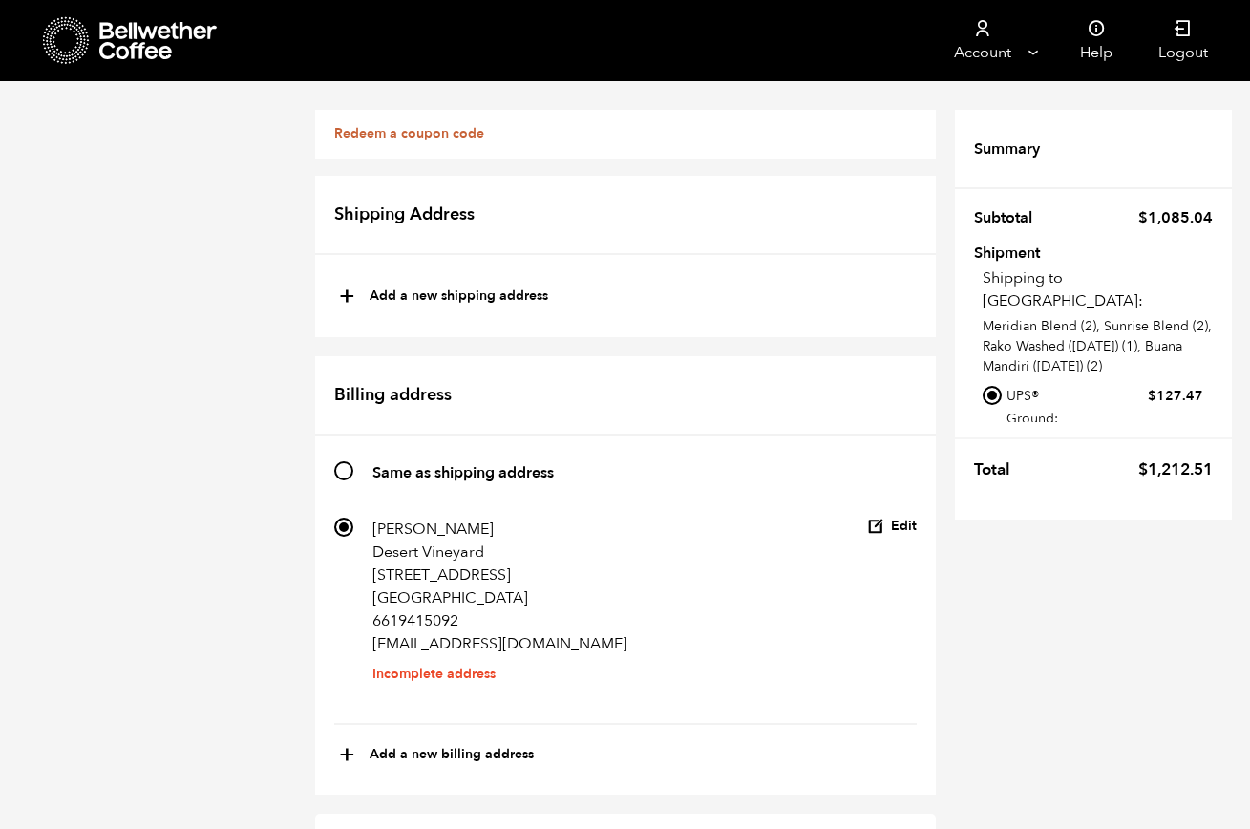
scroll to position [0, 0]
click at [346, 300] on span "+" at bounding box center [347, 297] width 16 height 32
type input "New address"
select select
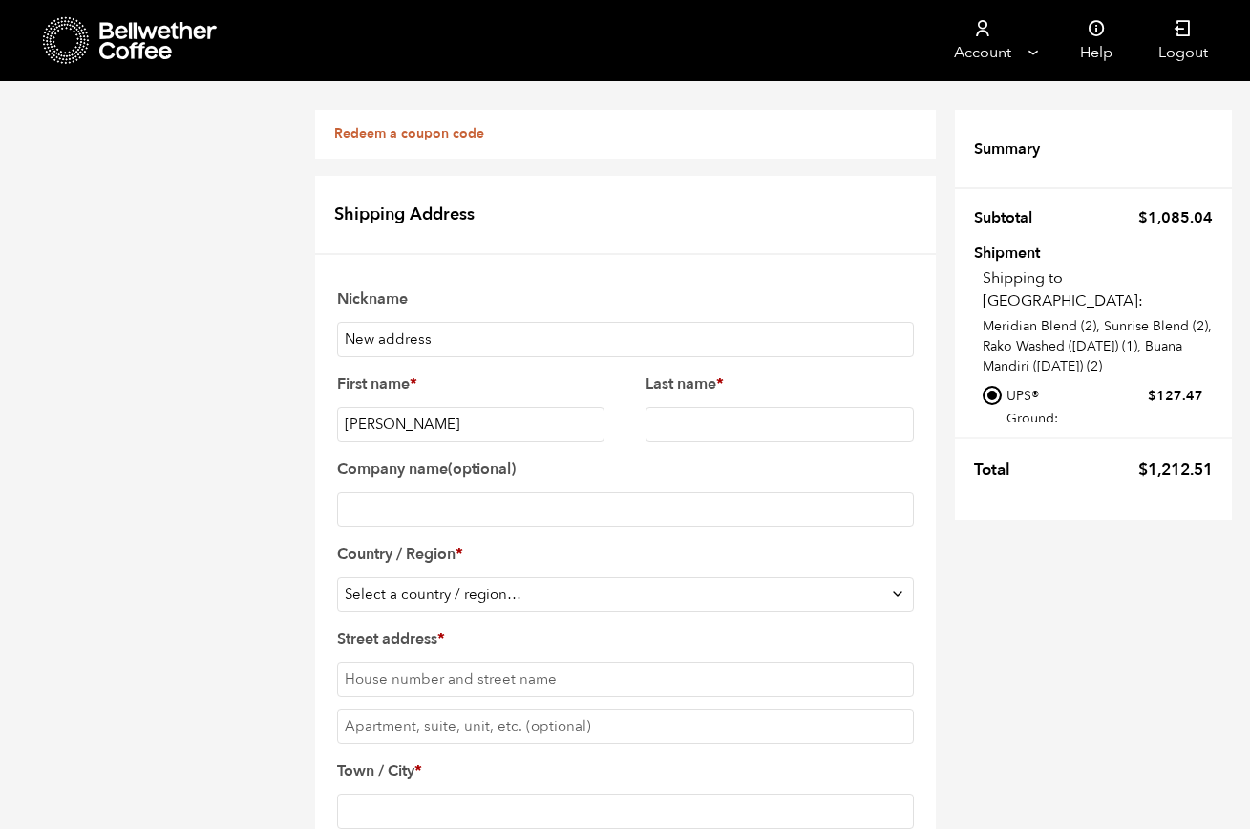
type input "Nicole"
type input "g"
type input "Gonzales"
type input "Virtue Coffee Roasters"
select select "KH"
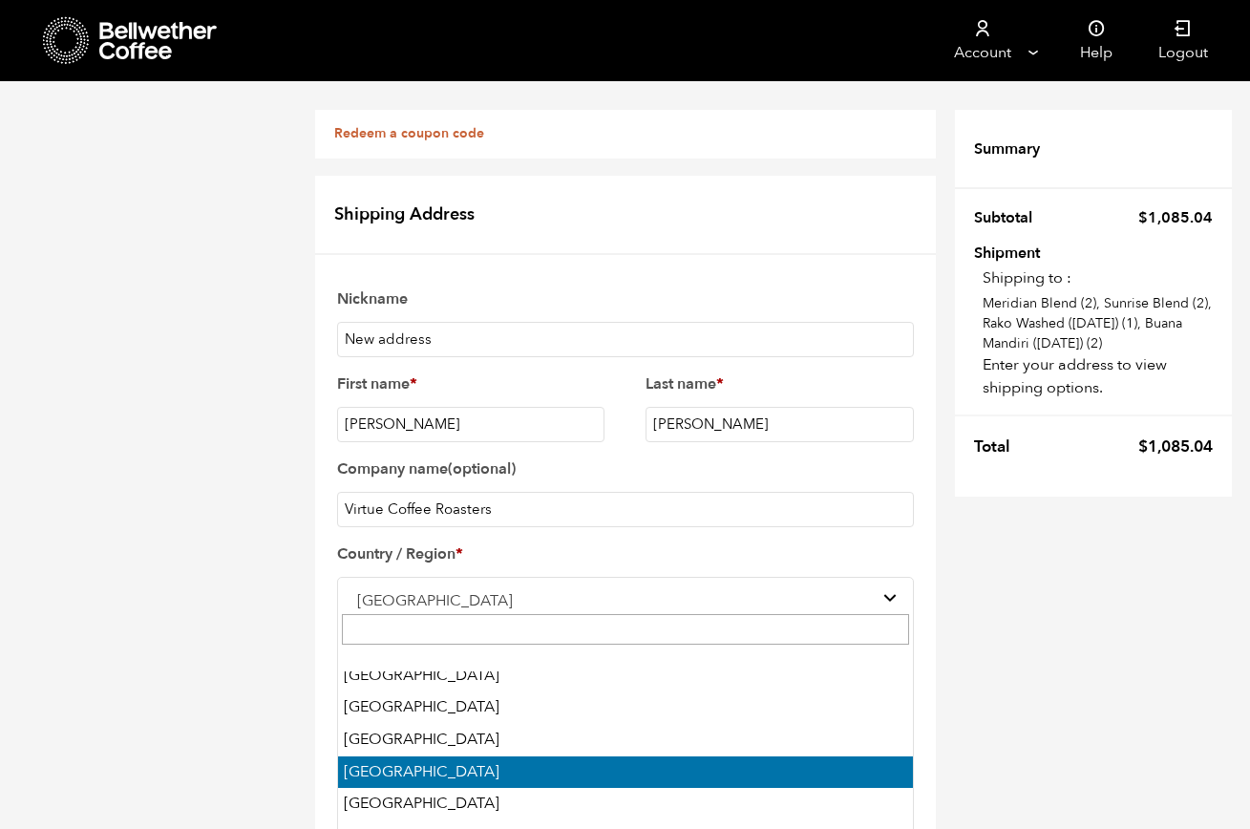
click at [453, 636] on input "text" at bounding box center [625, 629] width 567 height 31
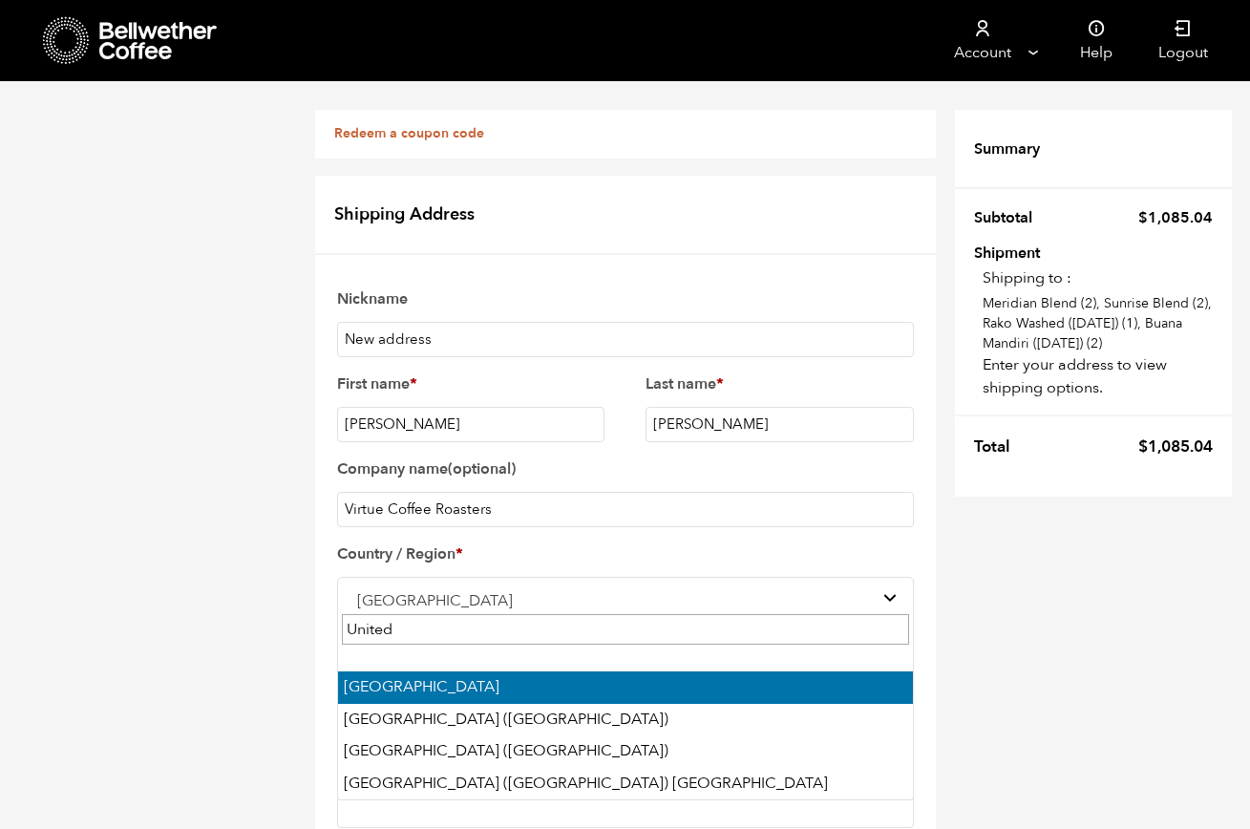
type input "United"
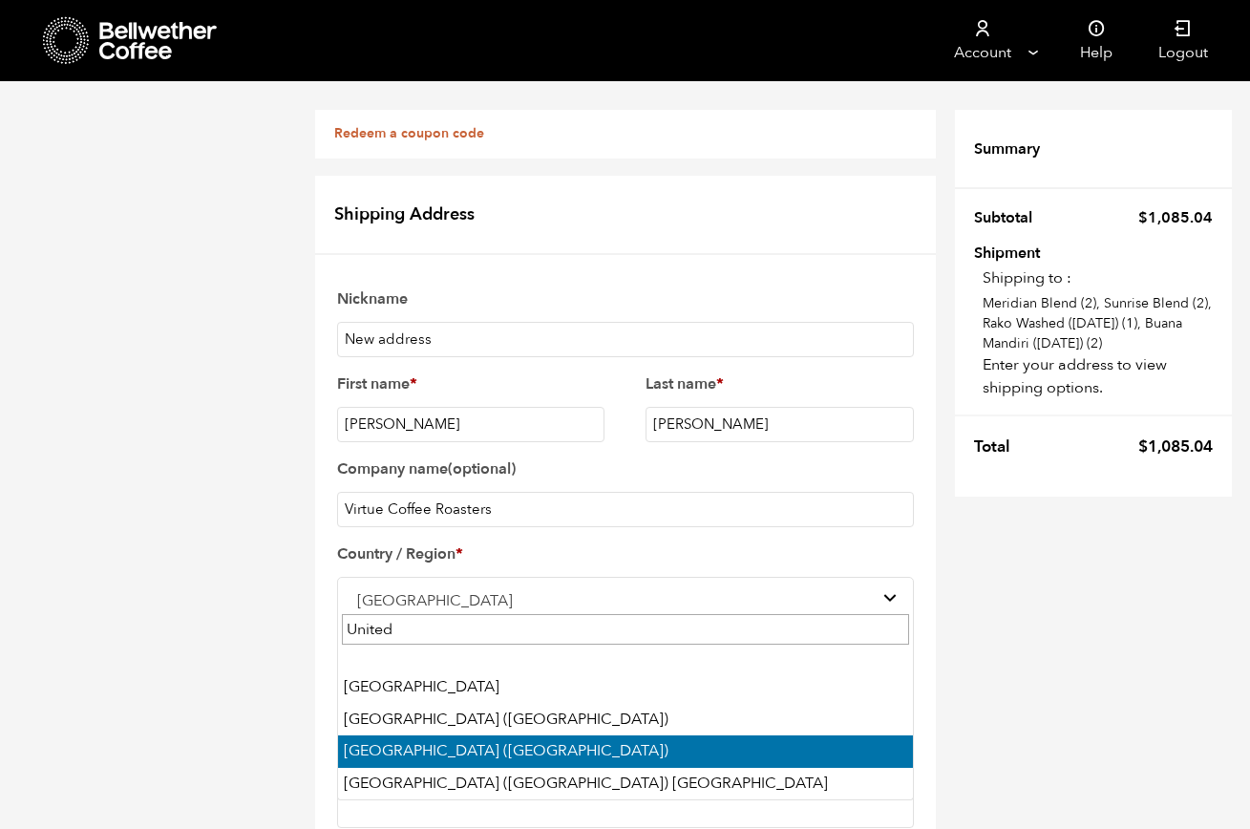
select select "US"
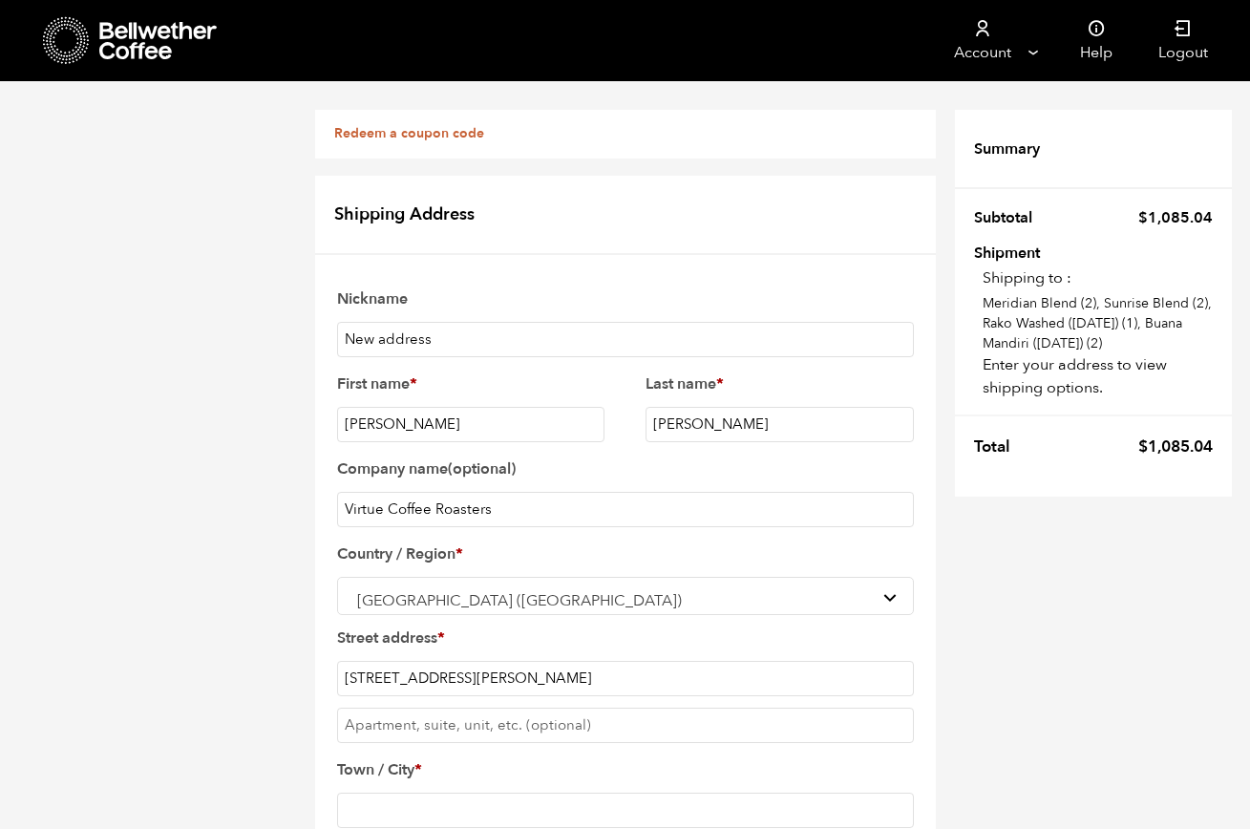
type input "3702 Santa Monica Ct"
type input "Rosamond"
select select "CA"
type input "93560"
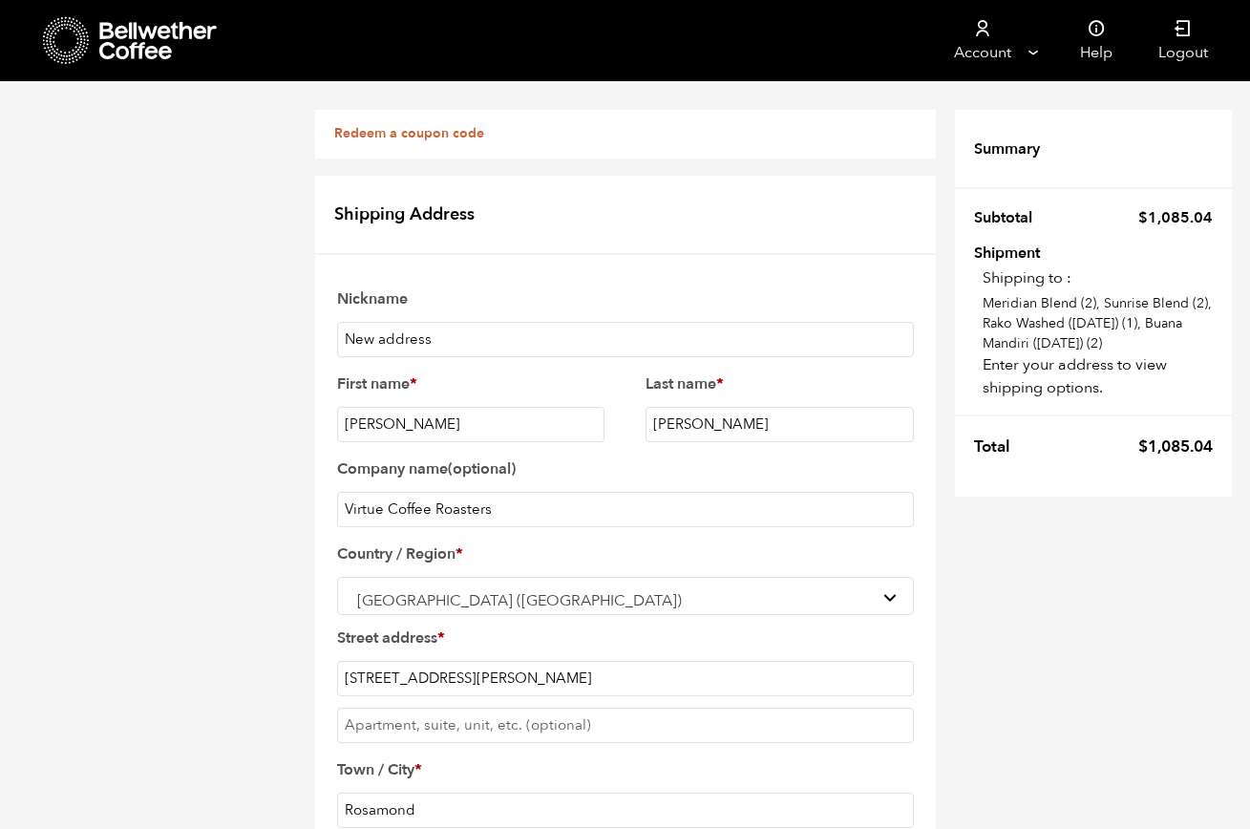
type input "6619415092"
type input "[EMAIL_ADDRESS][DOMAIN_NAME]"
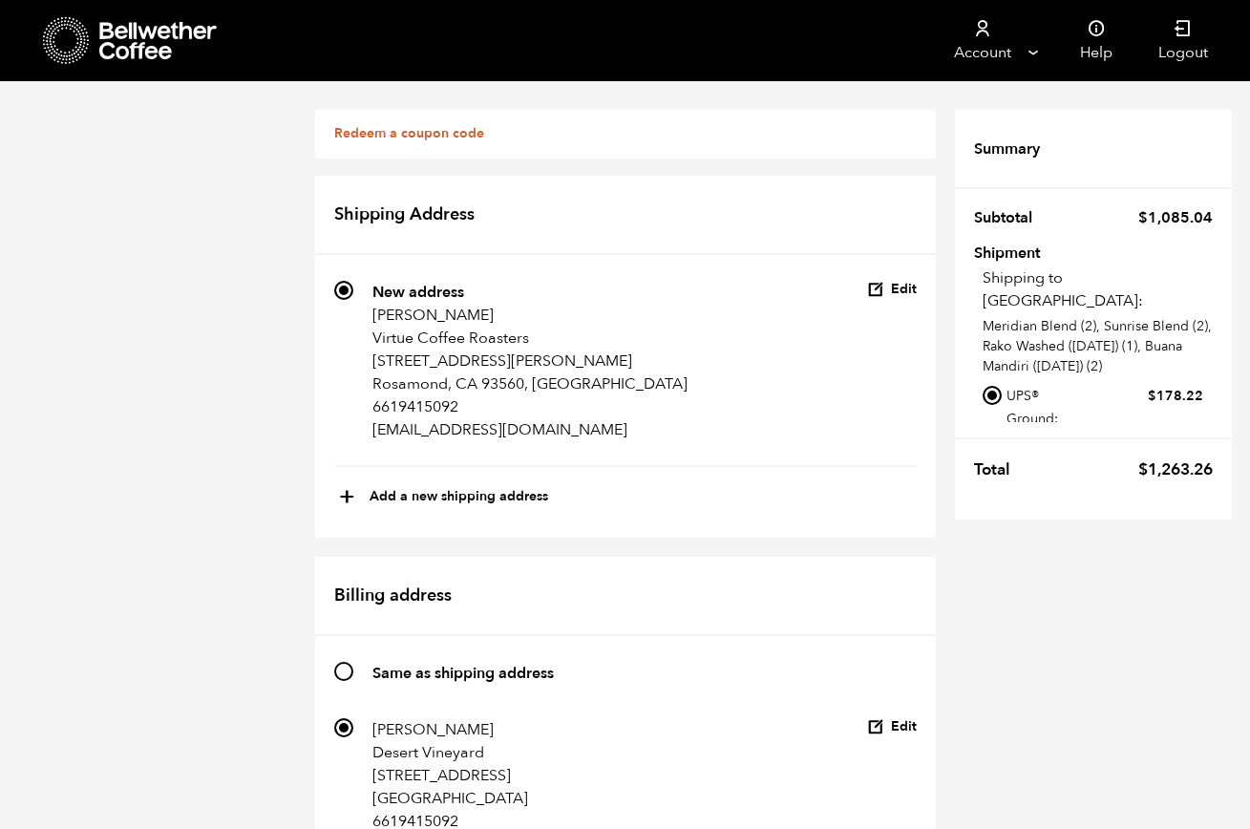
scroll to position [78, 0]
click at [343, 662] on input "Same as shipping address" at bounding box center [343, 671] width 19 height 19
radio input "true"
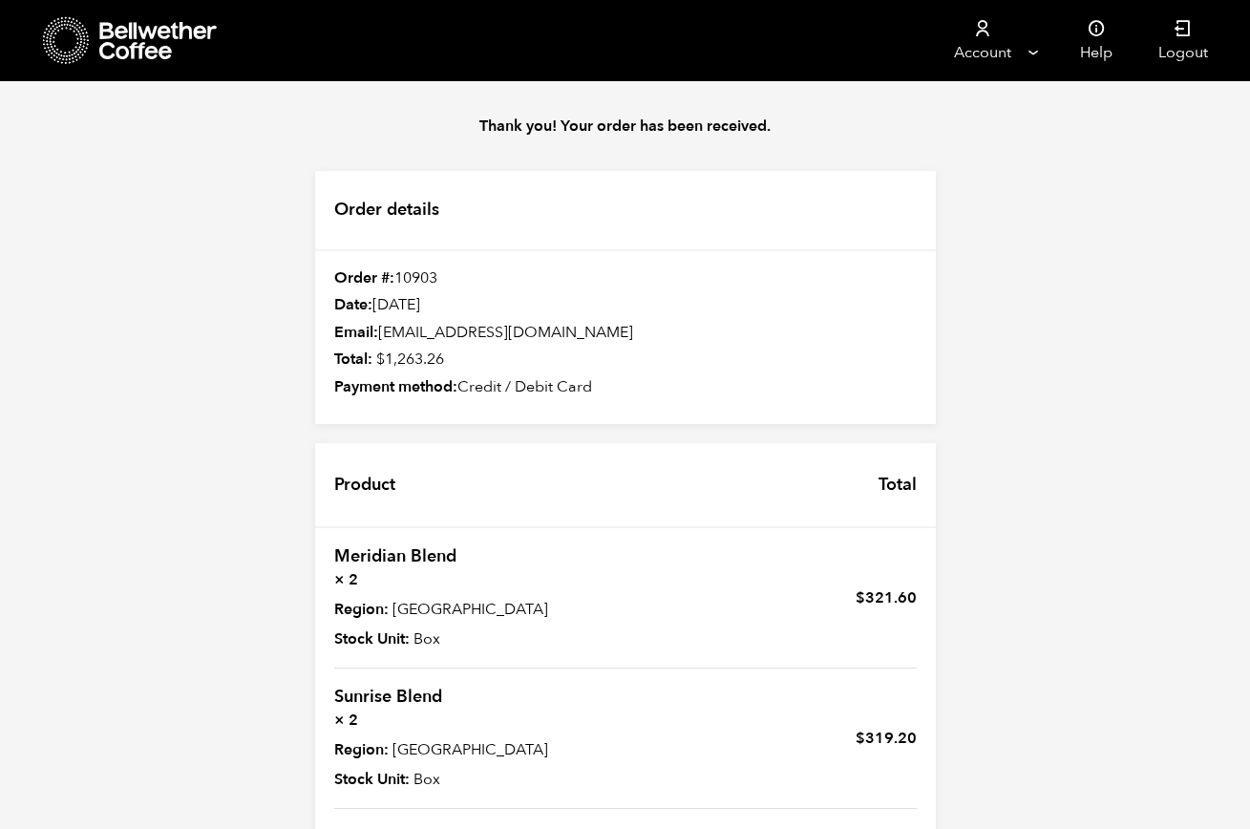
click at [1092, 246] on div "Thank you! Your order has been received. Order details Order #: 10903 Date: [DA…" at bounding box center [625, 703] width 1250 height 1244
